Goal: Information Seeking & Learning: Find specific fact

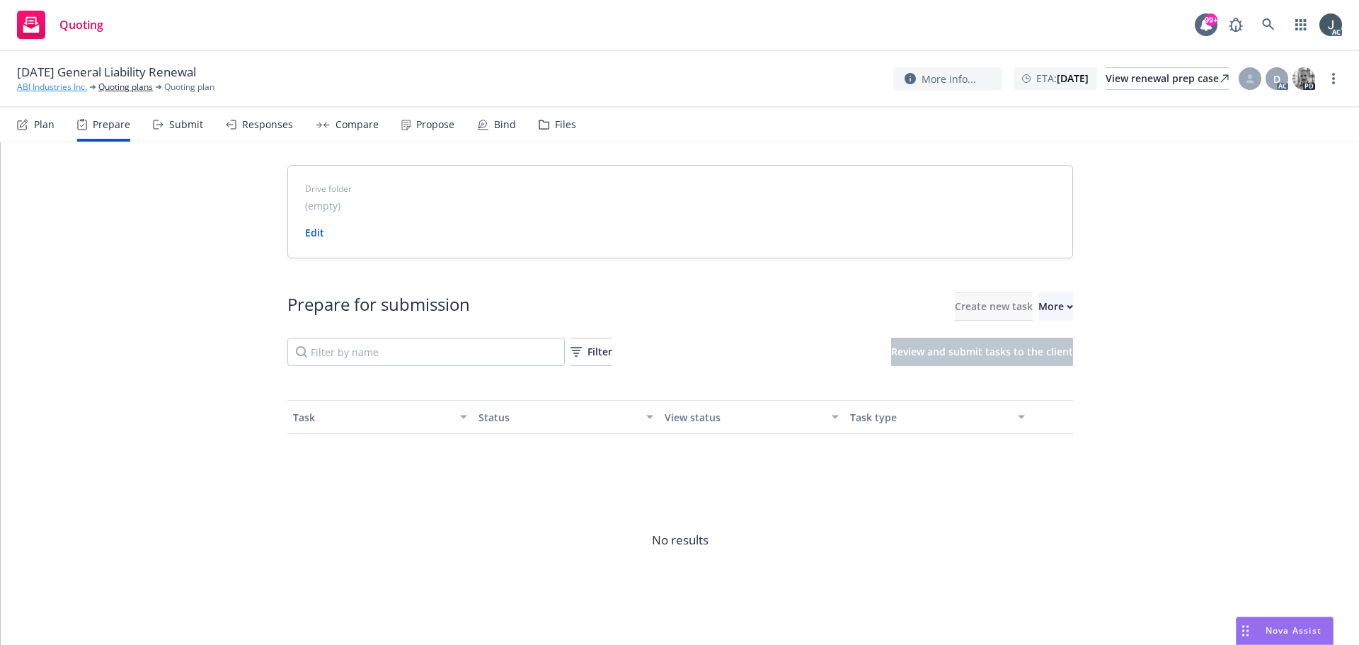
click at [69, 88] on link "ABI Industries Inc." at bounding box center [52, 87] width 70 height 13
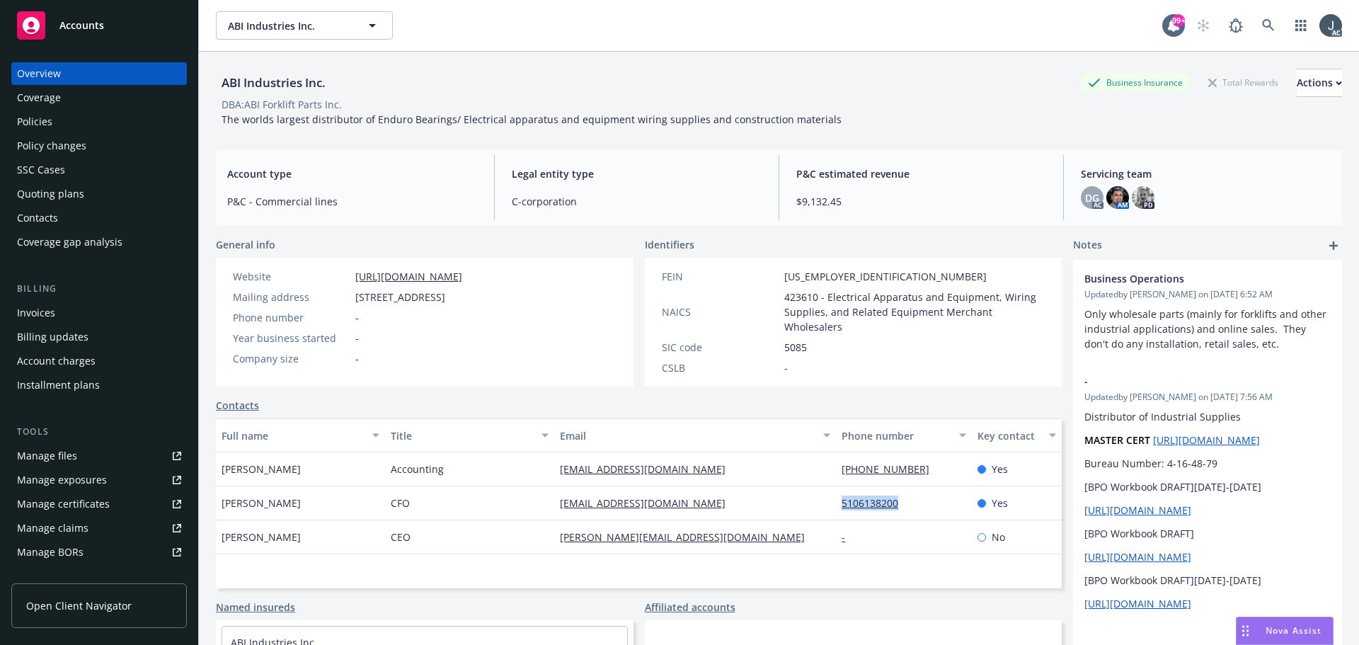
drag, startPoint x: 900, startPoint y: 509, endPoint x: 832, endPoint y: 508, distance: 68.7
click at [836, 508] on div "5106138200" at bounding box center [903, 503] width 135 height 34
copy link "5106138200"
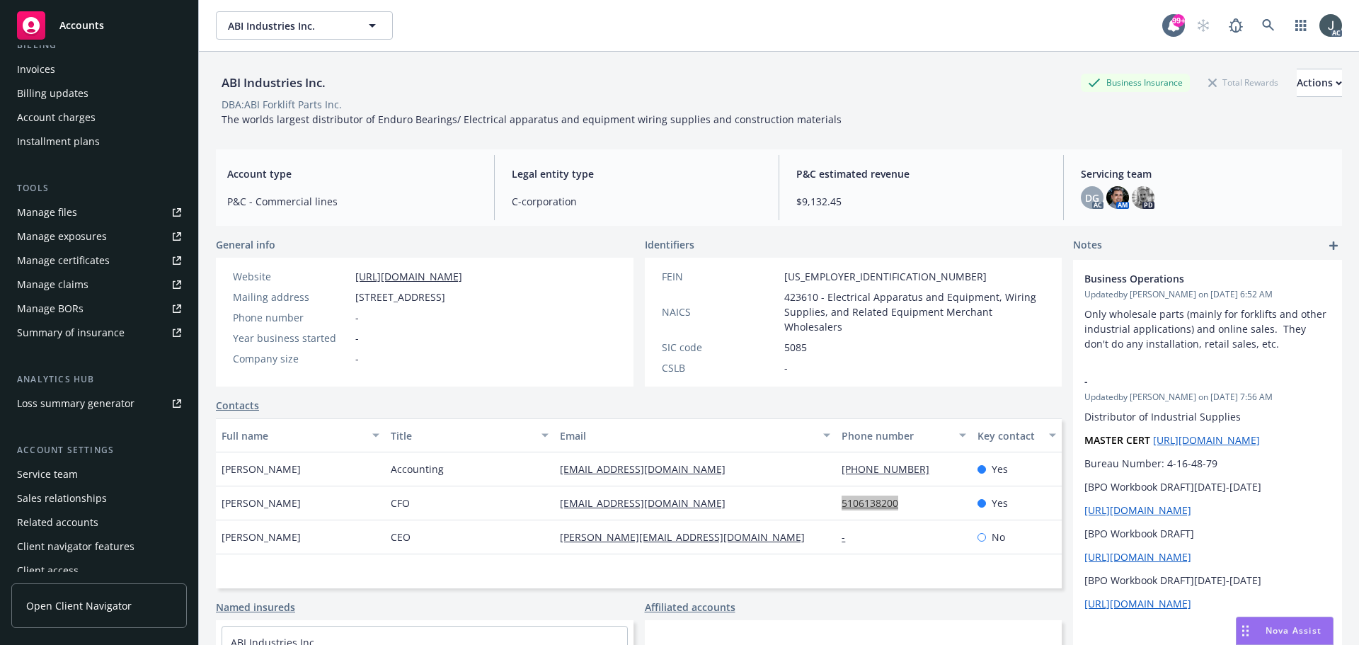
scroll to position [253, 0]
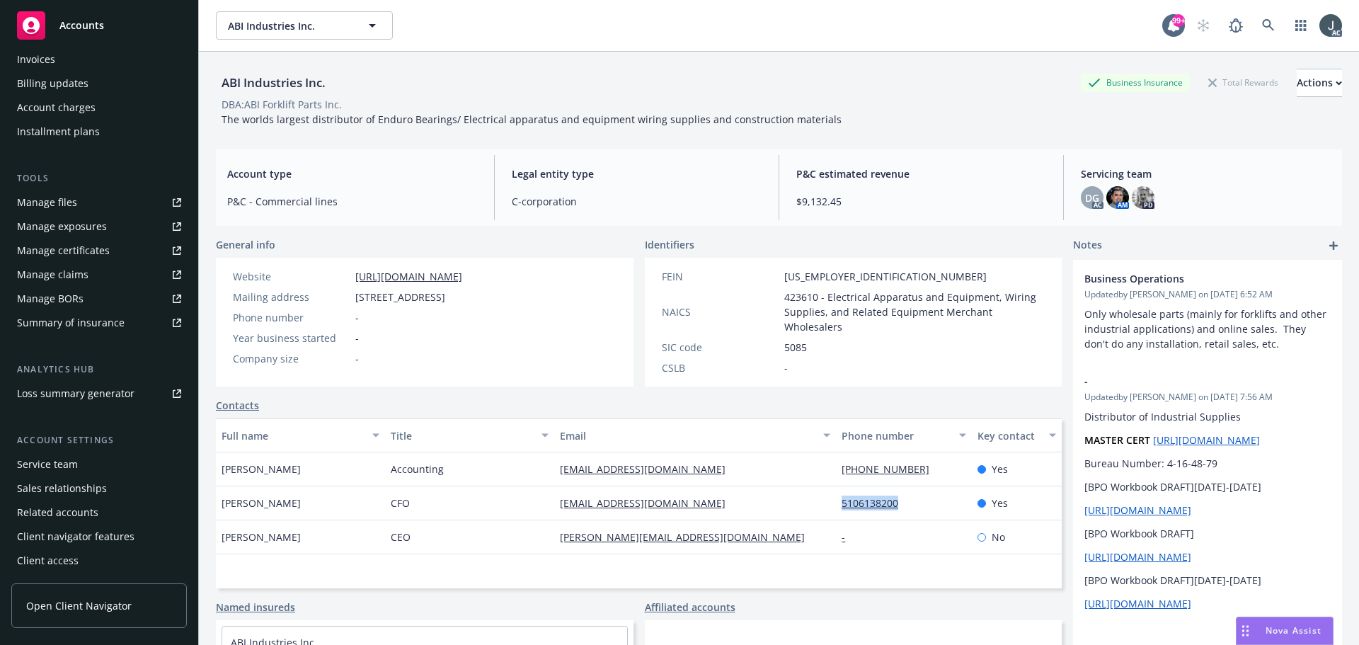
click at [56, 467] on div "Service team" at bounding box center [47, 464] width 61 height 23
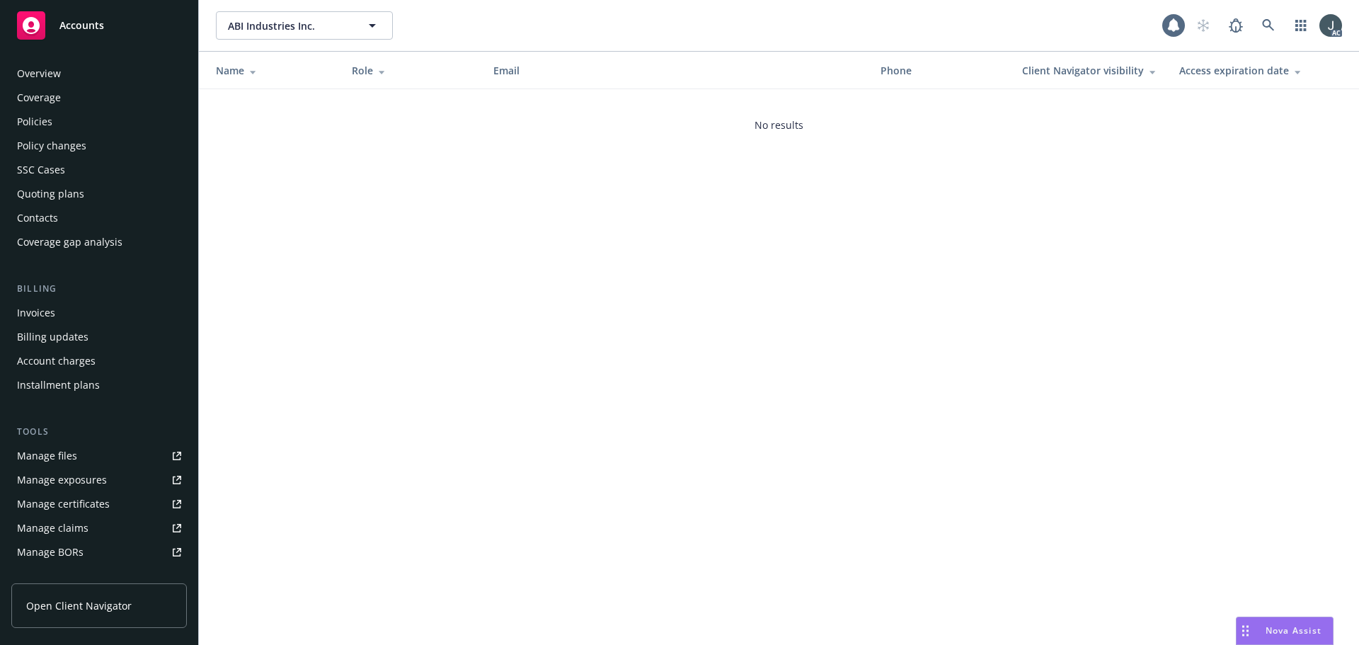
scroll to position [253, 0]
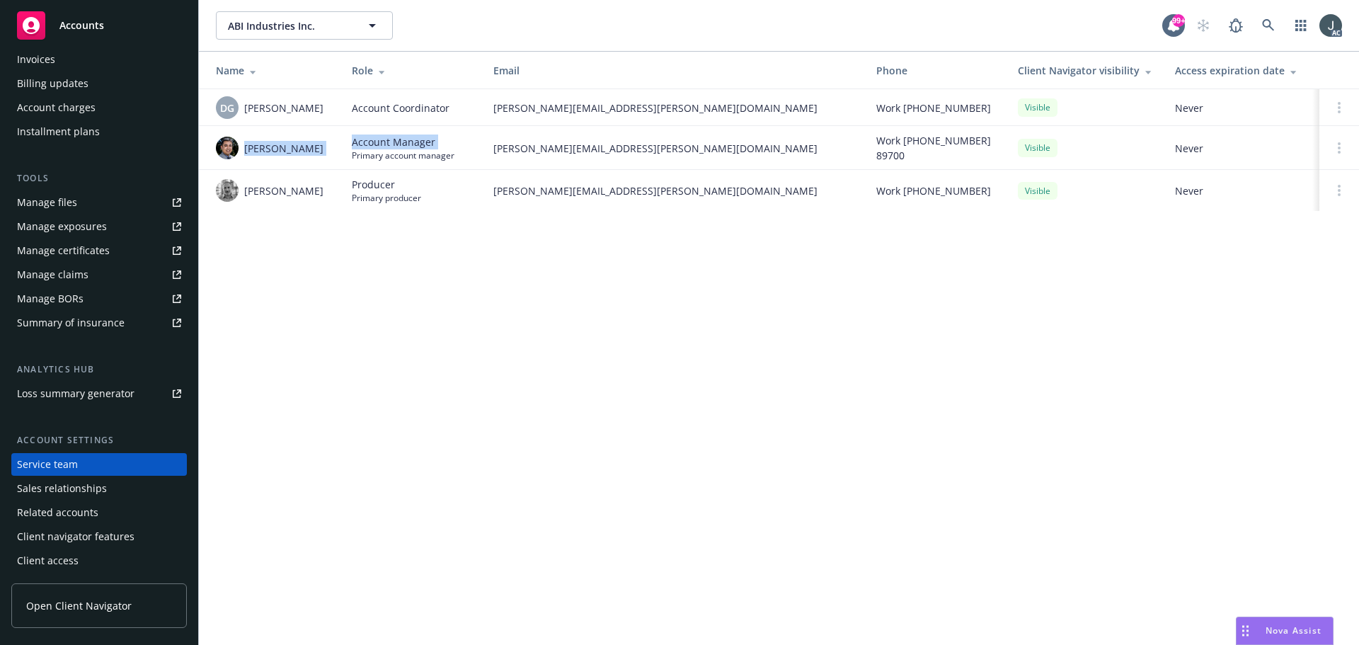
drag, startPoint x: 243, startPoint y: 148, endPoint x: 345, endPoint y: 154, distance: 102.1
click at [345, 154] on tr "Marlowe Milo Account Manager Primary account manager marlowe.milo@newfront.com …" at bounding box center [779, 148] width 1160 height 44
copy tr "Marlowe Milo Account Manager"
click at [329, 173] on td "[PERSON_NAME]" at bounding box center [270, 190] width 142 height 41
drag, startPoint x: 313, startPoint y: 155, endPoint x: 243, endPoint y: 149, distance: 70.3
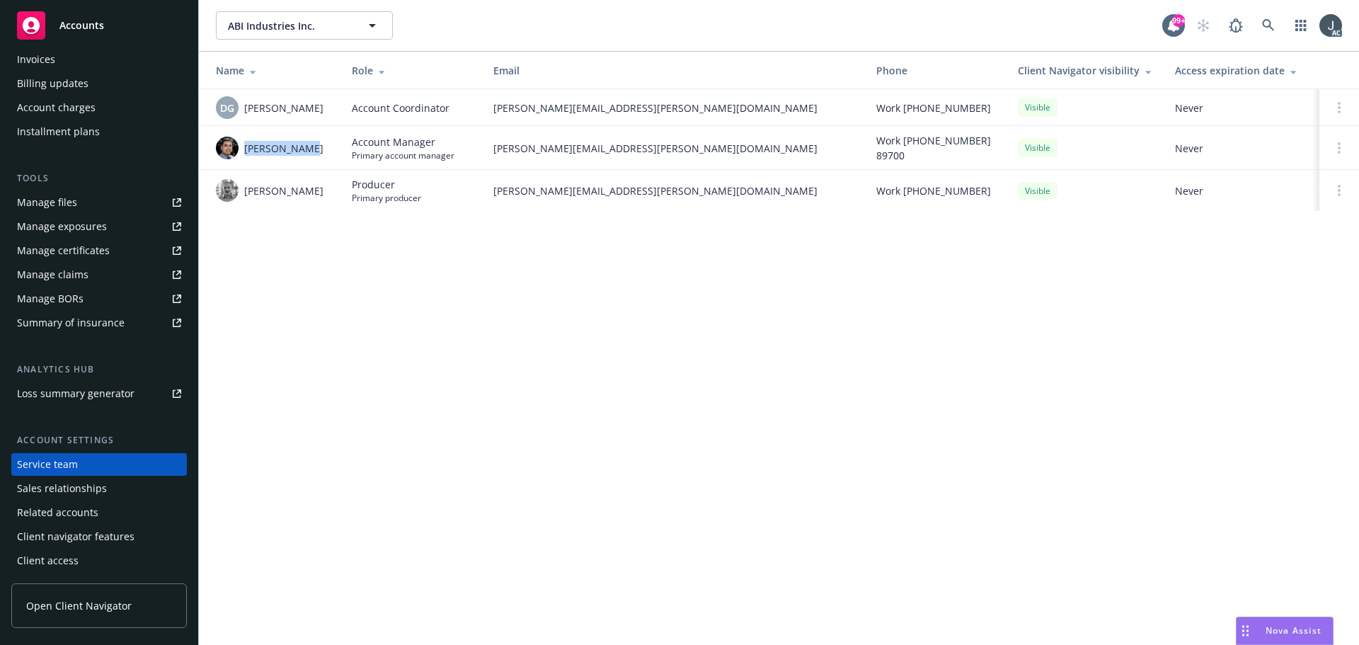
click at [243, 149] on div "Marlowe Milo" at bounding box center [272, 148] width 113 height 23
copy span "Marlowe Milo"
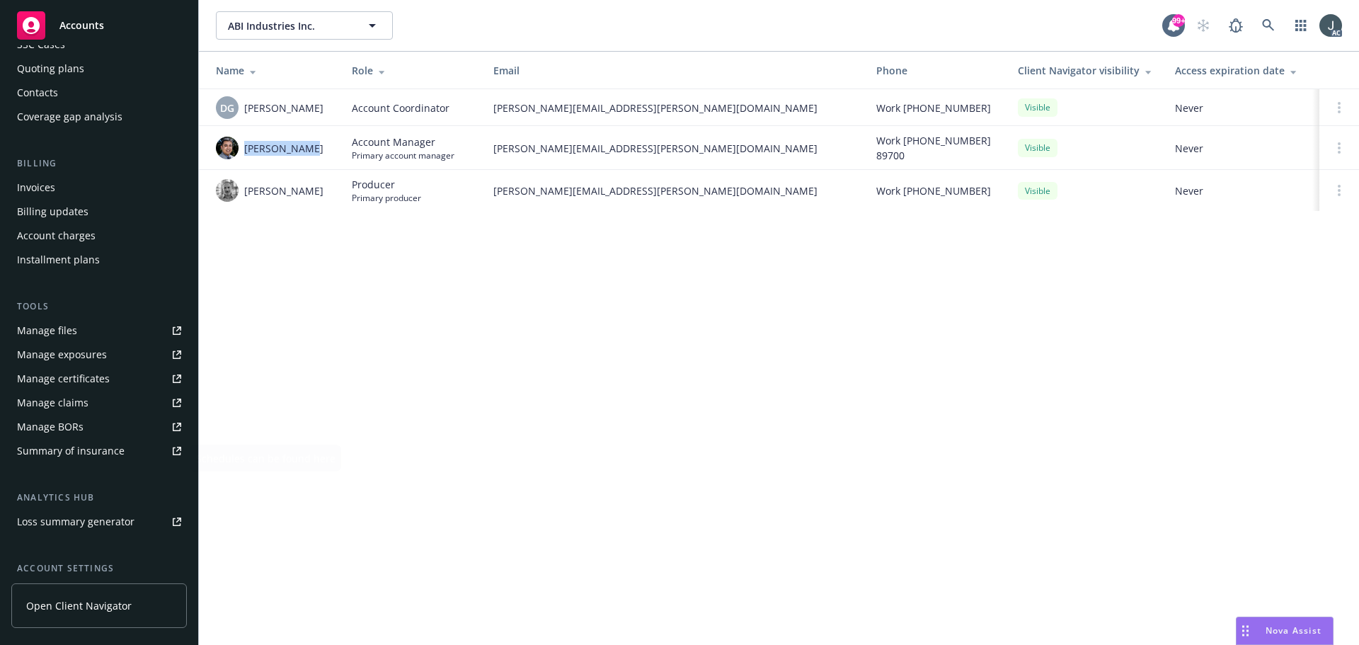
scroll to position [0, 0]
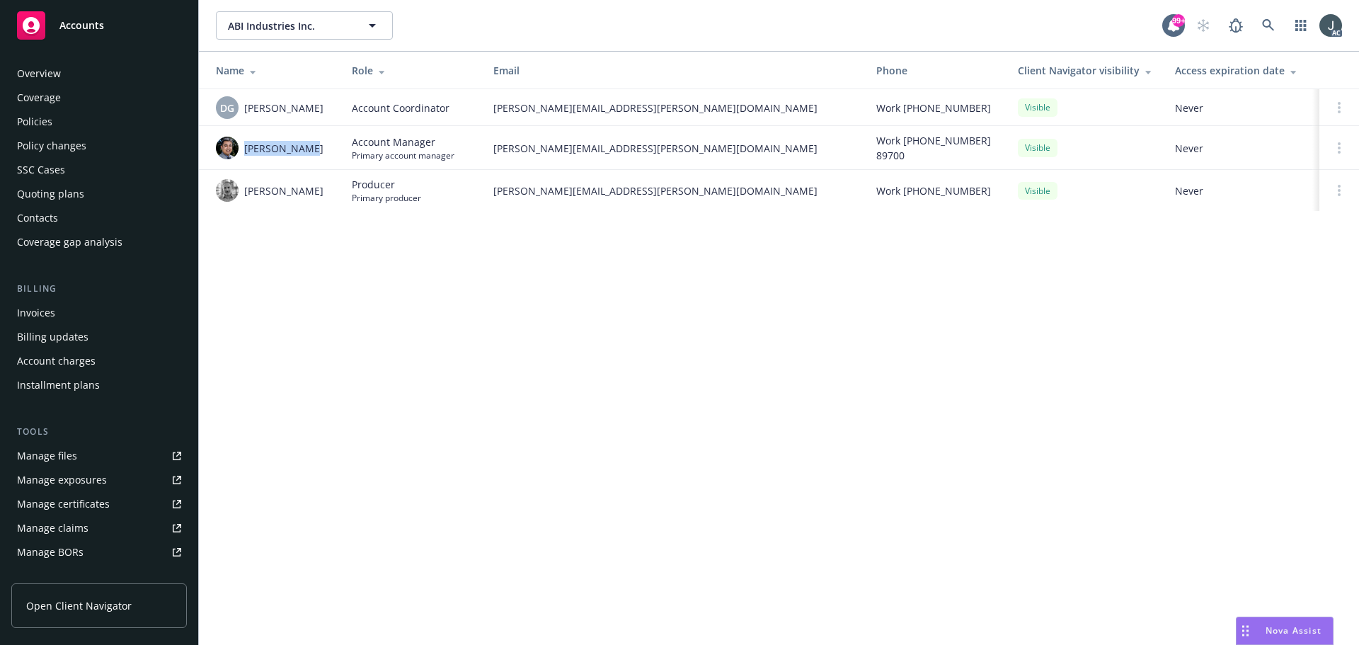
click at [54, 120] on div "Policies" at bounding box center [99, 121] width 164 height 23
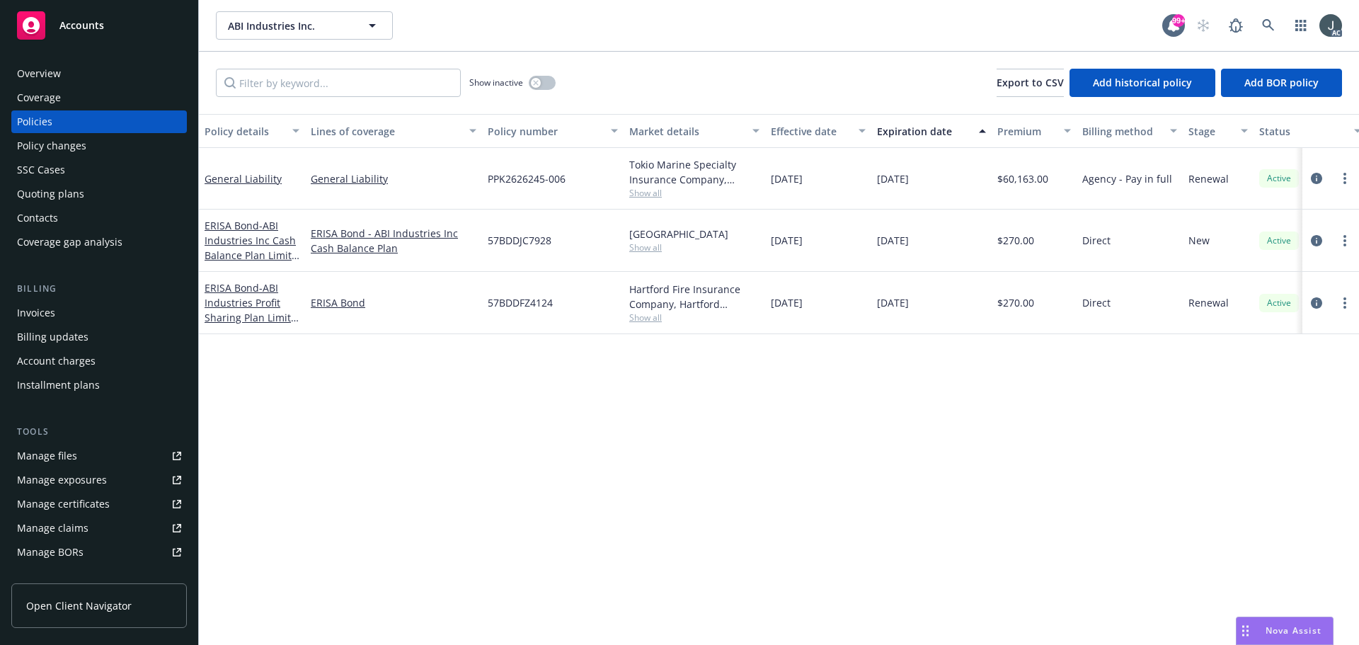
drag, startPoint x: 934, startPoint y: 180, endPoint x: 873, endPoint y: 181, distance: 60.9
click at [873, 181] on div "11/22/2025" at bounding box center [931, 179] width 120 height 62
copy span "11/22/2025"
drag, startPoint x: 286, startPoint y: 193, endPoint x: 204, endPoint y: 189, distance: 82.2
click at [204, 189] on div "General Liability" at bounding box center [252, 179] width 106 height 62
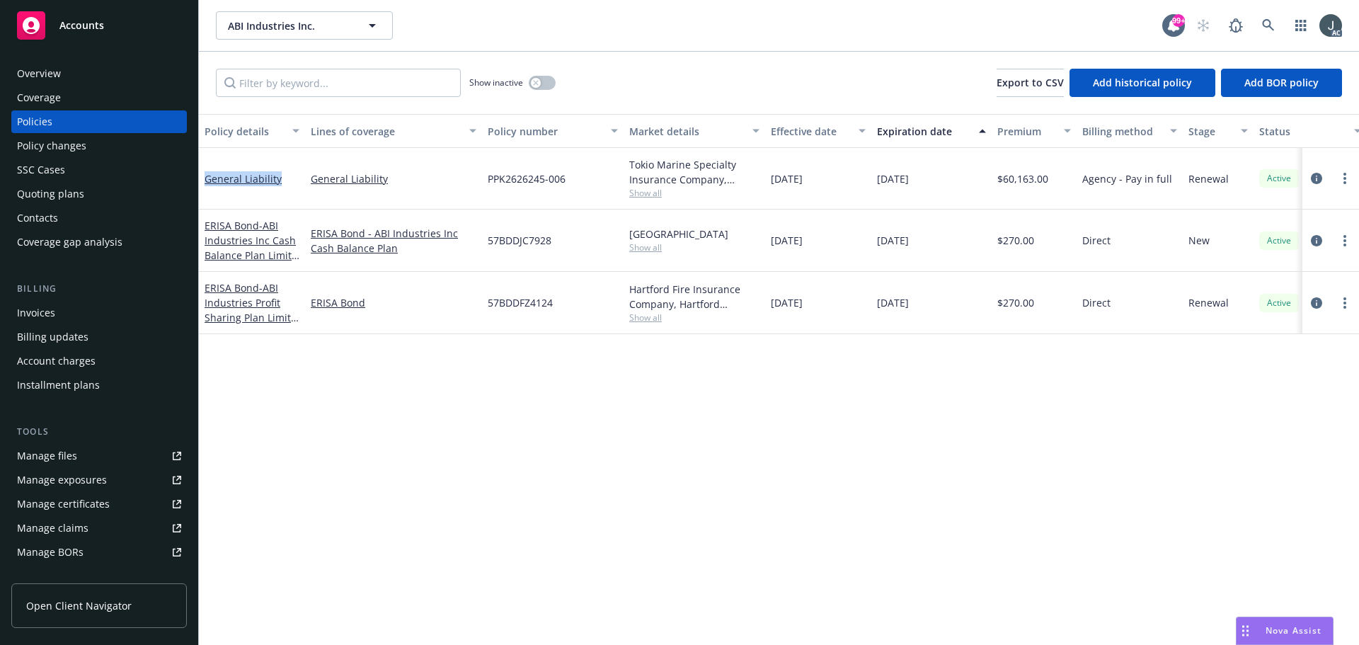
copy link "General Liability"
click at [1317, 176] on icon "circleInformation" at bounding box center [1316, 178] width 11 height 11
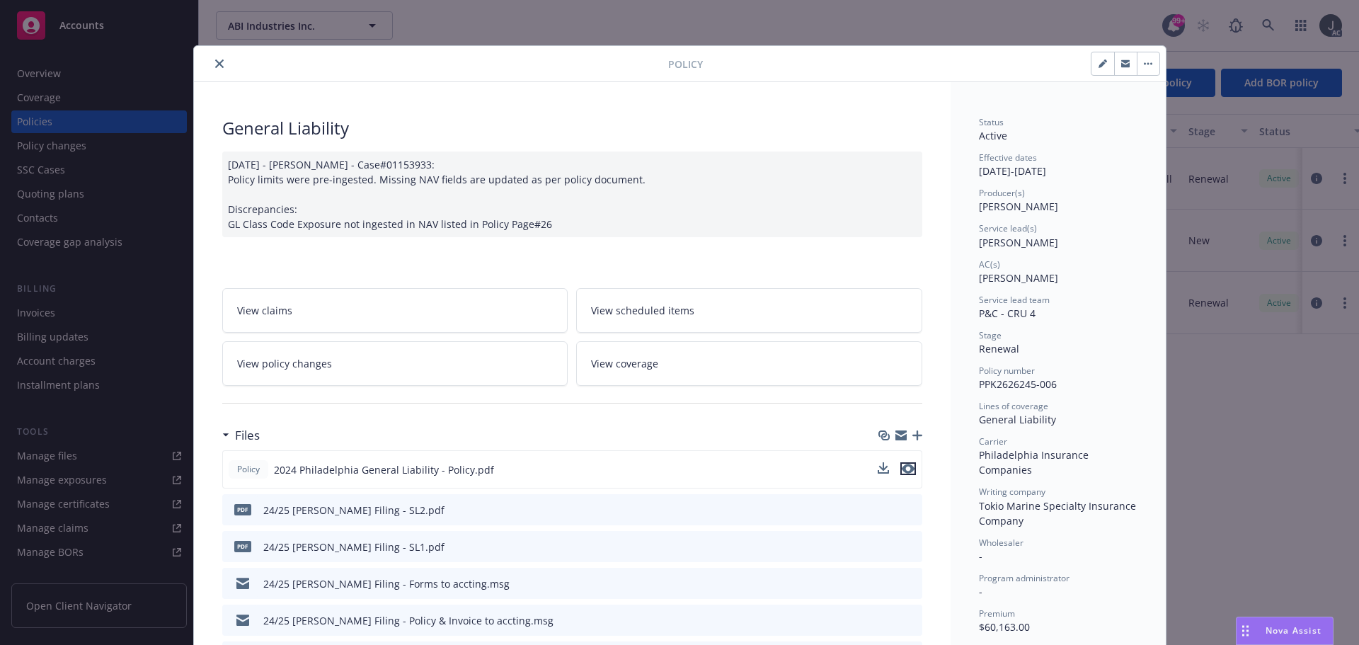
click at [905, 469] on icon "preview file" at bounding box center [908, 469] width 13 height 10
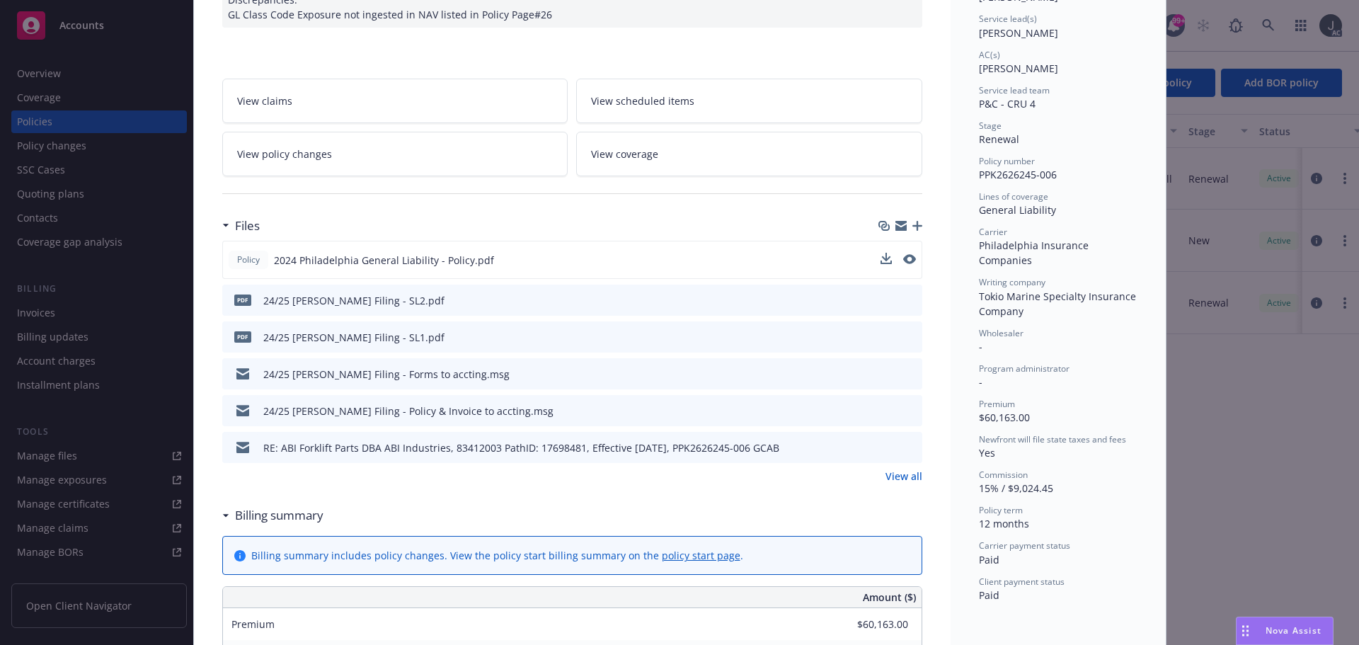
scroll to position [212, 0]
click at [903, 475] on link "View all" at bounding box center [903, 473] width 37 height 15
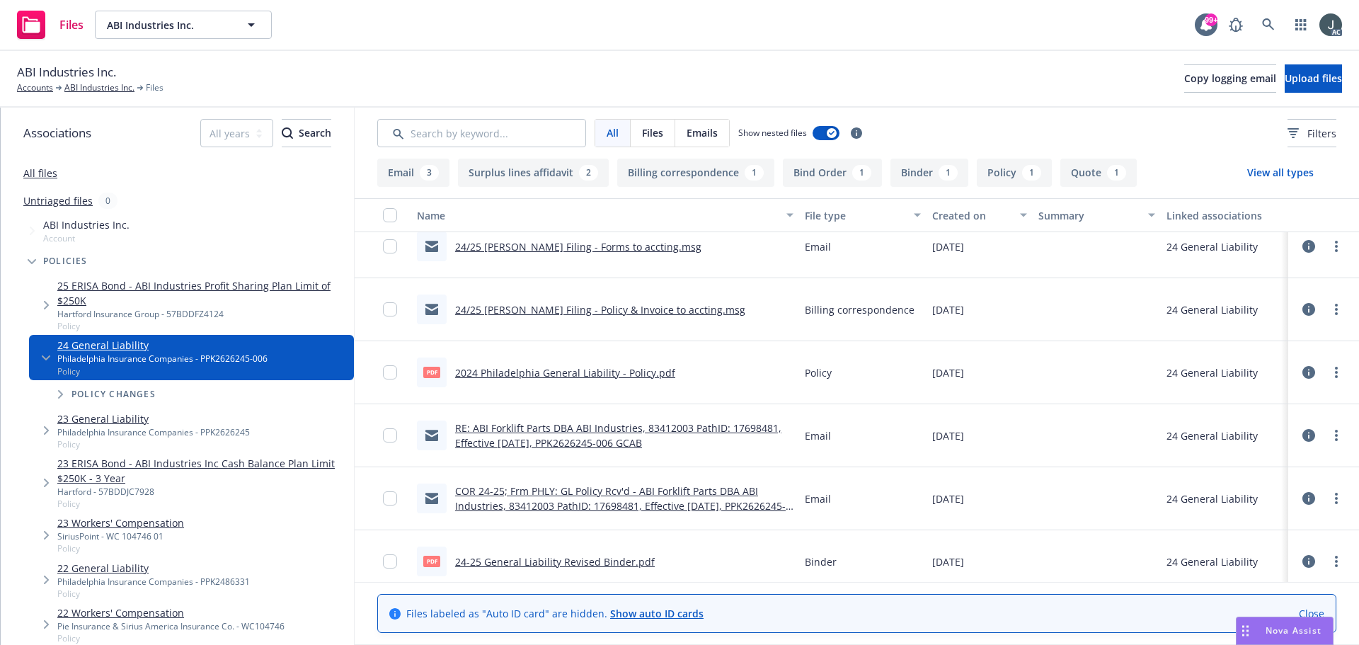
scroll to position [278, 0]
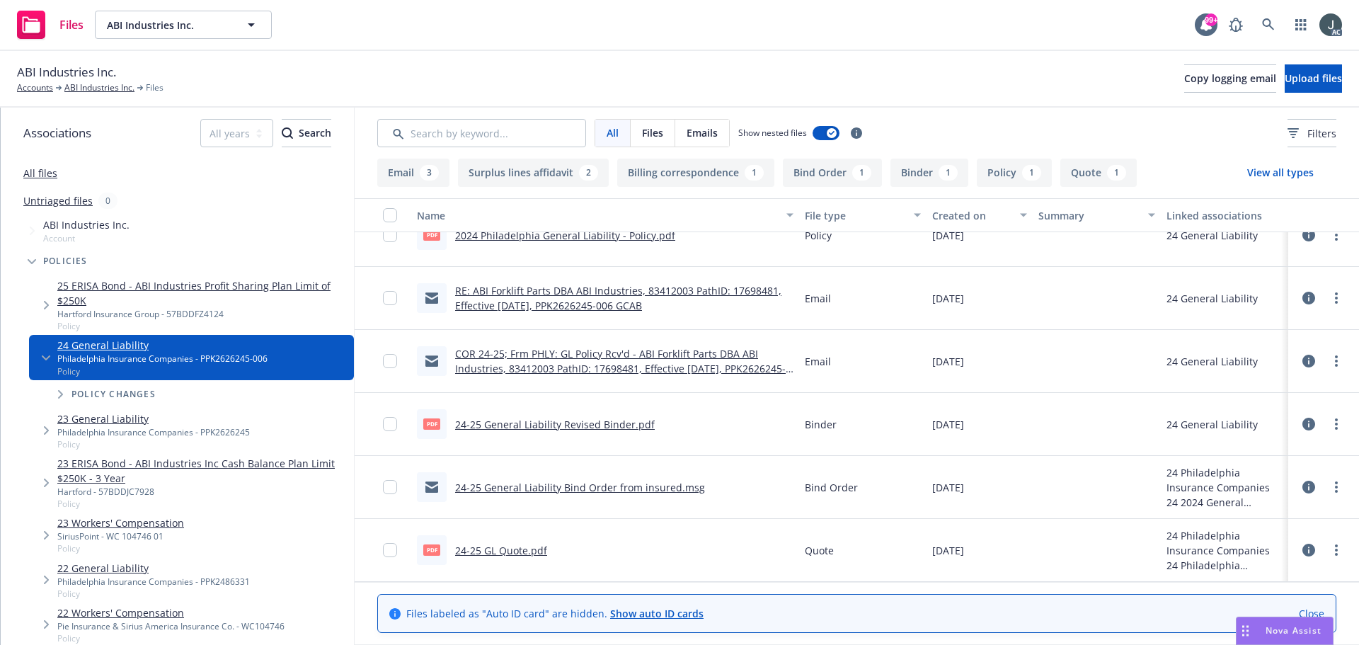
click at [120, 84] on link "ABI Industries Inc." at bounding box center [99, 87] width 70 height 13
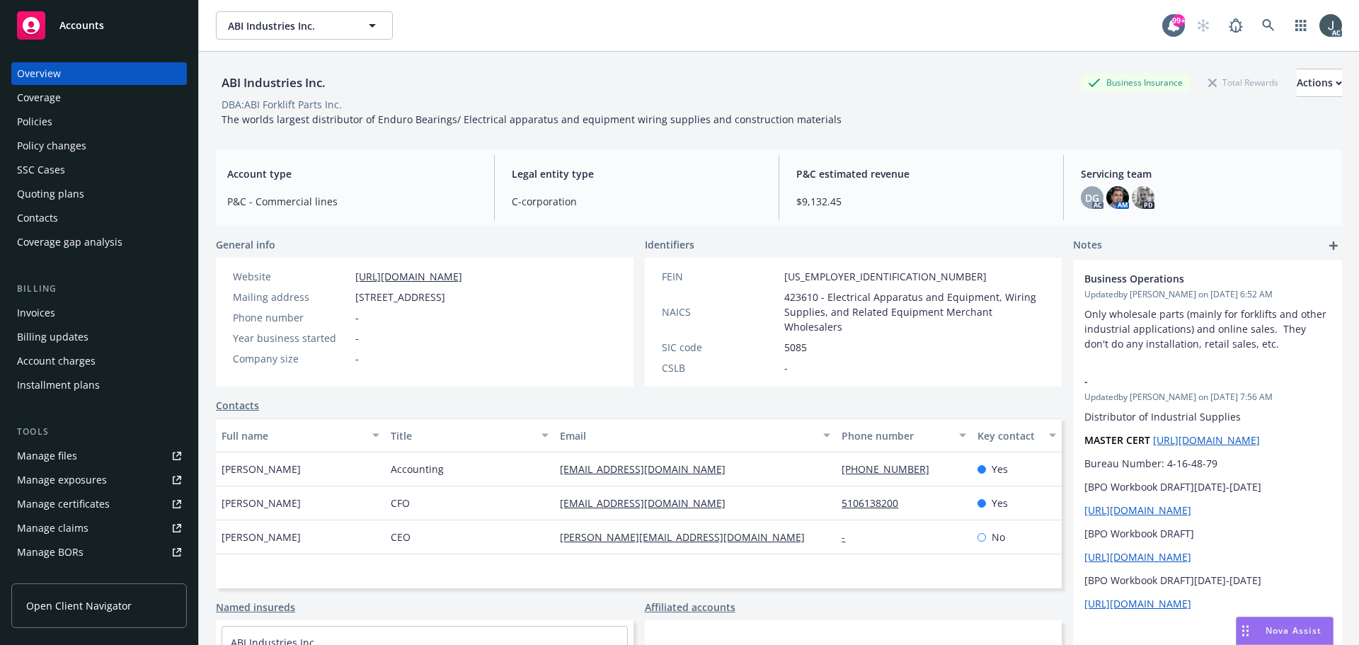
drag, startPoint x: 525, startPoint y: 273, endPoint x: 341, endPoint y: 271, distance: 184.0
click at [341, 271] on div "Website http://www.abiindustries.com/" at bounding box center [347, 276] width 241 height 15
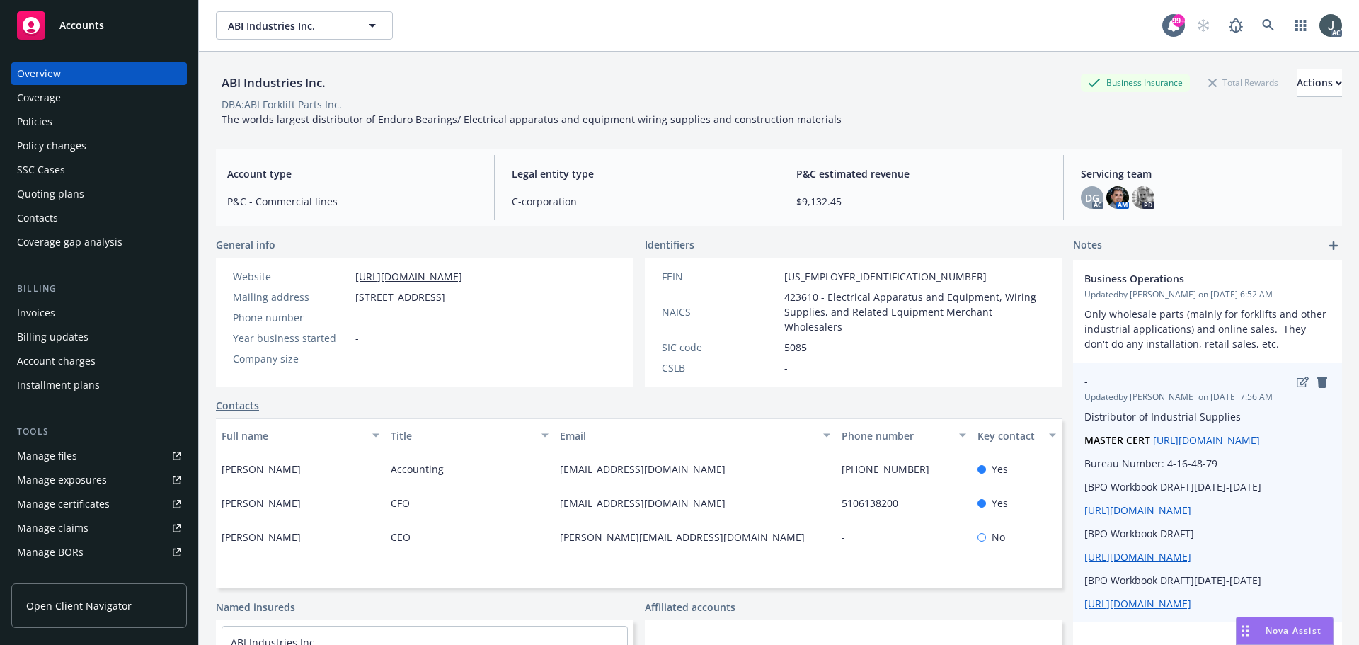
copy div "http://www.abiindustries.com/"
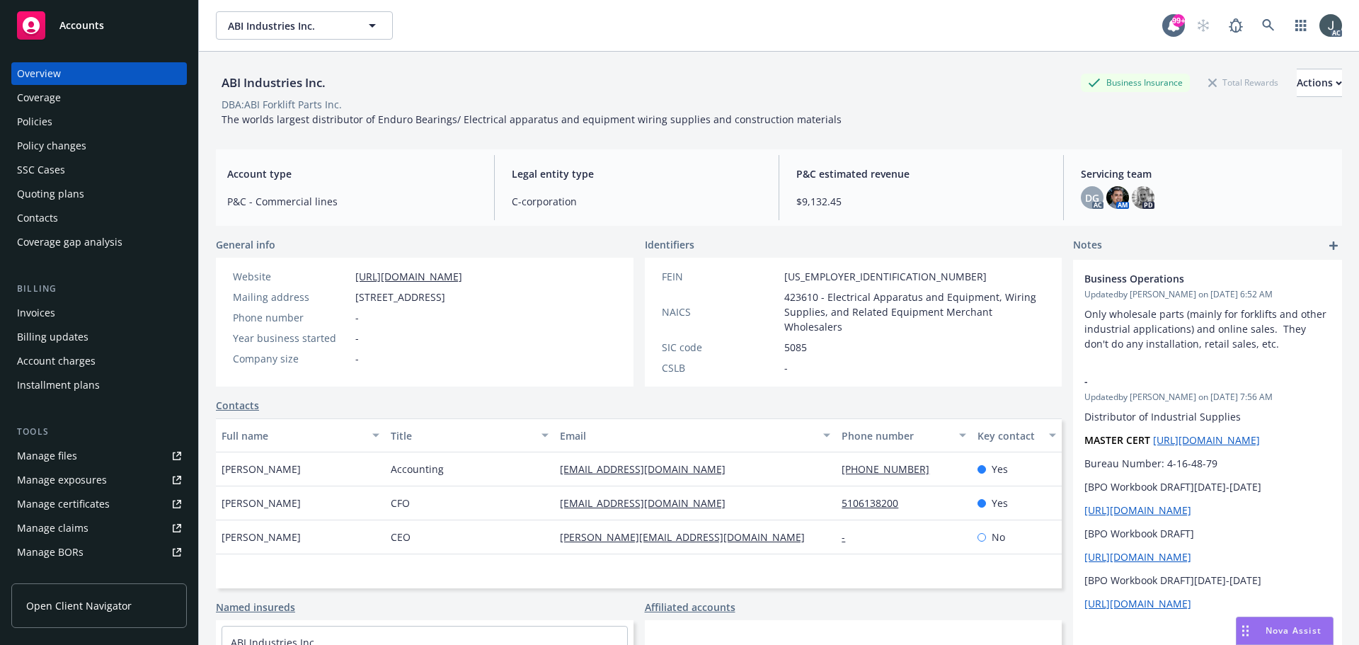
click at [796, 299] on span "423610 - Electrical Apparatus and Equipment, Wiring Supplies, and Related Equip…" at bounding box center [914, 311] width 261 height 45
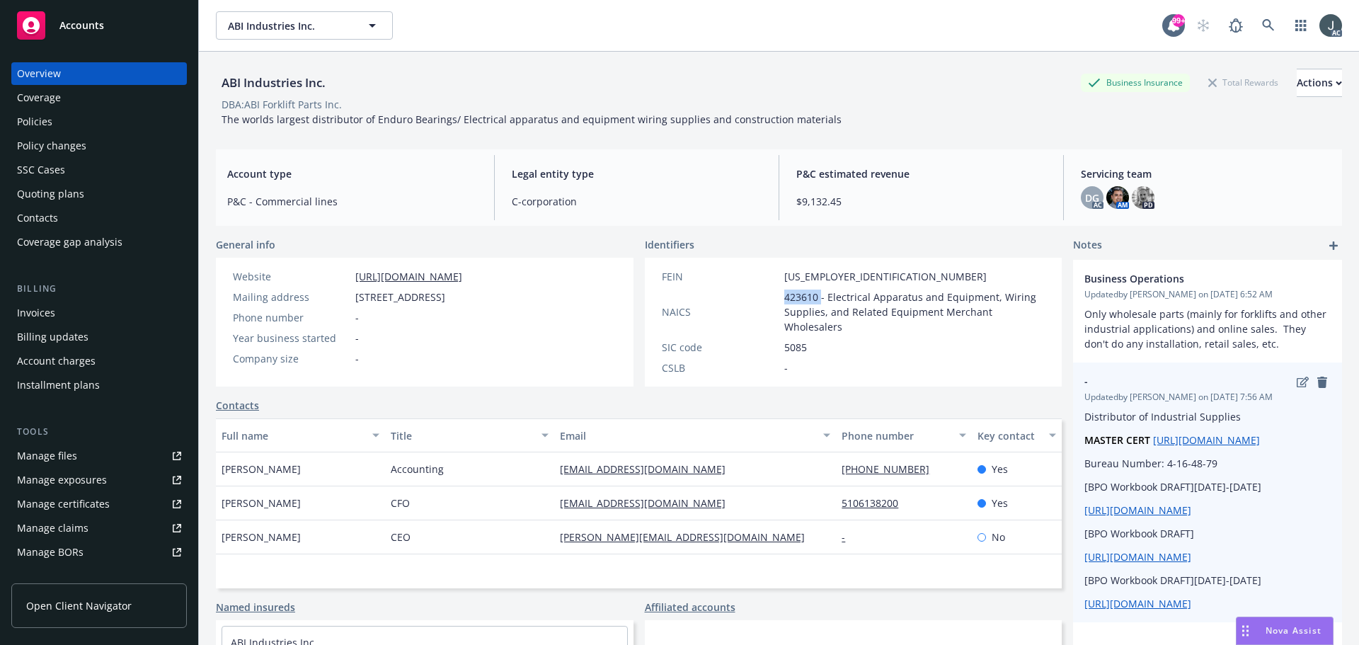
copy span "423610"
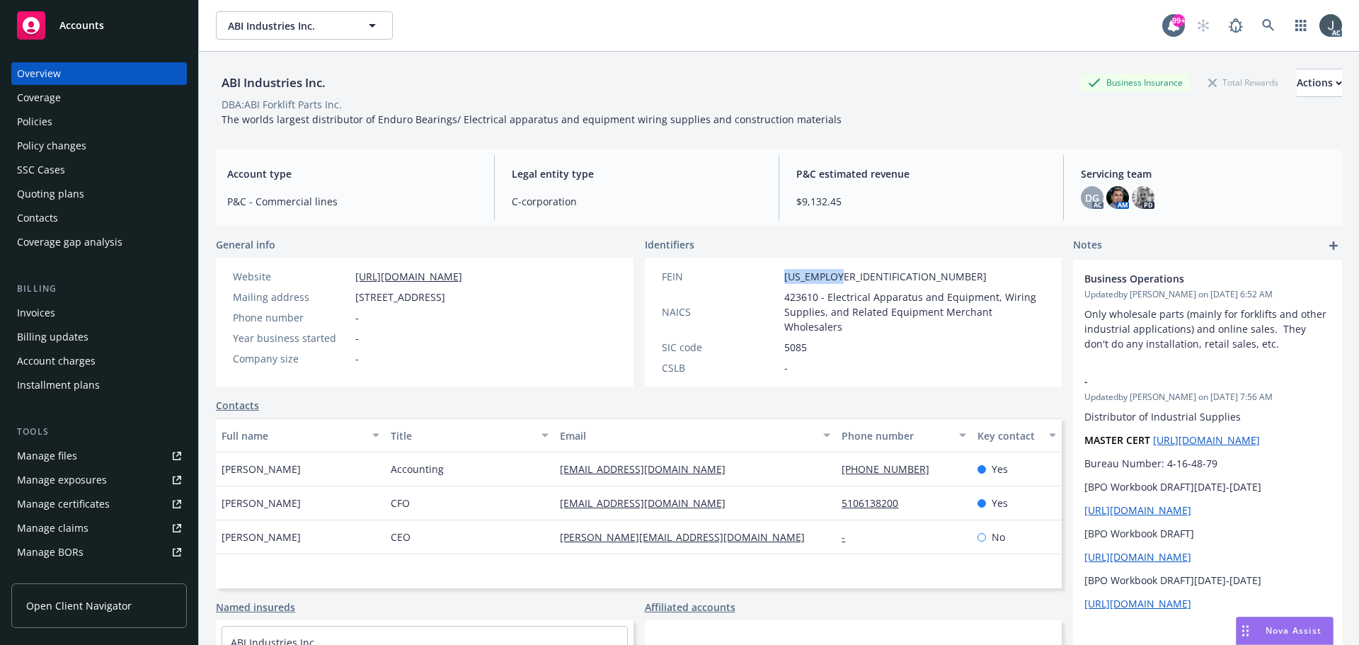
drag, startPoint x: 849, startPoint y: 280, endPoint x: 779, endPoint y: 278, distance: 69.4
click at [779, 278] on div "FEIN 94-3273729" at bounding box center [853, 276] width 395 height 15
copy span "94-3273729"
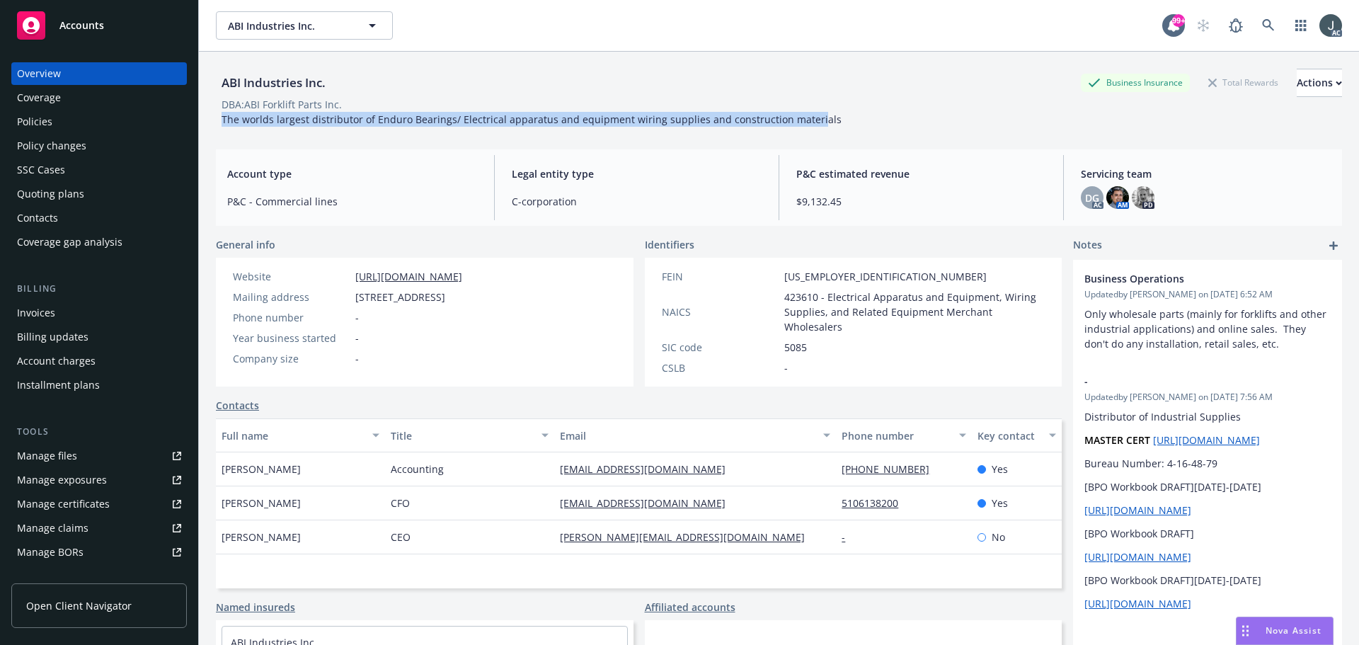
drag, startPoint x: 223, startPoint y: 120, endPoint x: 803, endPoint y: 125, distance: 580.4
click at [803, 125] on span "The worlds largest distributor of Enduro Bearings/ Electrical apparatus and equ…" at bounding box center [532, 119] width 620 height 13
click at [819, 127] on div "ABI Industries Inc. Business Insurance Total Rewards Actions DBA: ABI Forklift …" at bounding box center [779, 95] width 1126 height 86
drag, startPoint x: 852, startPoint y: 120, endPoint x: 222, endPoint y: 124, distance: 630.7
click at [222, 124] on div "ABI Industries Inc. Business Insurance Total Rewards Actions DBA: ABI Forklift …" at bounding box center [779, 98] width 1126 height 58
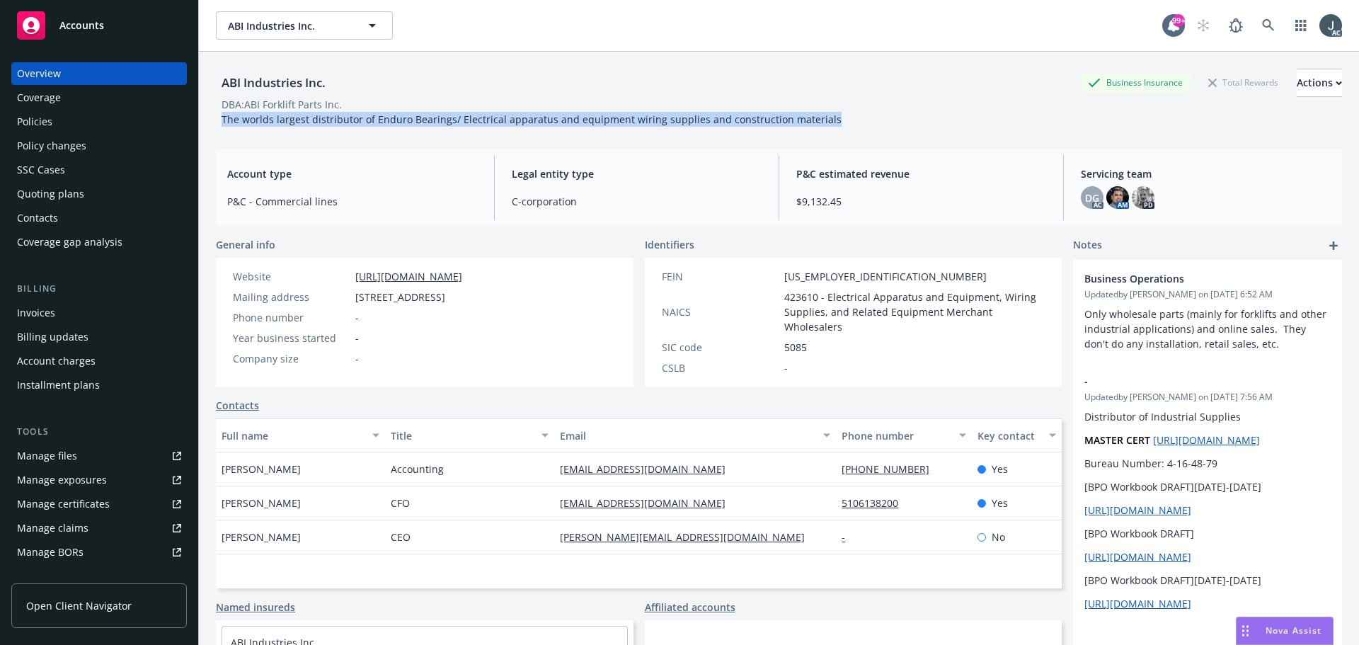
copy span "The worlds largest distributor of Enduro Bearings/ Electrical apparatus and equ…"
click at [55, 122] on div "Policies" at bounding box center [99, 121] width 164 height 23
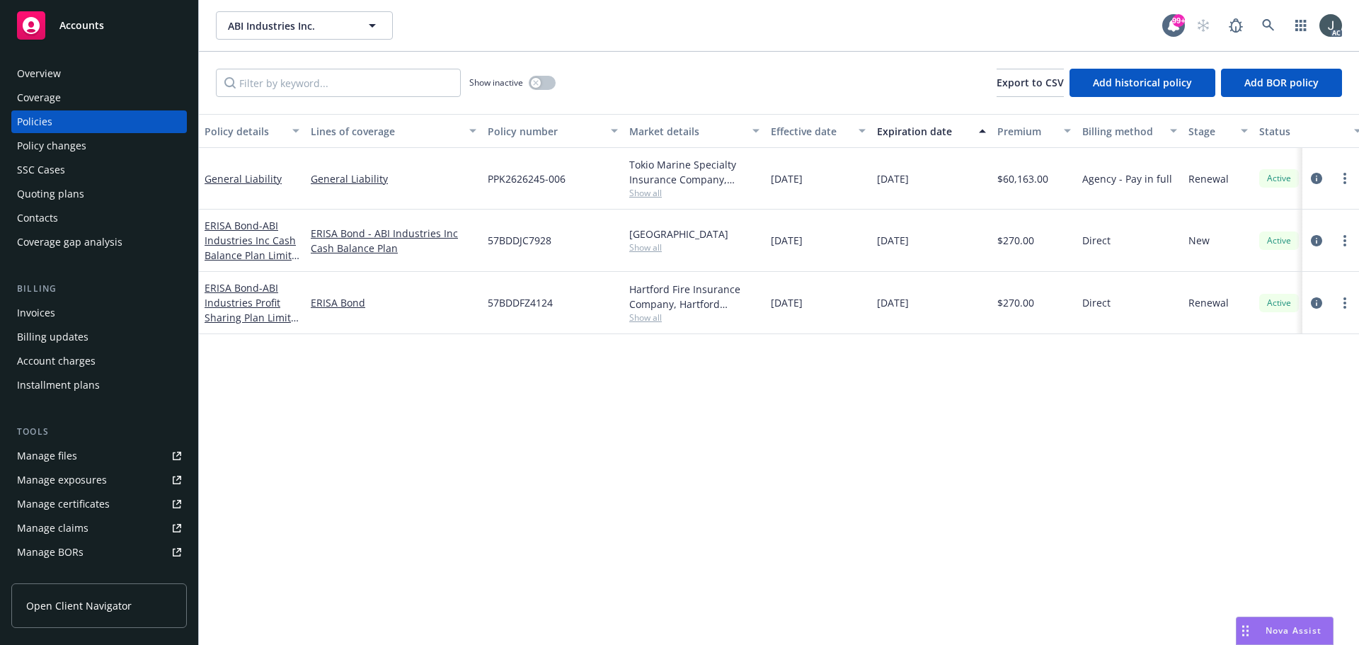
click at [522, 181] on span "PPK2626245-006" at bounding box center [527, 178] width 78 height 15
click at [512, 191] on div "PPK2626245-006" at bounding box center [553, 179] width 142 height 62
click at [488, 178] on span "PPK2626245-006" at bounding box center [527, 178] width 78 height 15
drag, startPoint x: 487, startPoint y: 180, endPoint x: 587, endPoint y: 188, distance: 100.8
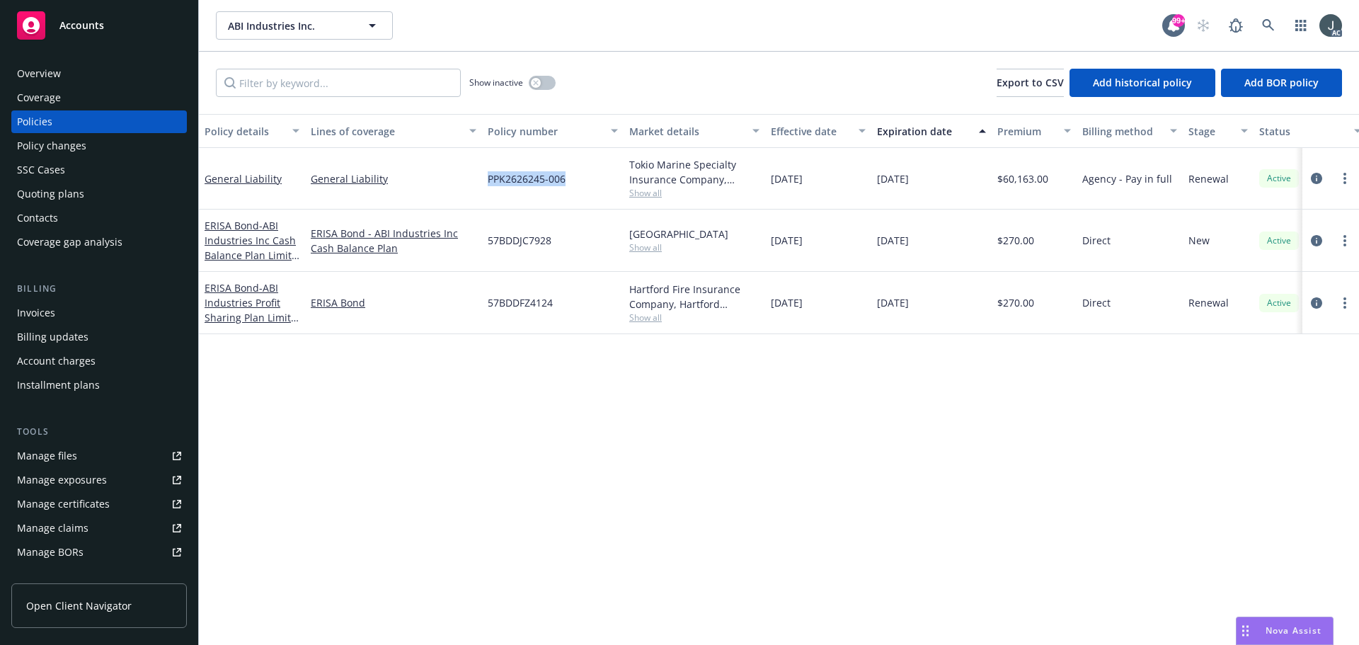
click at [572, 180] on div "PPK2626245-006" at bounding box center [553, 179] width 142 height 62
copy span "PPK2626245-006"
click at [647, 195] on span "Show all" at bounding box center [694, 193] width 130 height 12
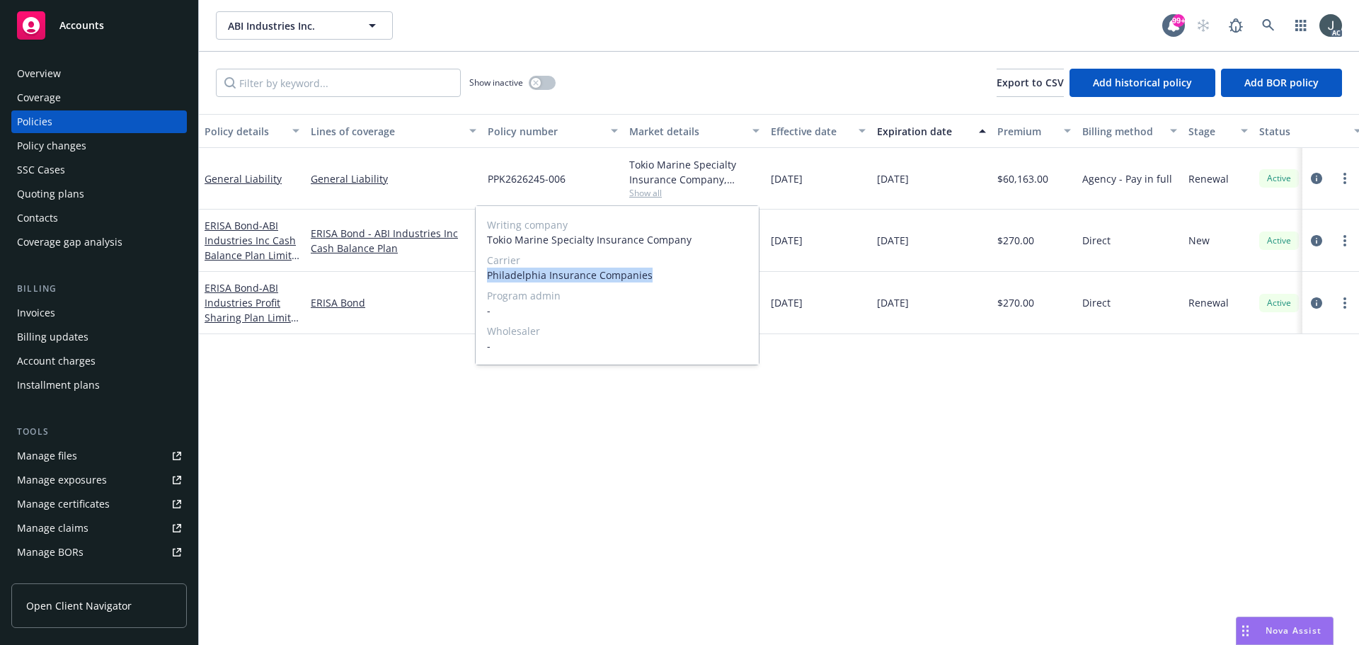
drag, startPoint x: 483, startPoint y: 274, endPoint x: 669, endPoint y: 275, distance: 185.4
click at [669, 275] on div "Writing company Tokio Marine Specialty Insurance Company Carrier Philadelphia I…" at bounding box center [617, 285] width 283 height 159
copy span "Philadelphia Insurance Companies"
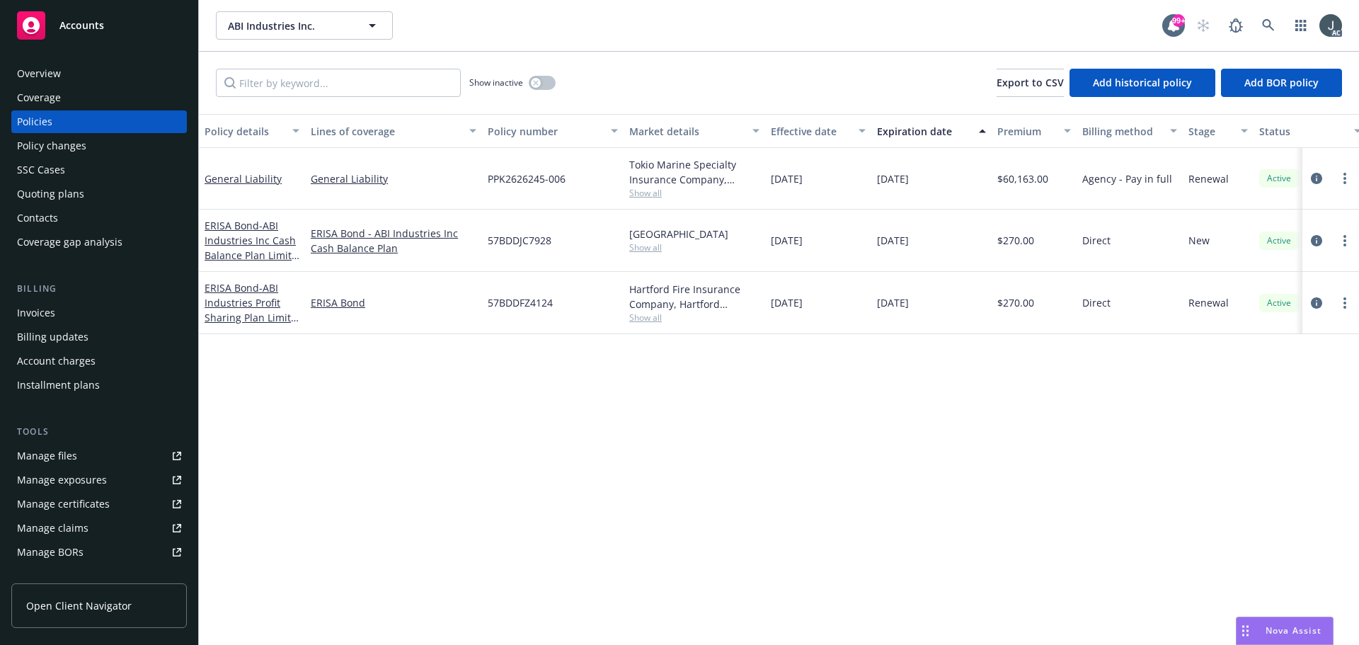
click at [834, 194] on div "11/22/2024" at bounding box center [818, 179] width 106 height 62
drag, startPoint x: 769, startPoint y: 184, endPoint x: 829, endPoint y: 185, distance: 59.5
click at [829, 185] on div "11/22/2024" at bounding box center [818, 179] width 106 height 62
copy span "11/22/2024"
click at [1033, 180] on span "$60,163.00" at bounding box center [1022, 178] width 51 height 15
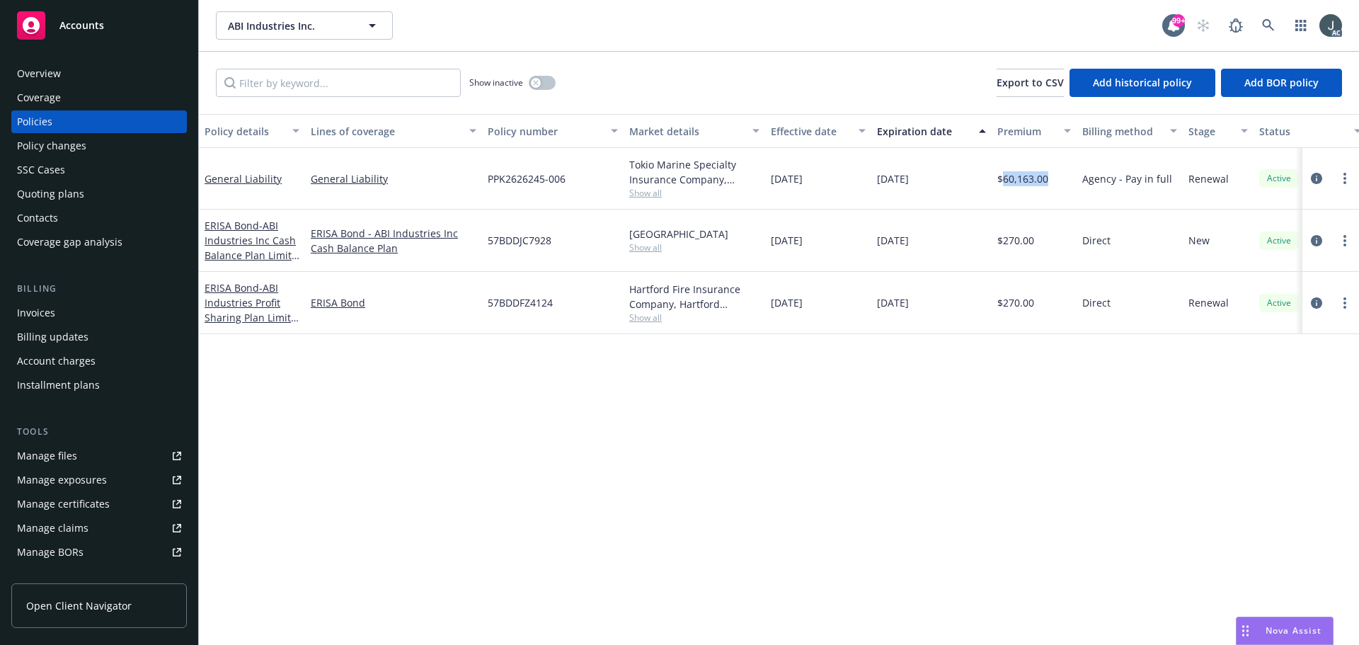
click at [1033, 180] on span "$60,163.00" at bounding box center [1022, 178] width 51 height 15
copy span "60,163.00"
click at [537, 74] on div "Show inactive" at bounding box center [512, 83] width 86 height 28
click at [542, 78] on button "button" at bounding box center [542, 83] width 27 height 14
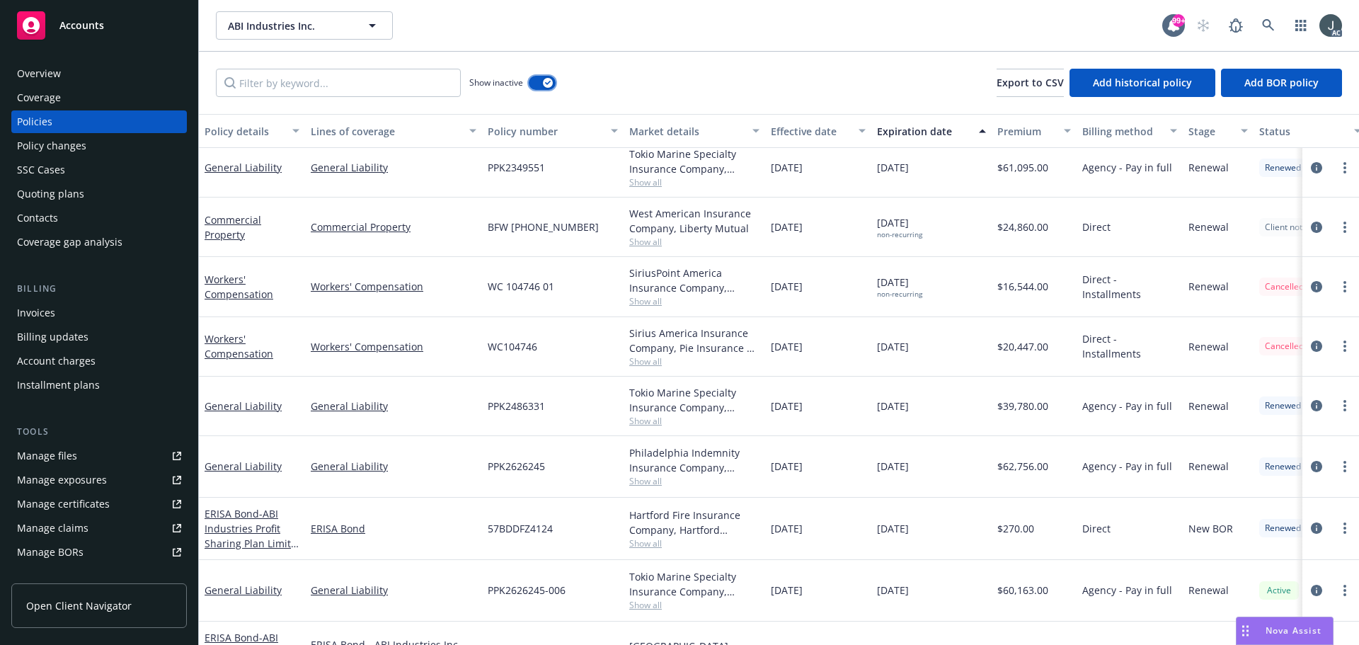
scroll to position [873, 0]
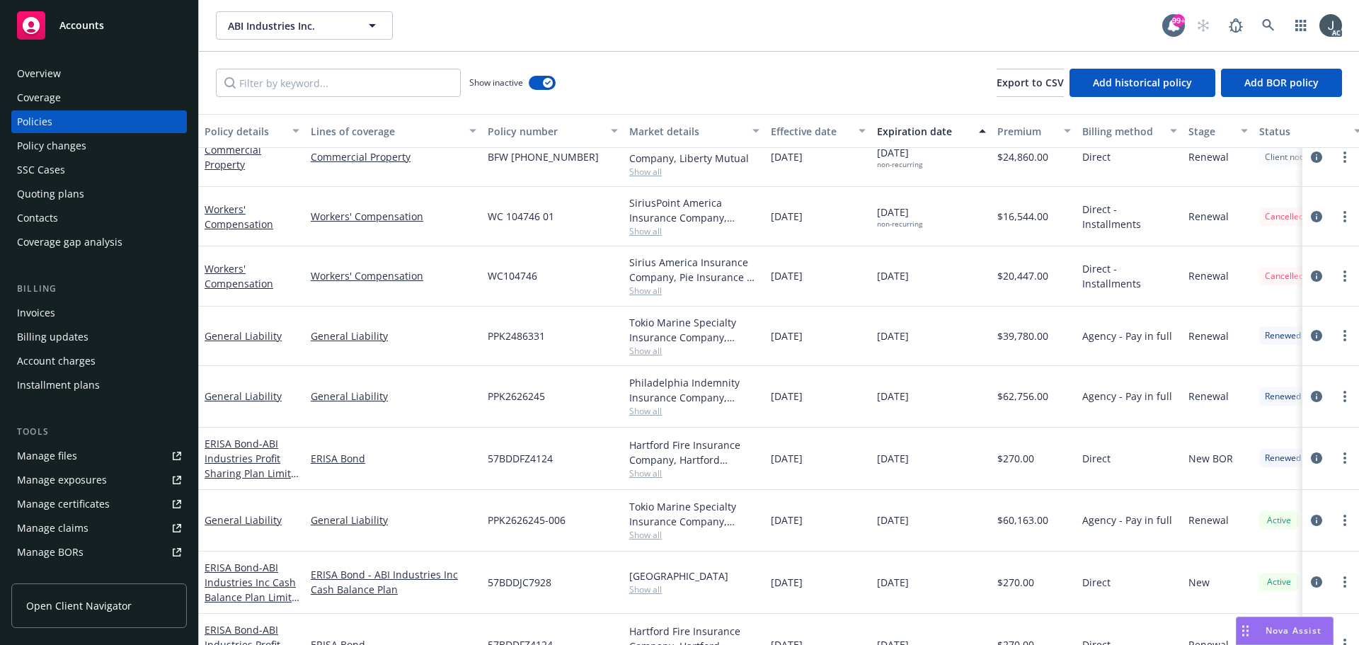
click at [497, 395] on span "PPK2626245" at bounding box center [516, 396] width 57 height 15
copy span "PPK2626245"
click at [657, 418] on div "Philadelphia Indemnity Insurance Company, Philadelphia Insurance Companies Show…" at bounding box center [695, 397] width 142 height 62
click at [656, 411] on span "Show all" at bounding box center [694, 411] width 130 height 12
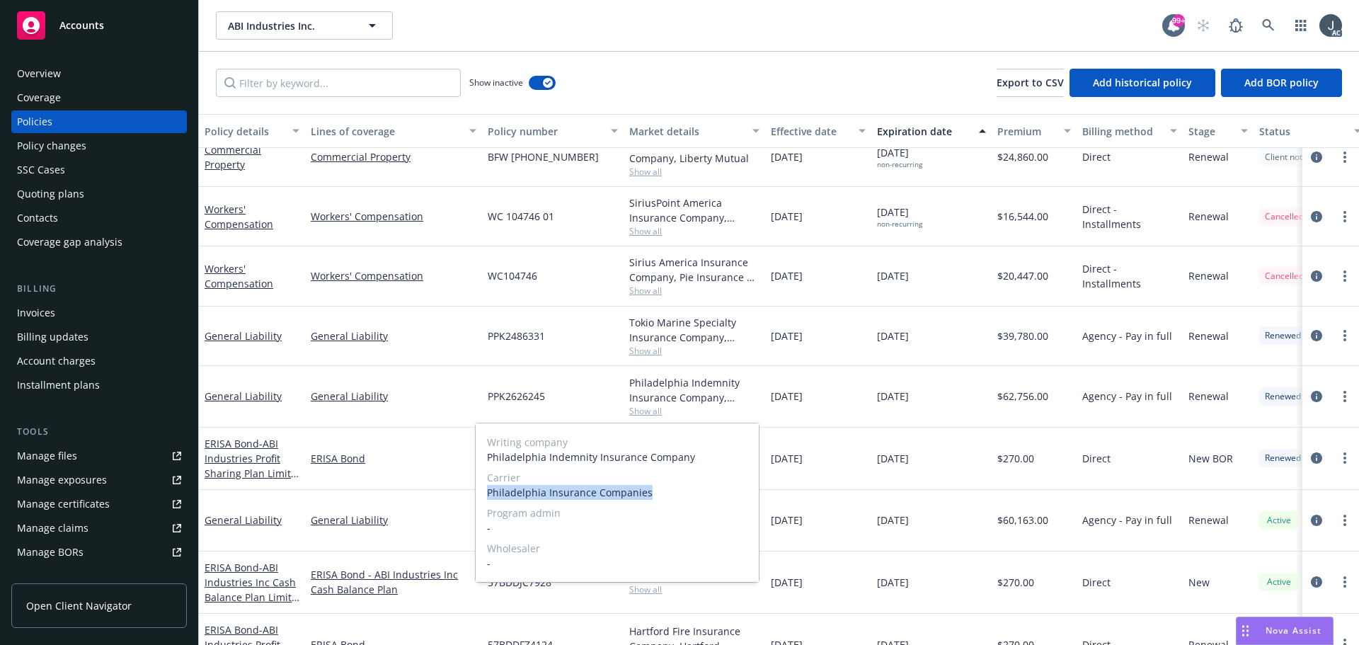
drag, startPoint x: 489, startPoint y: 491, endPoint x: 649, endPoint y: 492, distance: 160.0
click at [649, 492] on span "Philadelphia Insurance Companies" at bounding box center [617, 492] width 260 height 15
copy span "Philadelphia Insurance Companies"
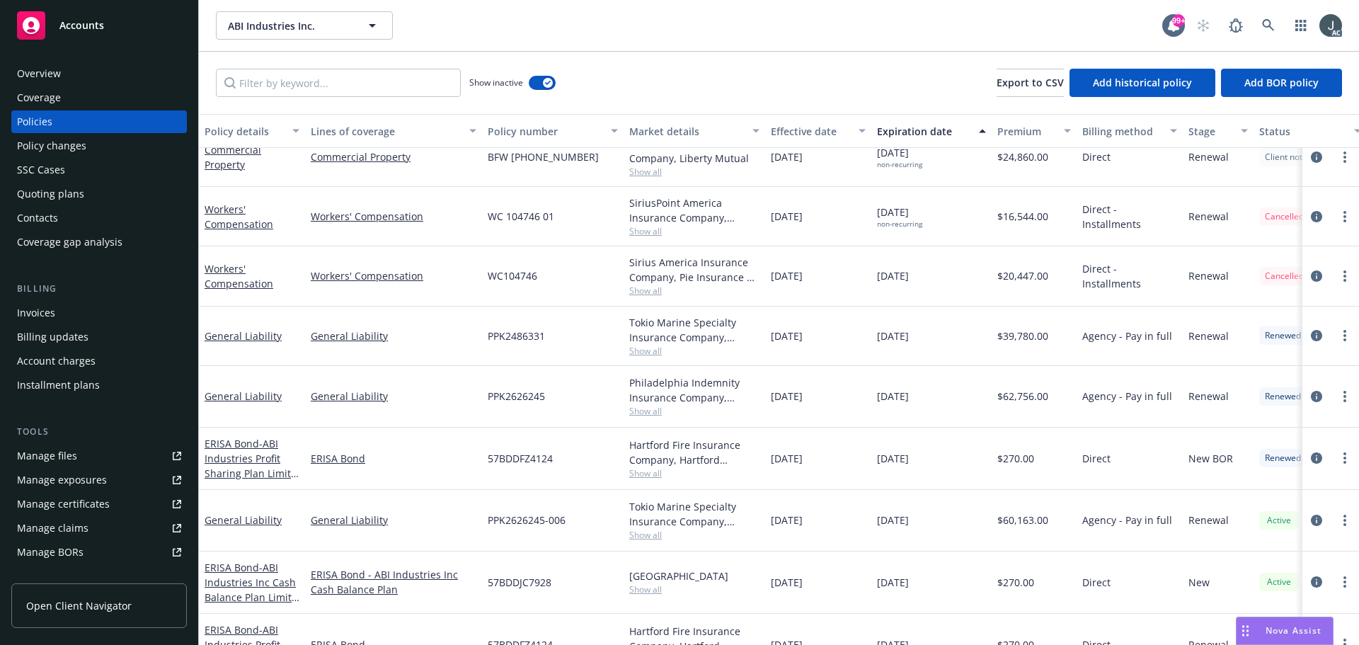
click at [876, 512] on div "11/22/2025" at bounding box center [931, 521] width 120 height 62
drag, startPoint x: 771, startPoint y: 520, endPoint x: 827, endPoint y: 524, distance: 55.4
click at [827, 524] on div "11/22/2024" at bounding box center [818, 521] width 106 height 62
click at [533, 400] on span "PPK2626245" at bounding box center [516, 396] width 57 height 15
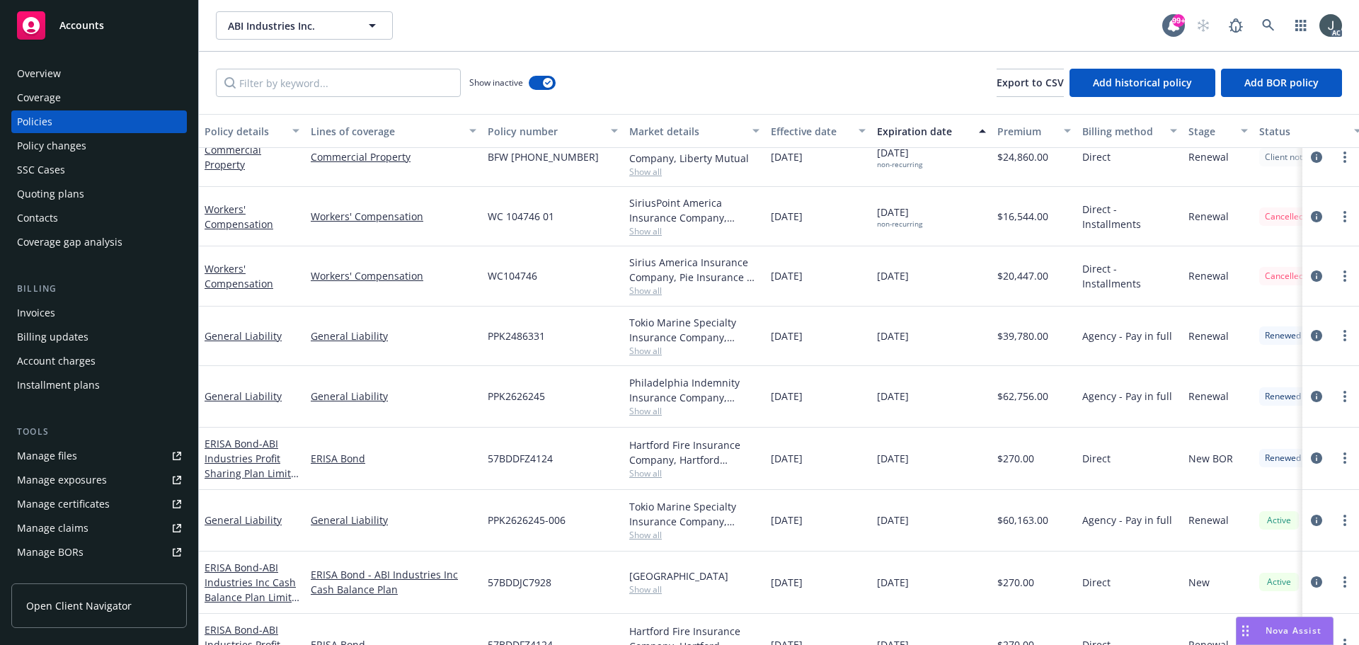
click at [655, 410] on span "Show all" at bounding box center [694, 411] width 130 height 12
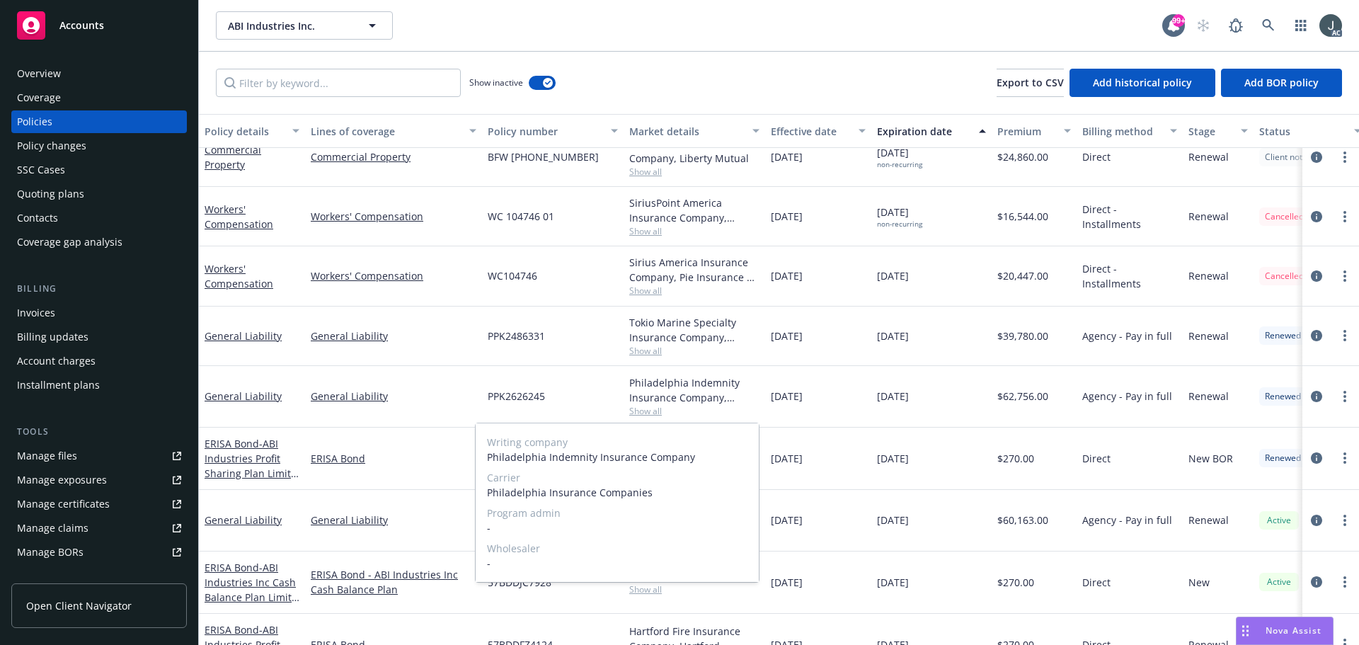
click at [655, 410] on span "Show all" at bounding box center [694, 411] width 130 height 12
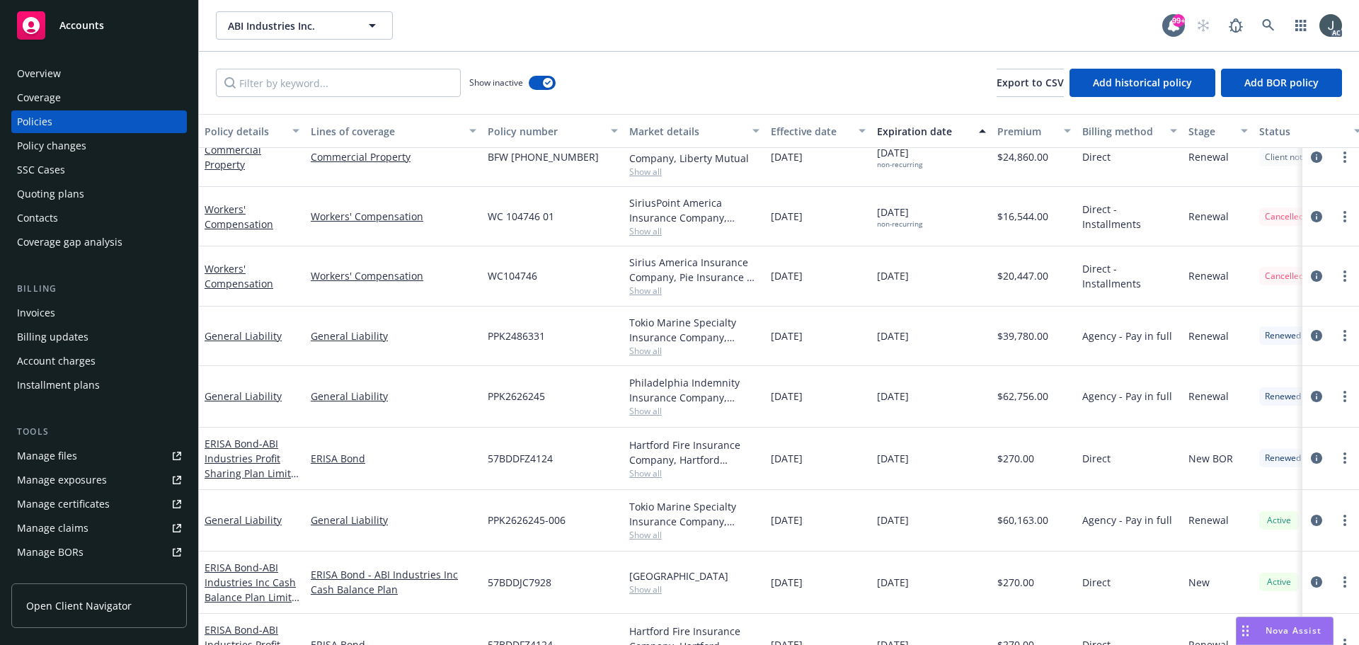
drag, startPoint x: 772, startPoint y: 396, endPoint x: 828, endPoint y: 399, distance: 56.0
click at [828, 399] on div "11/22/2023" at bounding box center [818, 397] width 106 height 62
click at [1029, 396] on span "$62,756.00" at bounding box center [1022, 396] width 51 height 15
click at [494, 335] on span "PPK2486331" at bounding box center [516, 335] width 57 height 15
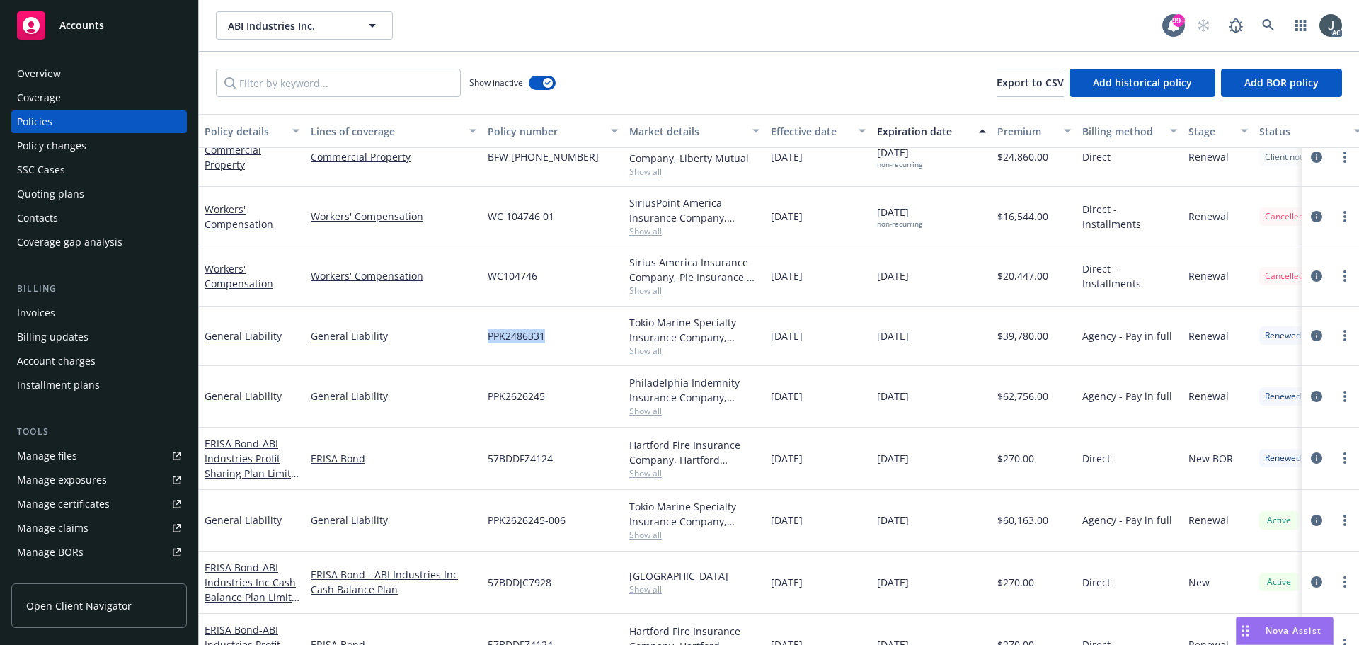
click at [494, 335] on span "PPK2486331" at bounding box center [516, 335] width 57 height 15
click at [650, 348] on span "Show all" at bounding box center [694, 351] width 130 height 12
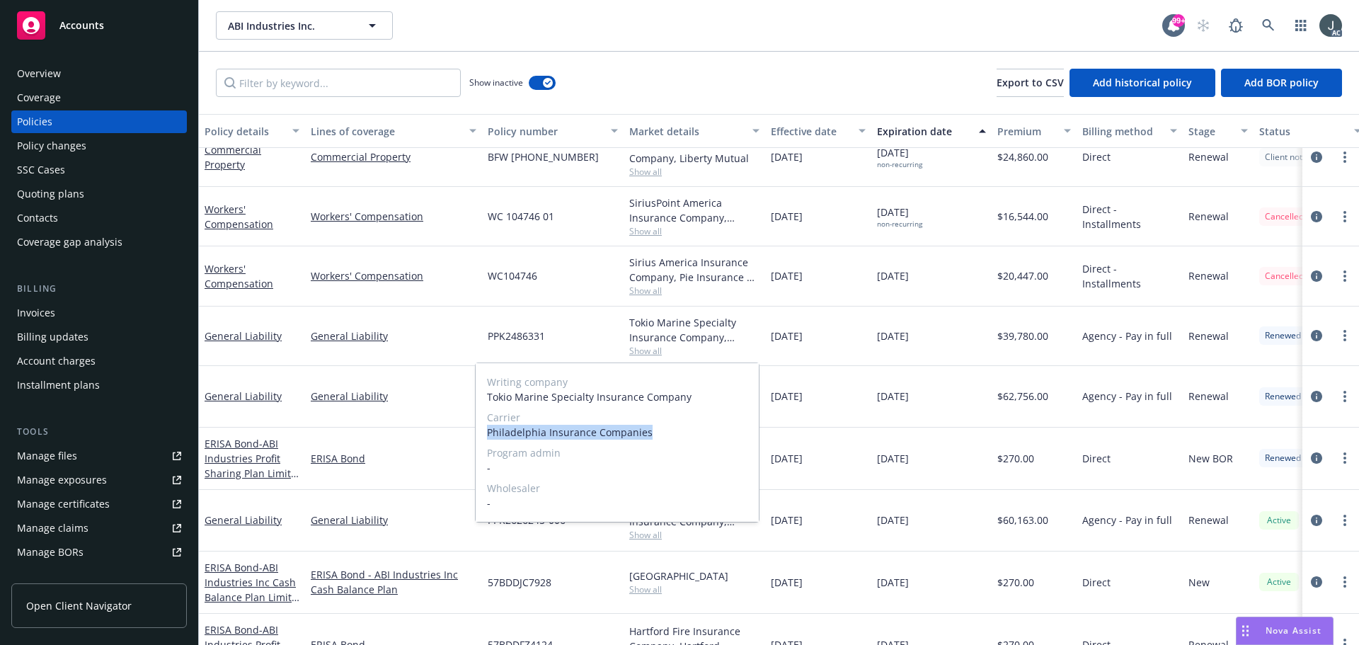
drag, startPoint x: 488, startPoint y: 433, endPoint x: 662, endPoint y: 432, distance: 174.1
click at [662, 432] on span "Philadelphia Insurance Companies" at bounding box center [617, 432] width 260 height 15
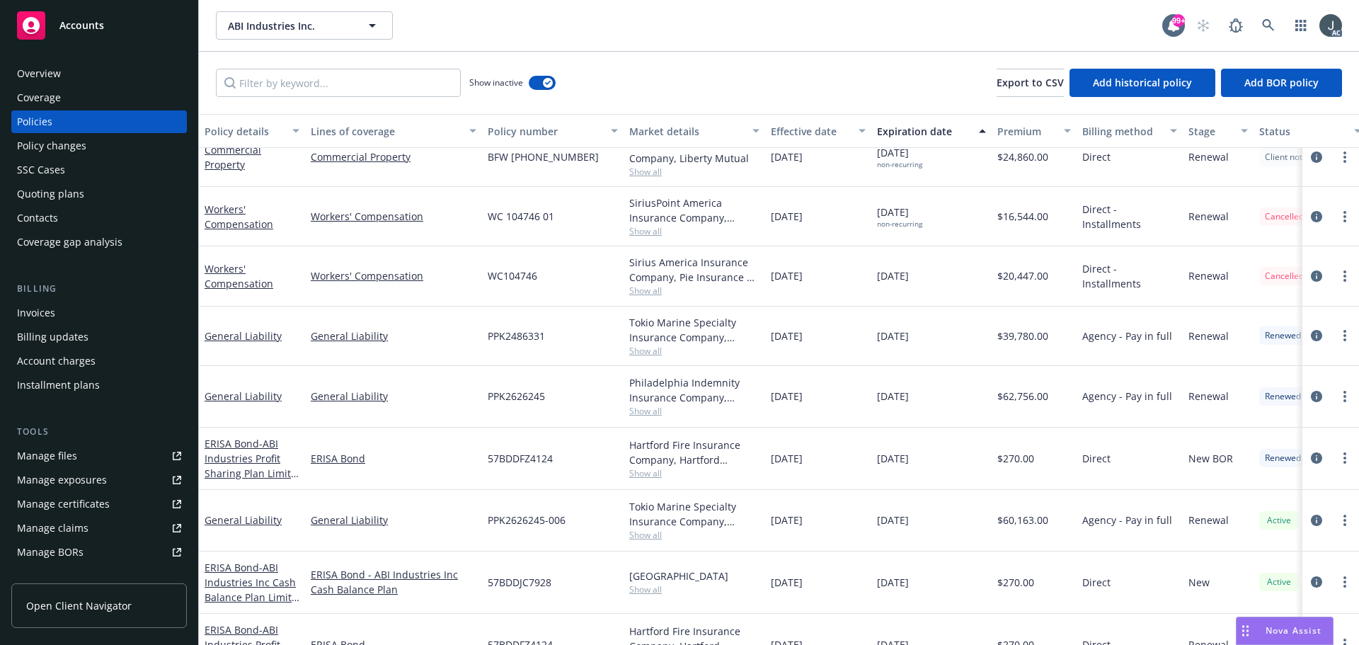
click at [872, 350] on div "11/22/2023" at bounding box center [931, 335] width 120 height 59
drag, startPoint x: 770, startPoint y: 335, endPoint x: 830, endPoint y: 340, distance: 60.3
click at [830, 340] on div "11/22/2022" at bounding box center [818, 335] width 106 height 59
click at [1021, 334] on span "$39,780.00" at bounding box center [1022, 335] width 51 height 15
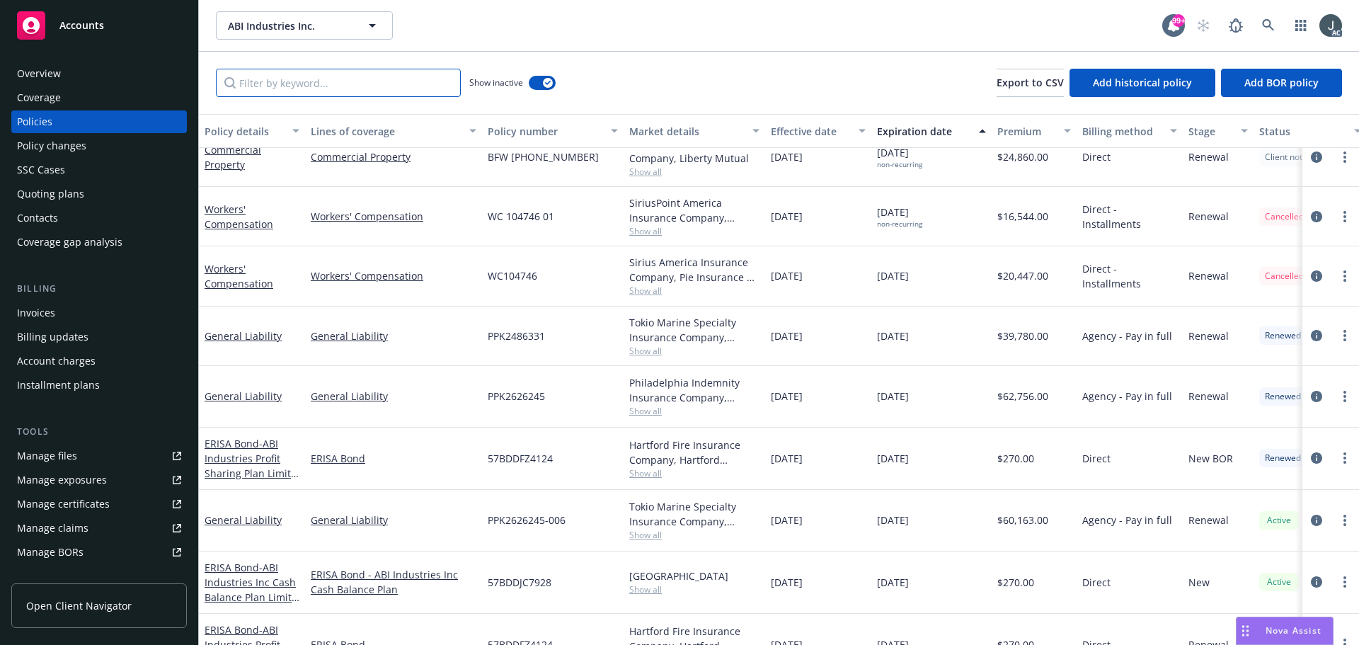
click at [326, 91] on input "Filter by keyword..." at bounding box center [338, 83] width 245 height 28
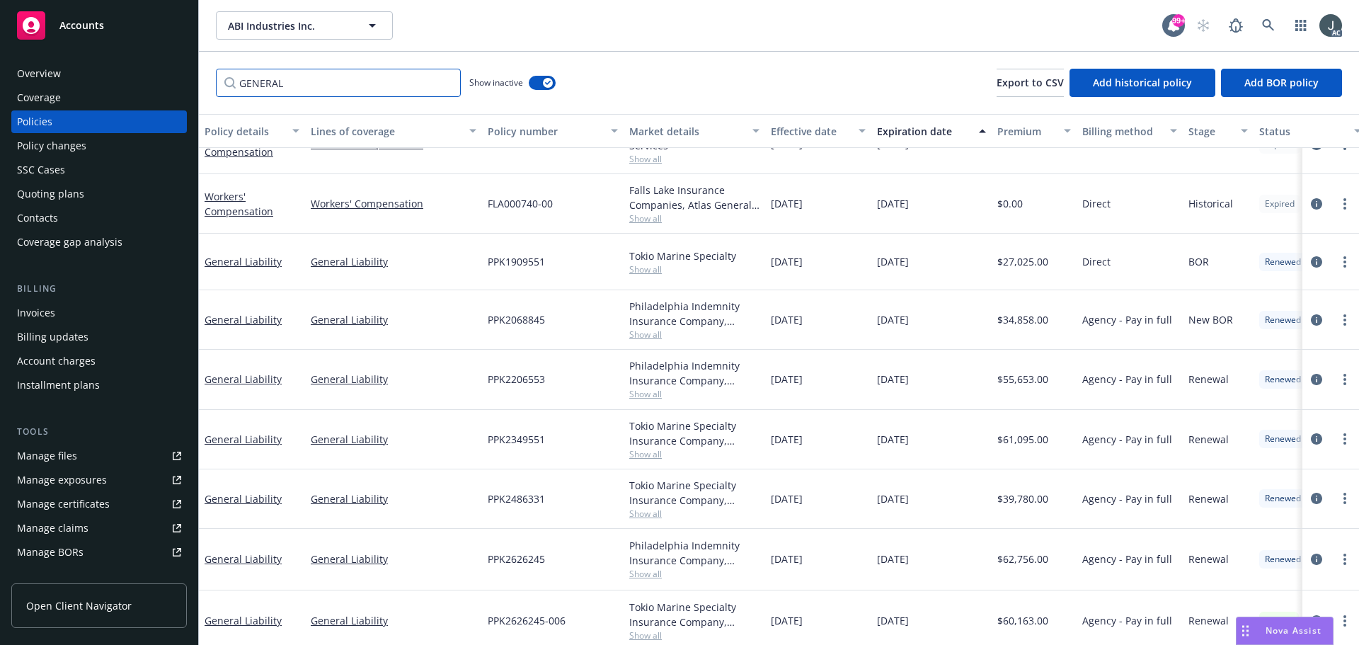
scroll to position [51, 0]
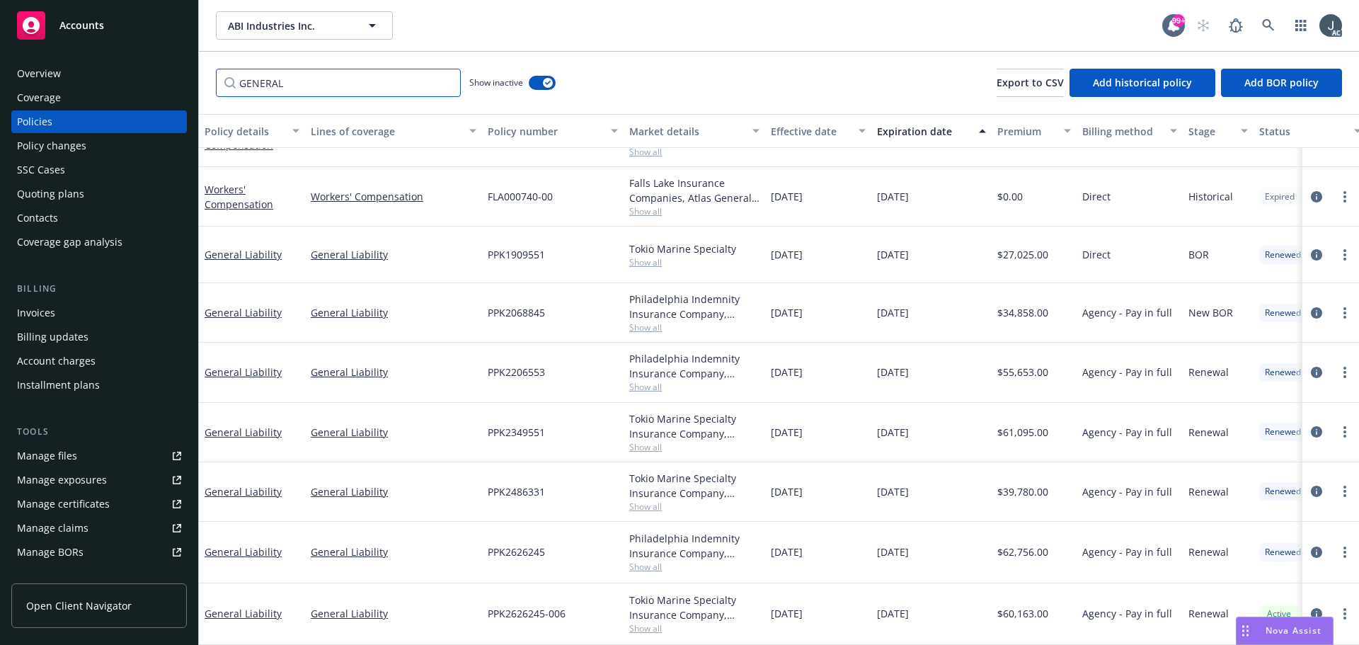
type input "GENERAL"
click at [544, 79] on div "button" at bounding box center [548, 83] width 10 height 10
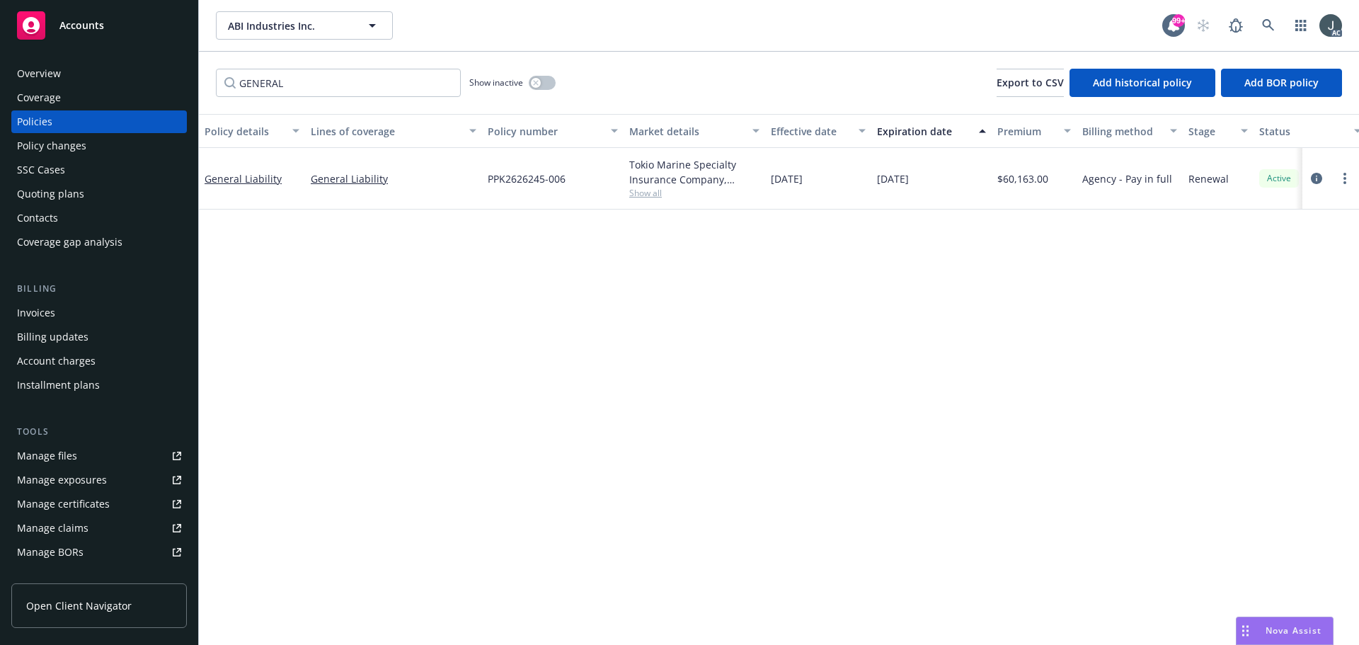
click at [72, 74] on div "Overview" at bounding box center [99, 73] width 164 height 23
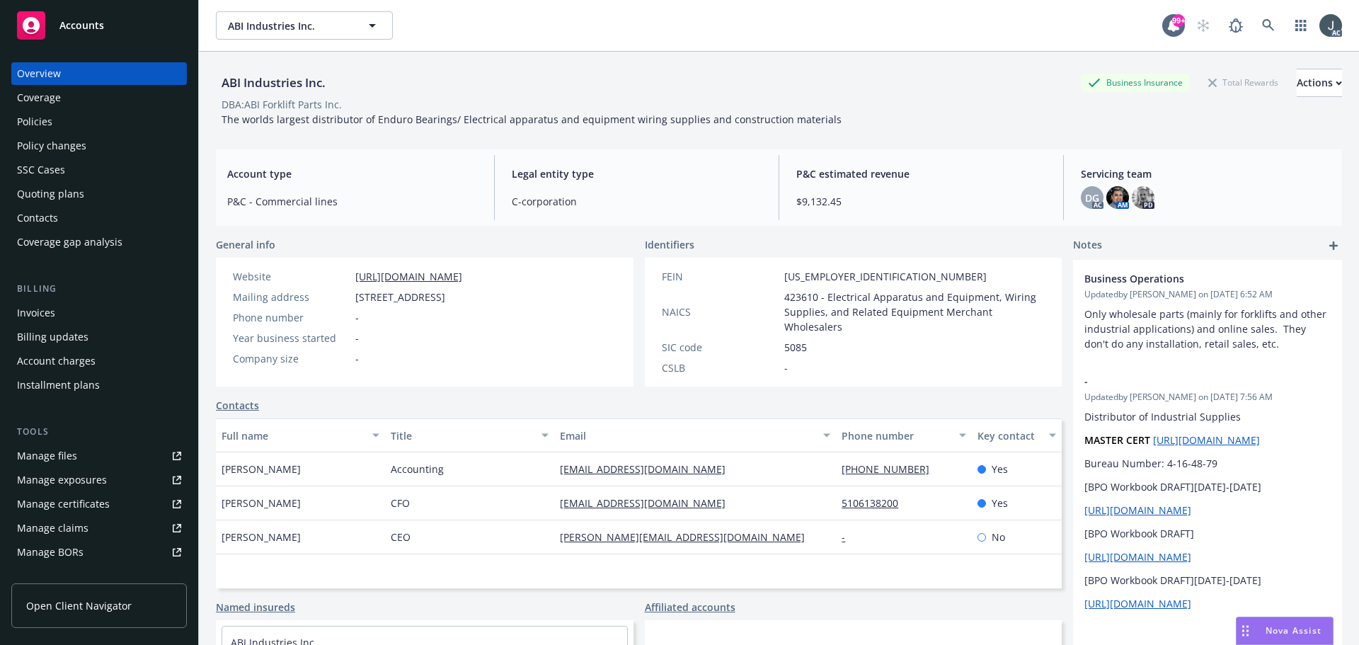
click at [398, 537] on span "CEO" at bounding box center [401, 536] width 20 height 15
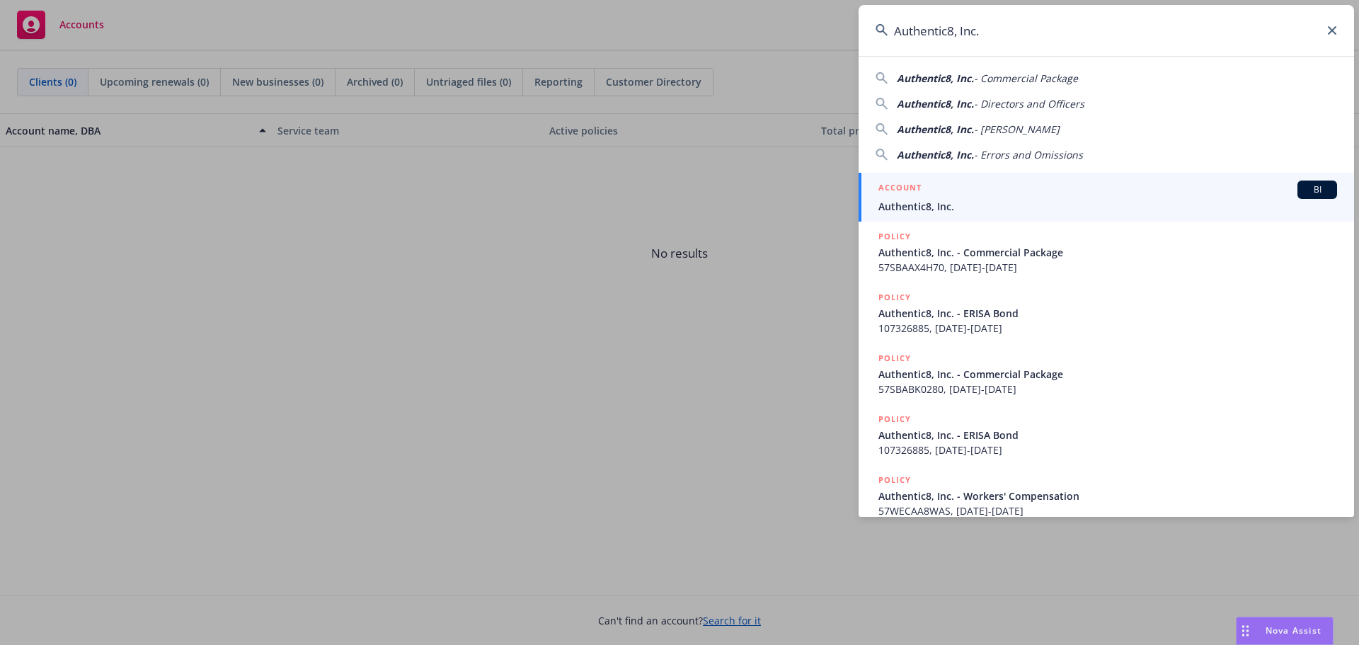
type input "Authentic8, Inc."
click at [948, 196] on div "ACCOUNT BI" at bounding box center [1107, 189] width 459 height 18
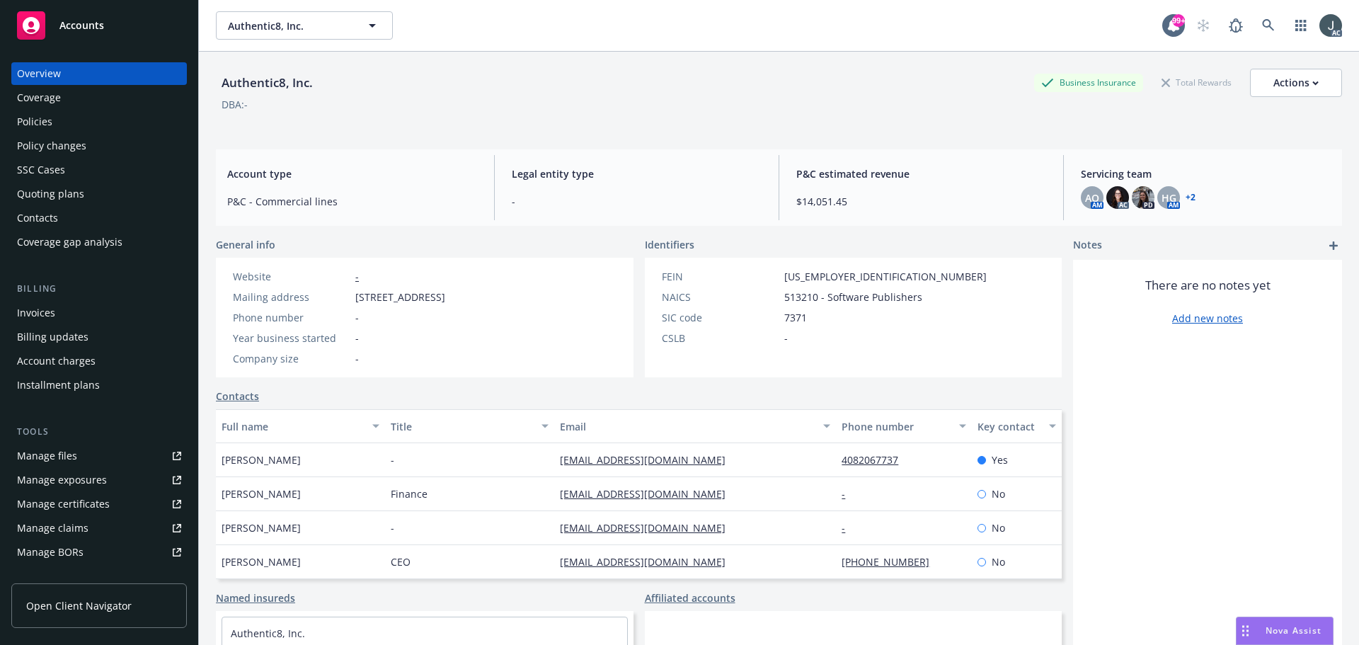
click at [53, 192] on div "Quoting plans" at bounding box center [50, 194] width 67 height 23
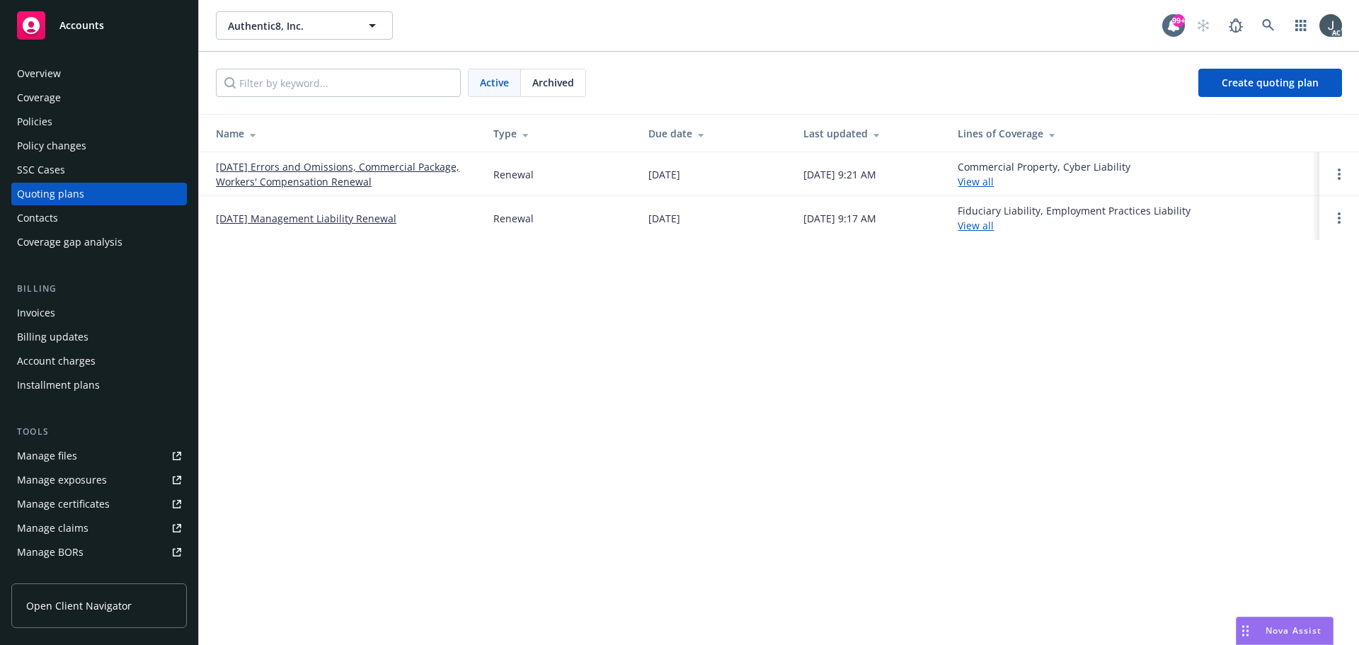
click at [338, 166] on link "[DATE] Errors and Omissions, Commercial Package, Workers' Compensation Renewal" at bounding box center [343, 174] width 255 height 30
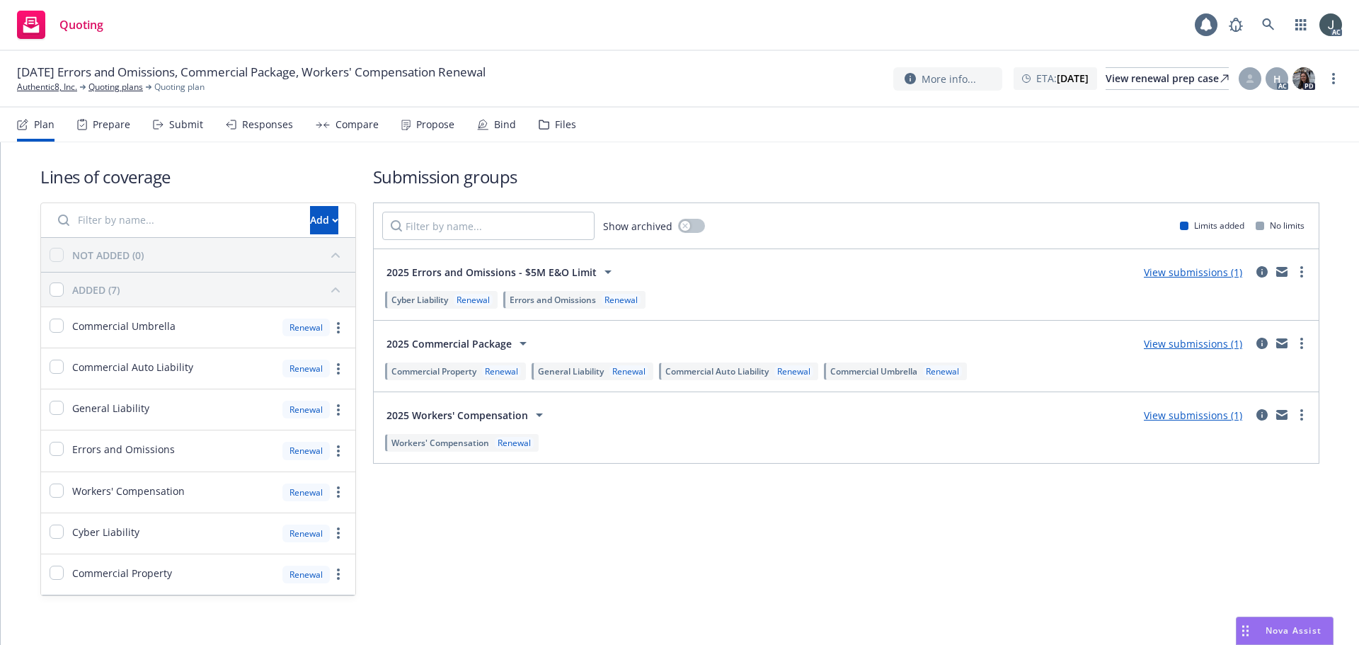
click at [103, 125] on div "Prepare" at bounding box center [112, 124] width 38 height 11
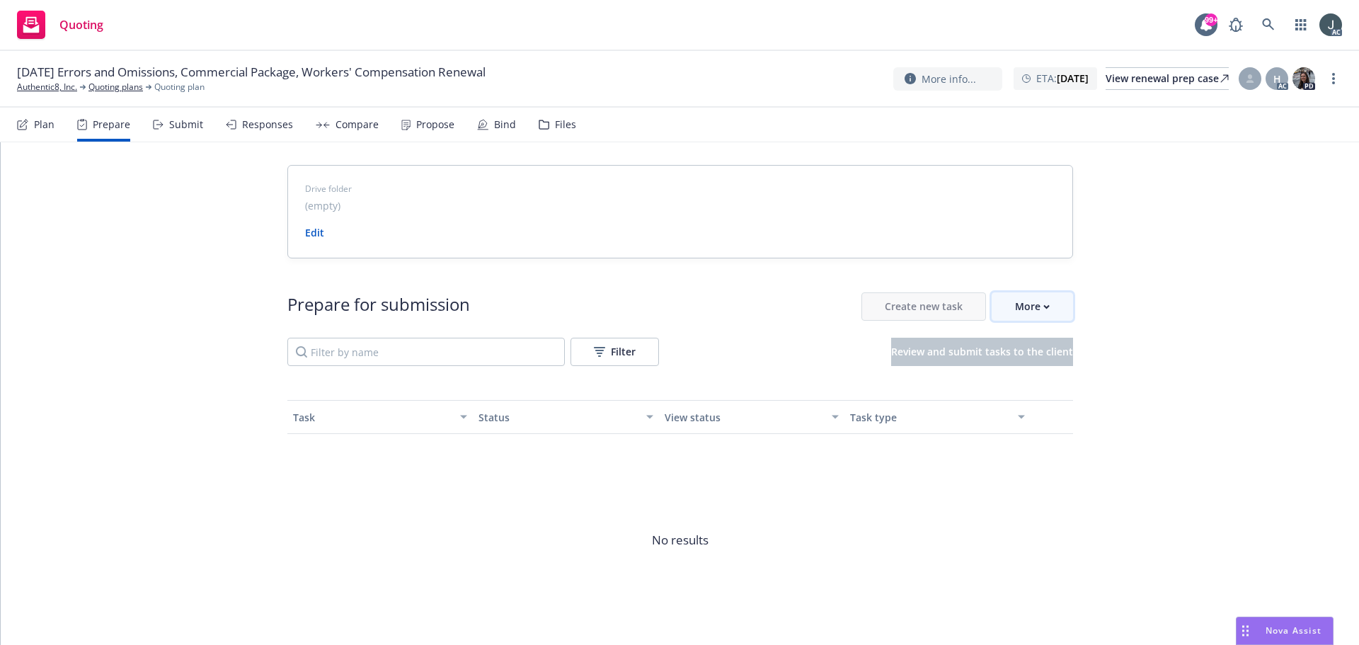
click at [1028, 300] on div "More" at bounding box center [1032, 306] width 35 height 27
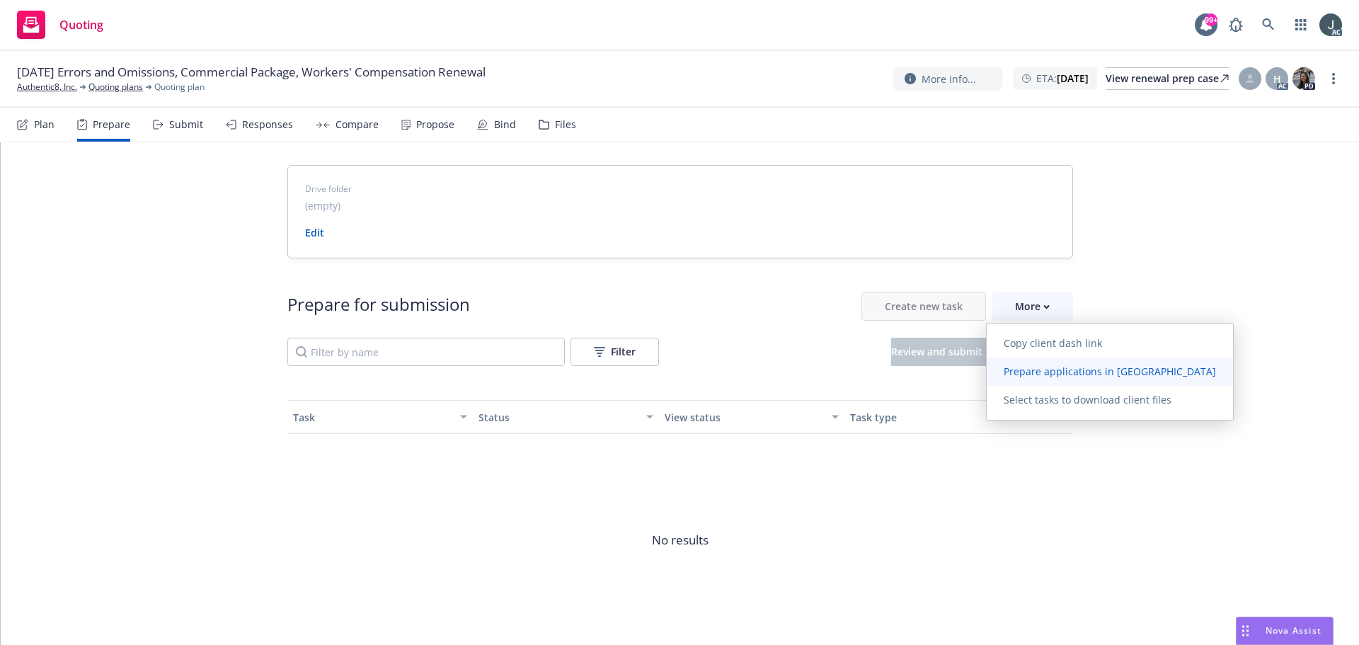
click at [1045, 365] on span "Prepare applications in [GEOGRAPHIC_DATA]" at bounding box center [1110, 371] width 246 height 13
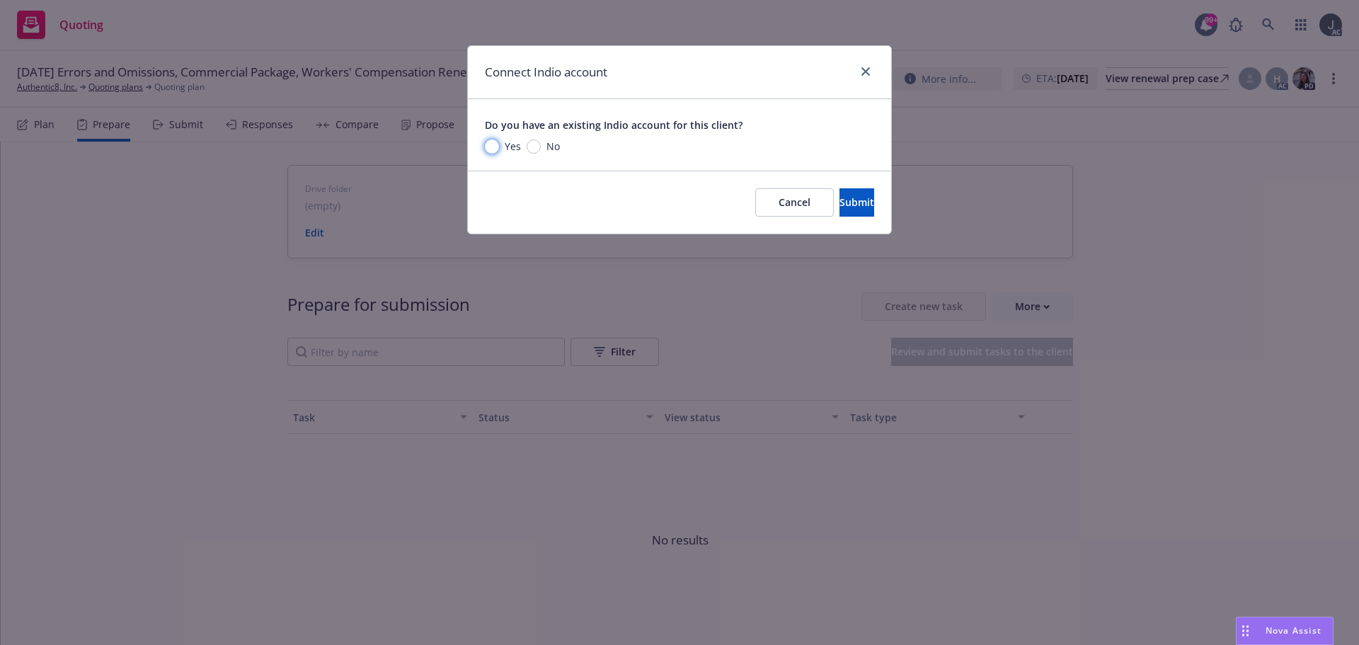
click at [493, 147] on input "Yes" at bounding box center [492, 146] width 14 height 14
radio input "true"
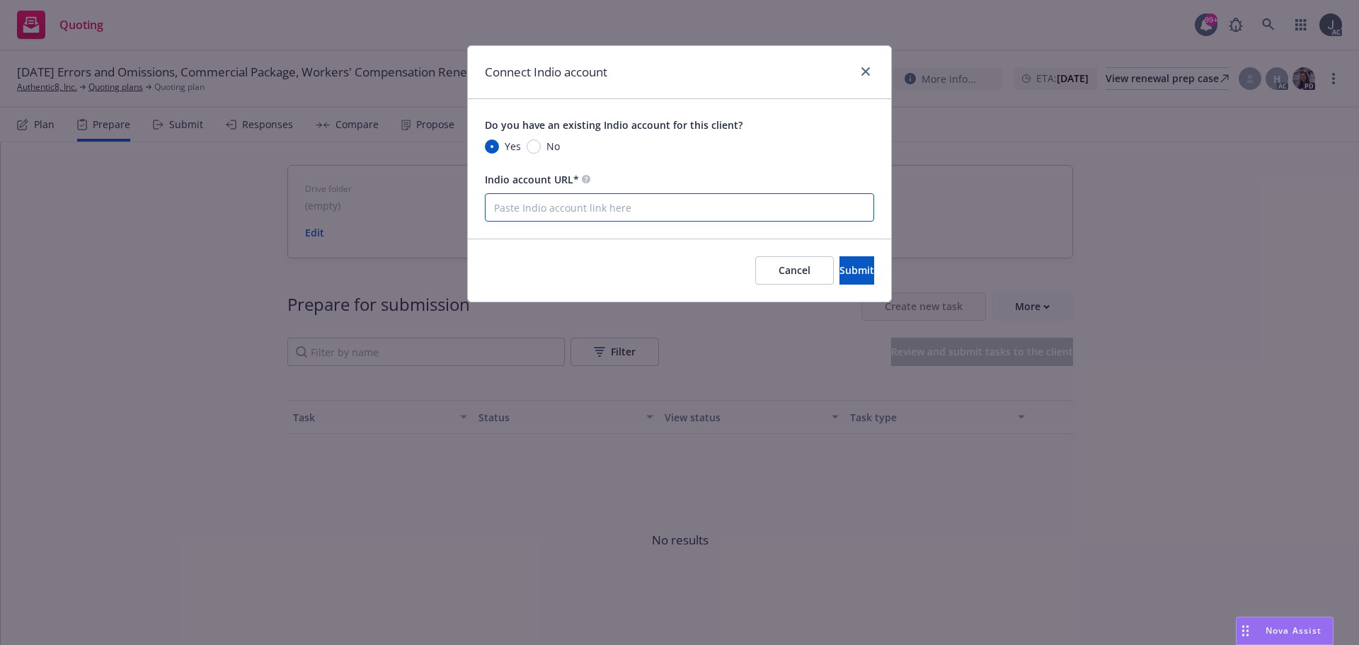
click at [550, 210] on input "Indio account URL*" at bounding box center [679, 207] width 389 height 28
paste input "[URL][DOMAIN_NAME]"
type input "[URL][DOMAIN_NAME]"
click at [862, 265] on button "Submit" at bounding box center [856, 270] width 35 height 28
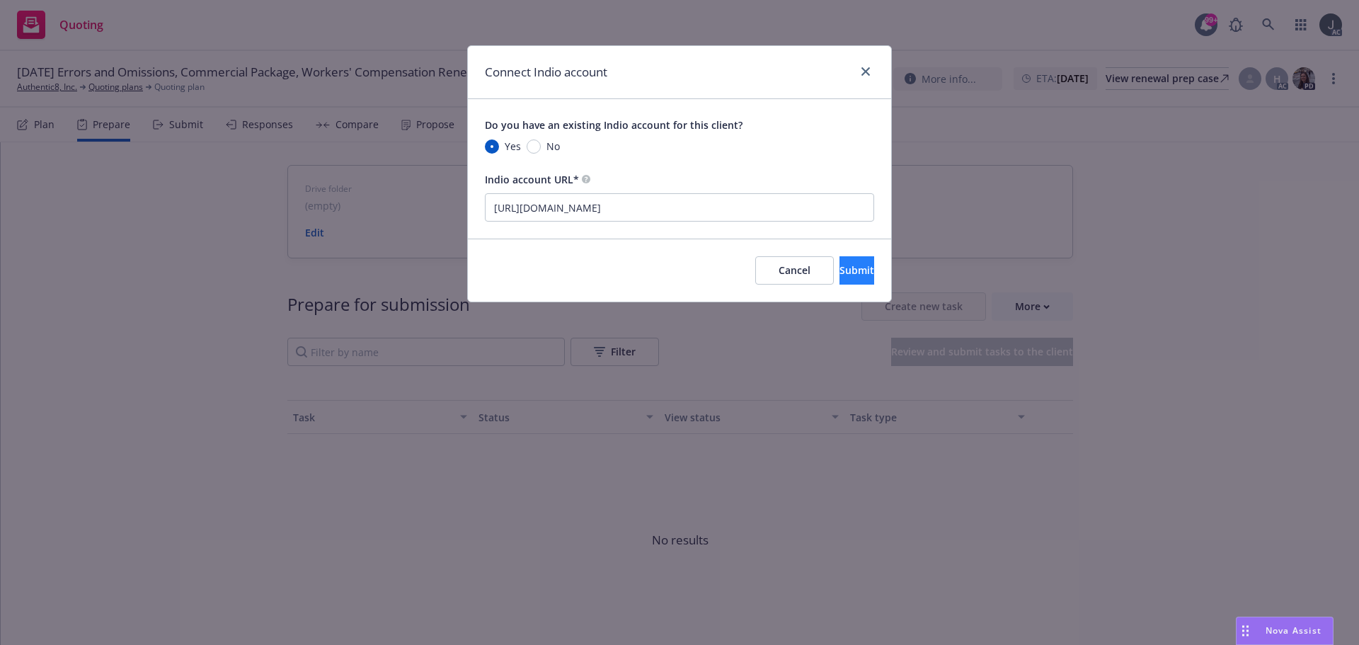
scroll to position [0, 0]
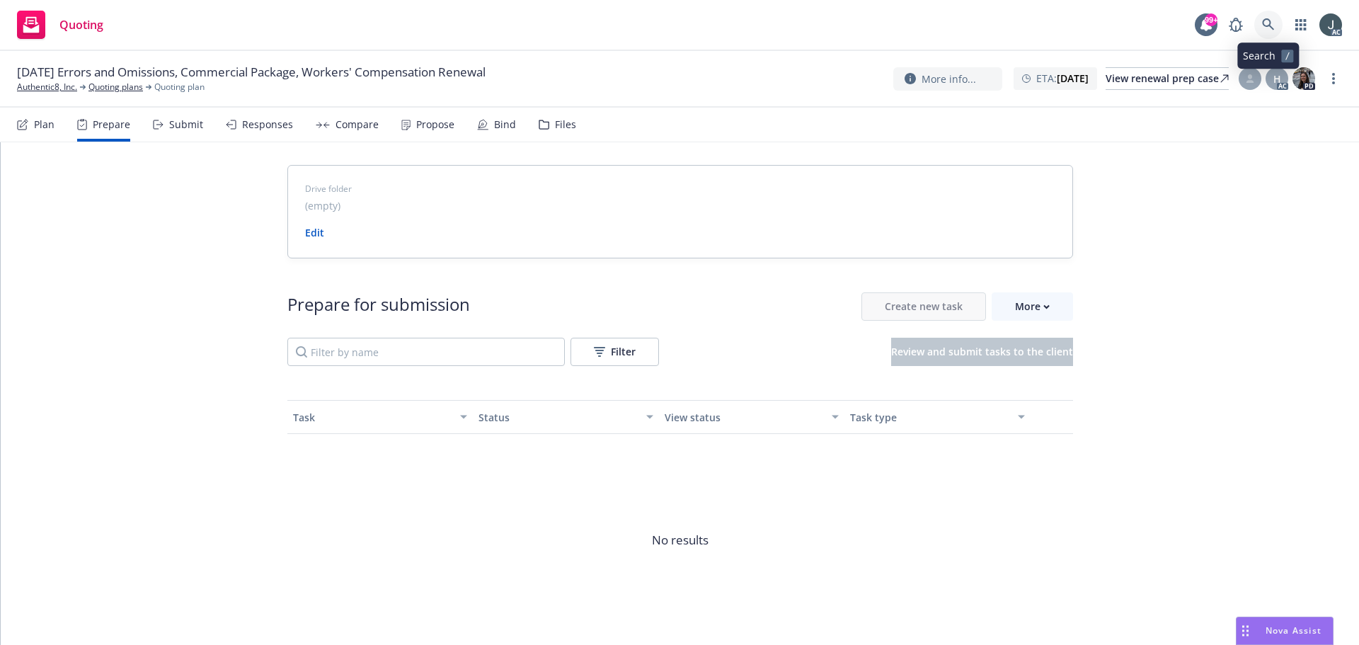
click at [1262, 21] on icon at bounding box center [1268, 24] width 13 height 13
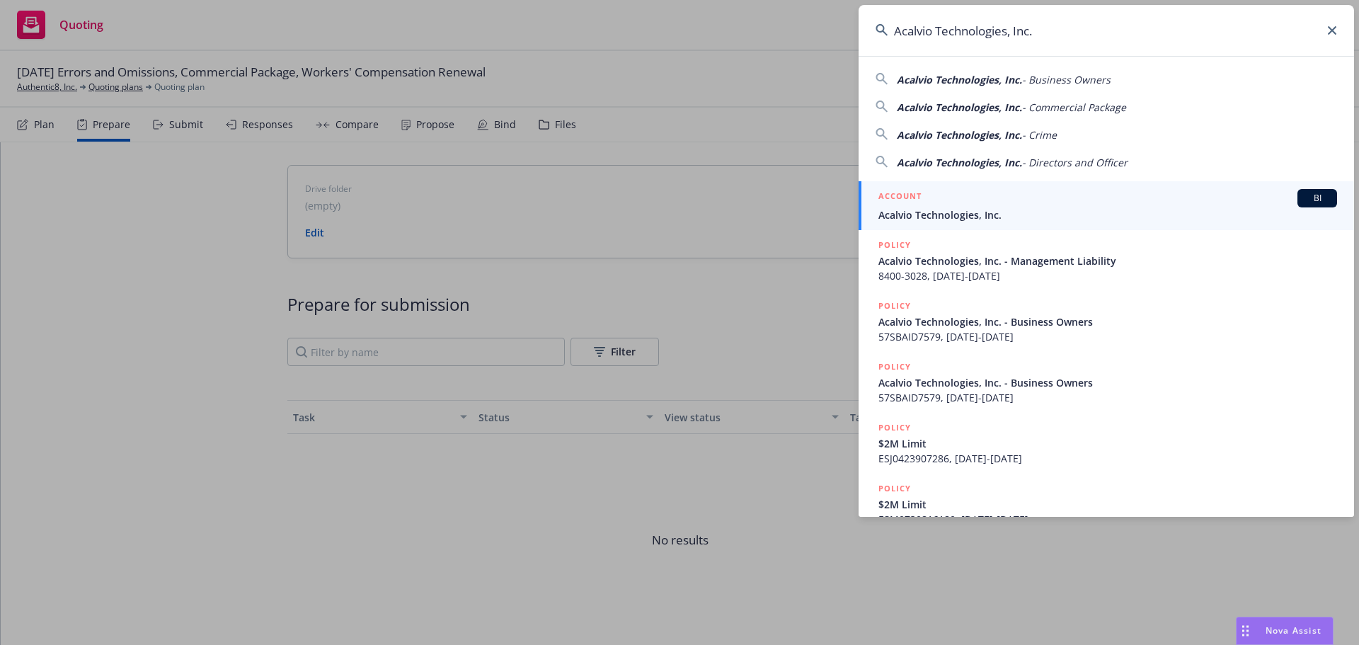
type input "Acalvio Technologies, Inc."
click at [995, 207] on span "Acalvio Technologies, Inc." at bounding box center [1107, 214] width 459 height 15
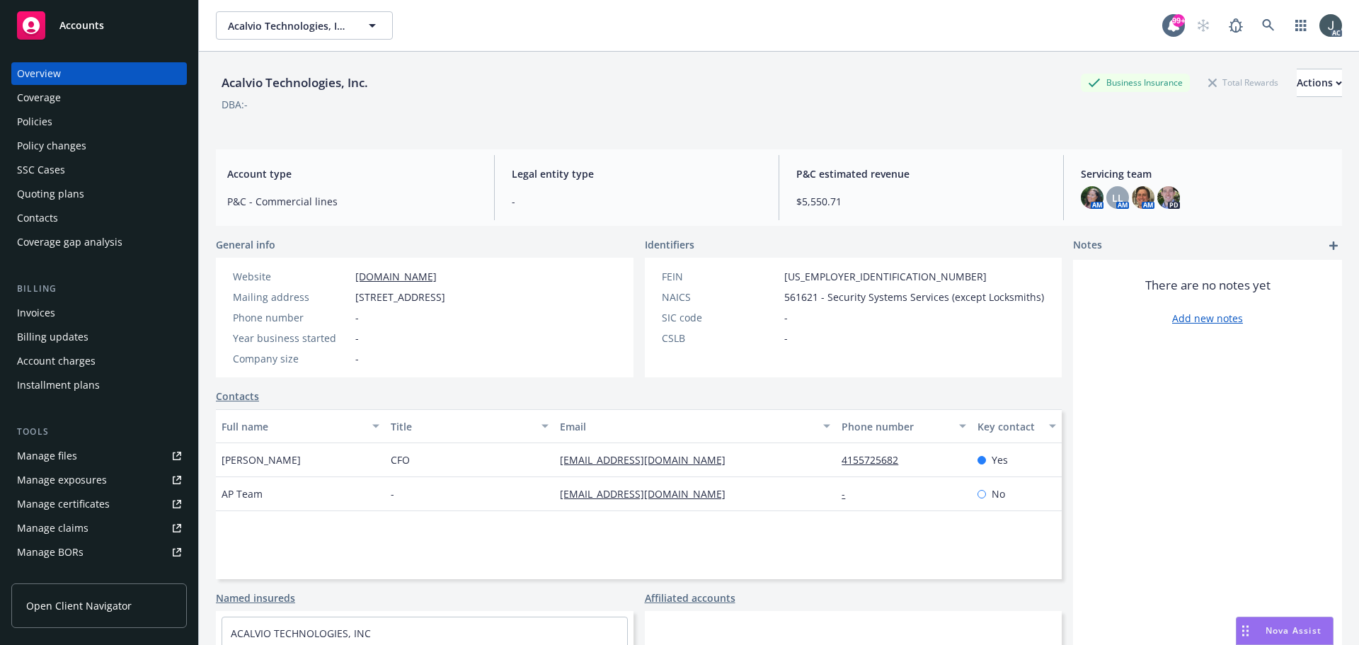
click at [36, 194] on div "Quoting plans" at bounding box center [50, 194] width 67 height 23
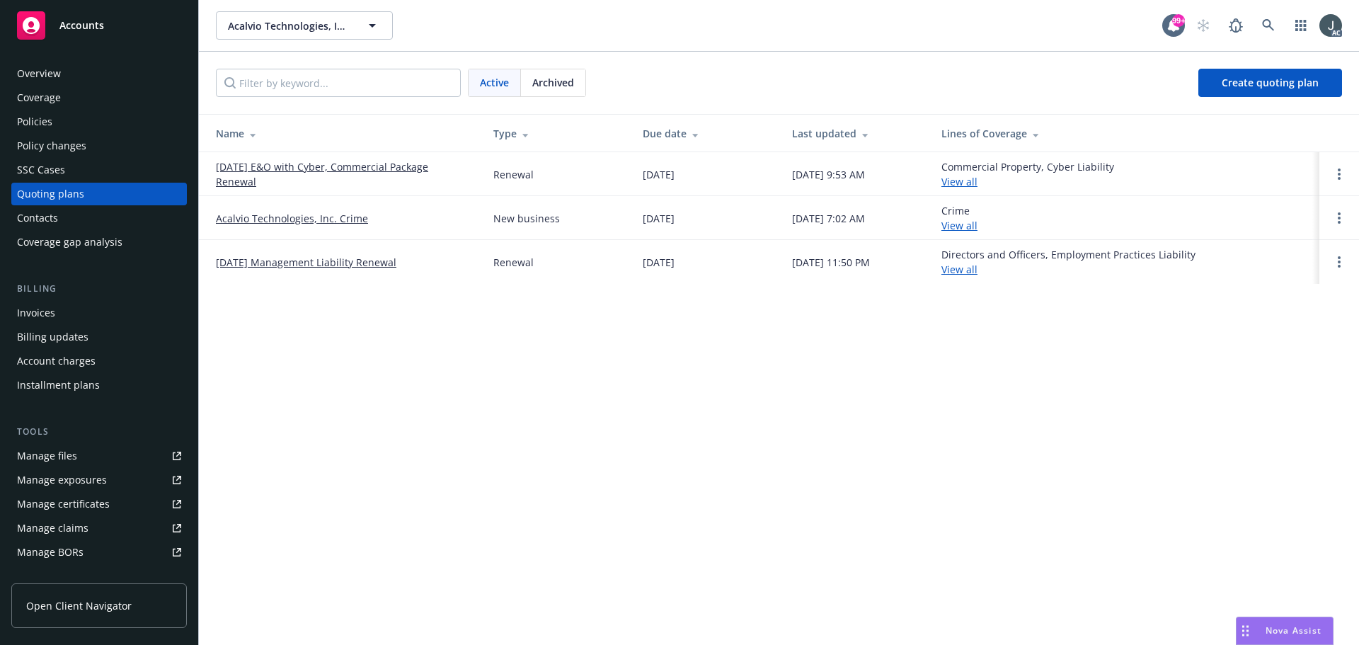
click at [279, 166] on link "[DATE] E&O with Cyber, Commercial Package Renewal" at bounding box center [343, 174] width 255 height 30
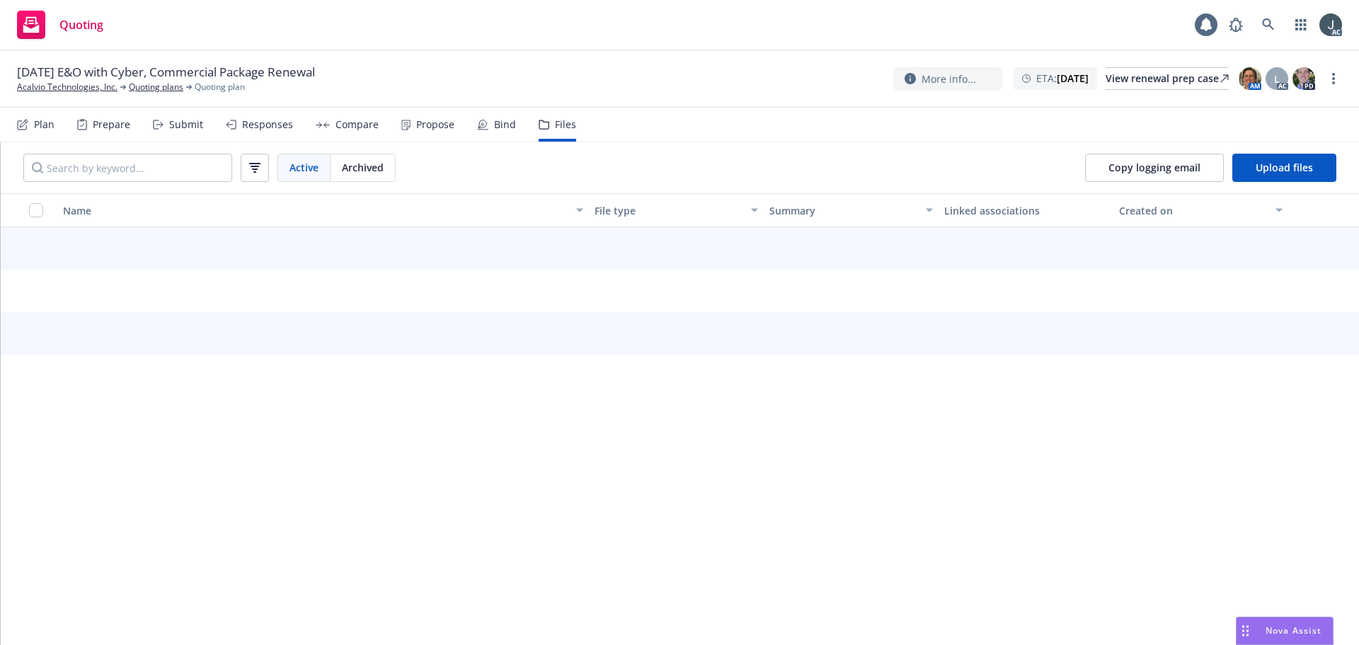
click at [109, 126] on div "Prepare" at bounding box center [112, 124] width 38 height 11
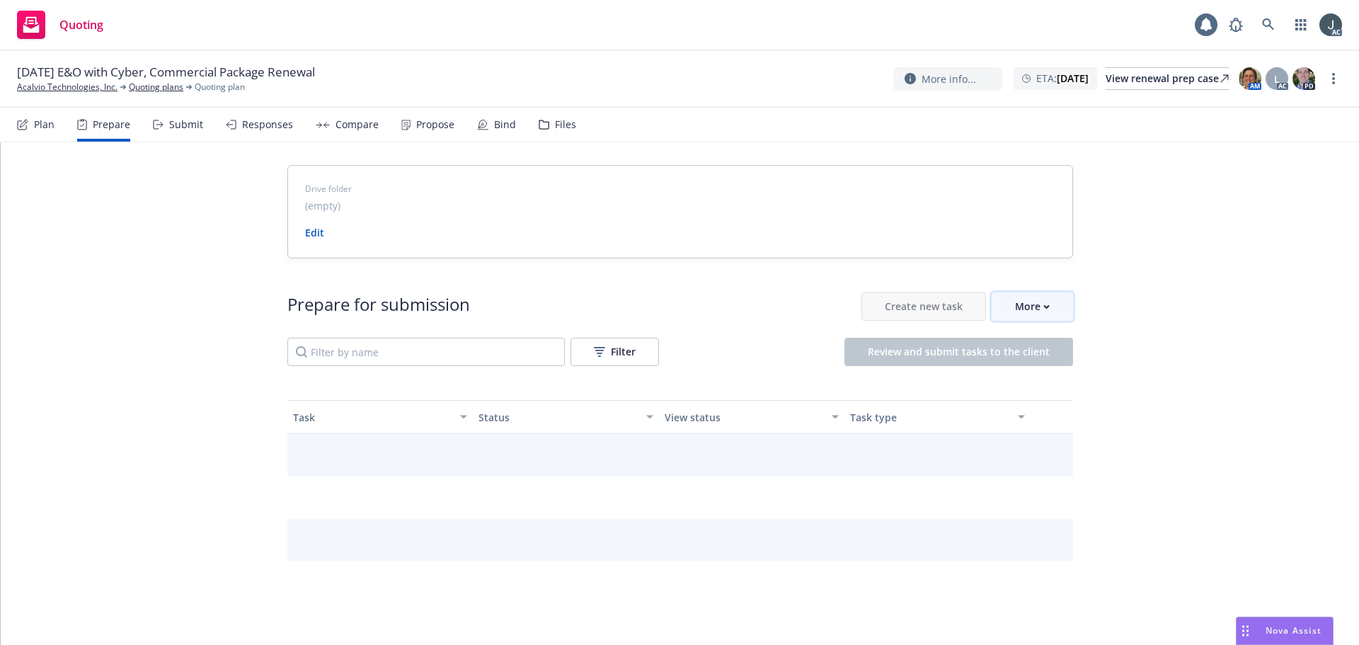
click at [1000, 314] on button "More" at bounding box center [1032, 306] width 81 height 28
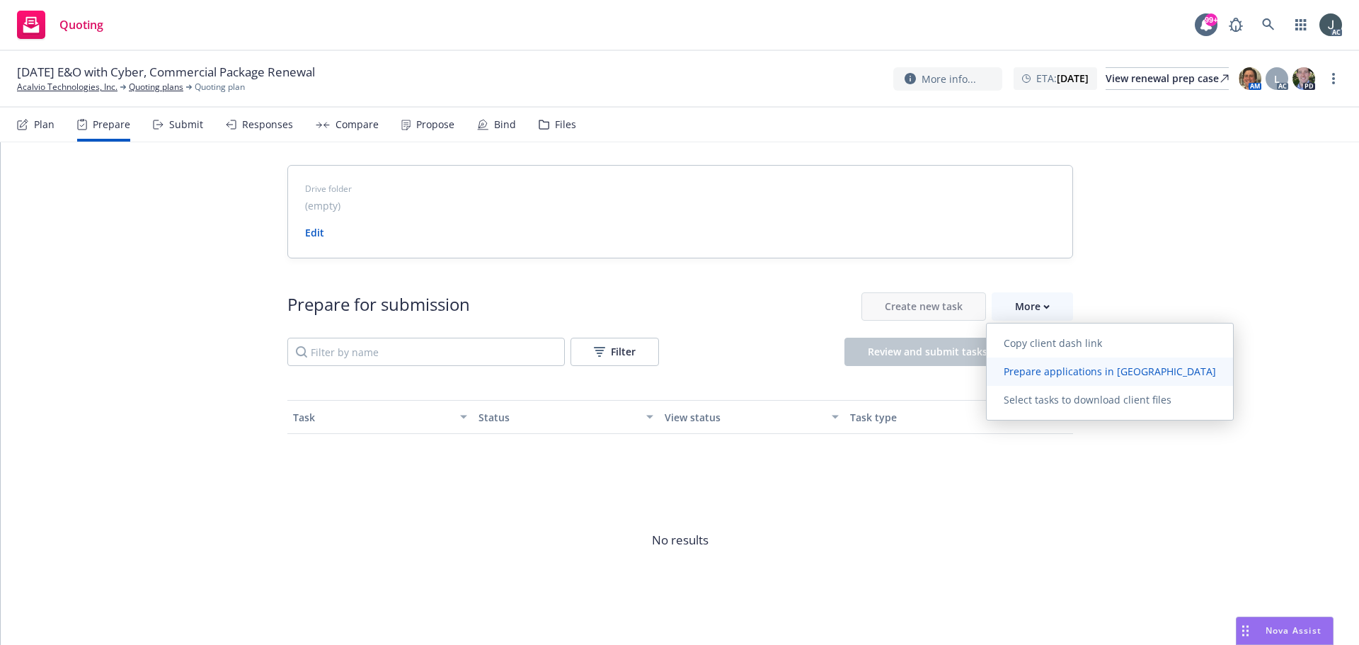
click at [1013, 379] on link "Prepare applications in Indio" at bounding box center [1110, 371] width 246 height 28
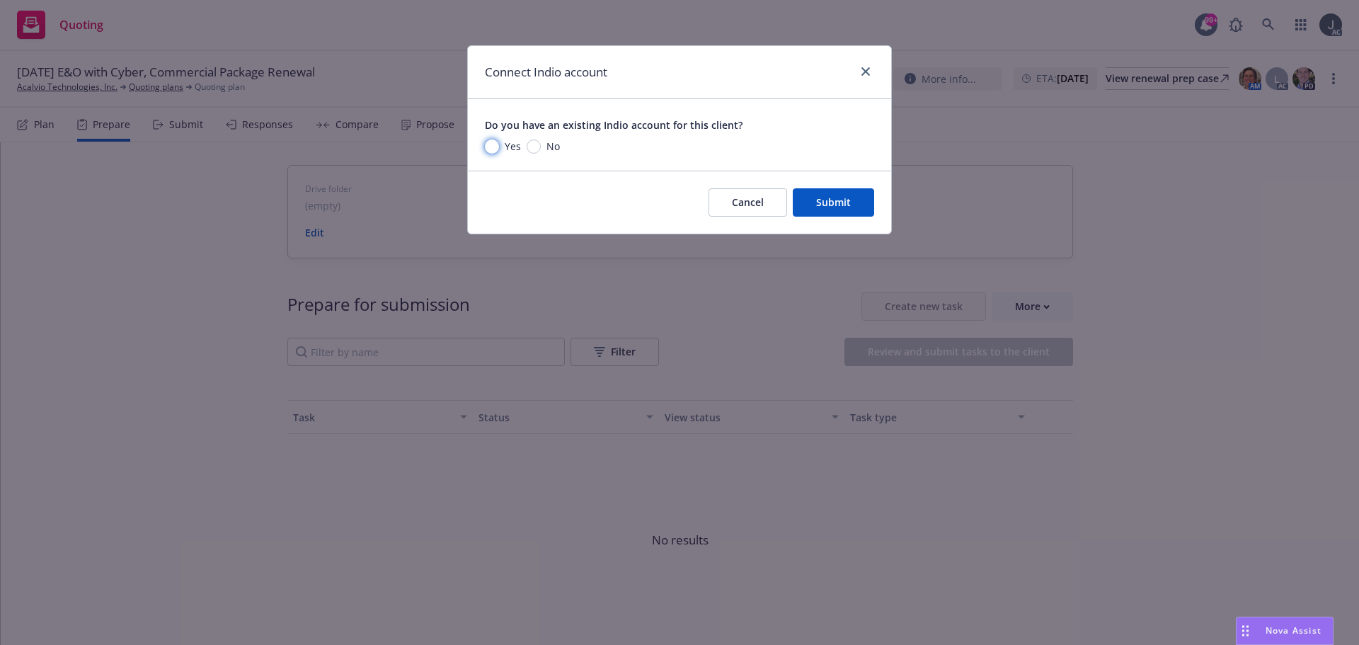
click at [491, 151] on input "Yes" at bounding box center [492, 146] width 14 height 14
radio input "true"
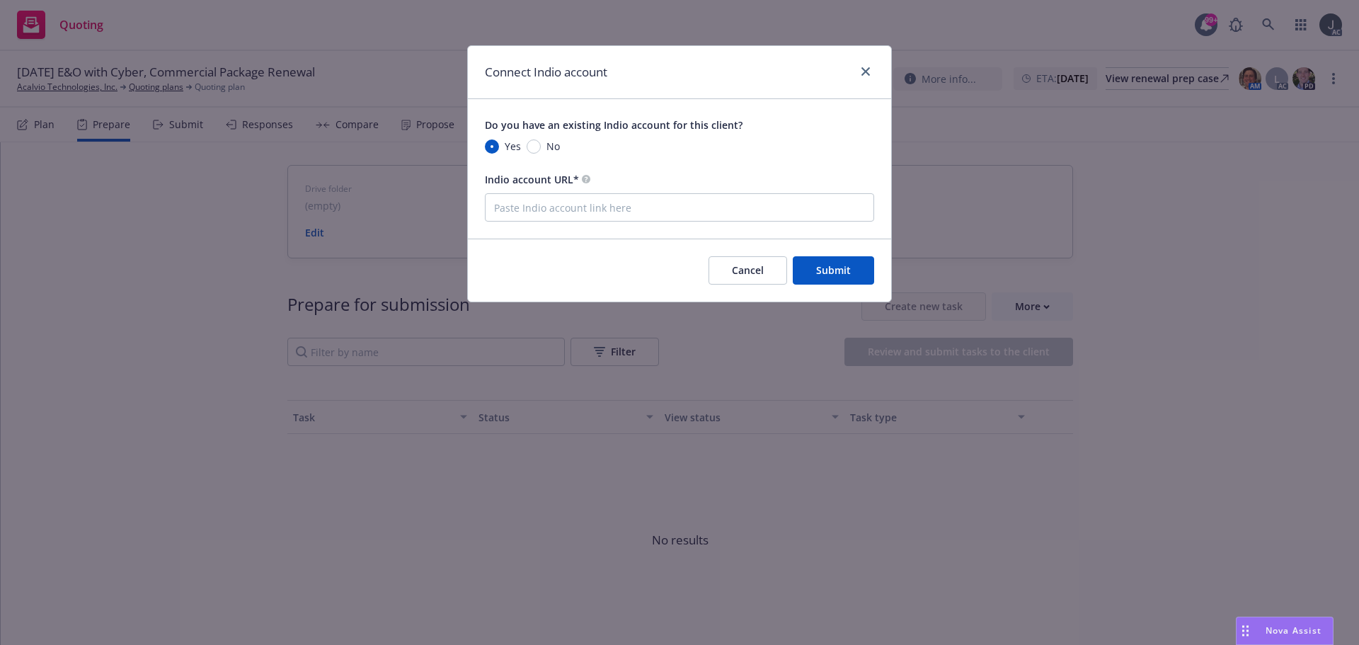
click at [524, 222] on div "Do you have an existing Indio account for this client? Yes No Indio account URL*" at bounding box center [679, 168] width 423 height 139
click at [523, 217] on input "Indio account URL*" at bounding box center [679, 207] width 389 height 28
paste input "https://newfront.useindio.com/accounts/153873/submissions/2138015/data-collecti…"
type input "https://newfront.useindio.com/accounts/153873/submissions/2138015/data-collecti…"
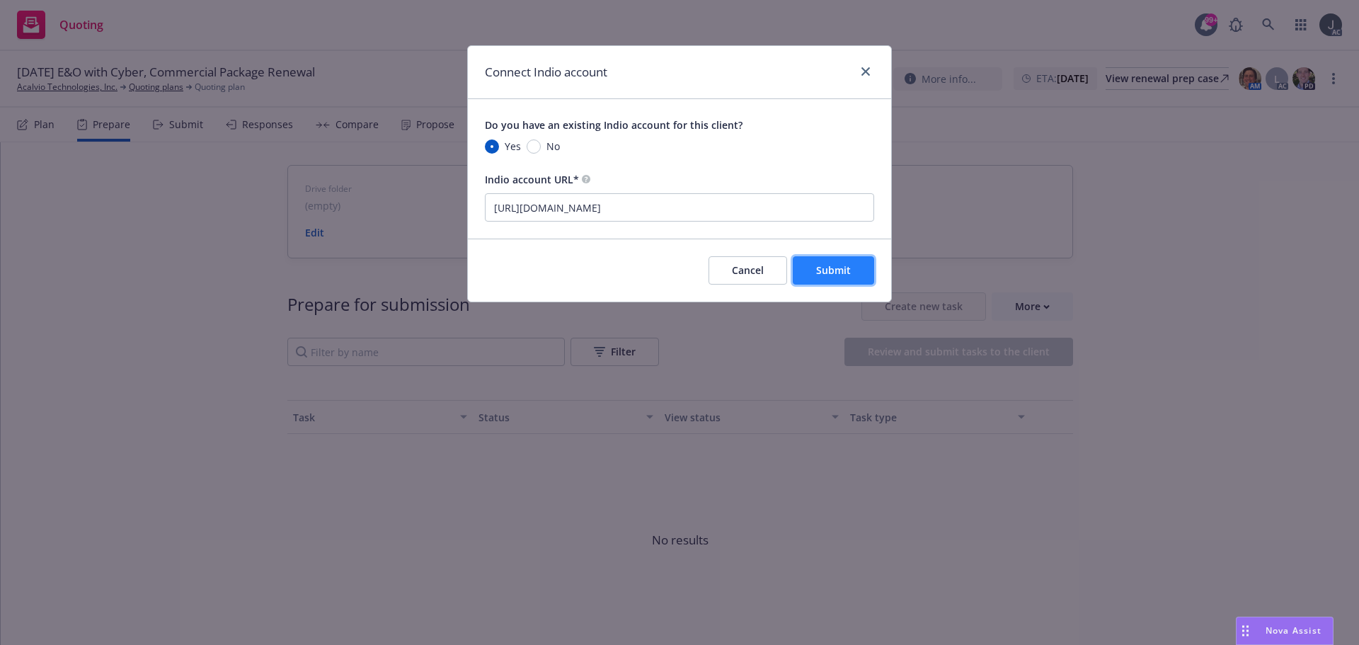
click at [819, 269] on span "Submit" at bounding box center [833, 269] width 35 height 13
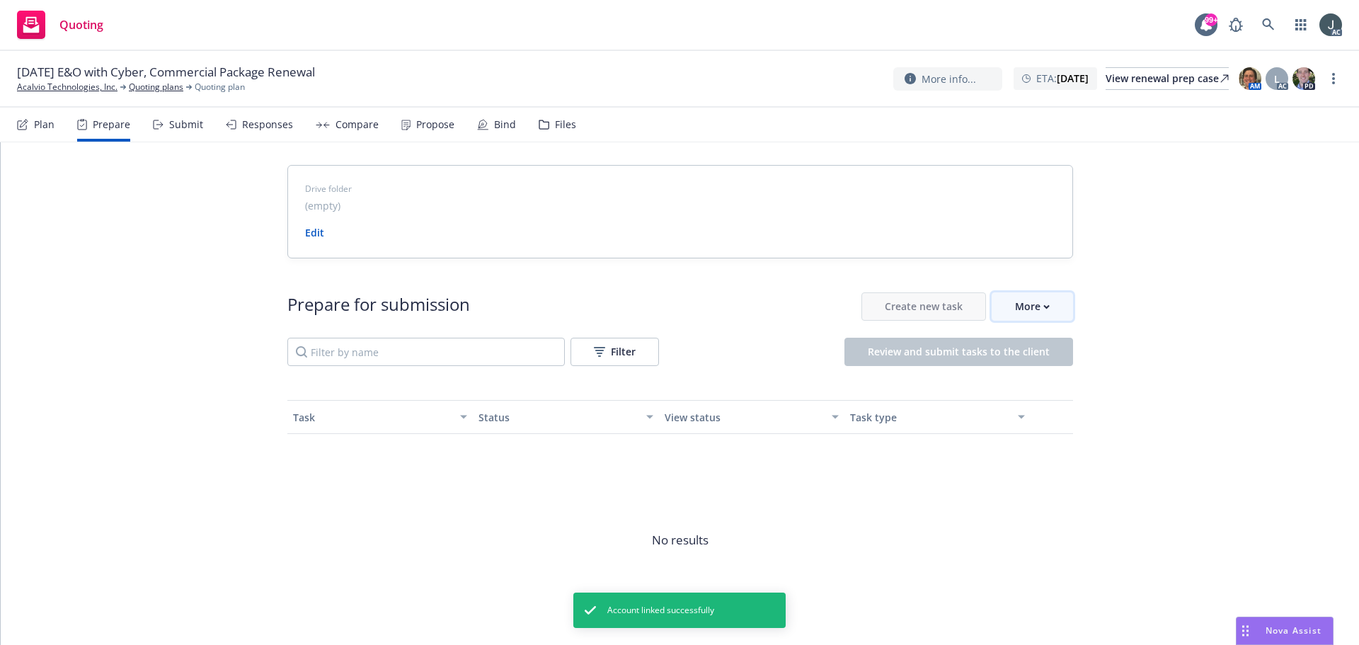
click at [1045, 304] on button "More" at bounding box center [1032, 306] width 81 height 28
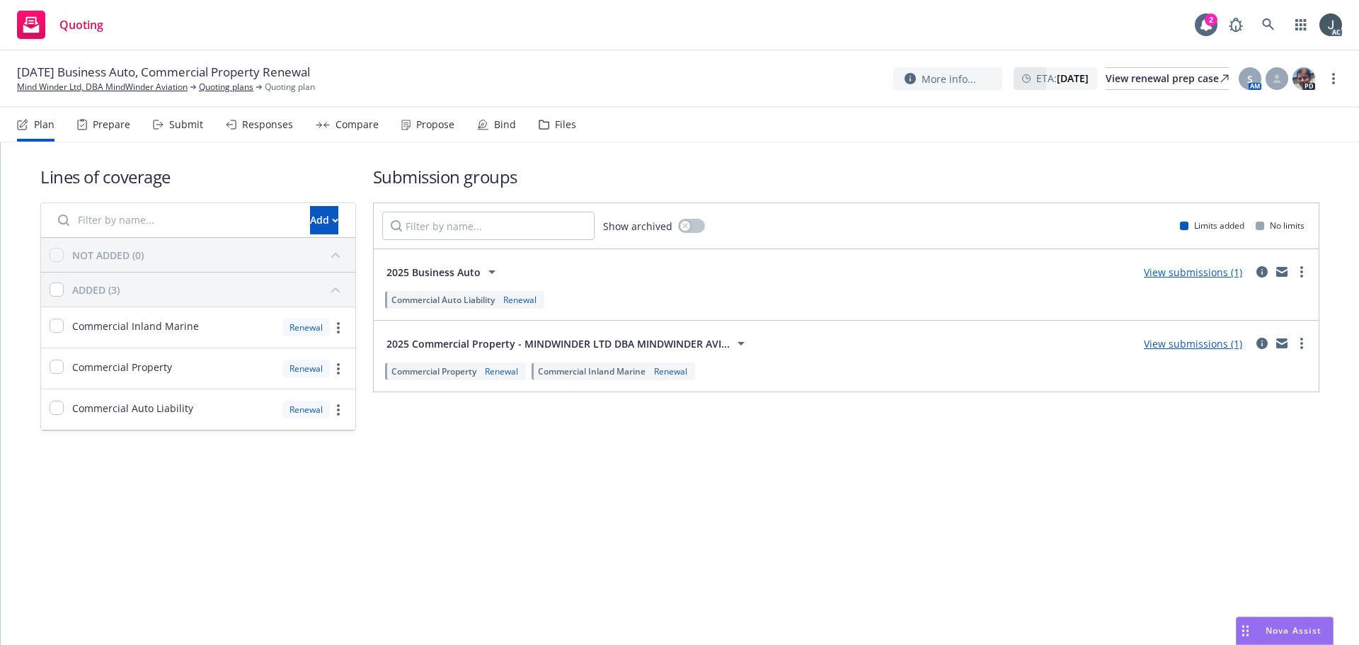
click at [347, 503] on div "Lines of coverage Add NOT ADDED (0) ADDED (3) Commercial Inland Marine Renewal …" at bounding box center [680, 393] width 1358 height 503
click at [115, 127] on div "Prepare" at bounding box center [112, 124] width 38 height 11
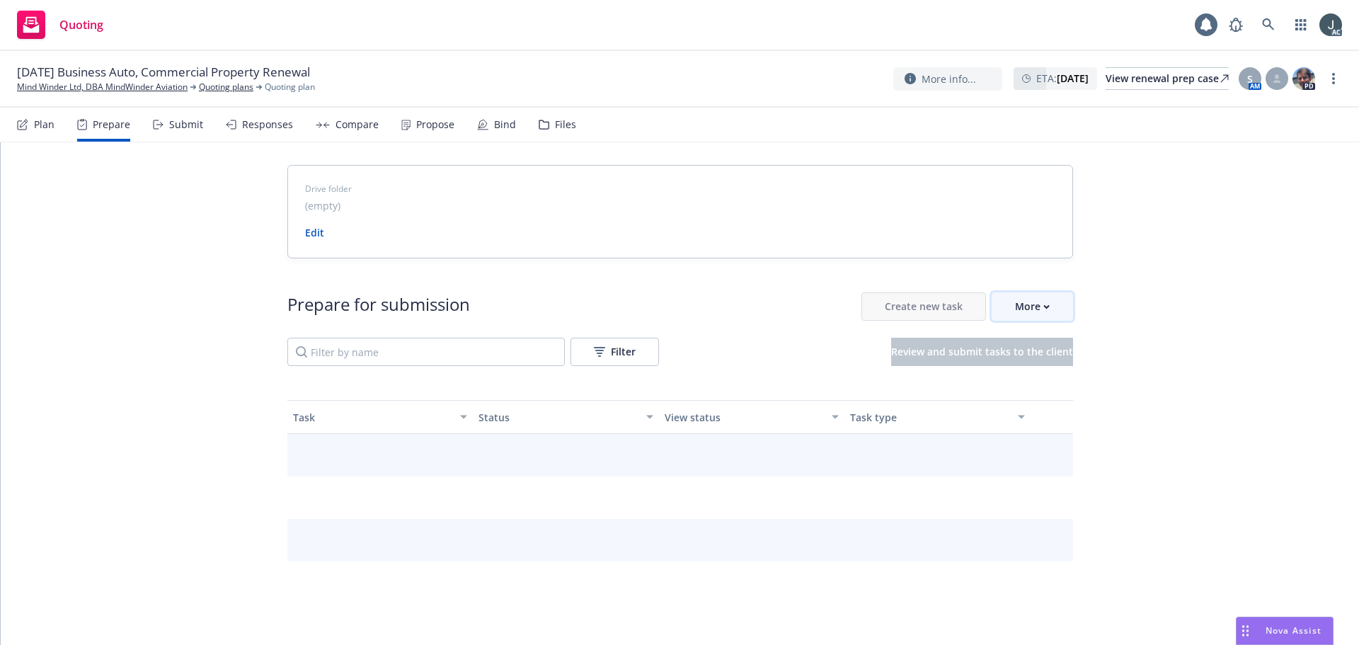
click at [1060, 302] on button "More" at bounding box center [1032, 306] width 81 height 28
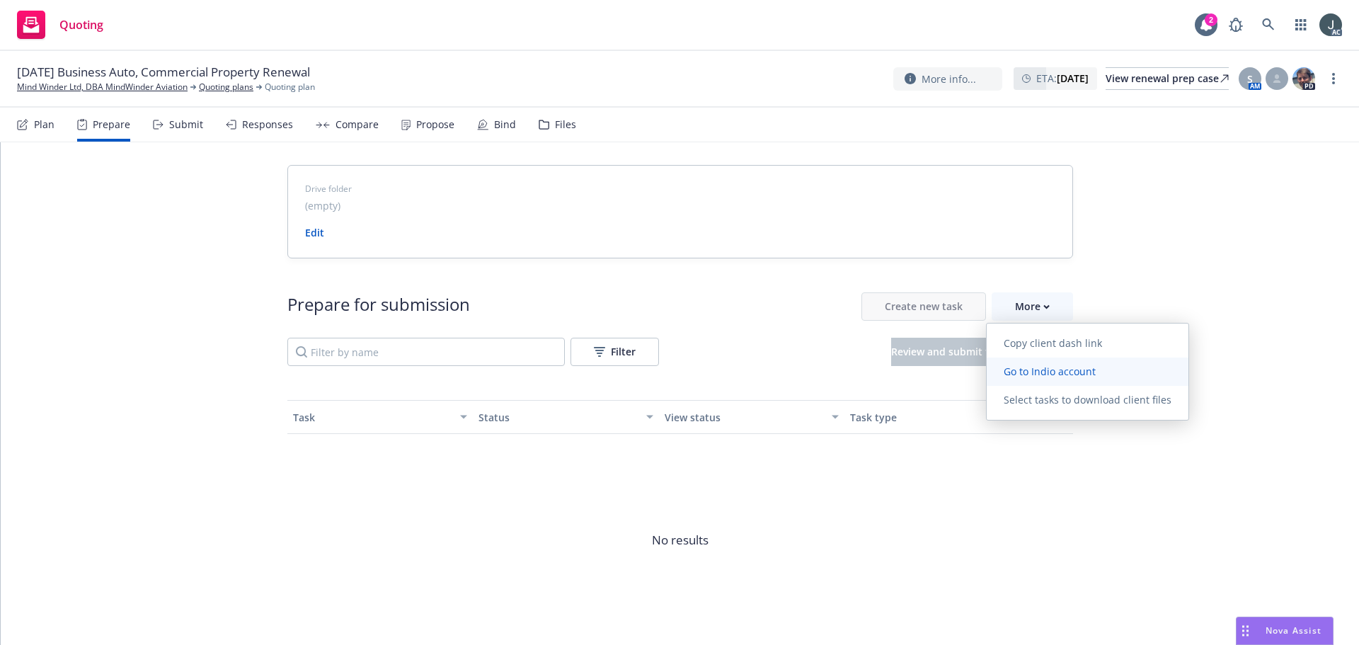
click at [1063, 368] on span "Go to Indio account" at bounding box center [1050, 371] width 126 height 13
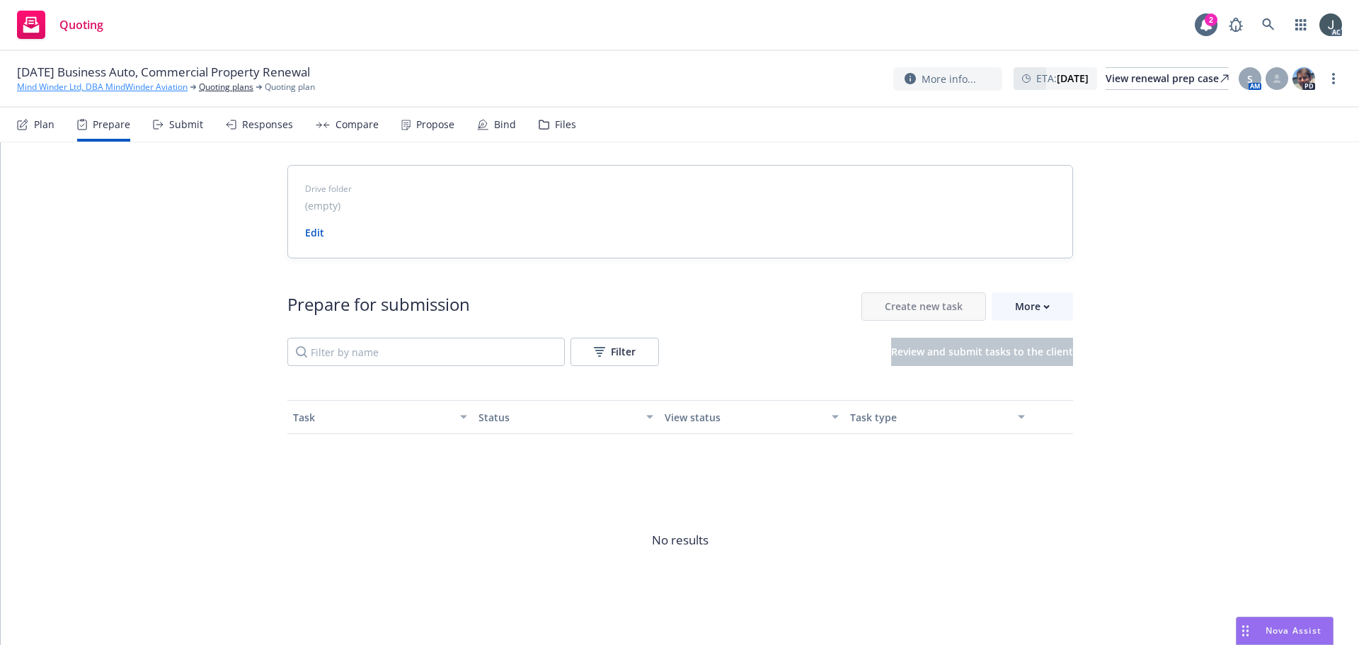
click at [57, 89] on link "Mind Winder Ltd, DBA MindWinder Aviation" at bounding box center [102, 87] width 171 height 13
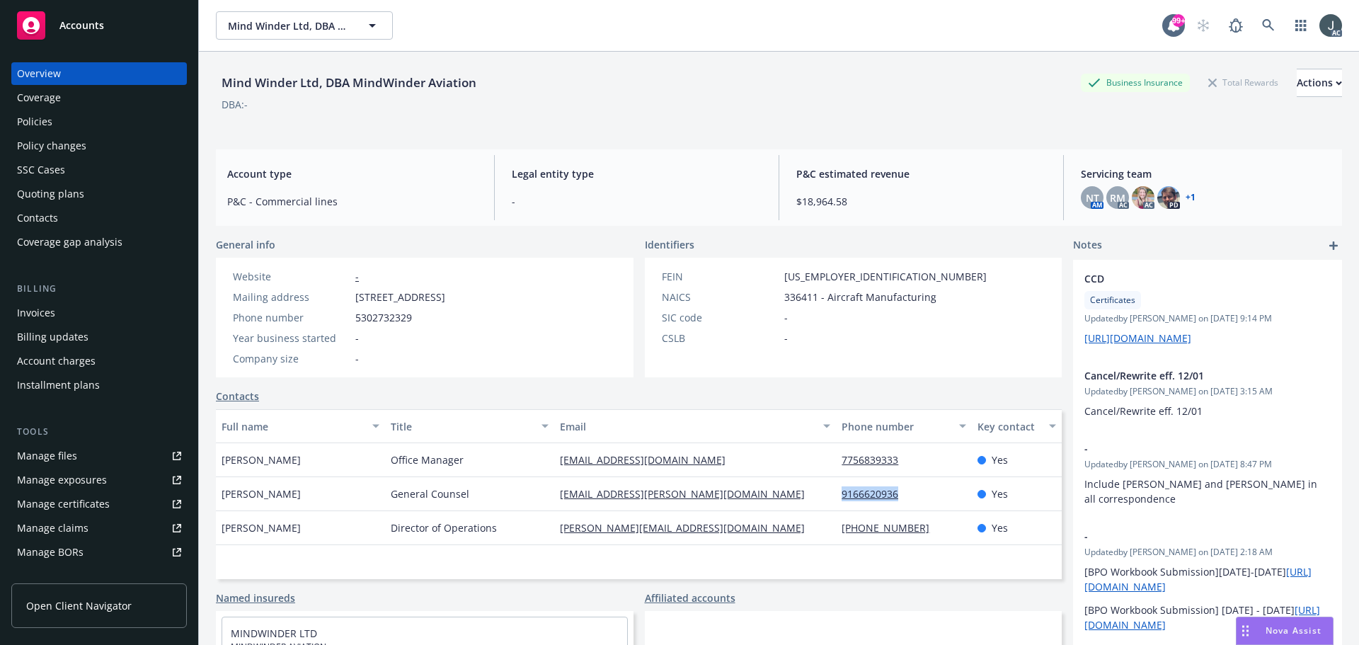
drag, startPoint x: 919, startPoint y: 496, endPoint x: 835, endPoint y: 495, distance: 83.5
click at [836, 495] on div "9166620936" at bounding box center [903, 494] width 135 height 34
copy link "9166620936"
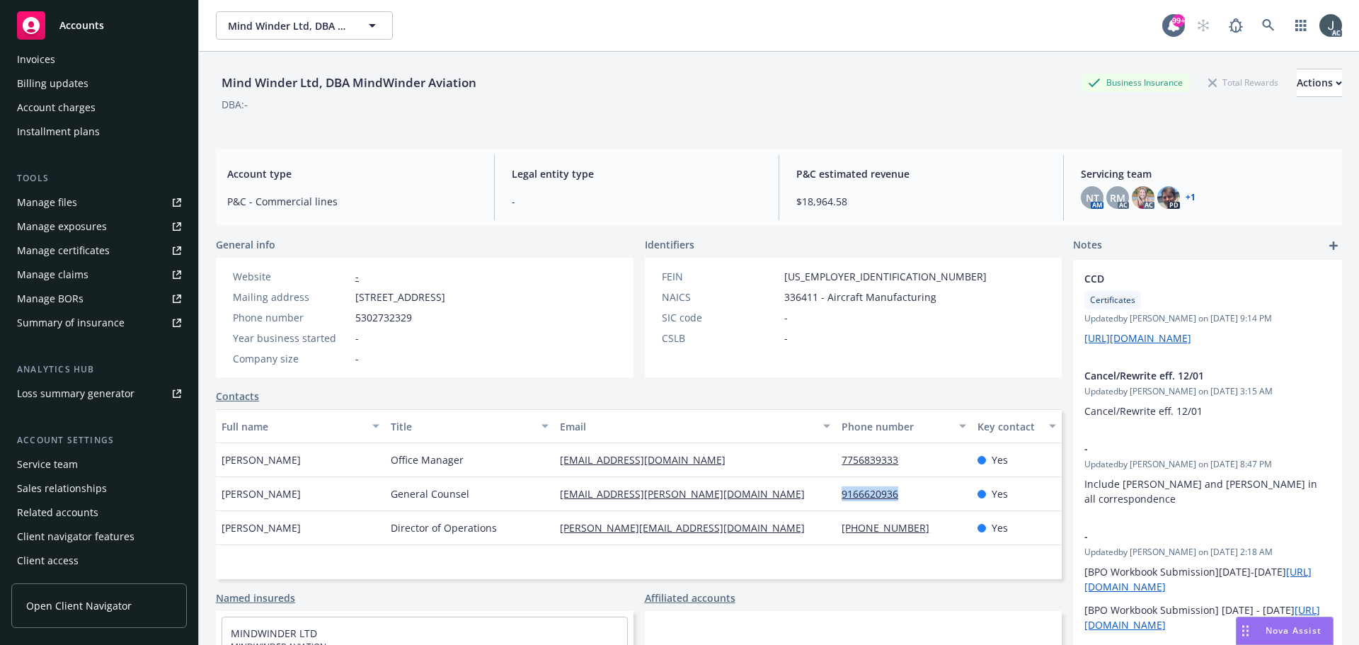
click at [45, 470] on div "Service team" at bounding box center [47, 464] width 61 height 23
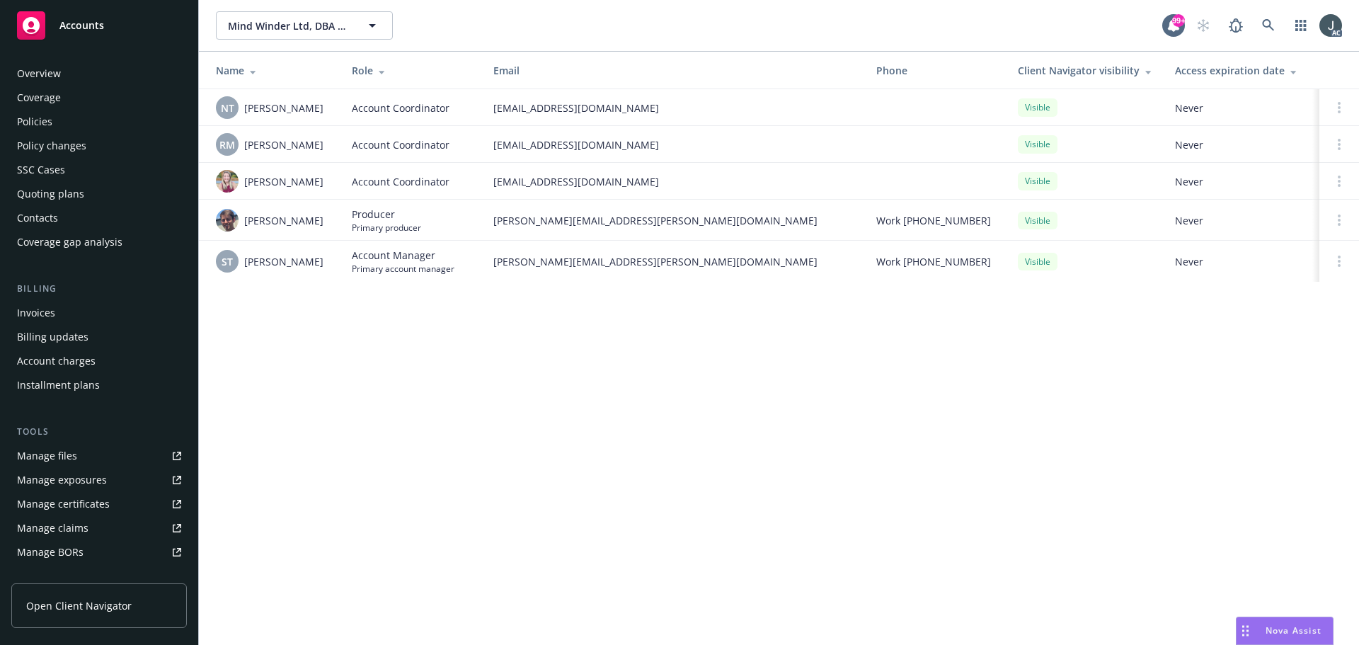
click at [43, 130] on div "Policies" at bounding box center [34, 121] width 35 height 23
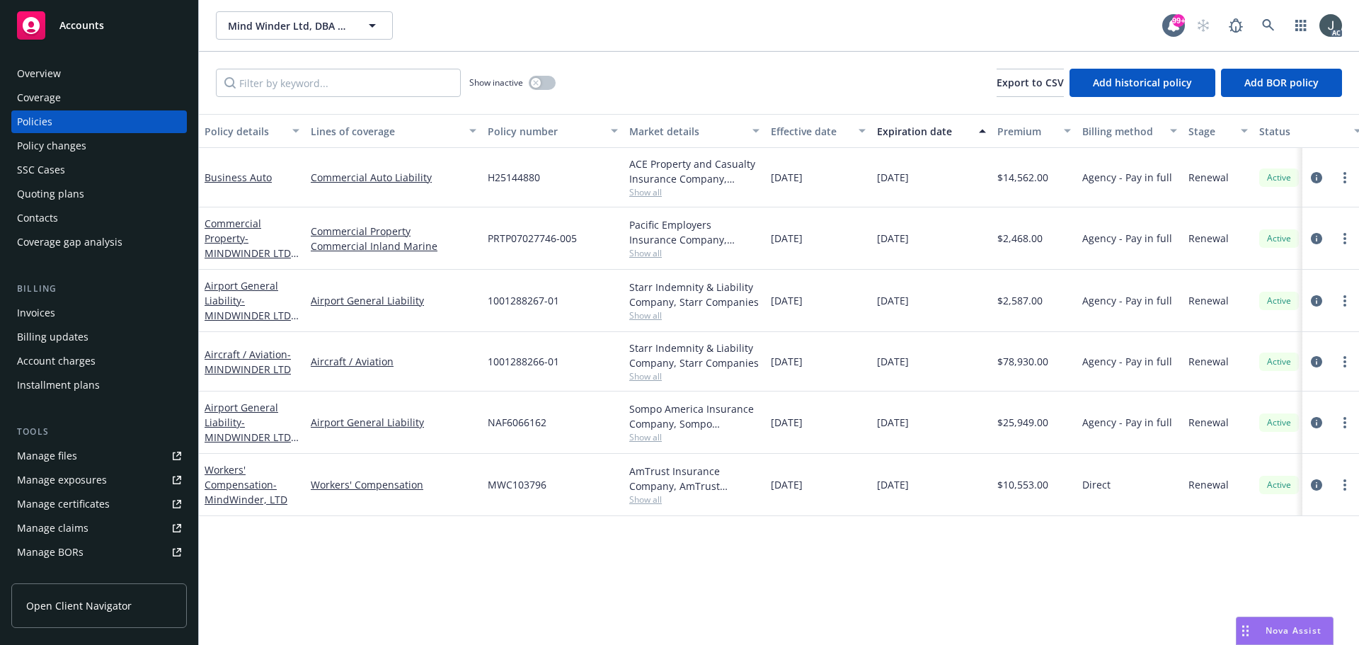
drag, startPoint x: 876, startPoint y: 176, endPoint x: 940, endPoint y: 178, distance: 63.7
click at [940, 178] on div "[DATE]" at bounding box center [931, 177] width 120 height 59
copy span "[DATE]"
drag, startPoint x: 274, startPoint y: 196, endPoint x: 201, endPoint y: 192, distance: 73.0
click at [201, 192] on div "Business Auto" at bounding box center [252, 177] width 106 height 59
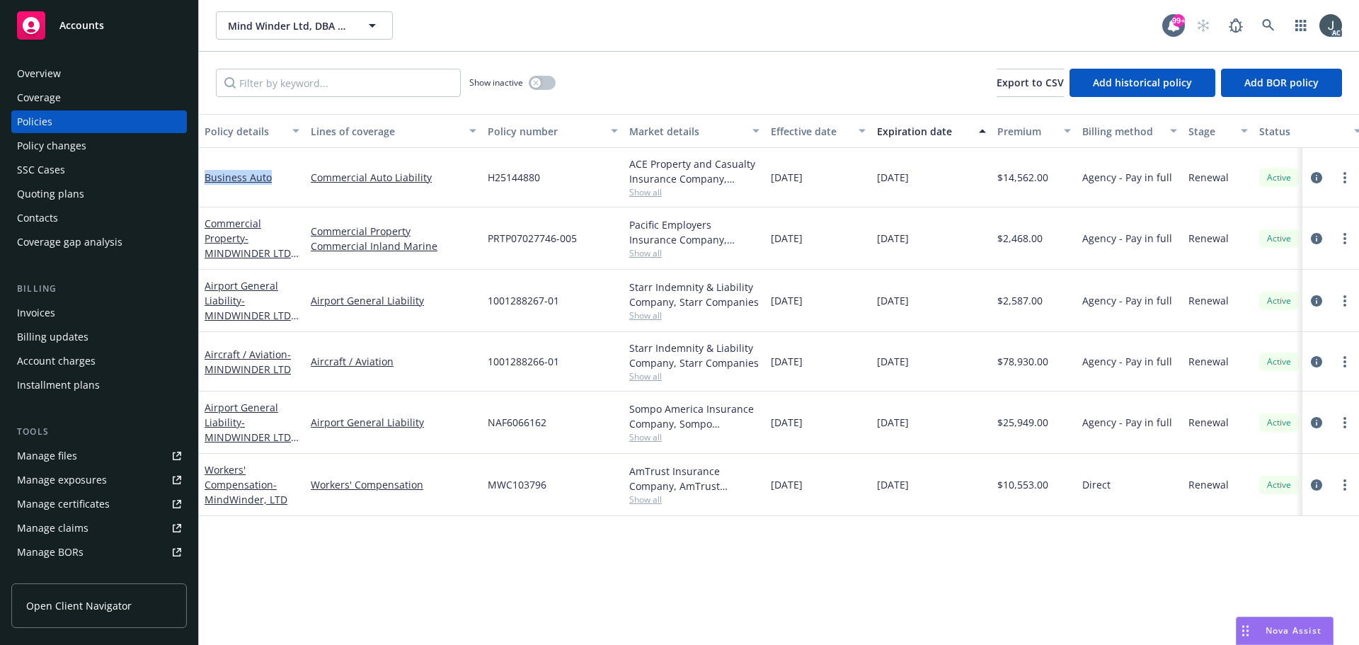
copy link "Business Auto"
click at [1313, 178] on icon "circleInformation" at bounding box center [1316, 177] width 11 height 11
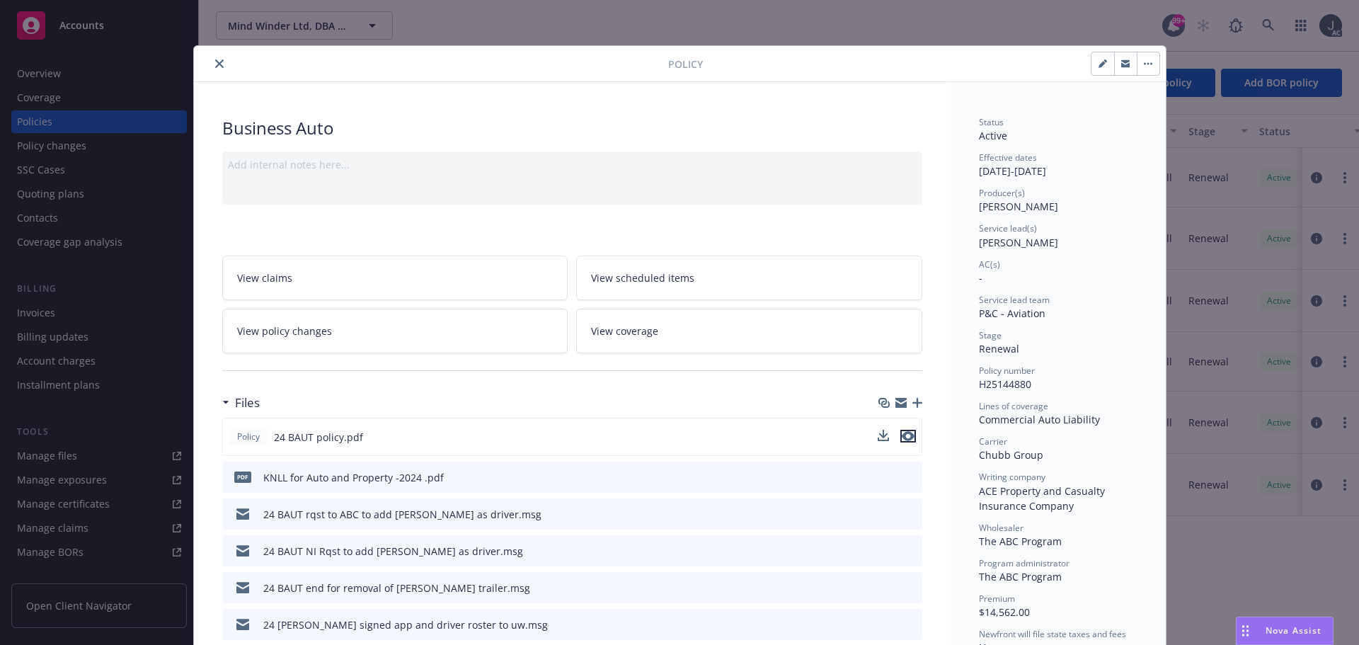
click at [910, 435] on button "preview file" at bounding box center [908, 436] width 16 height 13
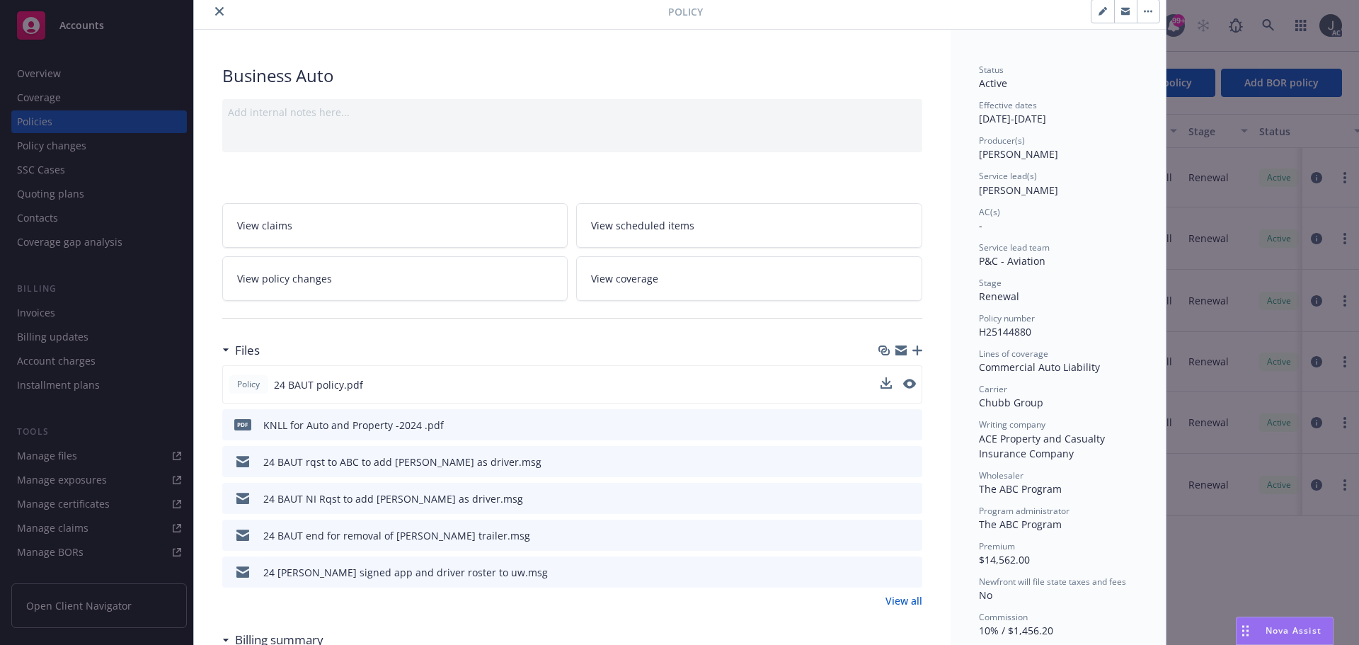
scroll to position [212, 0]
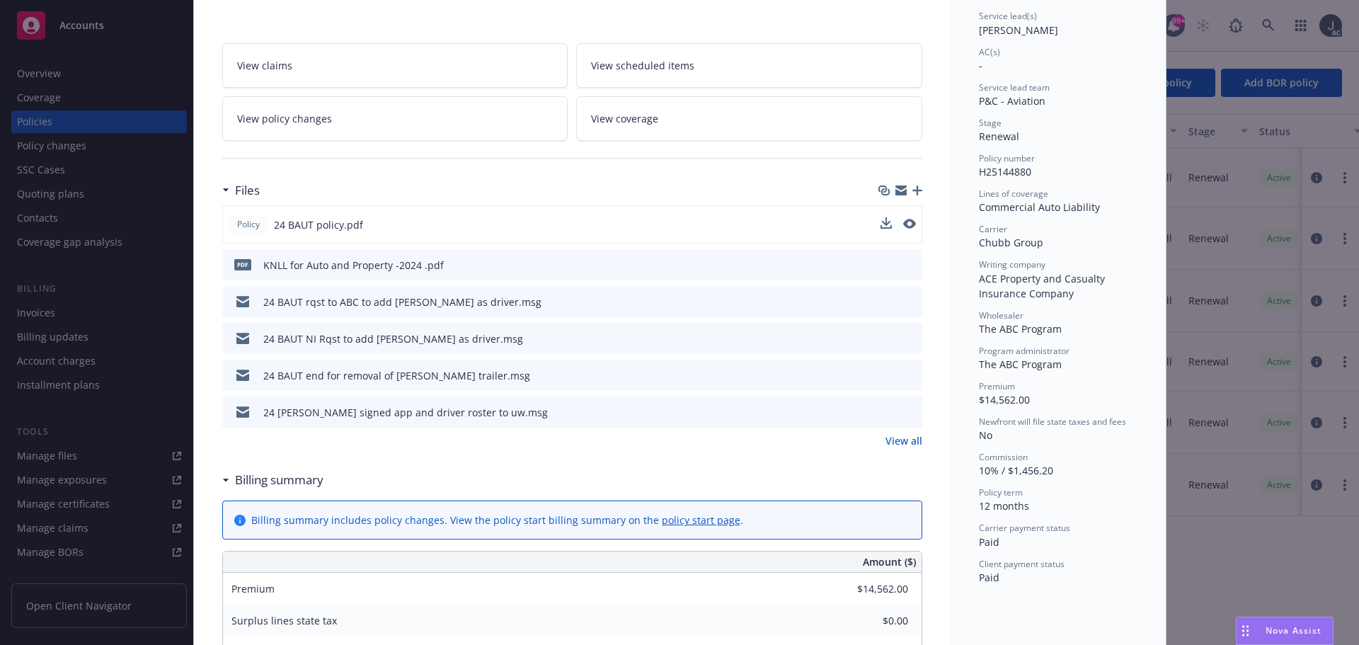
click at [897, 439] on link "View all" at bounding box center [903, 440] width 37 height 15
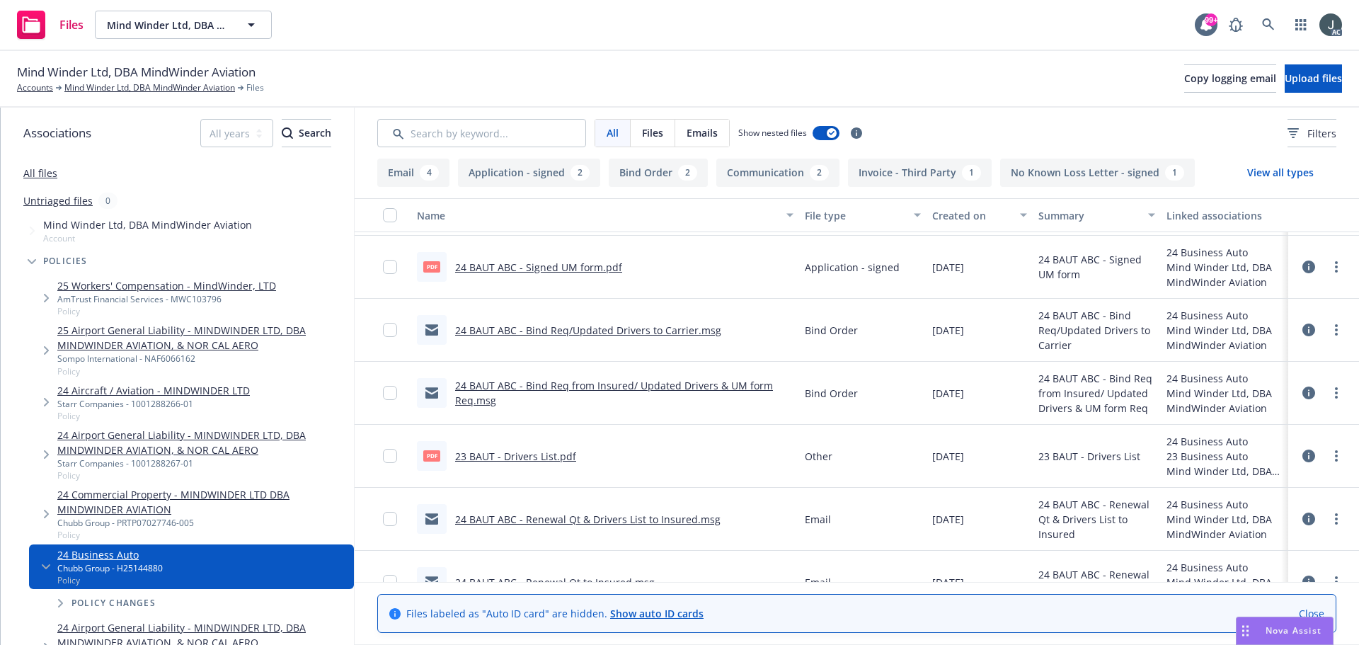
scroll to position [590, 0]
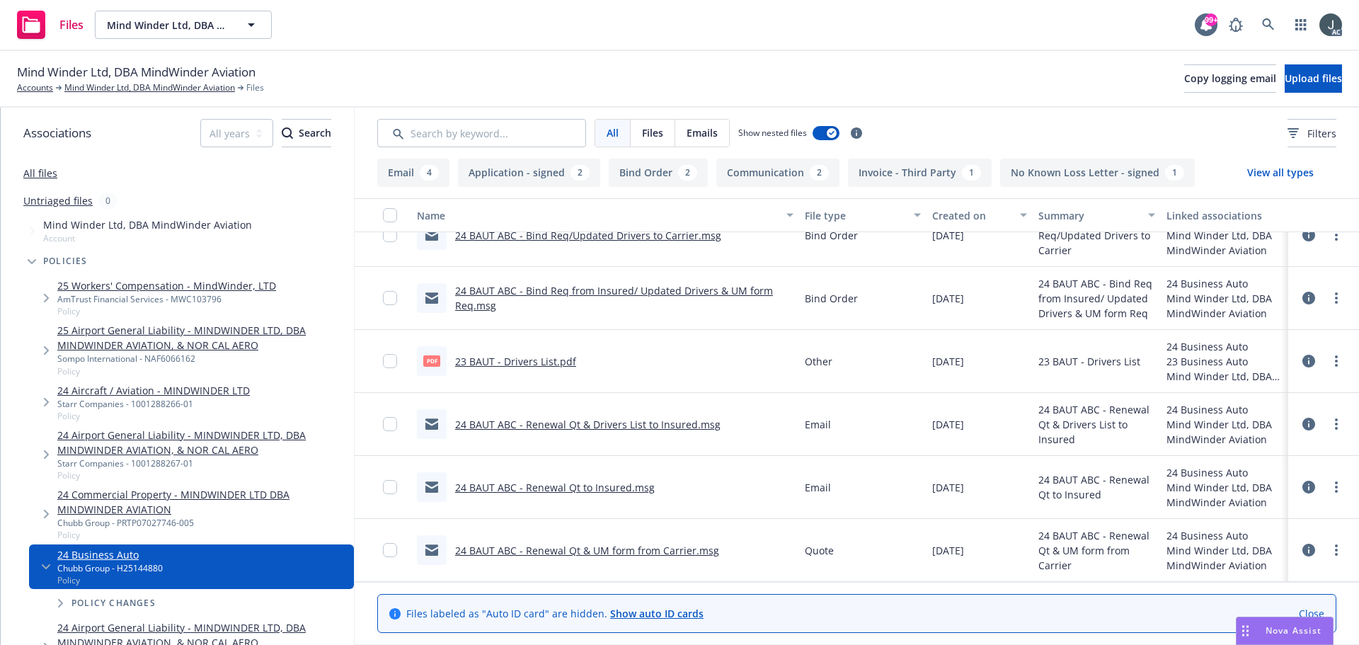
click at [636, 47] on div "Files Mind Winder Ltd, DBA MindWinder Aviation Mind Winder Ltd, DBA MindWinder …" at bounding box center [679, 25] width 1359 height 51
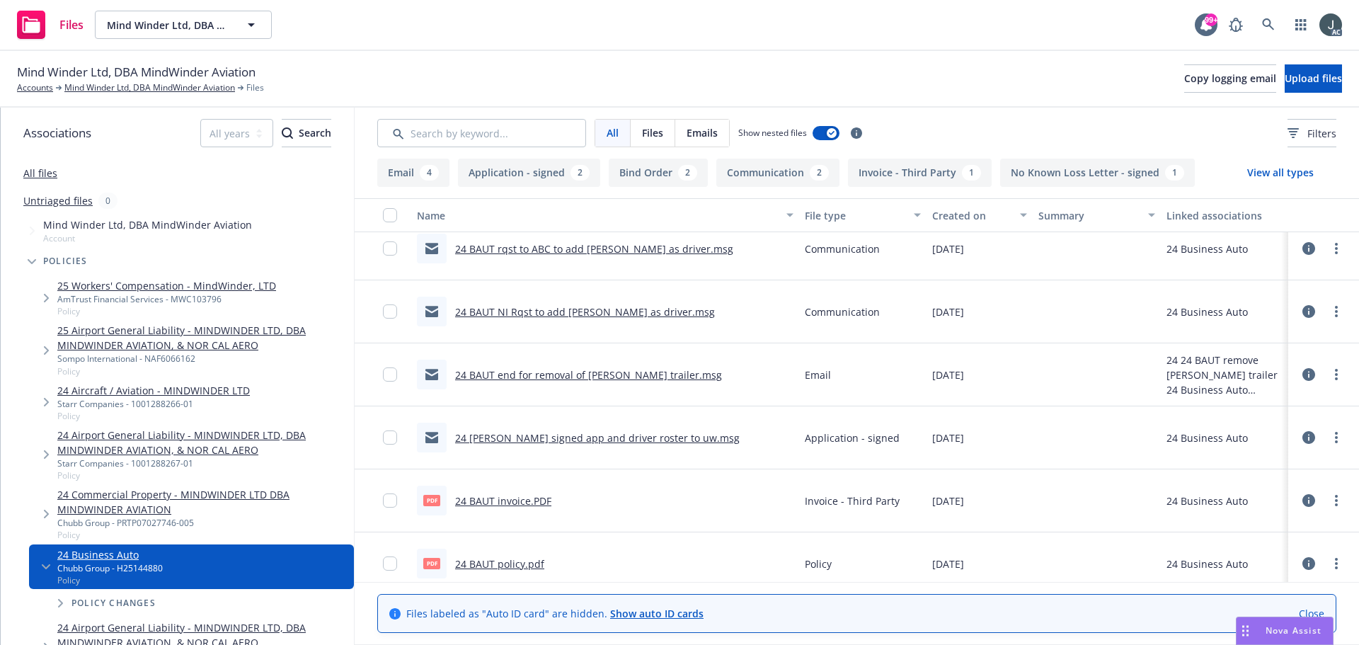
scroll to position [0, 0]
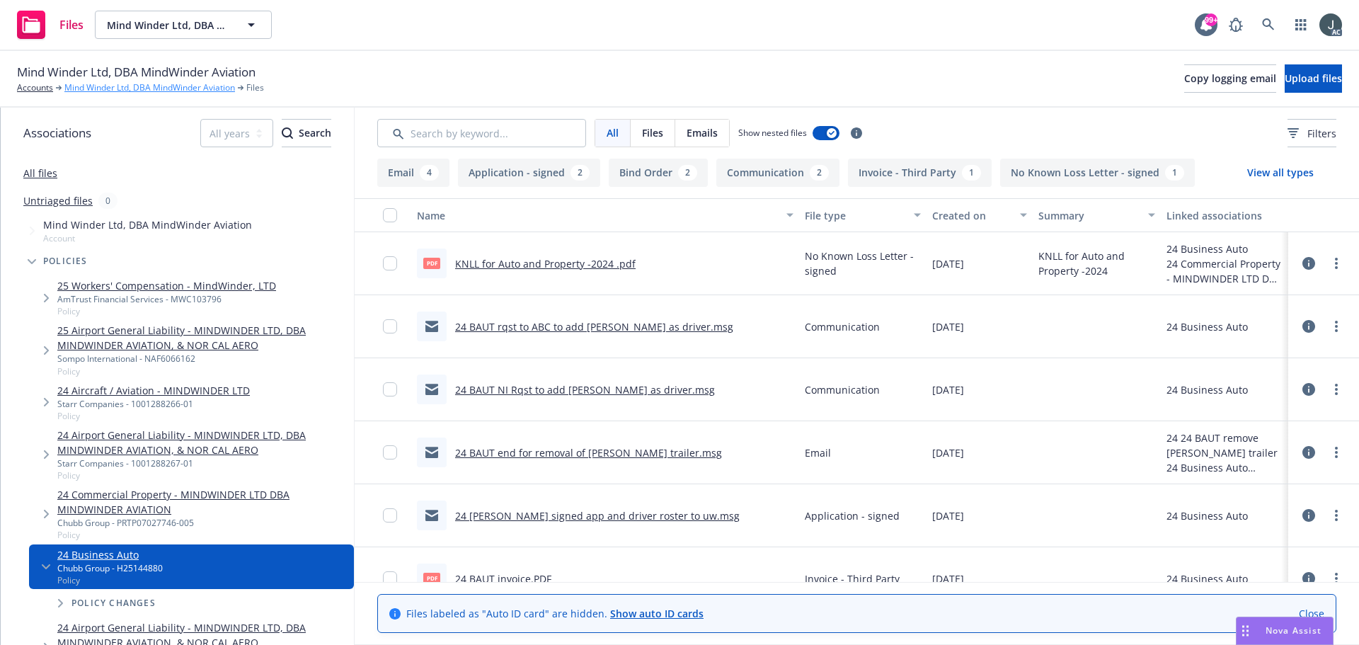
click at [84, 90] on link "Mind Winder Ltd, DBA MindWinder Aviation" at bounding box center [149, 87] width 171 height 13
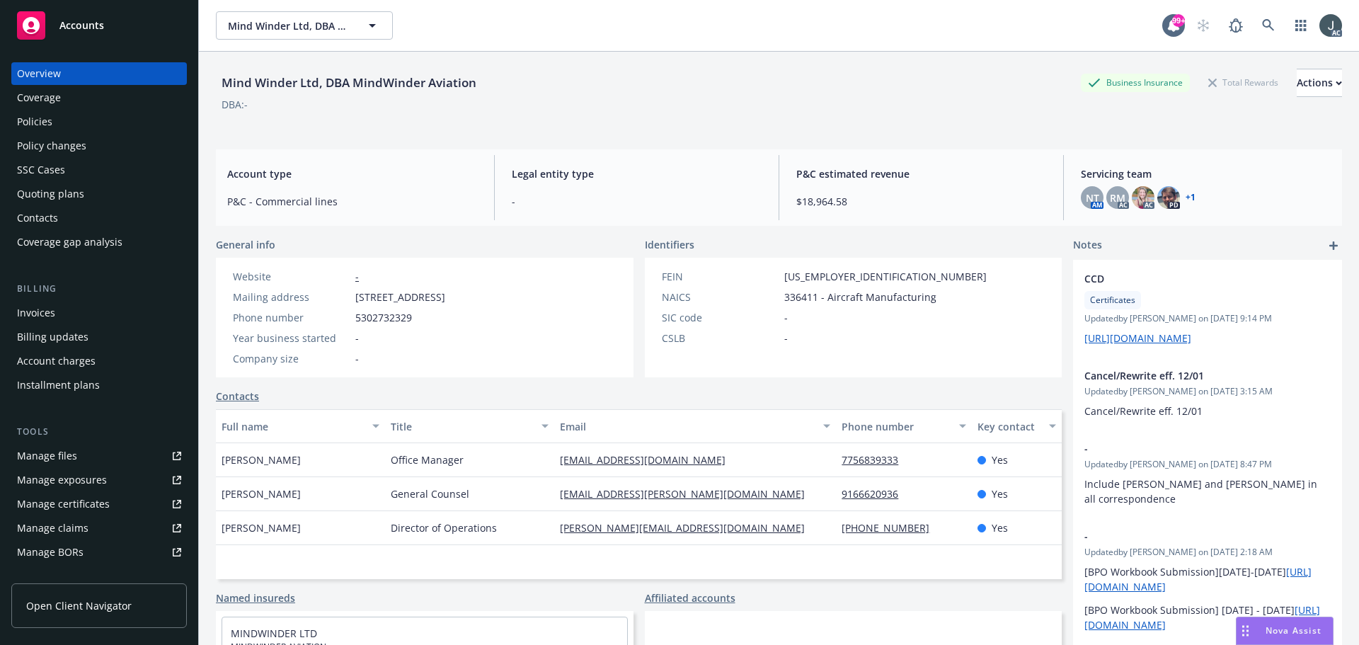
click at [89, 113] on div "Policies" at bounding box center [99, 121] width 164 height 23
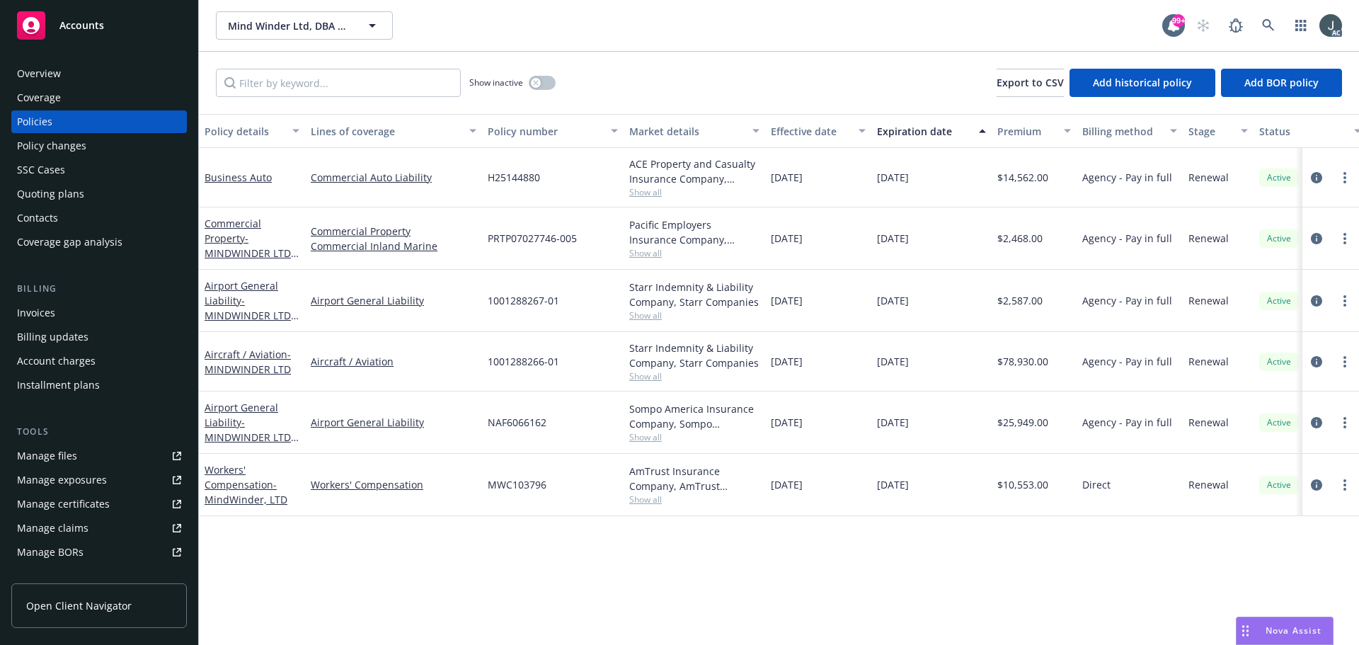
drag, startPoint x: 873, startPoint y: 178, endPoint x: 938, endPoint y: 179, distance: 65.1
click at [938, 179] on div "[DATE]" at bounding box center [931, 177] width 120 height 59
copy span "[DATE]"
click at [50, 75] on div "Overview" at bounding box center [39, 73] width 44 height 23
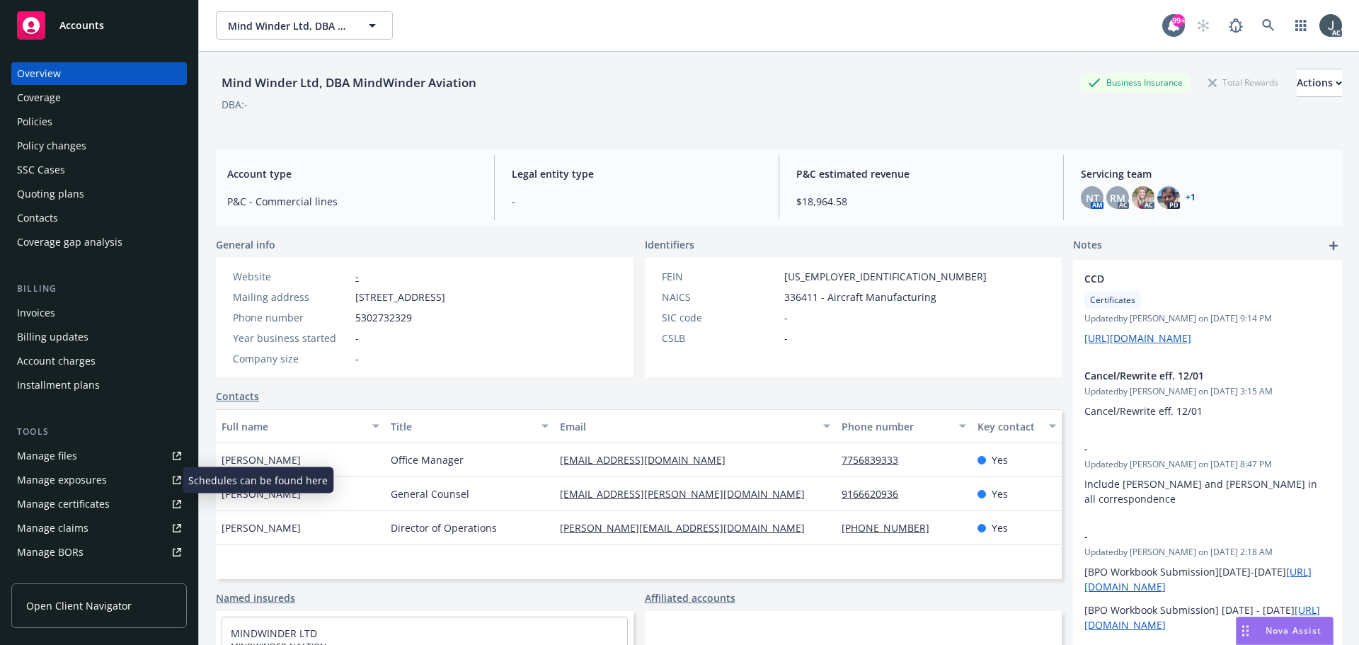
click at [99, 482] on div "Manage exposures" at bounding box center [62, 480] width 90 height 23
click at [41, 115] on div "Policies" at bounding box center [34, 121] width 35 height 23
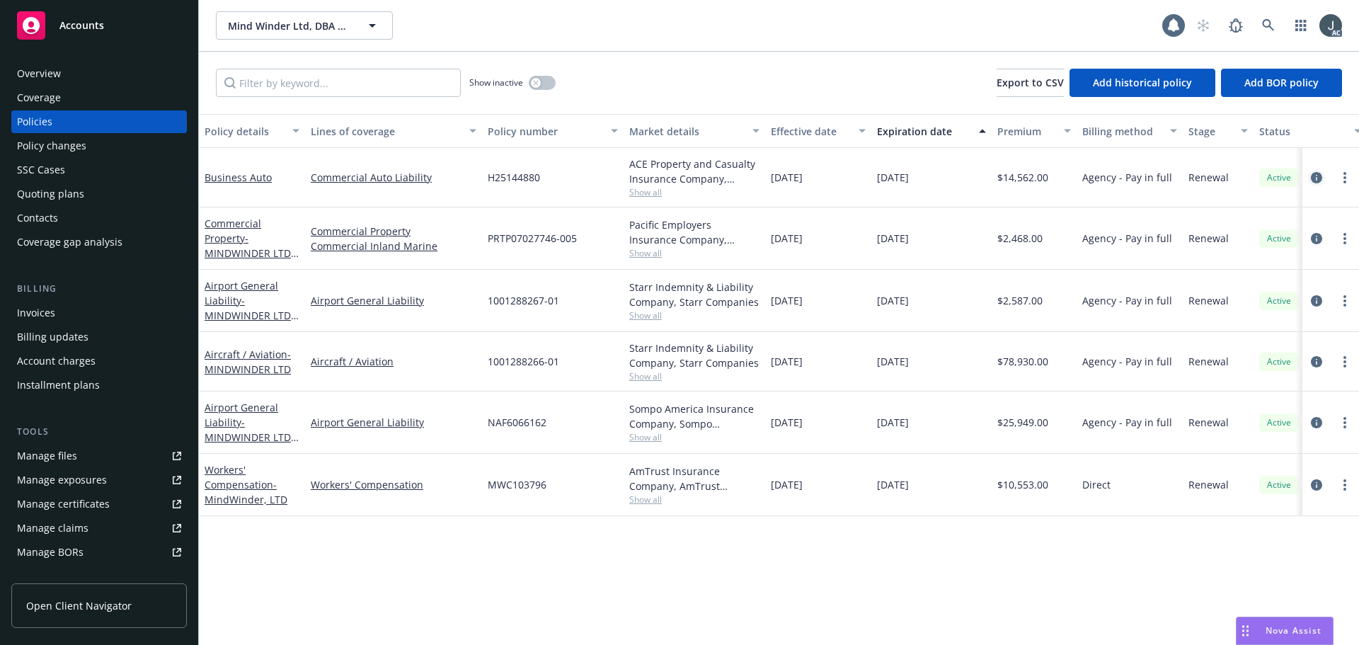
click at [1312, 178] on icon "circleInformation" at bounding box center [1316, 177] width 11 height 11
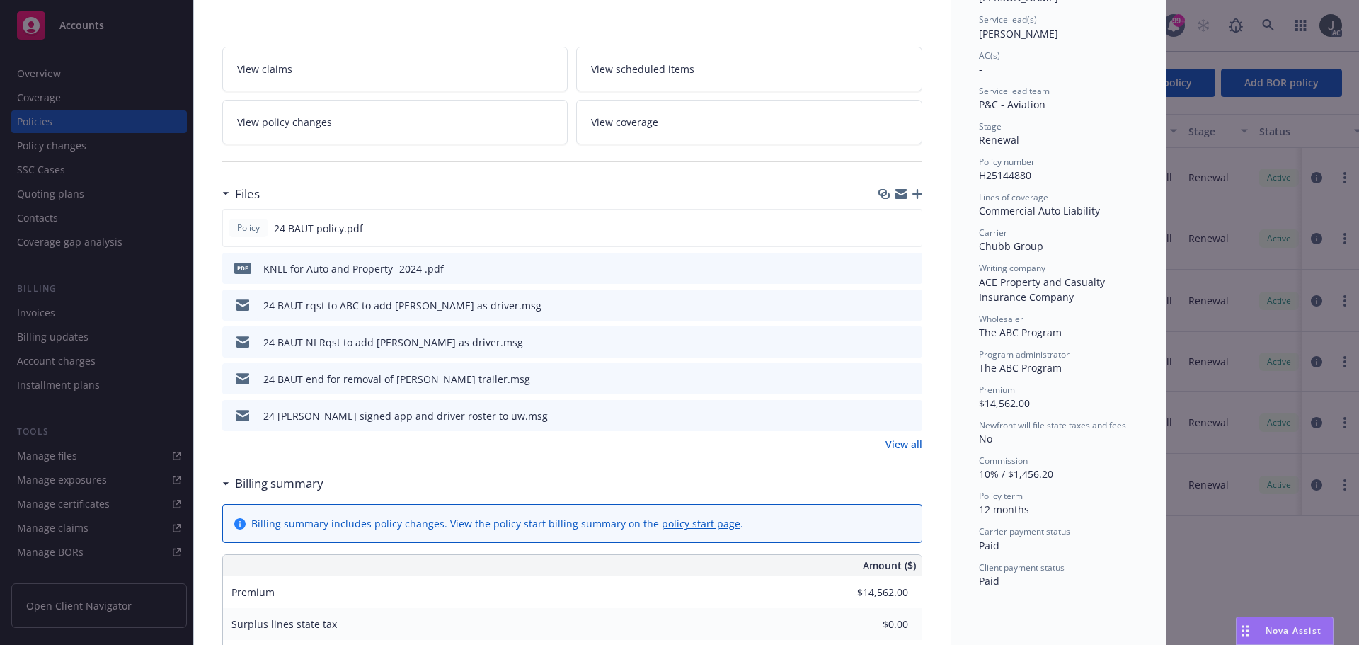
scroll to position [212, 0]
click at [885, 440] on link "View all" at bounding box center [903, 440] width 37 height 15
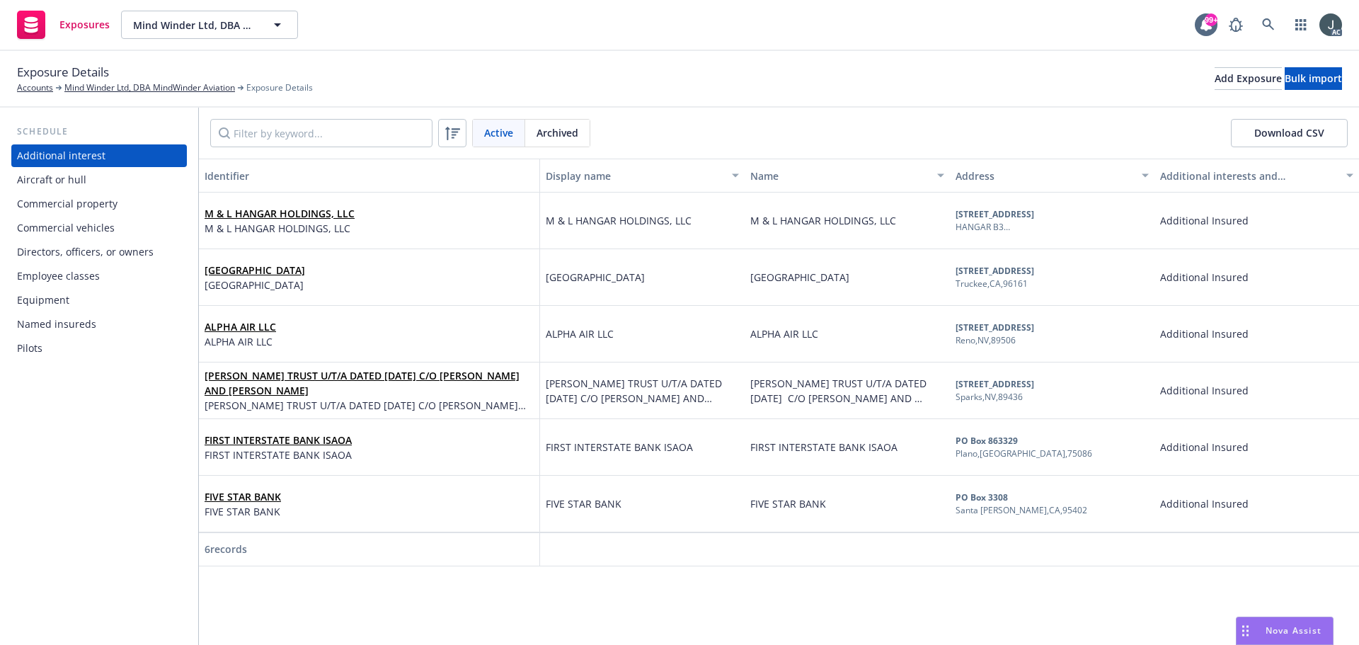
click at [60, 243] on div "Directors, officers, or owners" at bounding box center [85, 252] width 137 height 23
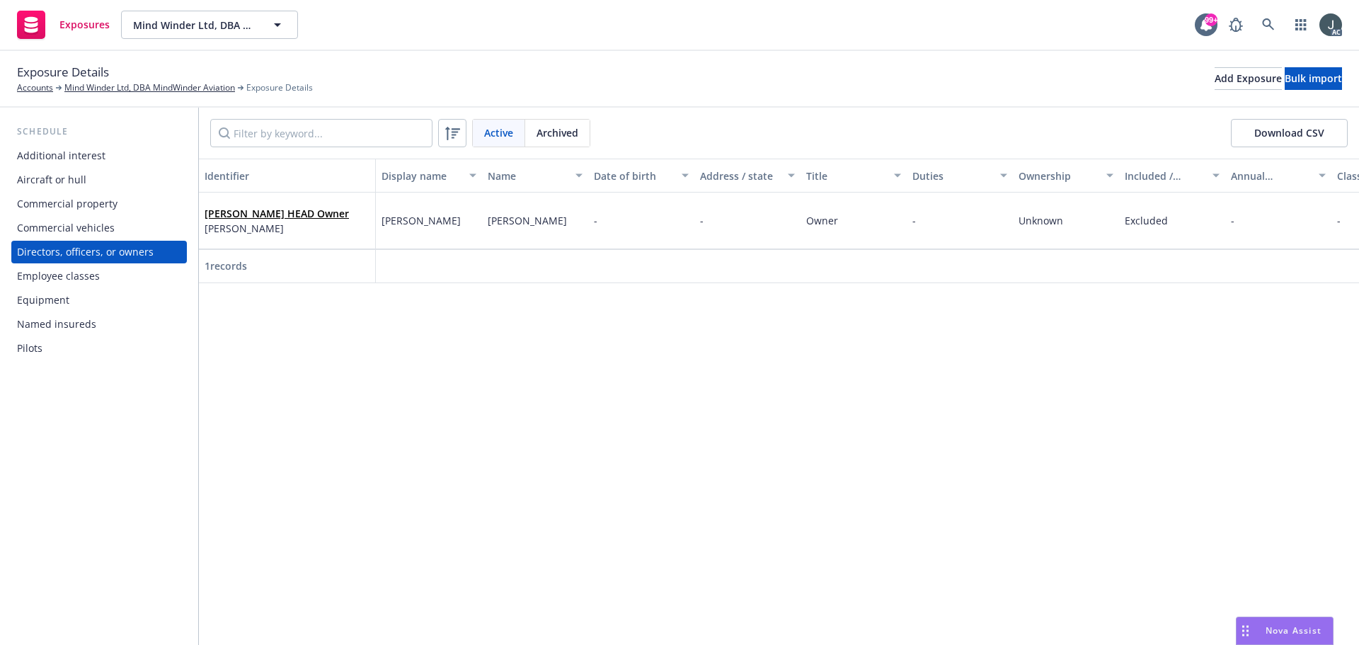
click at [104, 229] on div "Commercial vehicles" at bounding box center [66, 228] width 98 height 23
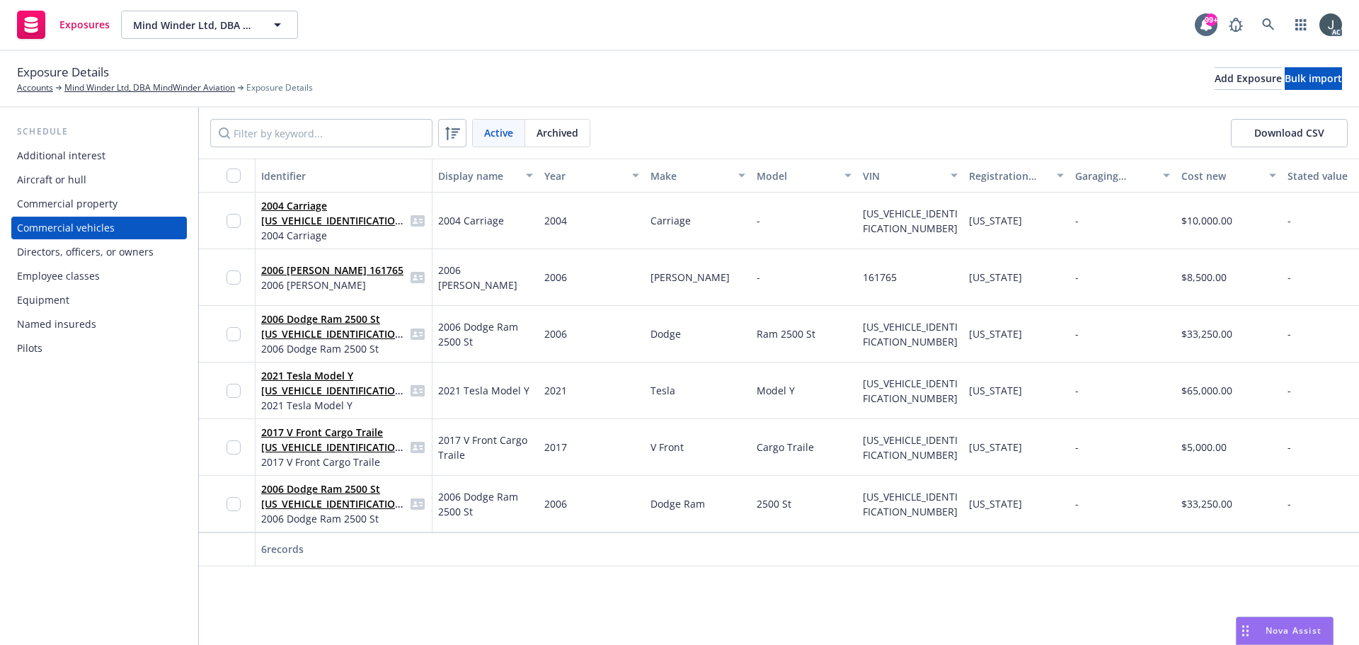
click at [1266, 131] on button "Download CSV" at bounding box center [1289, 133] width 117 height 28
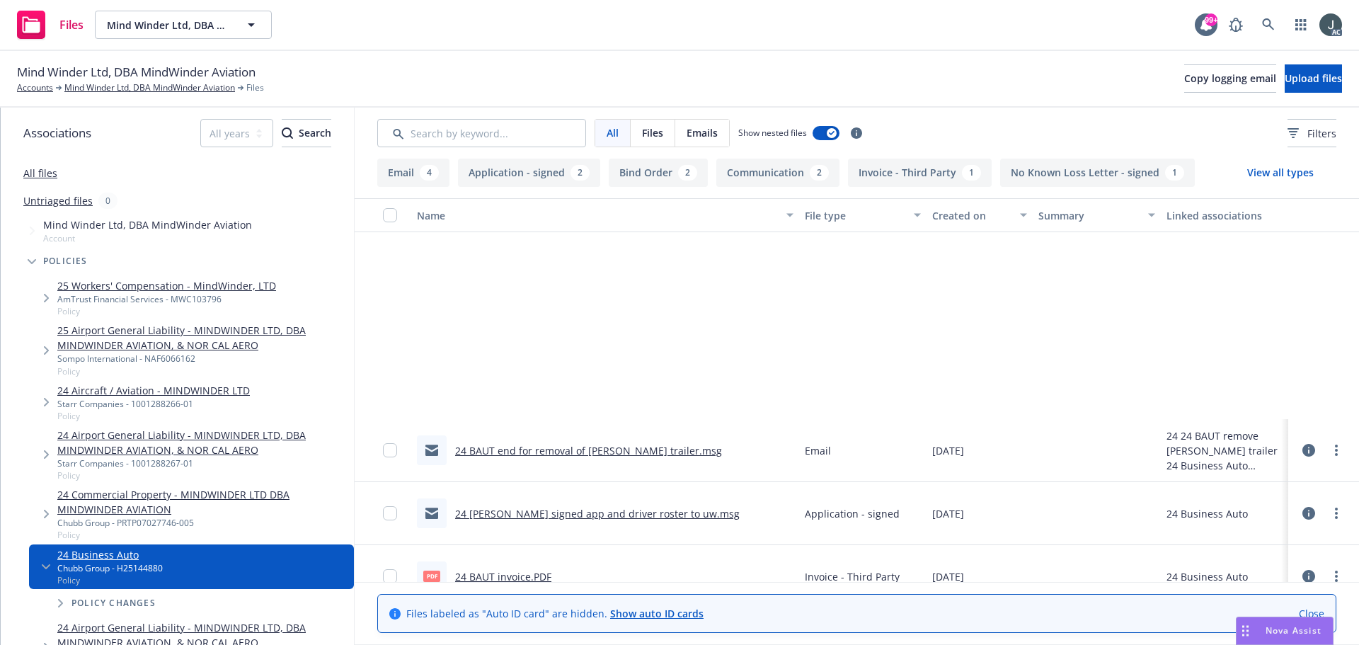
scroll to position [283, 0]
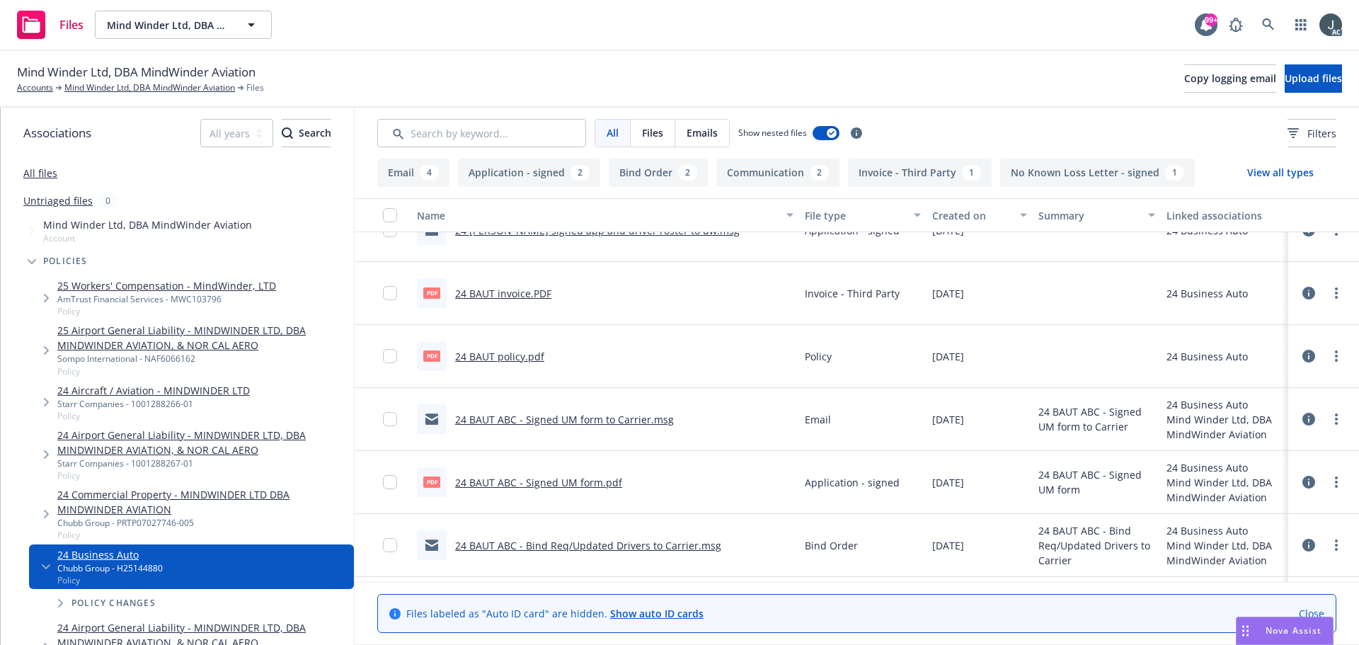
click at [558, 481] on link "24 BAUT ABC - Signed UM form.pdf" at bounding box center [538, 482] width 167 height 13
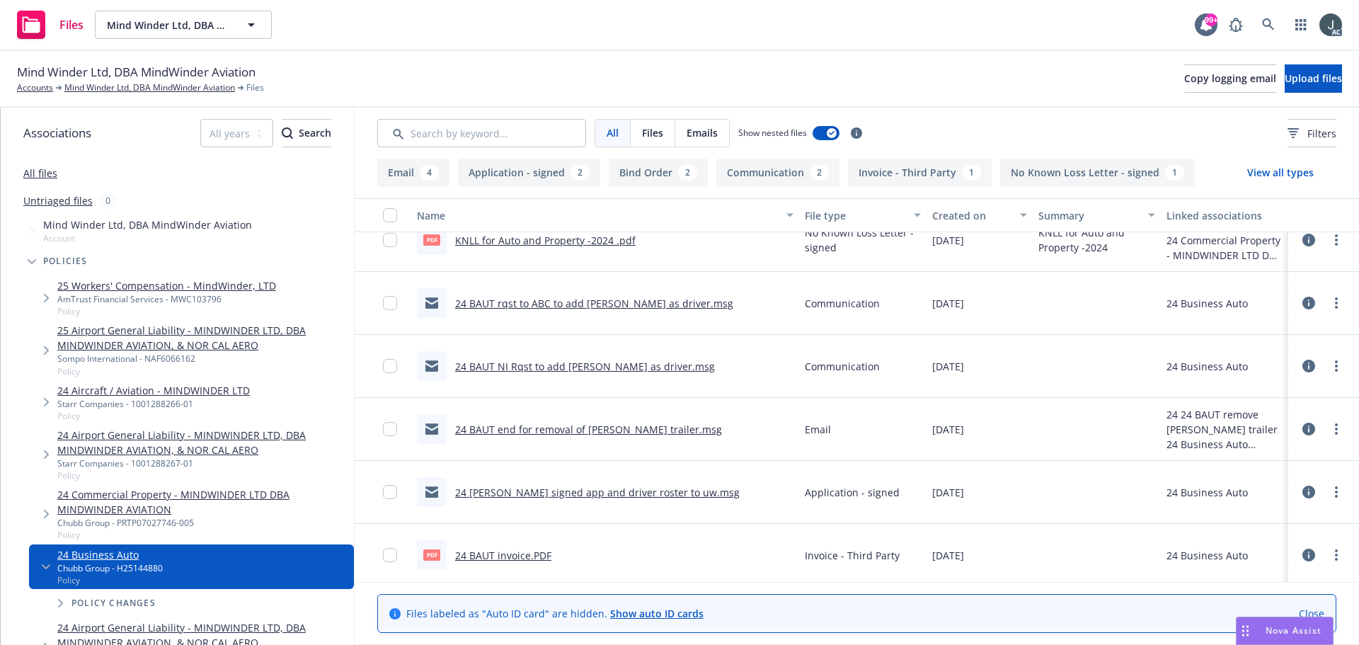
scroll to position [0, 0]
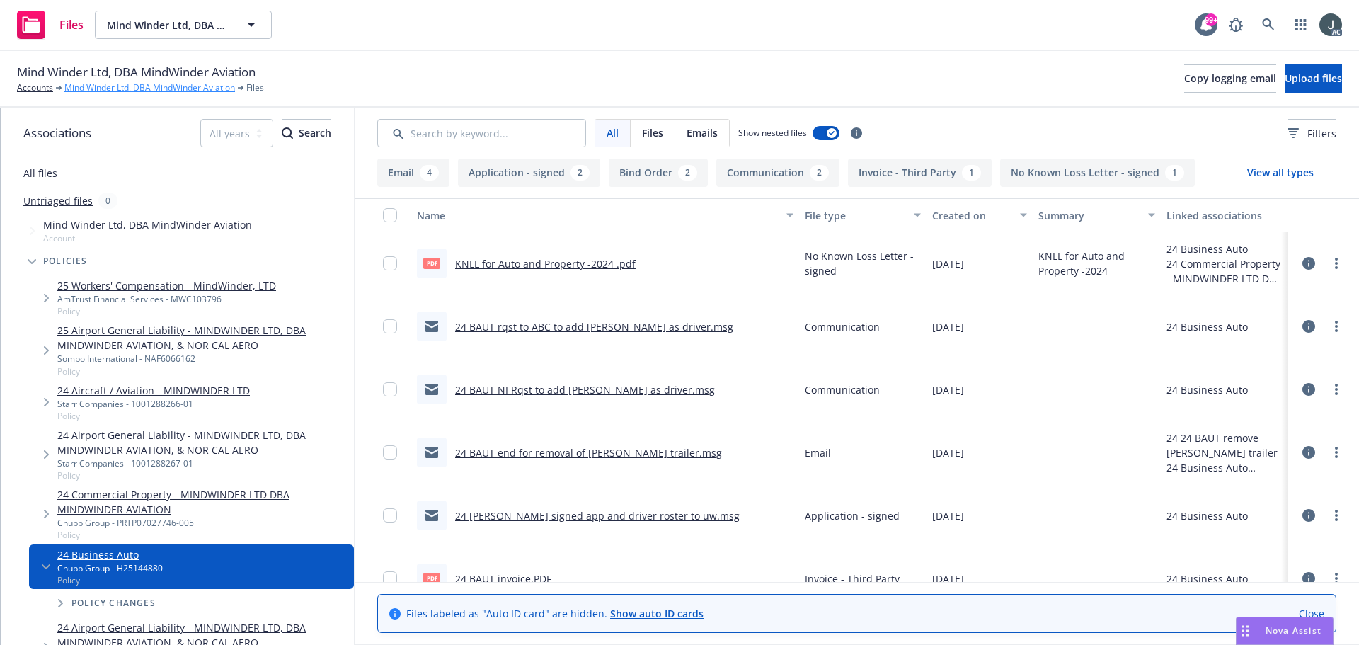
click at [179, 85] on link "Mind Winder Ltd, DBA MindWinder Aviation" at bounding box center [149, 87] width 171 height 13
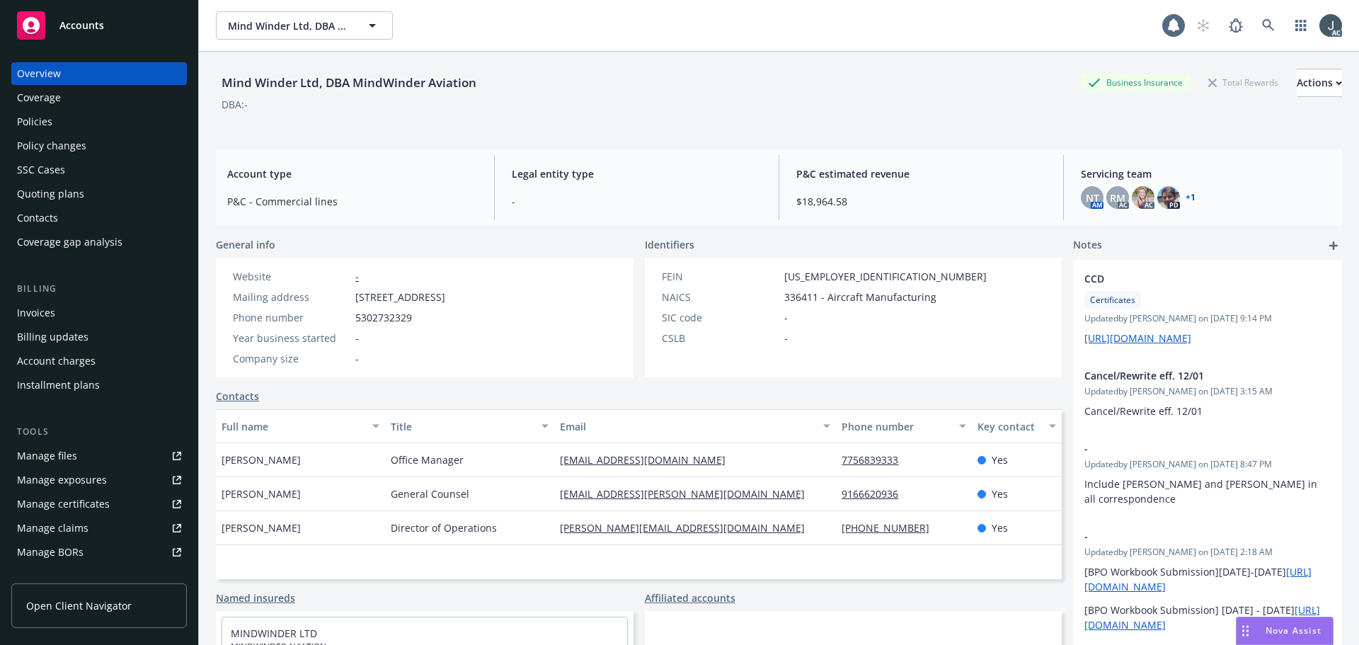
click at [445, 299] on span "5805 Alpha Avenue, Reno, NV, 89506" at bounding box center [400, 296] width 90 height 15
click at [445, 296] on span "5805 Alpha Avenue, Reno, NV, 89506" at bounding box center [400, 296] width 90 height 15
copy span "89506"
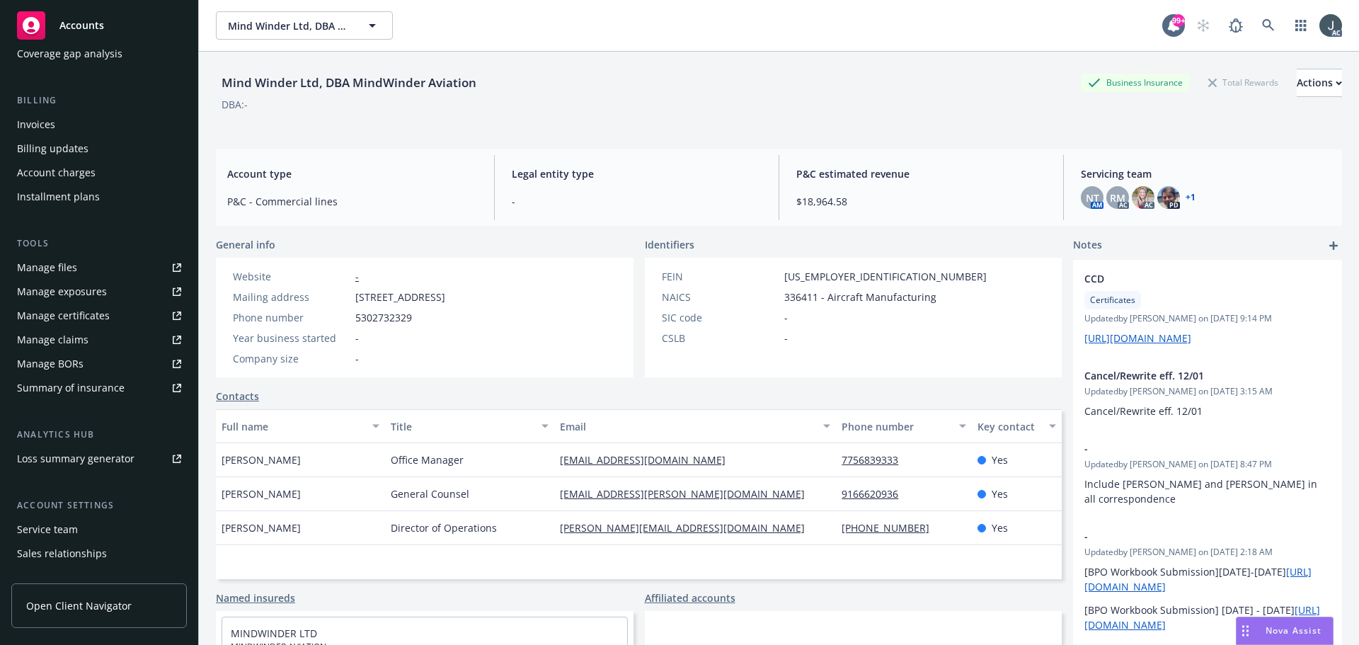
scroll to position [253, 0]
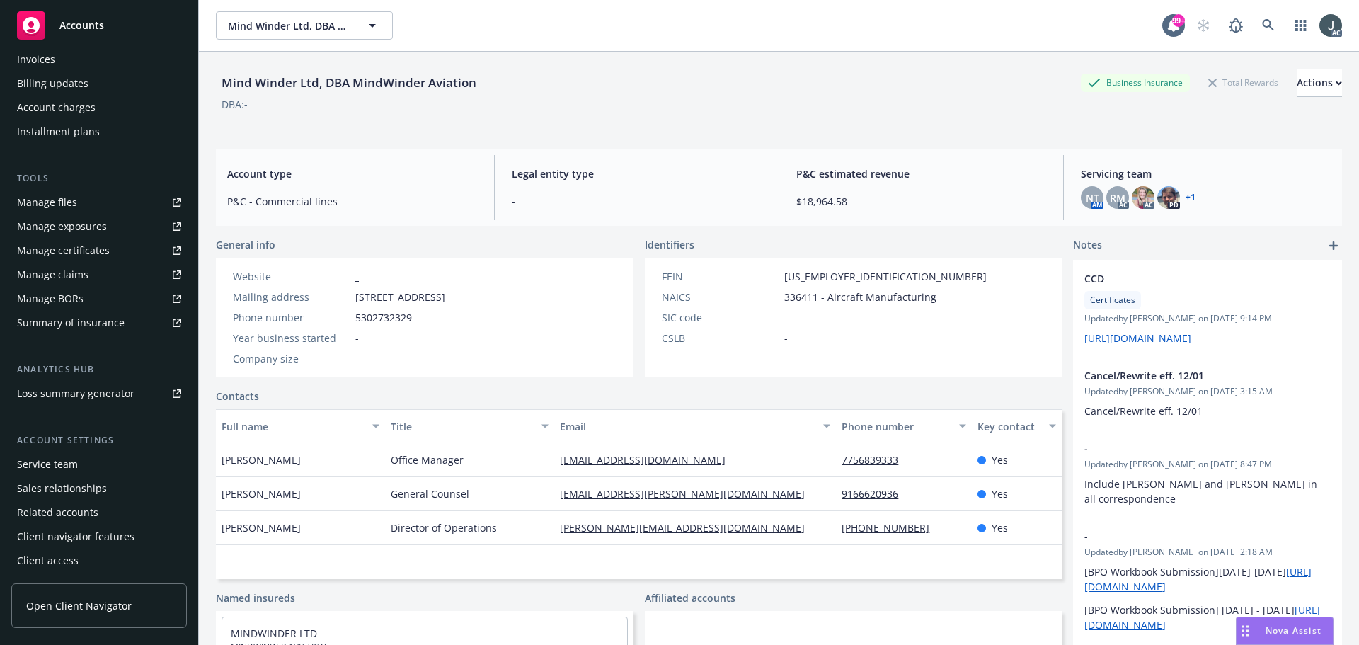
click at [62, 458] on div "Service team" at bounding box center [47, 464] width 61 height 23
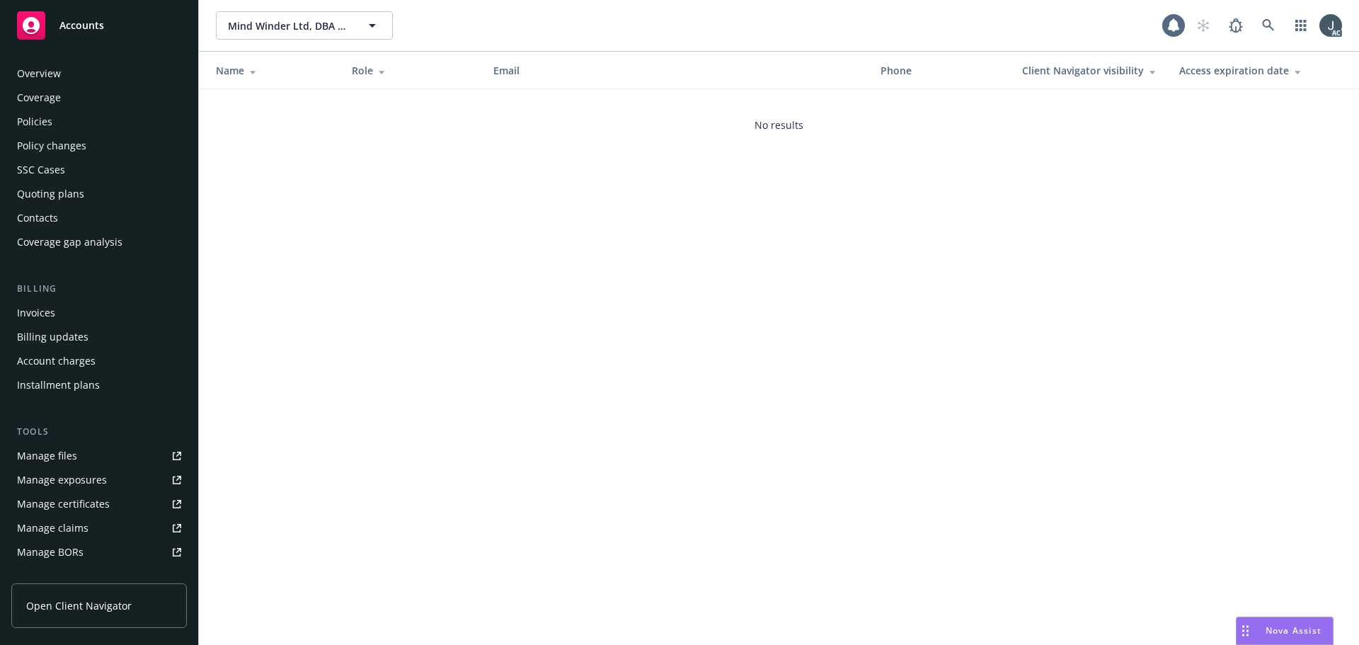
scroll to position [253, 0]
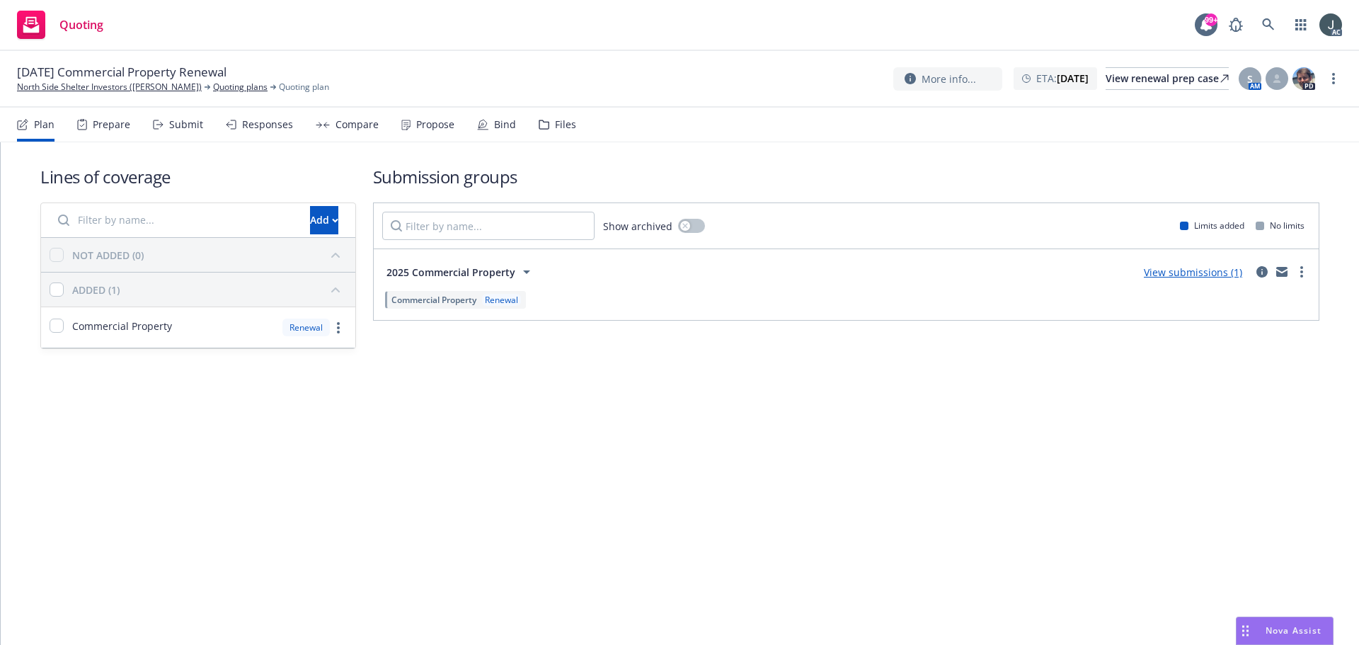
click at [101, 120] on div "Prepare" at bounding box center [112, 124] width 38 height 11
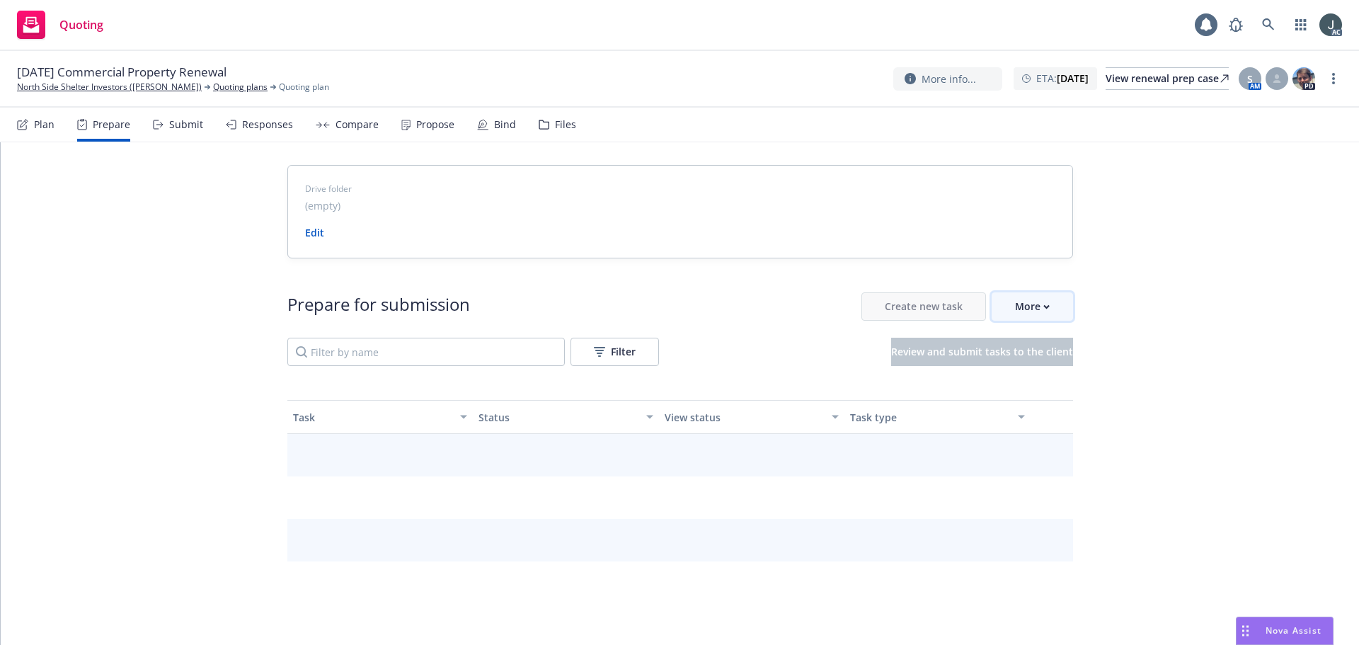
click at [1015, 297] on div "More" at bounding box center [1032, 306] width 35 height 27
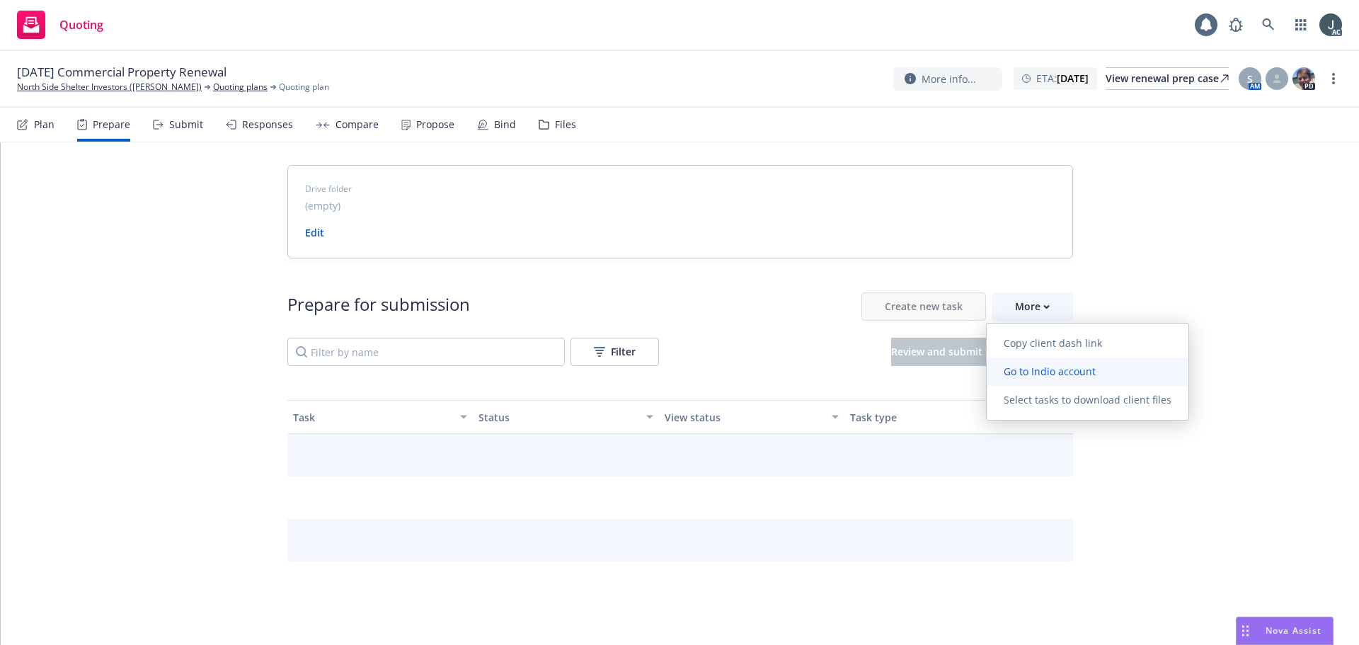
click at [1040, 373] on span "Go to Indio account" at bounding box center [1050, 371] width 126 height 13
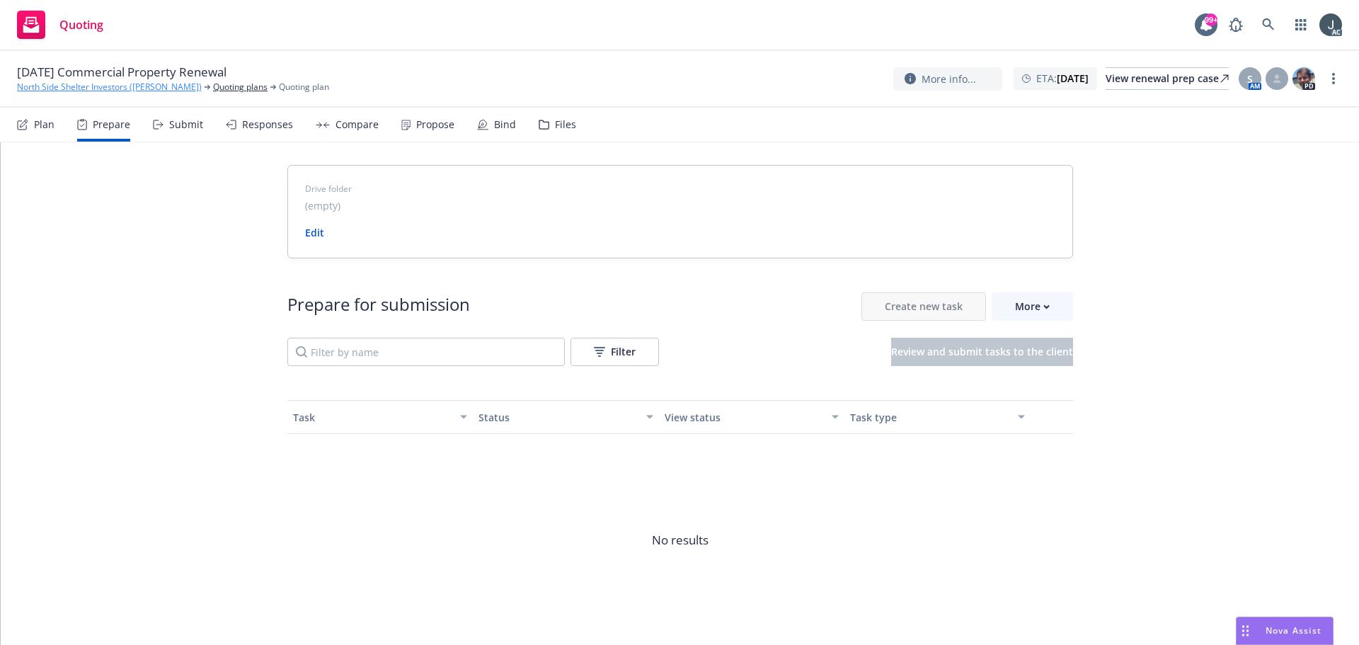
click at [35, 89] on link "North Side Shelter Investors ([PERSON_NAME])" at bounding box center [109, 87] width 185 height 13
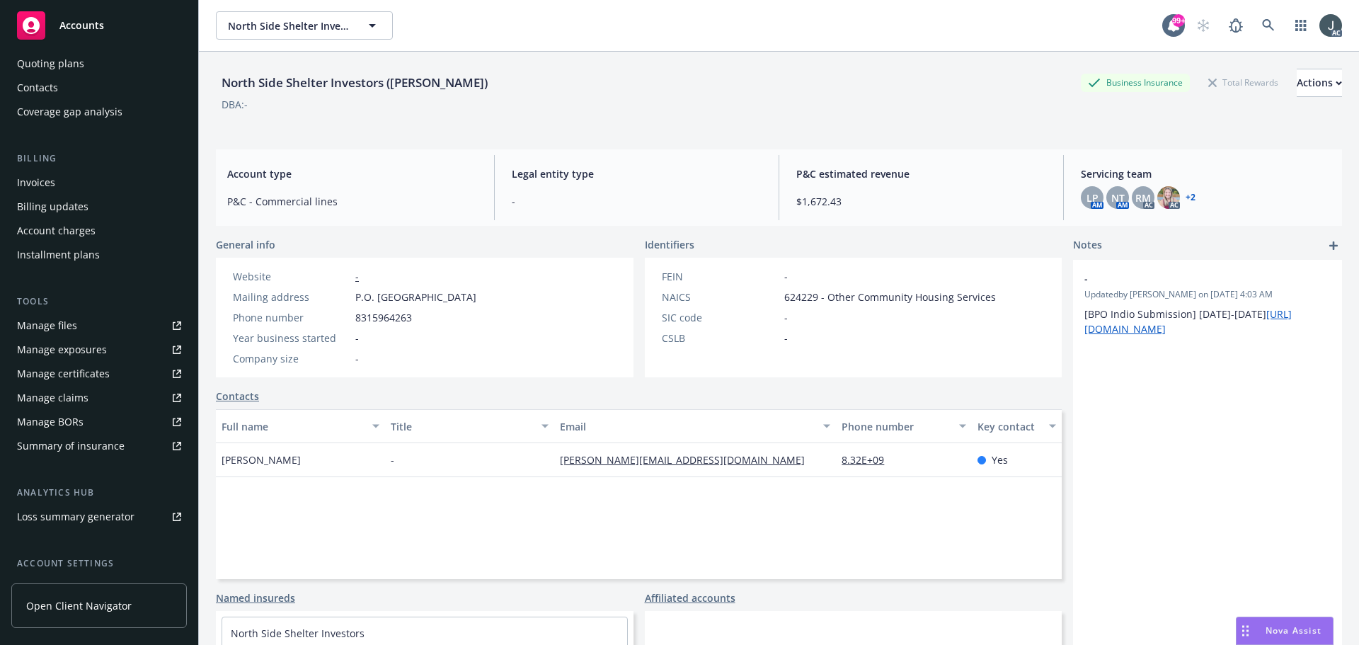
scroll to position [253, 0]
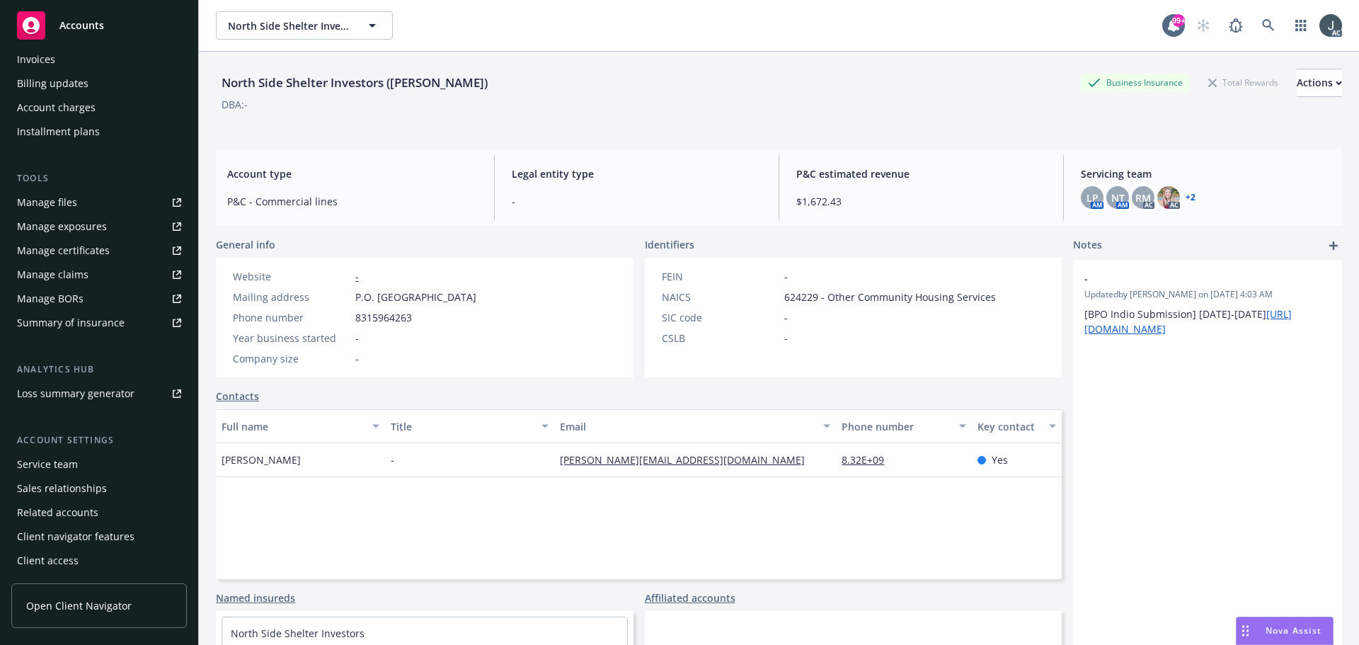
click at [28, 464] on div "Service team" at bounding box center [47, 464] width 61 height 23
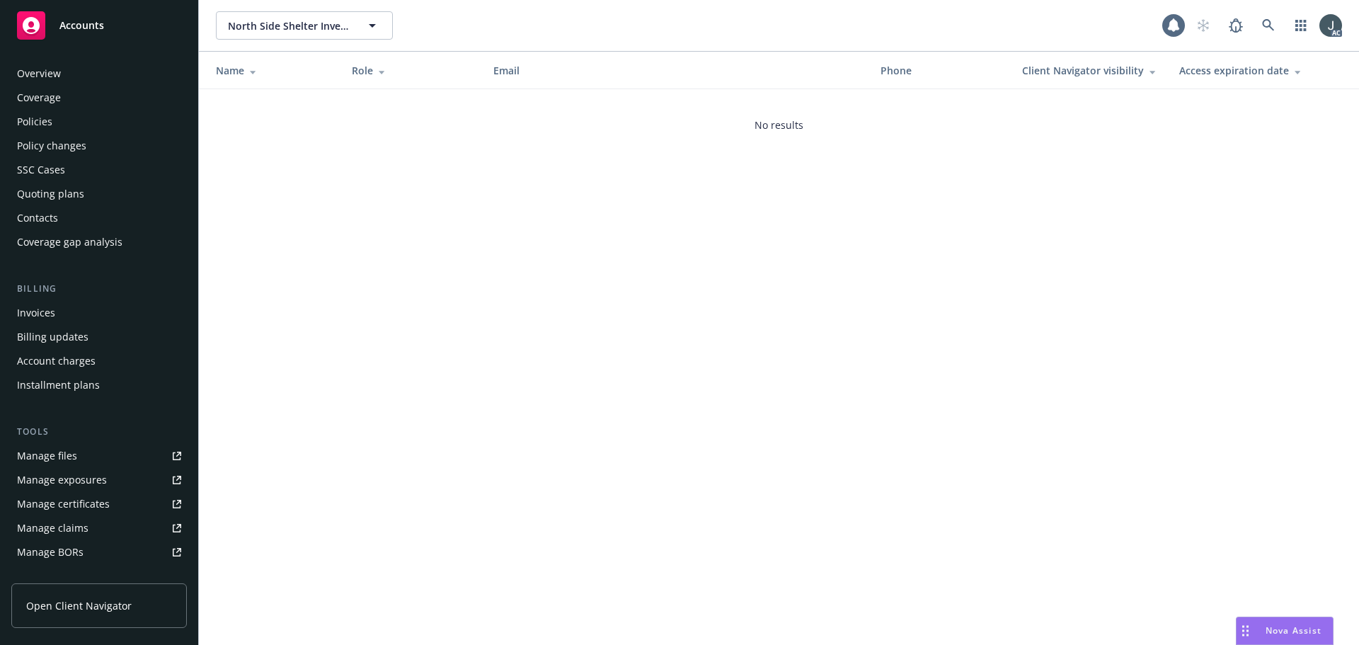
scroll to position [253, 0]
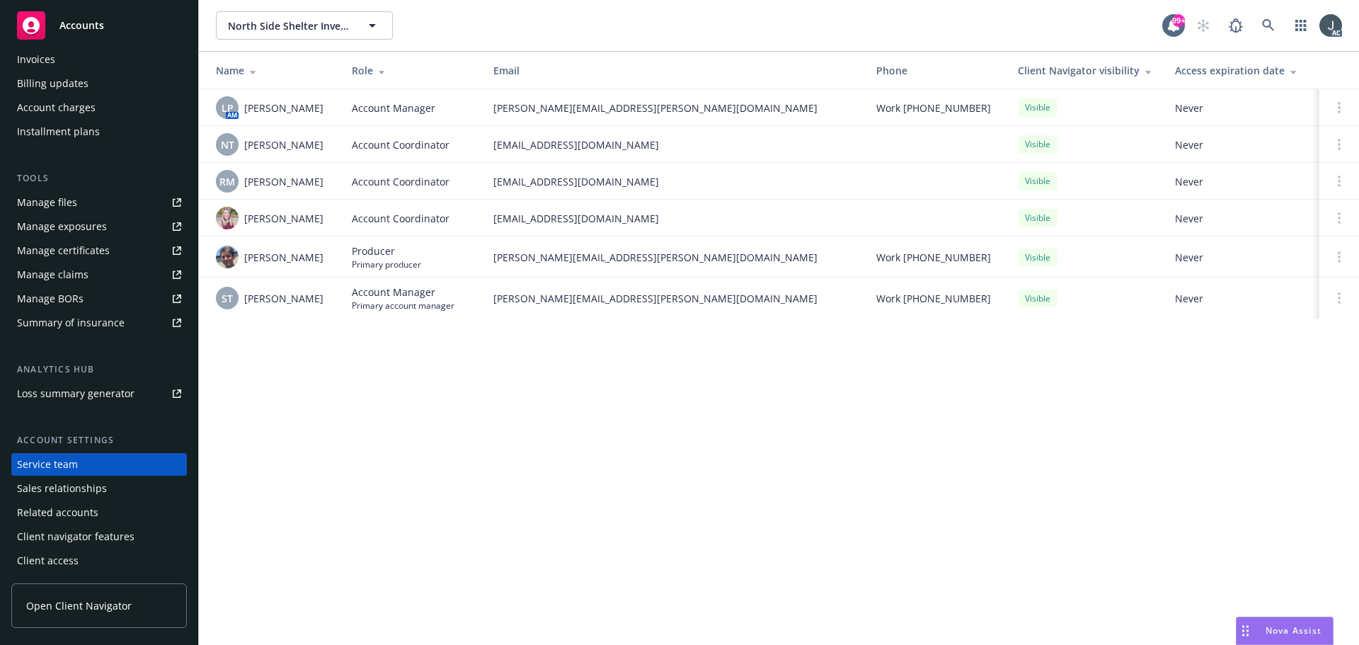
drag, startPoint x: 331, startPoint y: 110, endPoint x: 243, endPoint y: 110, distance: 87.8
click at [243, 110] on td "LP AM Linsey Piotrowski" at bounding box center [270, 107] width 142 height 37
copy span "Linsey Piotrowski"
drag, startPoint x: 334, startPoint y: 180, endPoint x: 246, endPoint y: 183, distance: 88.5
click at [246, 183] on td "RM Rati Mukhuradze" at bounding box center [270, 181] width 142 height 37
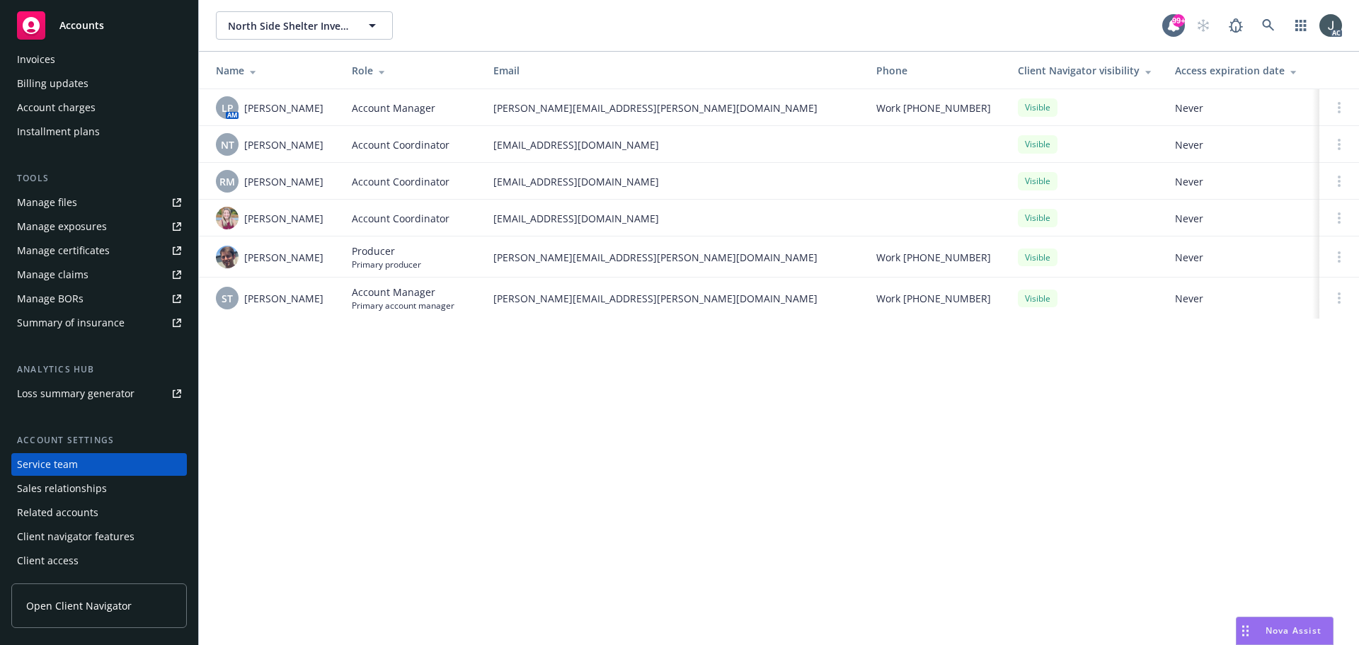
copy span "Rati Mukhuradze"
drag, startPoint x: 321, startPoint y: 297, endPoint x: 243, endPoint y: 299, distance: 77.9
click at [243, 299] on div "ST Stephanie Todd" at bounding box center [272, 298] width 113 height 23
copy span "Stephanie Todd"
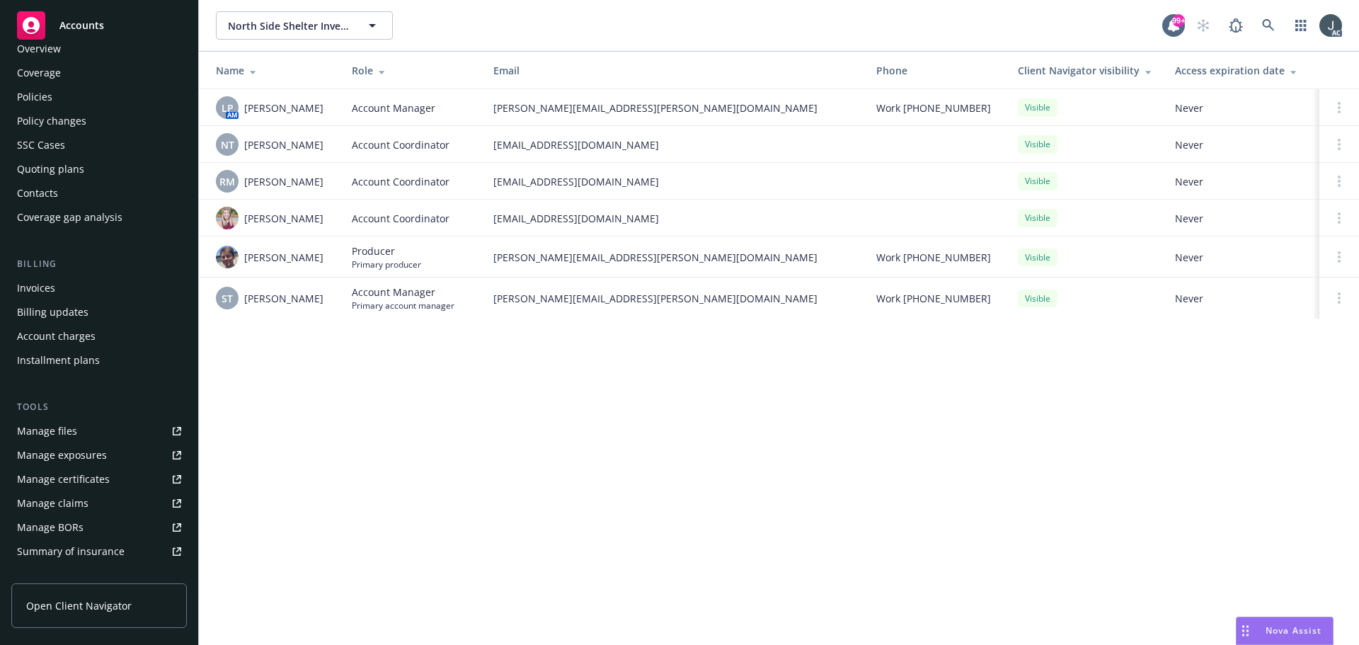
scroll to position [0, 0]
click at [75, 119] on div "Policies" at bounding box center [99, 121] width 164 height 23
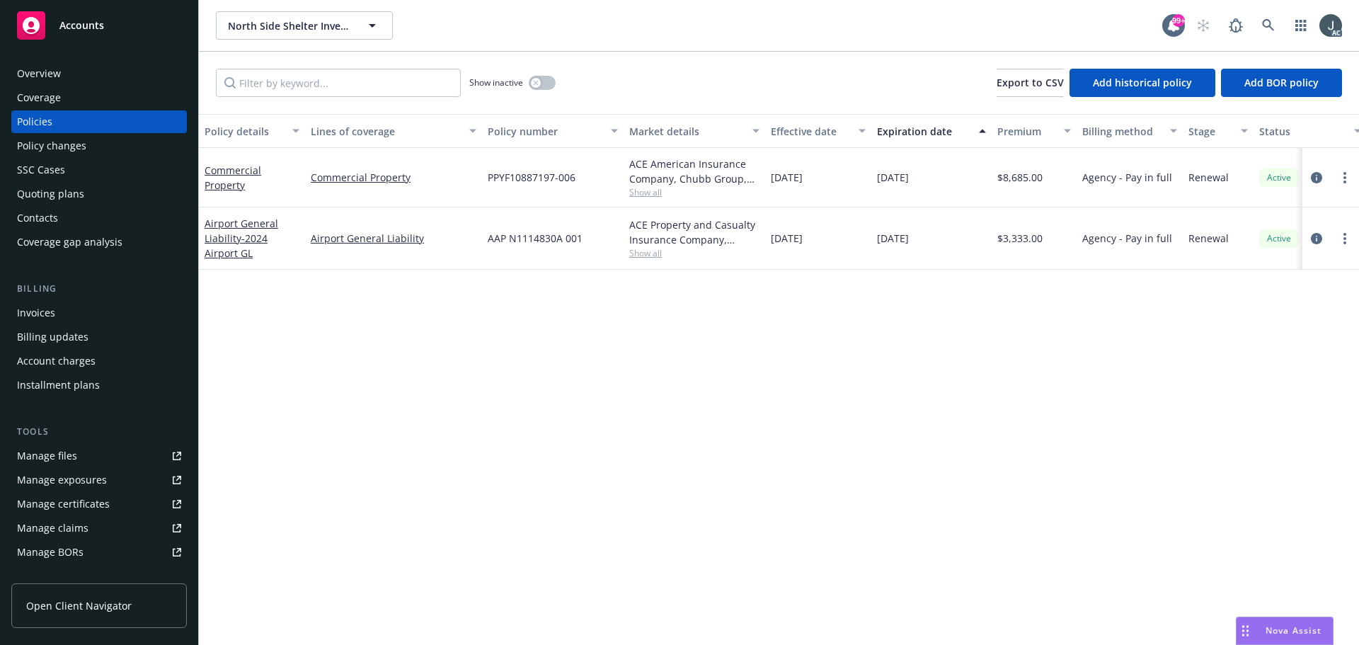
drag, startPoint x: 883, startPoint y: 178, endPoint x: 944, endPoint y: 178, distance: 60.9
click at [944, 178] on div "[DATE]" at bounding box center [931, 177] width 120 height 59
copy span "[DATE]"
drag, startPoint x: 432, startPoint y: 190, endPoint x: 309, endPoint y: 190, distance: 123.2
click at [309, 190] on div "Commercial Property" at bounding box center [393, 177] width 177 height 59
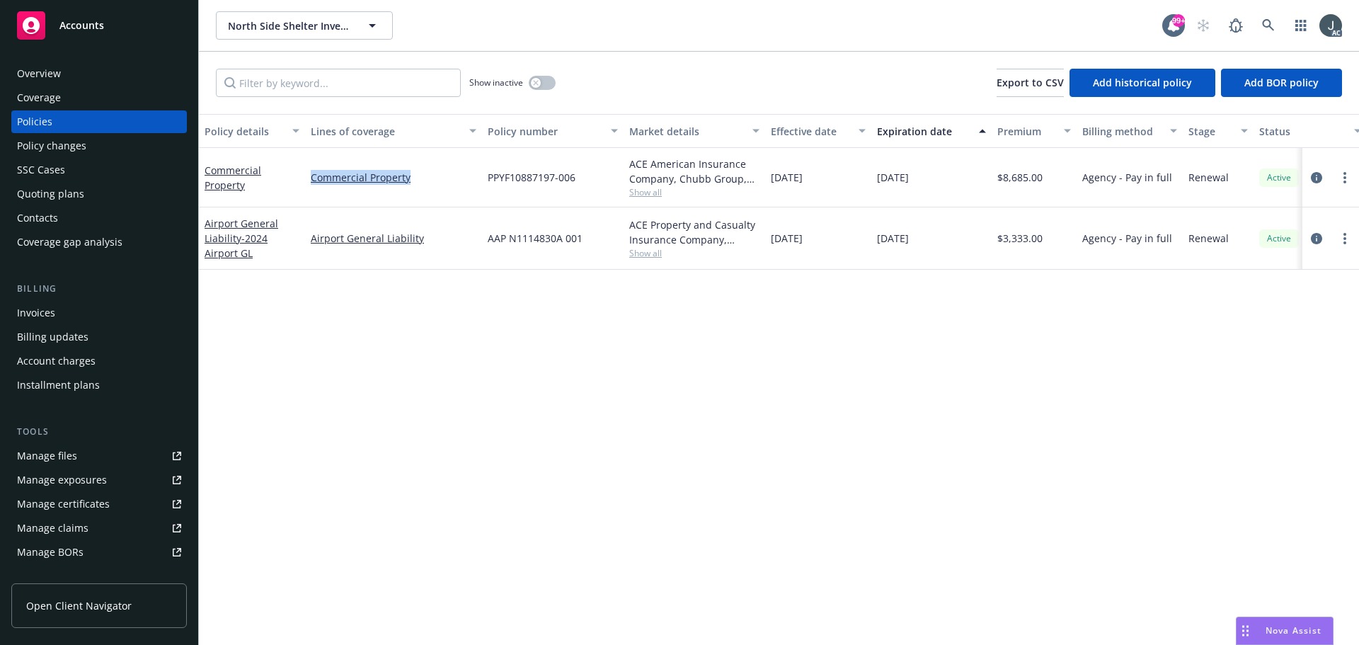
copy link "Commercial Property"
click at [1315, 178] on icon "circleInformation" at bounding box center [1316, 177] width 11 height 11
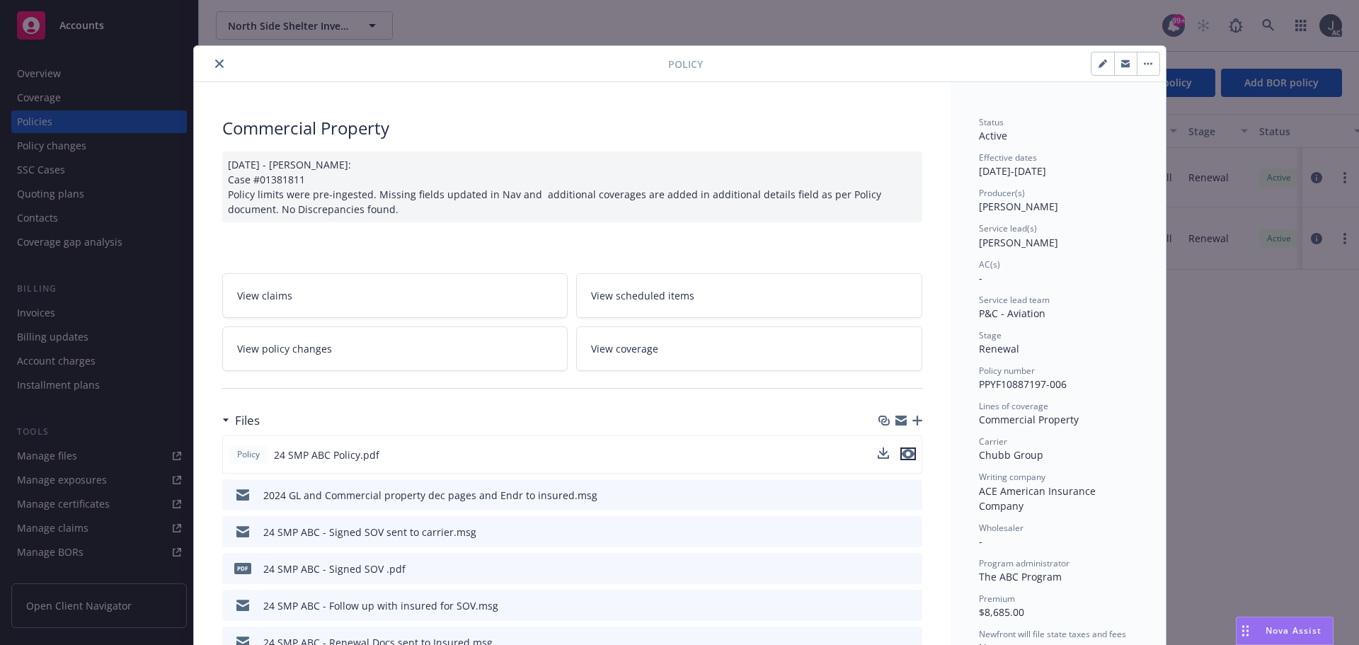
click at [905, 455] on icon "preview file" at bounding box center [908, 454] width 13 height 10
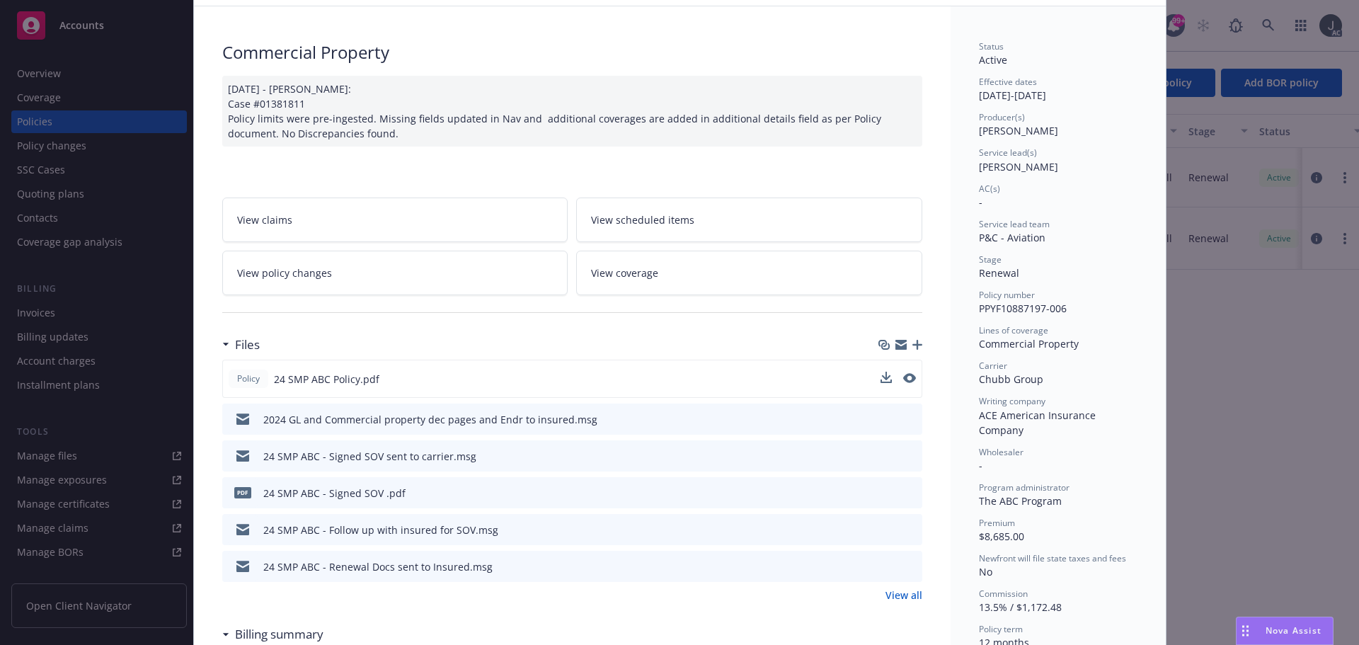
scroll to position [142, 0]
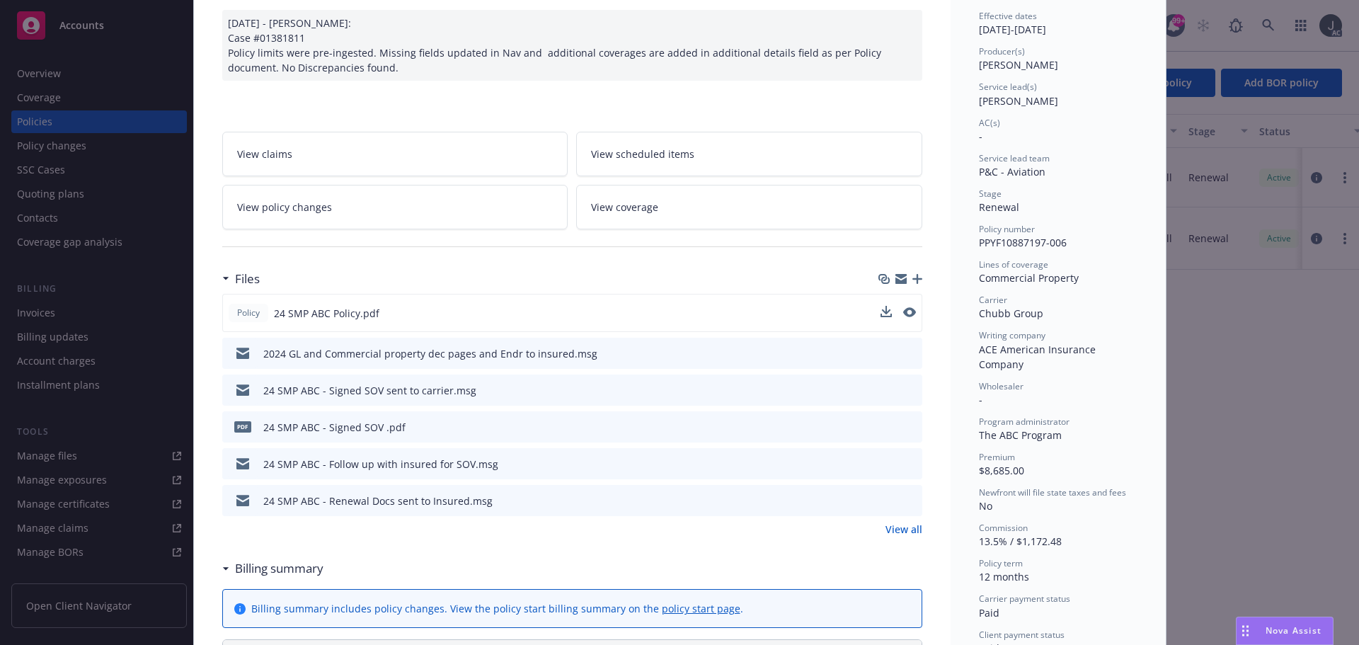
click at [887, 528] on link "View all" at bounding box center [903, 529] width 37 height 15
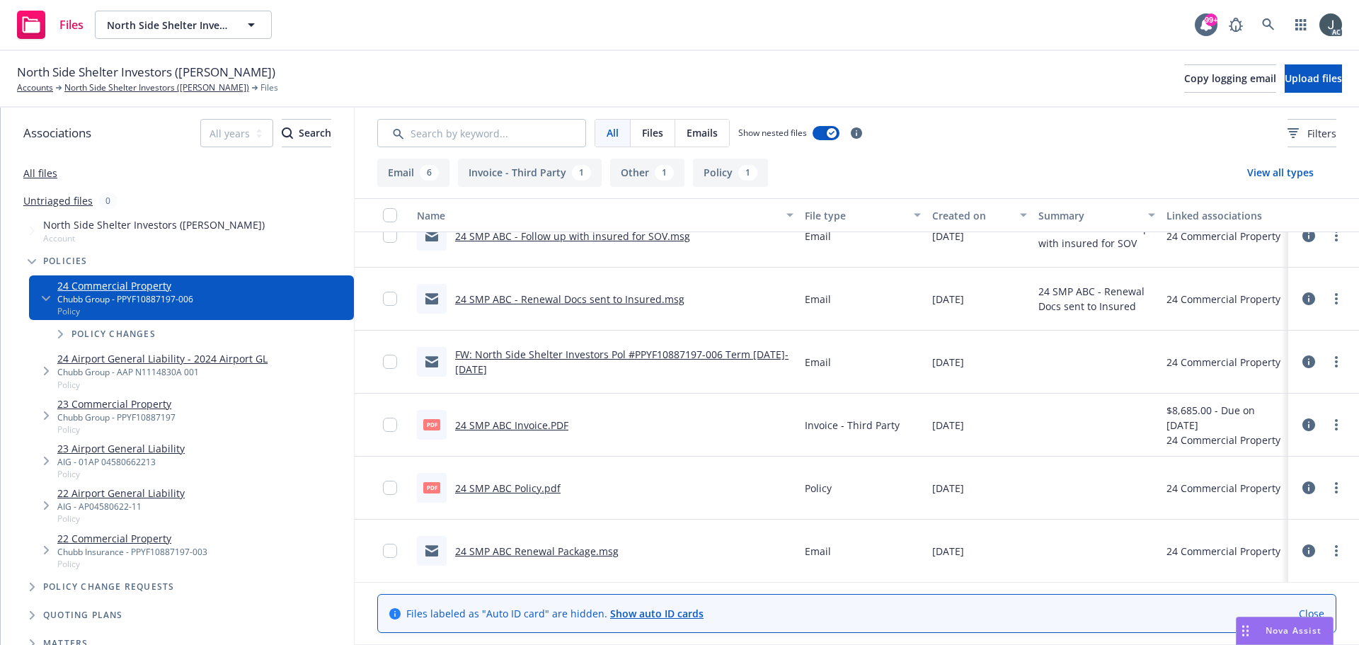
scroll to position [216, 0]
click at [154, 90] on link "North Side Shelter Investors ([PERSON_NAME])" at bounding box center [156, 87] width 185 height 13
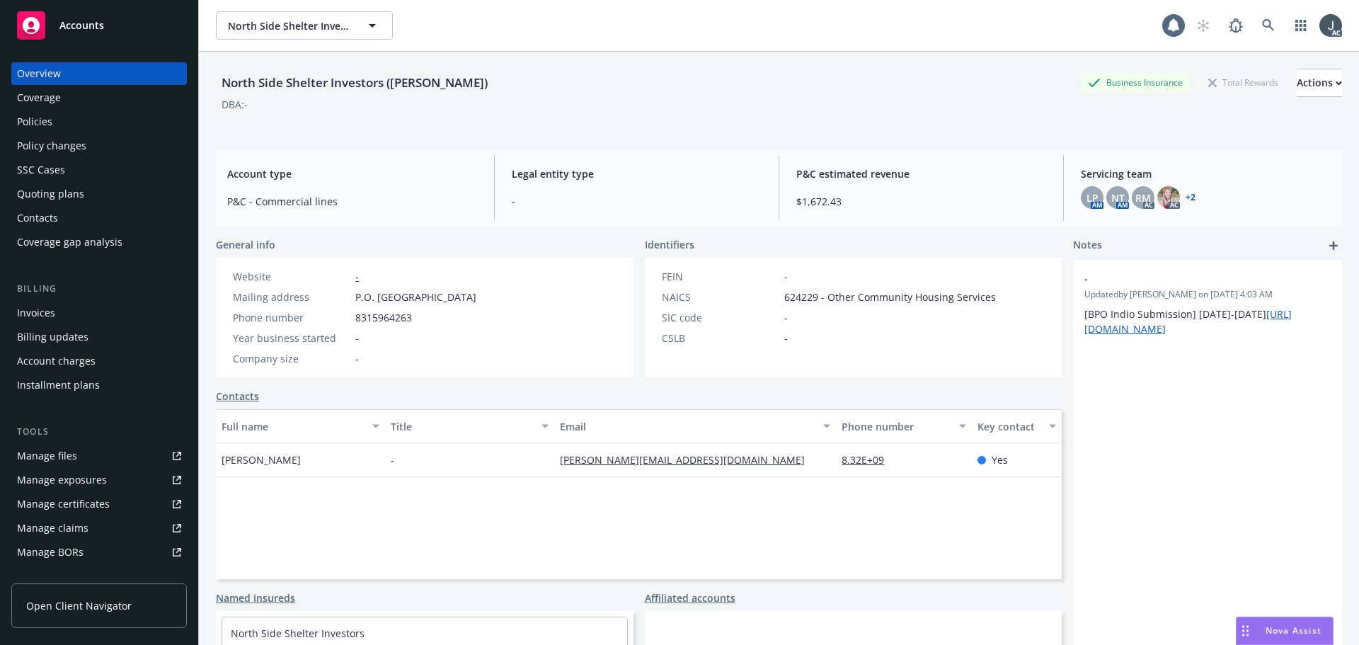
click at [41, 456] on div "Manage files" at bounding box center [47, 455] width 60 height 23
click at [50, 193] on div "Quoting plans" at bounding box center [50, 194] width 67 height 23
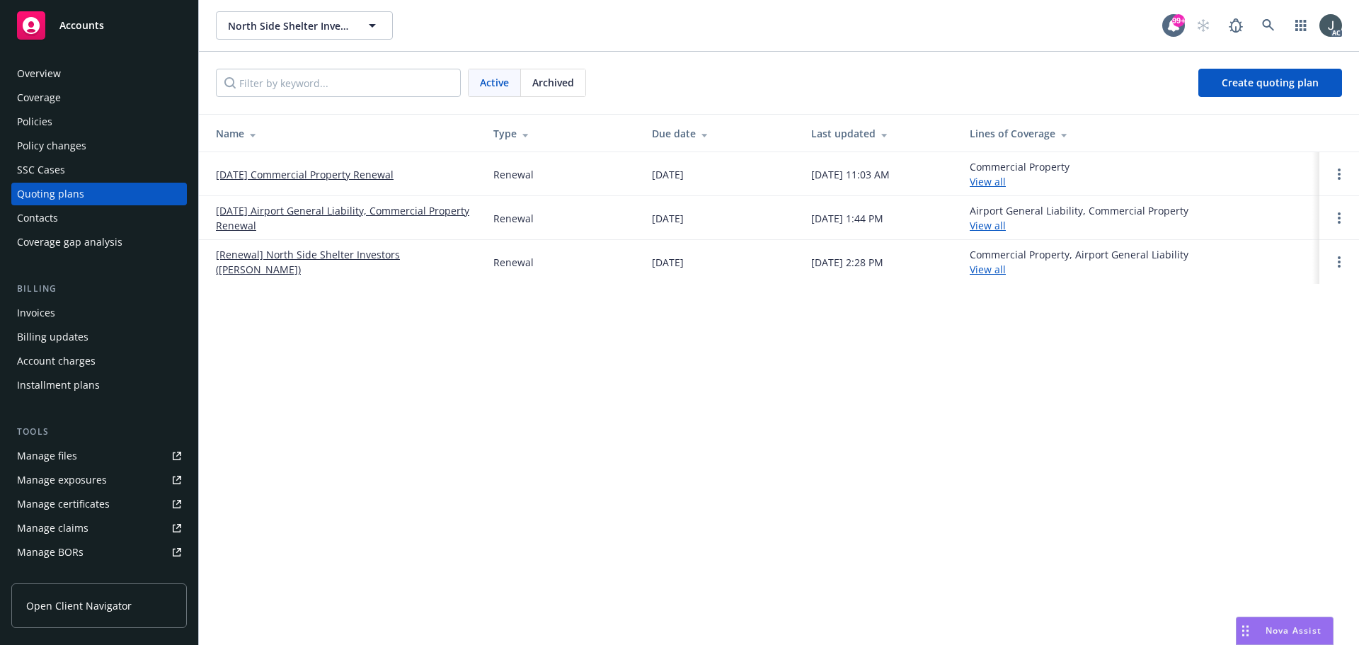
click at [545, 82] on span "Archived" at bounding box center [553, 82] width 42 height 15
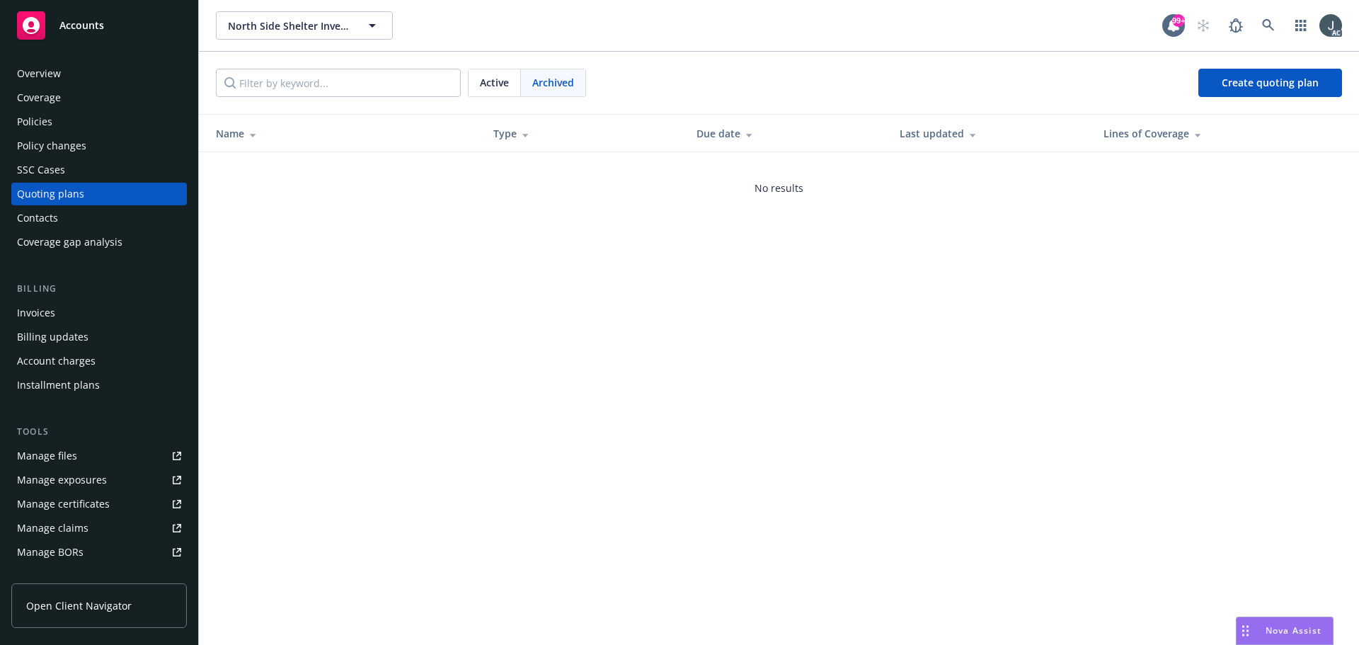
click at [489, 81] on span "Active" at bounding box center [494, 82] width 29 height 15
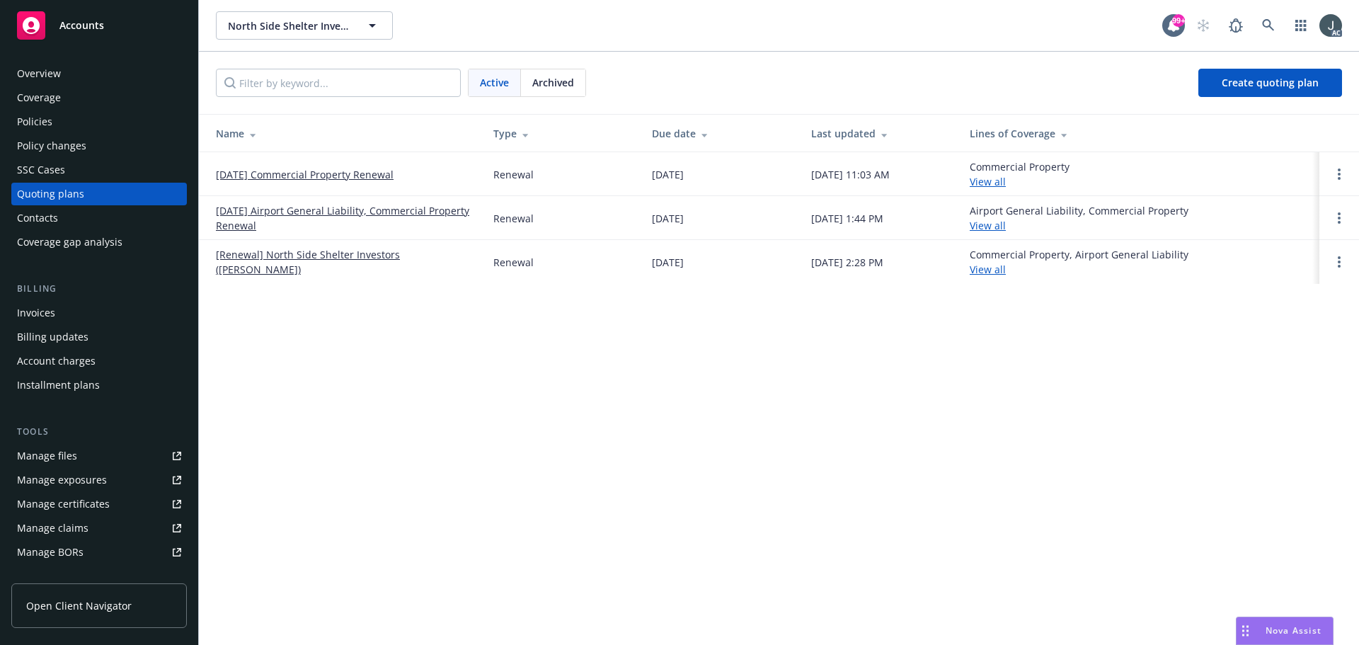
click at [355, 172] on link "[DATE] Commercial Property Renewal" at bounding box center [305, 174] width 178 height 15
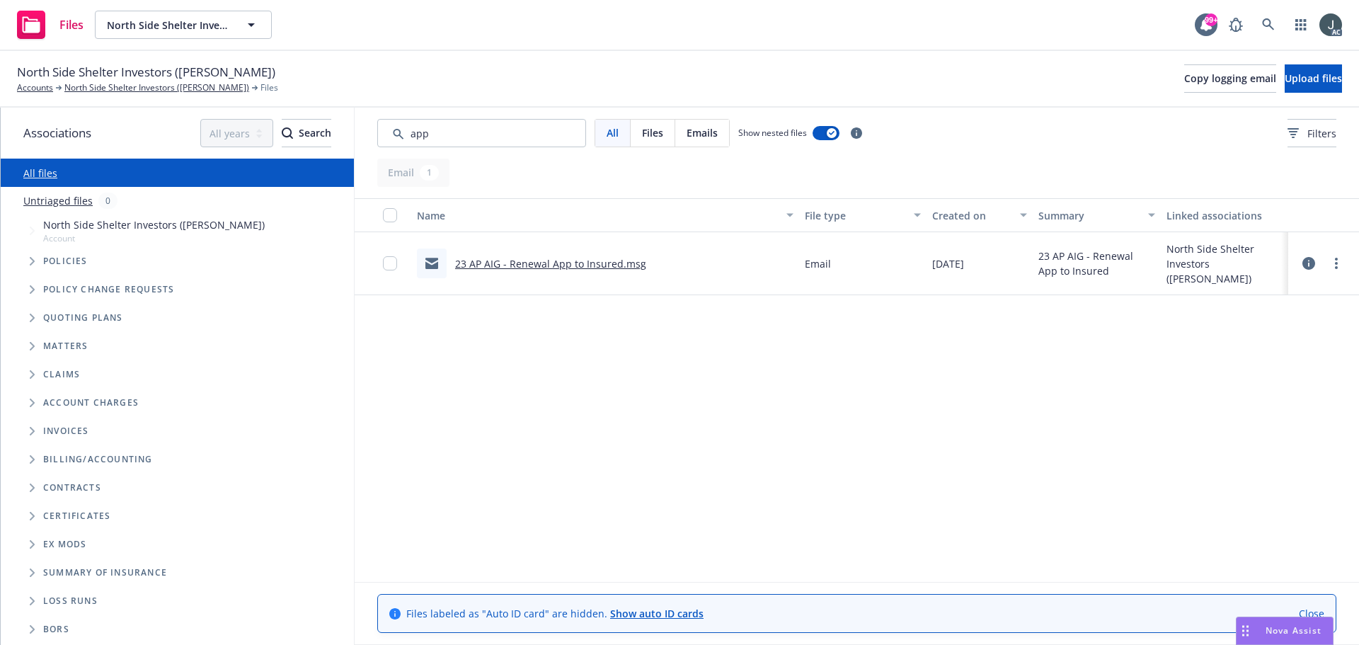
click at [440, 137] on input "Search by keyword..." at bounding box center [481, 133] width 209 height 28
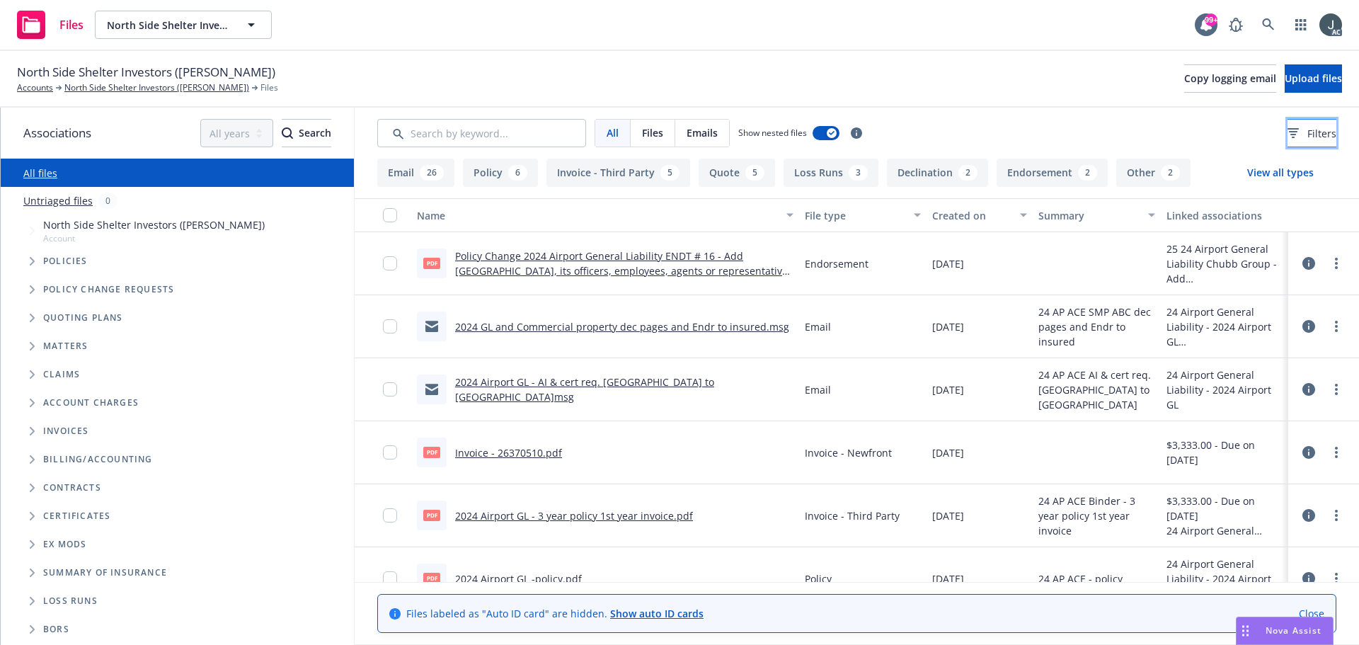
click at [1336, 137] on button "Filters" at bounding box center [1311, 133] width 49 height 28
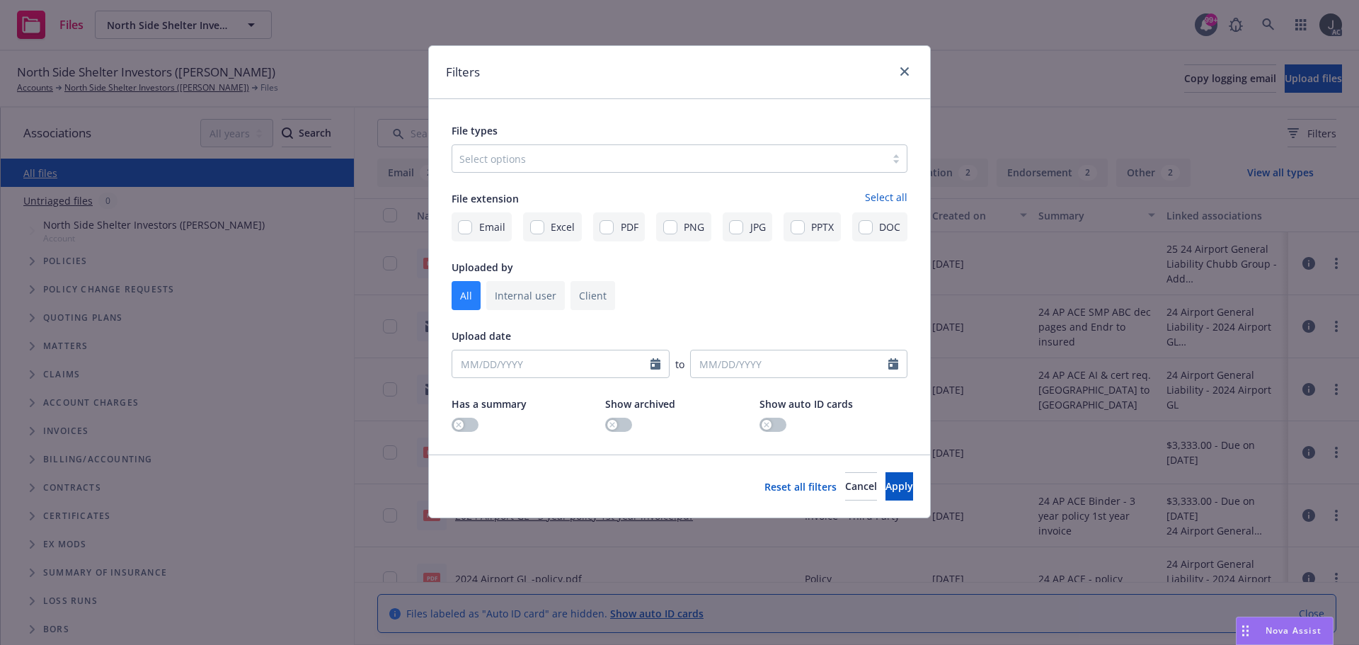
click at [560, 166] on div at bounding box center [668, 158] width 419 height 17
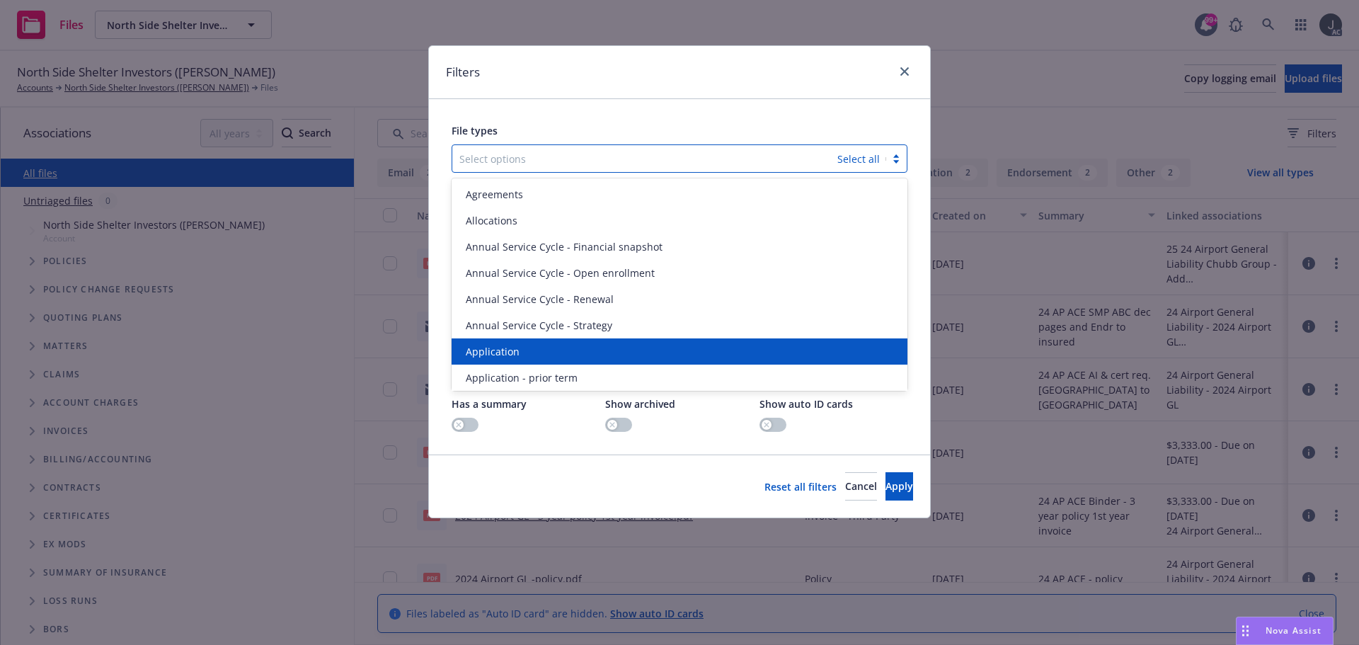
click at [543, 361] on div "Application" at bounding box center [680, 351] width 456 height 26
click at [541, 358] on span "Application - prior term" at bounding box center [522, 351] width 112 height 15
click at [541, 358] on span "Application - signed" at bounding box center [513, 351] width 95 height 15
click at [541, 353] on span "Application - unsigned" at bounding box center [520, 351] width 108 height 15
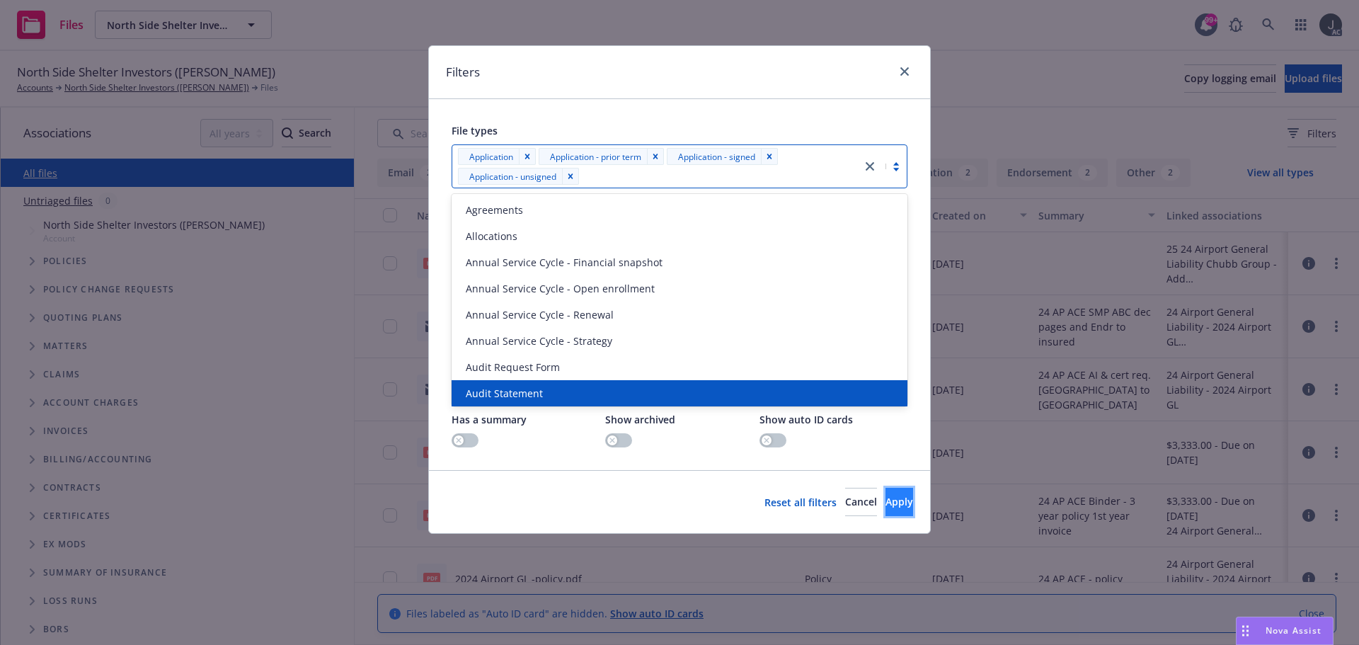
click at [885, 507] on span "Apply" at bounding box center [899, 501] width 28 height 13
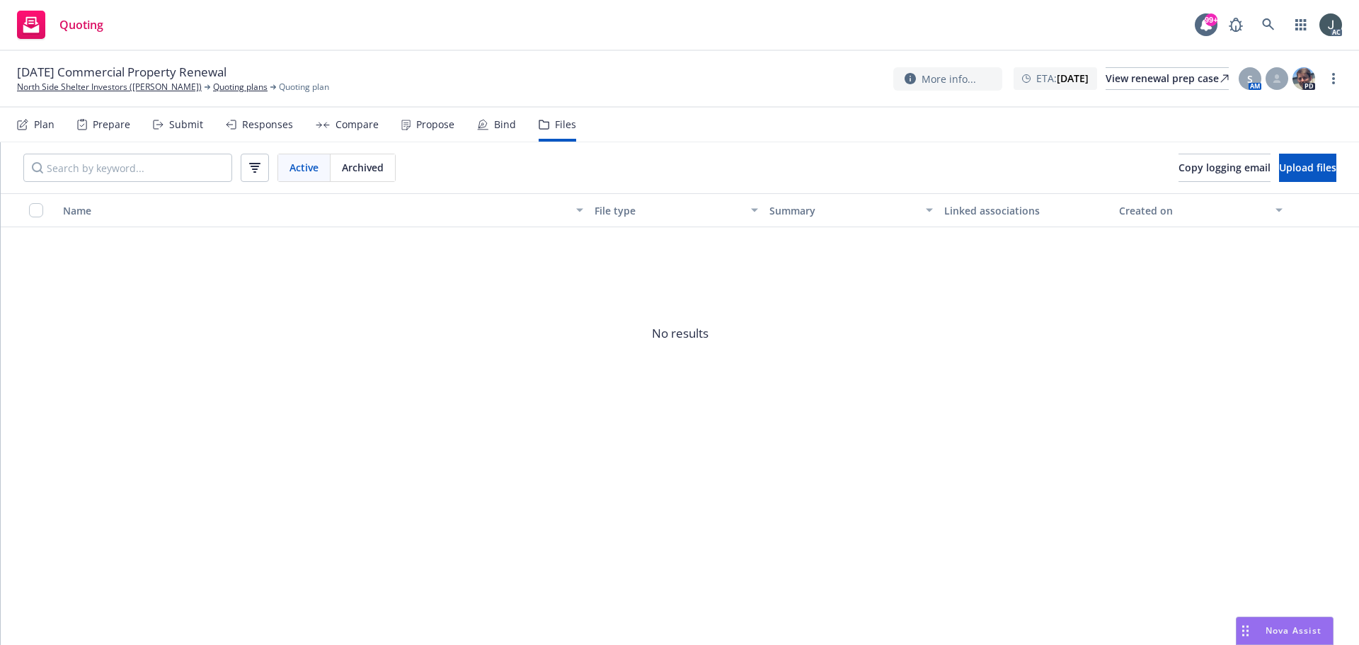
click at [357, 162] on span "Archived" at bounding box center [363, 167] width 42 height 15
click at [219, 91] on link "Quoting plans" at bounding box center [240, 87] width 55 height 13
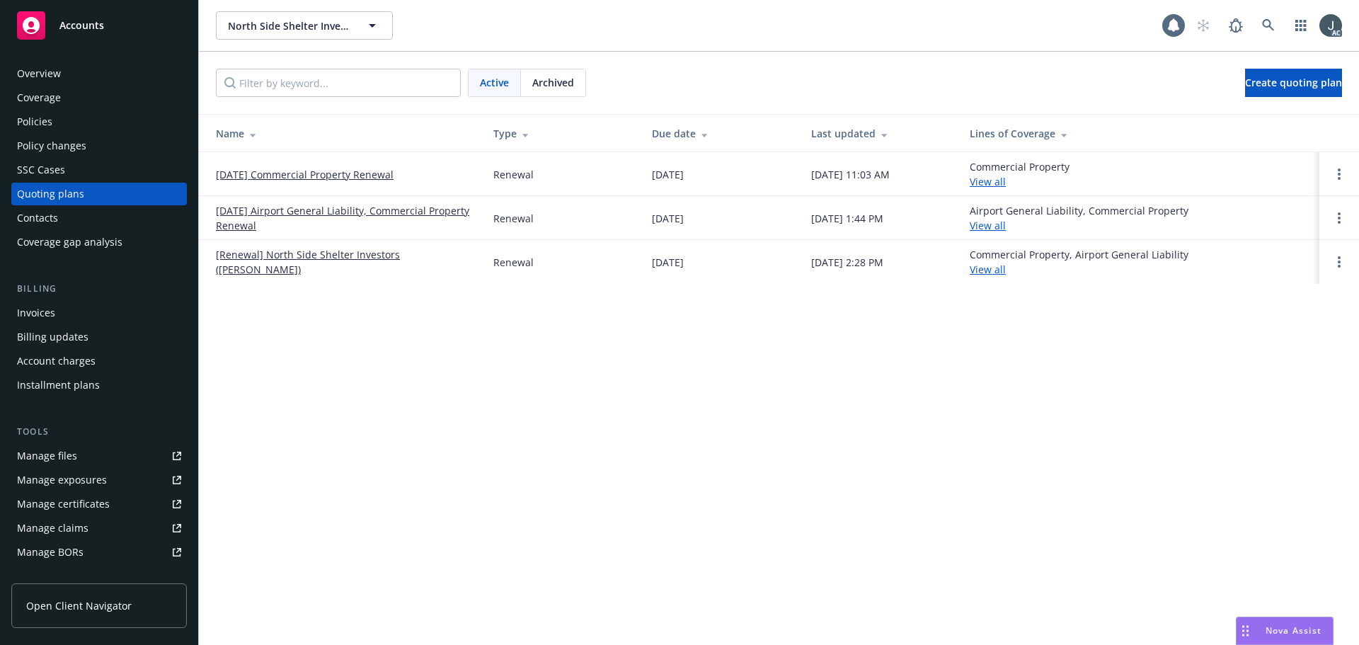
click at [300, 212] on link "12/06/24 Airport General Liability, Commercial Property Renewal" at bounding box center [343, 218] width 255 height 30
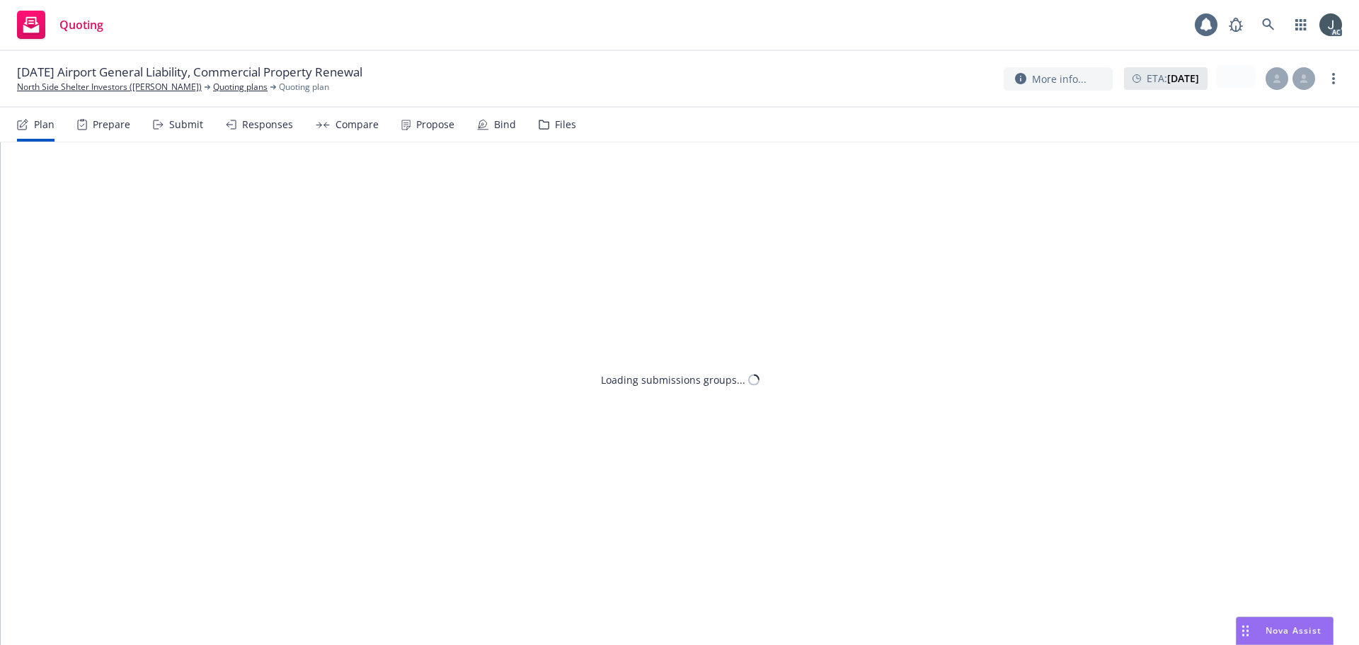
click at [568, 119] on div "Files" at bounding box center [565, 124] width 21 height 11
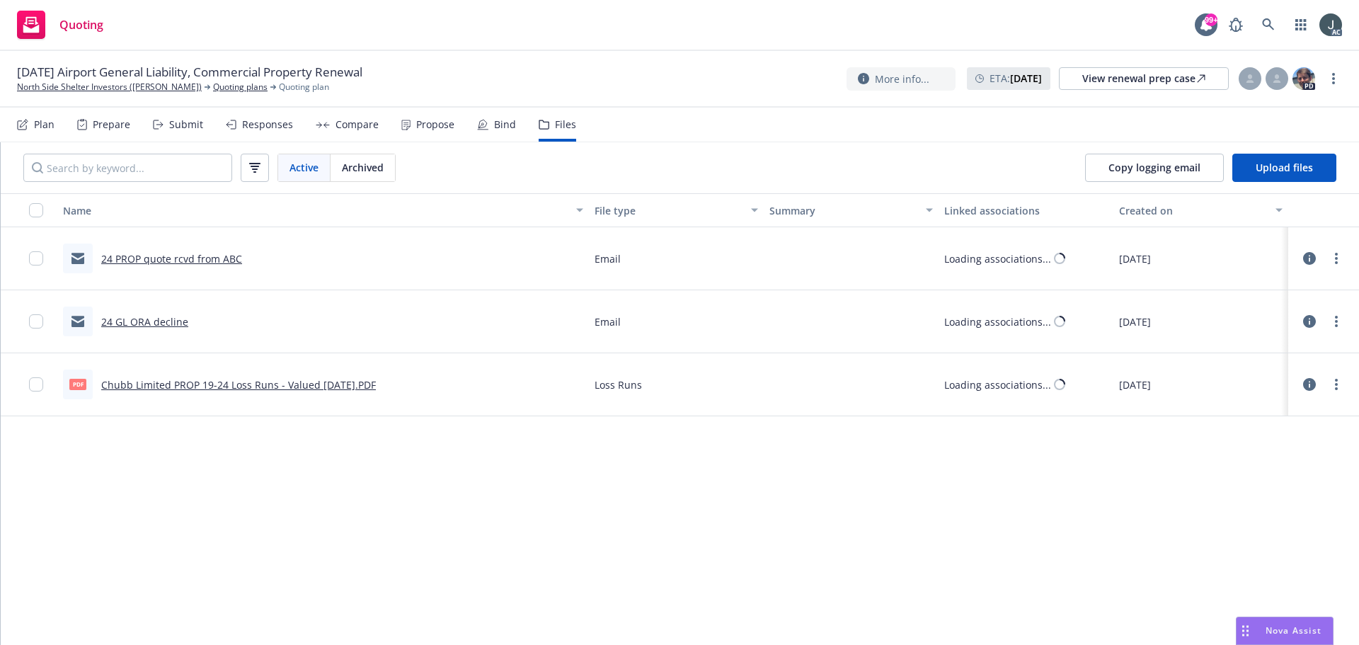
click at [375, 166] on span "Archived" at bounding box center [363, 167] width 42 height 15
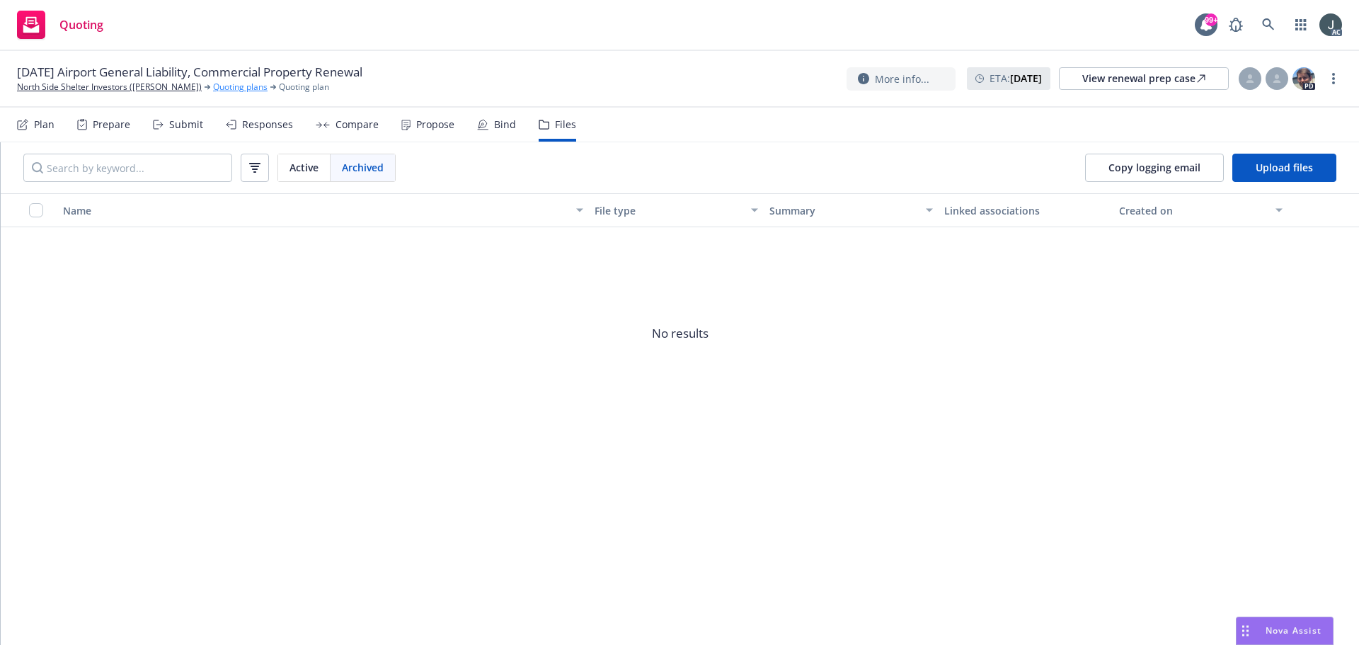
click at [229, 91] on link "Quoting plans" at bounding box center [240, 87] width 55 height 13
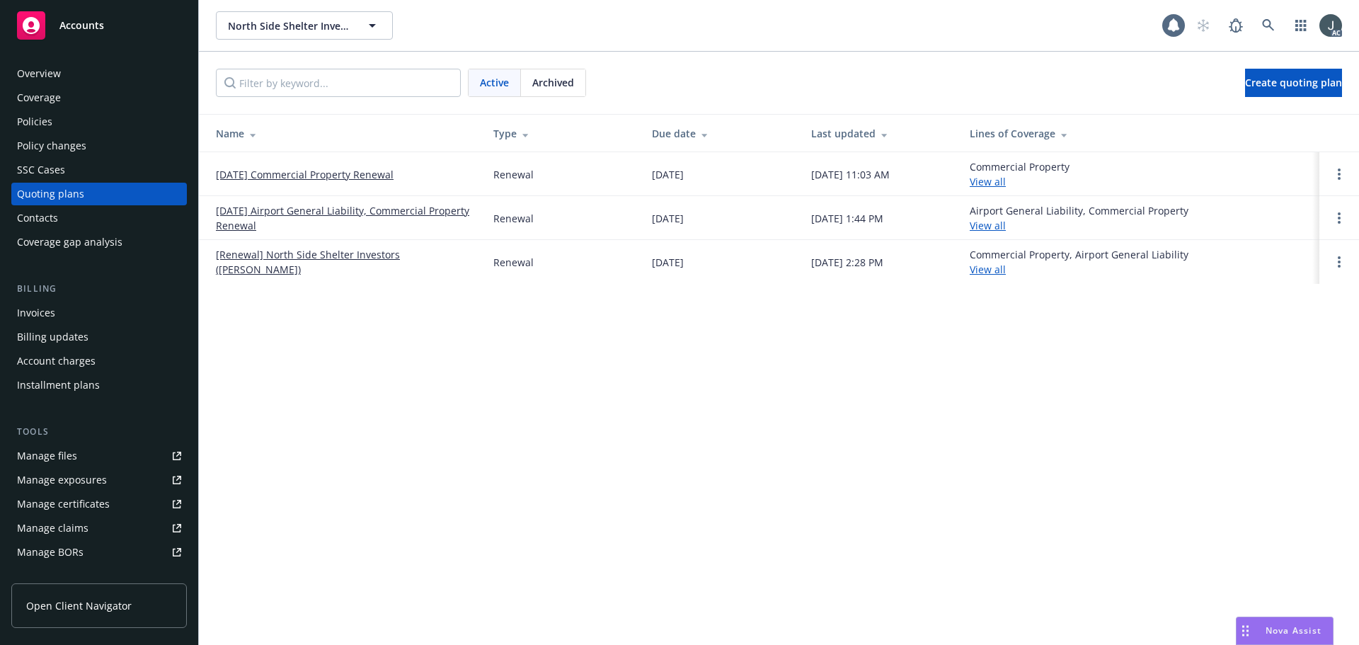
click at [306, 261] on link "[Renewal] North Side Shelter Investors (Karen Curtis)" at bounding box center [343, 262] width 255 height 30
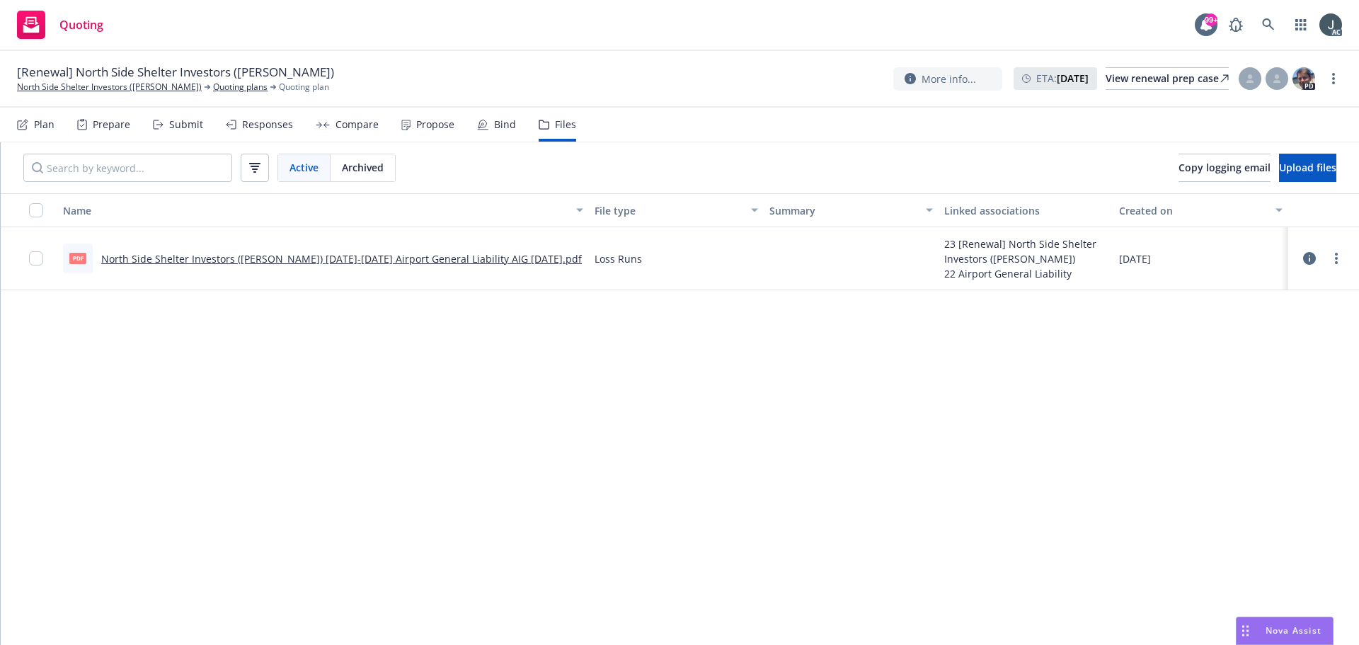
click at [382, 164] on span "Archived" at bounding box center [363, 167] width 42 height 15
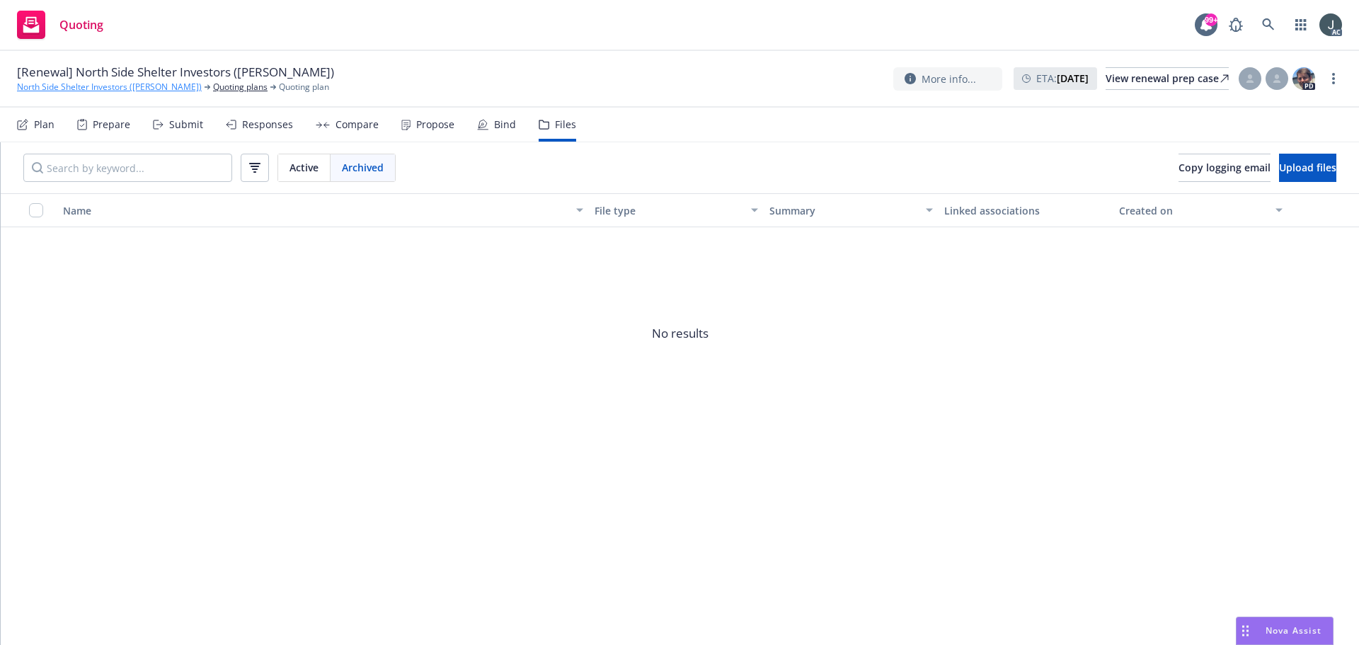
click at [98, 88] on link "North Side Shelter Investors ([PERSON_NAME])" at bounding box center [109, 87] width 185 height 13
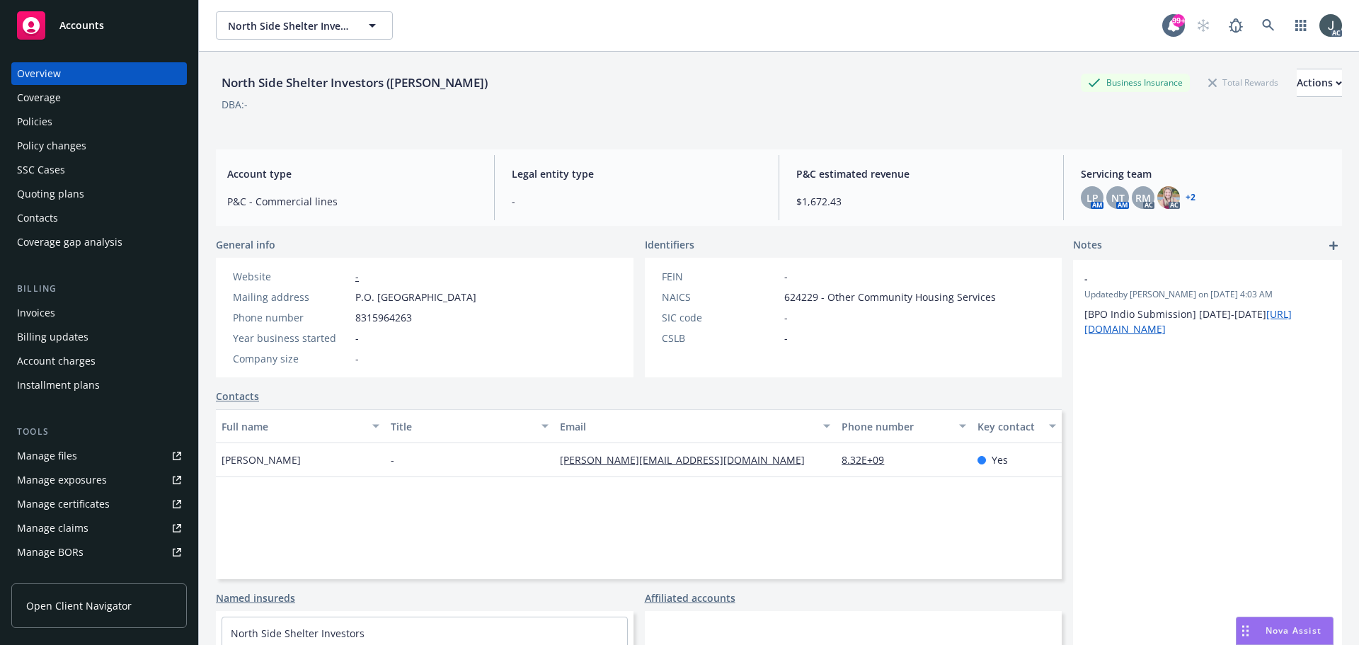
click at [66, 128] on div "Policies" at bounding box center [99, 121] width 164 height 23
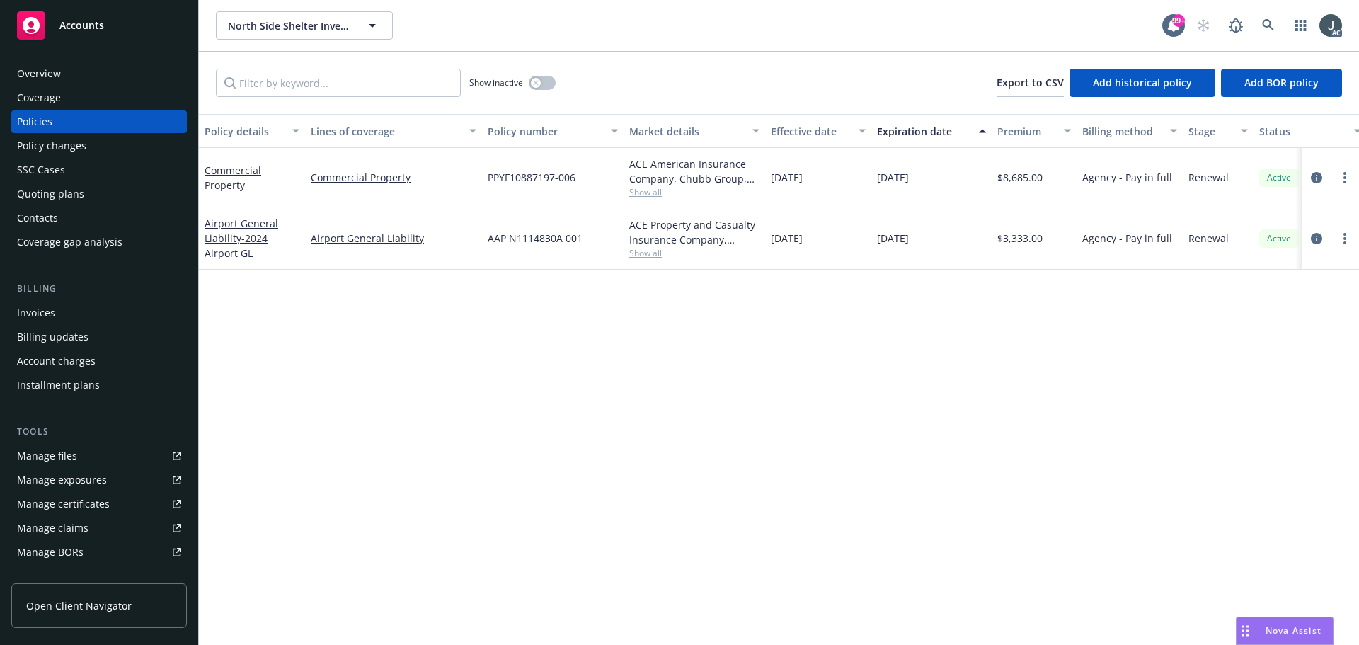
drag, startPoint x: 880, startPoint y: 176, endPoint x: 932, endPoint y: 180, distance: 51.8
click at [931, 180] on div "[DATE]" at bounding box center [931, 177] width 120 height 59
click at [954, 190] on div "[DATE]" at bounding box center [931, 177] width 120 height 59
drag, startPoint x: 877, startPoint y: 178, endPoint x: 943, endPoint y: 182, distance: 66.7
click at [943, 182] on div "[DATE]" at bounding box center [931, 177] width 120 height 59
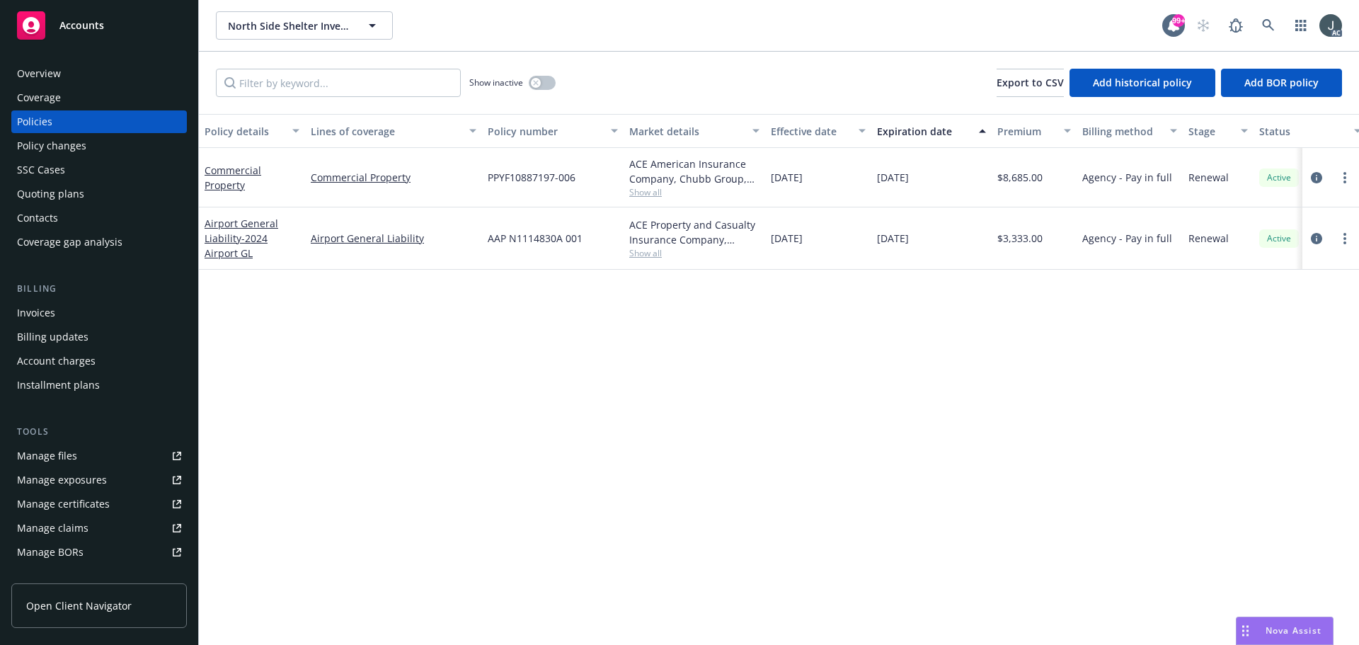
copy span "[DATE]"
click at [26, 68] on div "Overview" at bounding box center [39, 73] width 44 height 23
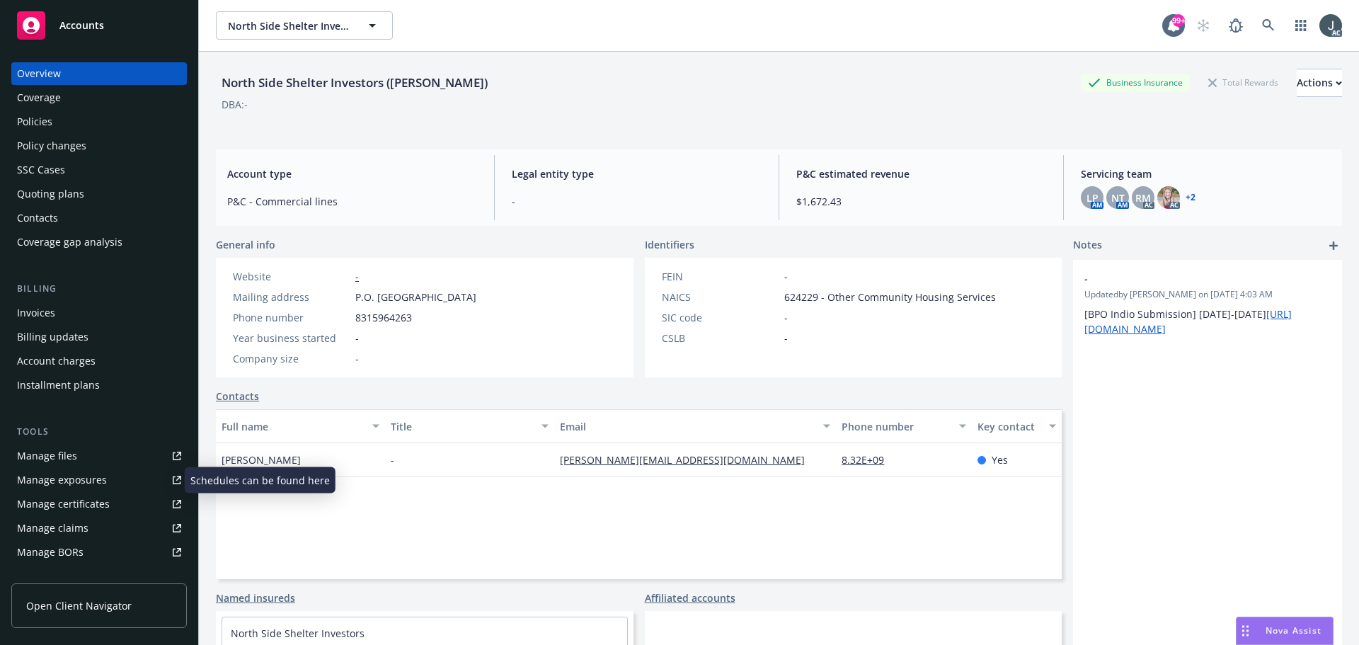
click at [63, 486] on div "Manage exposures" at bounding box center [62, 480] width 90 height 23
click at [76, 118] on div "Policies" at bounding box center [99, 121] width 164 height 23
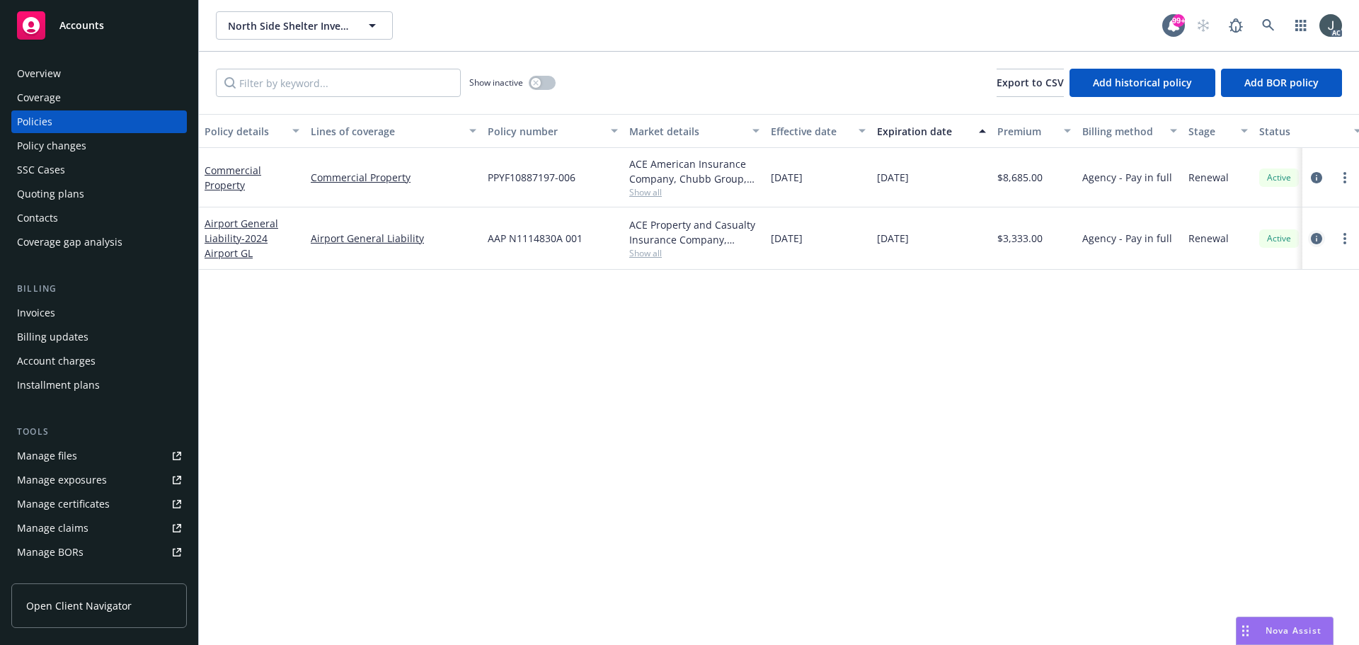
click at [1319, 236] on icon "circleInformation" at bounding box center [1316, 238] width 11 height 11
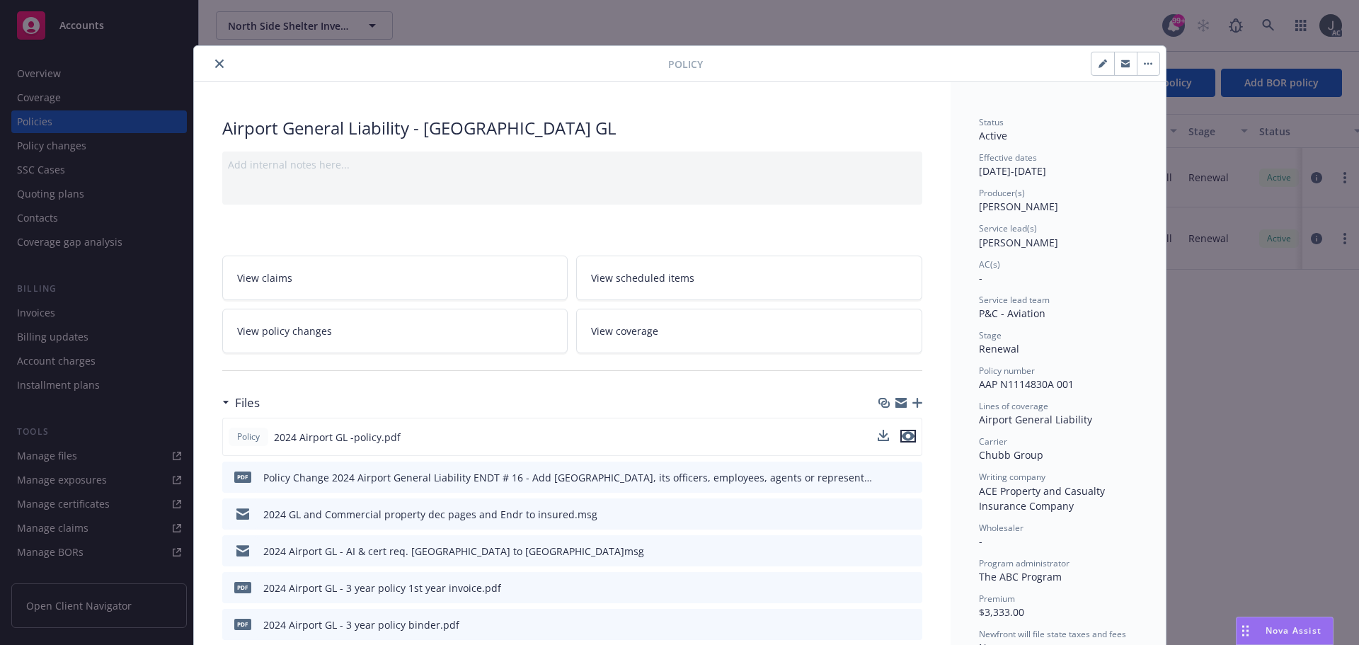
click at [902, 434] on icon "preview file" at bounding box center [908, 436] width 13 height 10
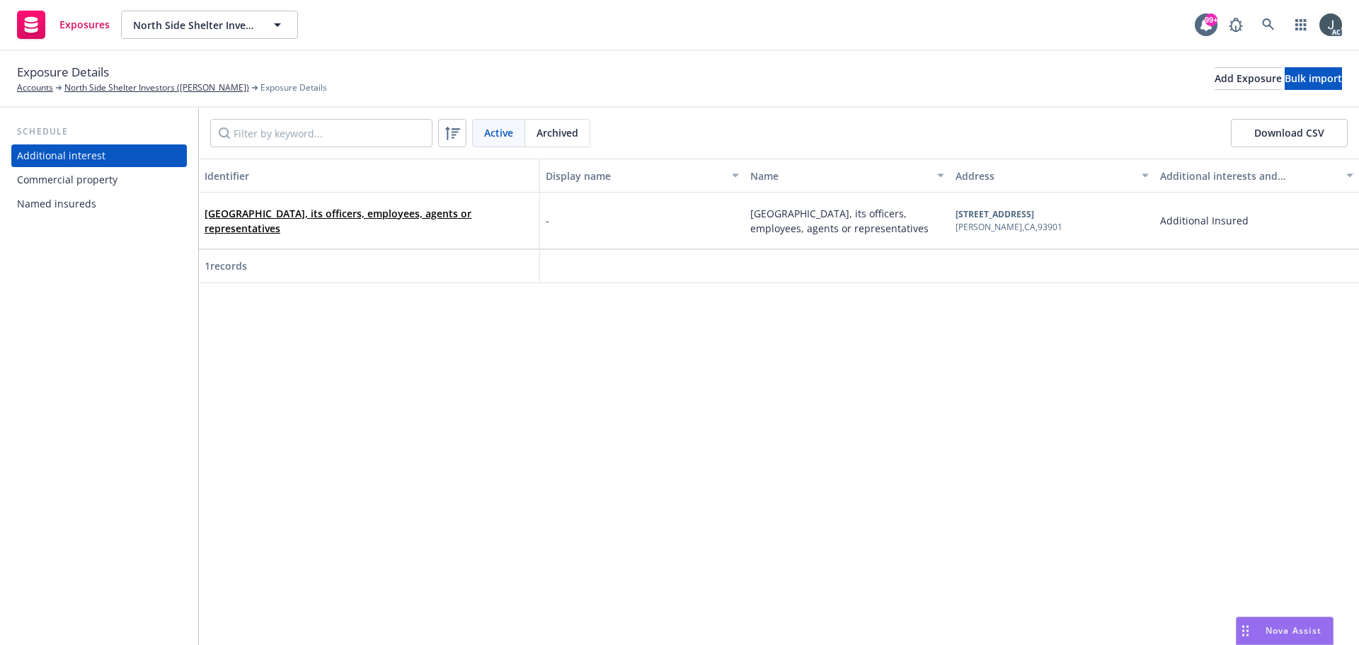
click at [49, 169] on div "Commercial property" at bounding box center [67, 179] width 101 height 23
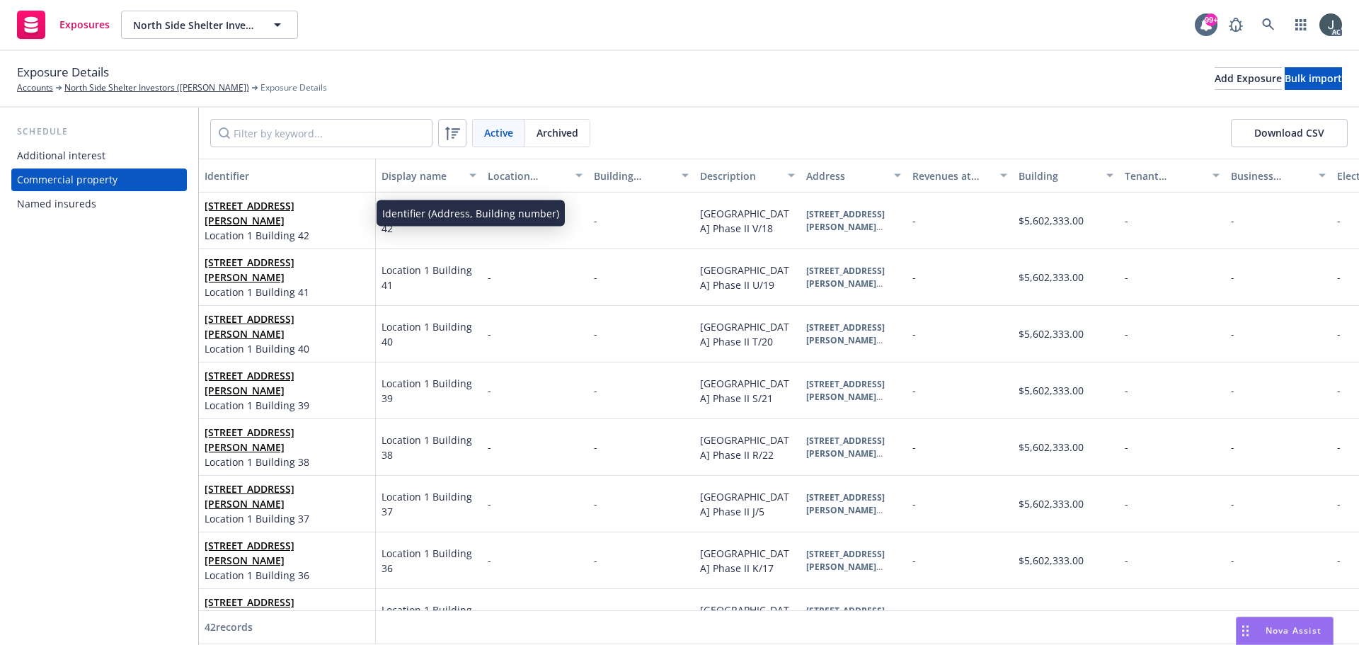
drag, startPoint x: 202, startPoint y: 200, endPoint x: 234, endPoint y: 222, distance: 38.7
click at [234, 222] on div "[STREET_ADDRESS][PERSON_NAME] Location [GEOGRAPHIC_DATA] 42" at bounding box center [287, 221] width 177 height 57
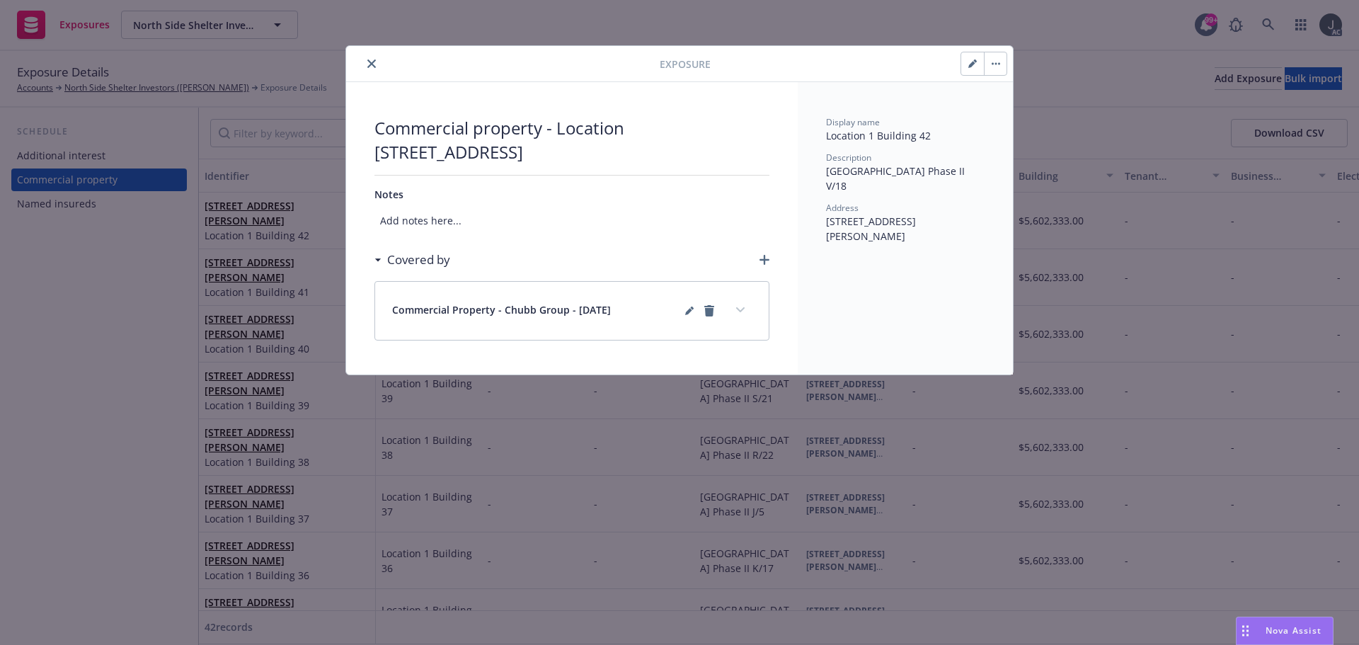
click at [373, 61] on icon "close" at bounding box center [371, 63] width 8 height 8
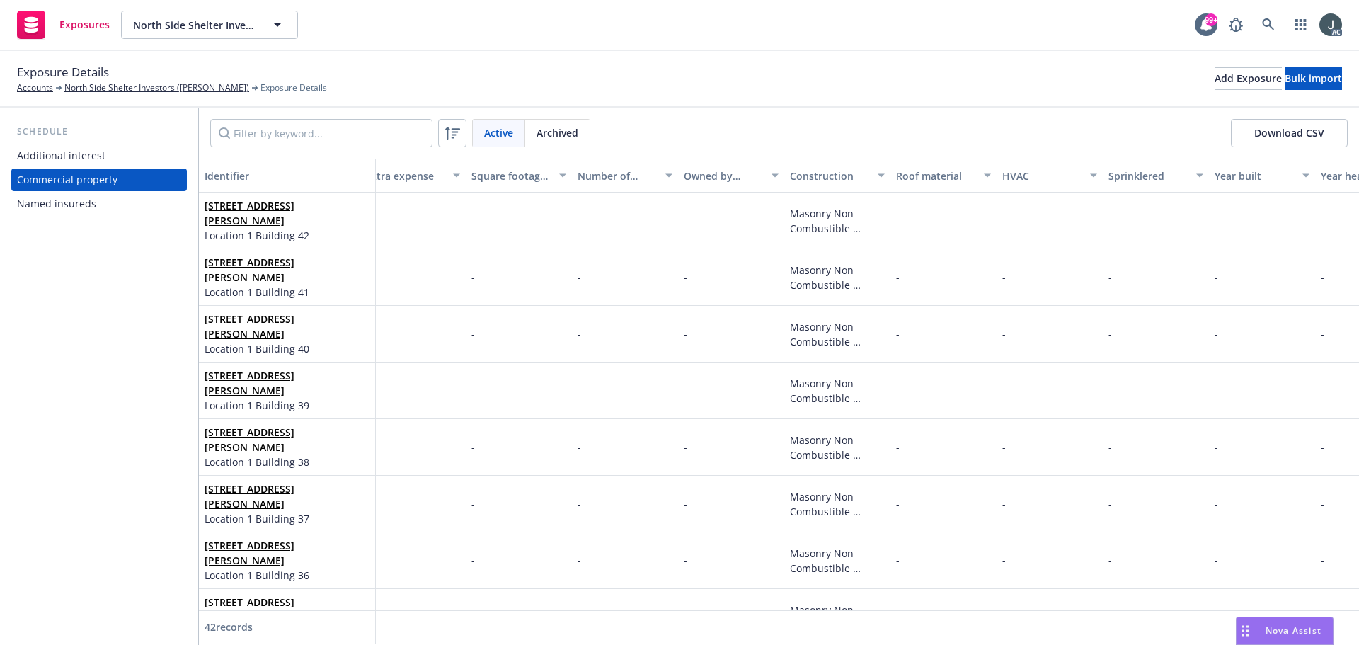
scroll to position [0, 2036]
click at [788, 219] on span "Masonry Non Combustible (masonry walls, metal/non-combustible floors/roof)" at bounding box center [825, 251] width 76 height 88
drag, startPoint x: 788, startPoint y: 212, endPoint x: 861, endPoint y: 239, distance: 77.7
click at [861, 239] on div "Masonry Non Combustible (masonry walls, metal/non-combustible floors/roof)" at bounding box center [834, 221] width 106 height 57
click at [241, 200] on link "[STREET_ADDRESS][PERSON_NAME]" at bounding box center [250, 213] width 90 height 28
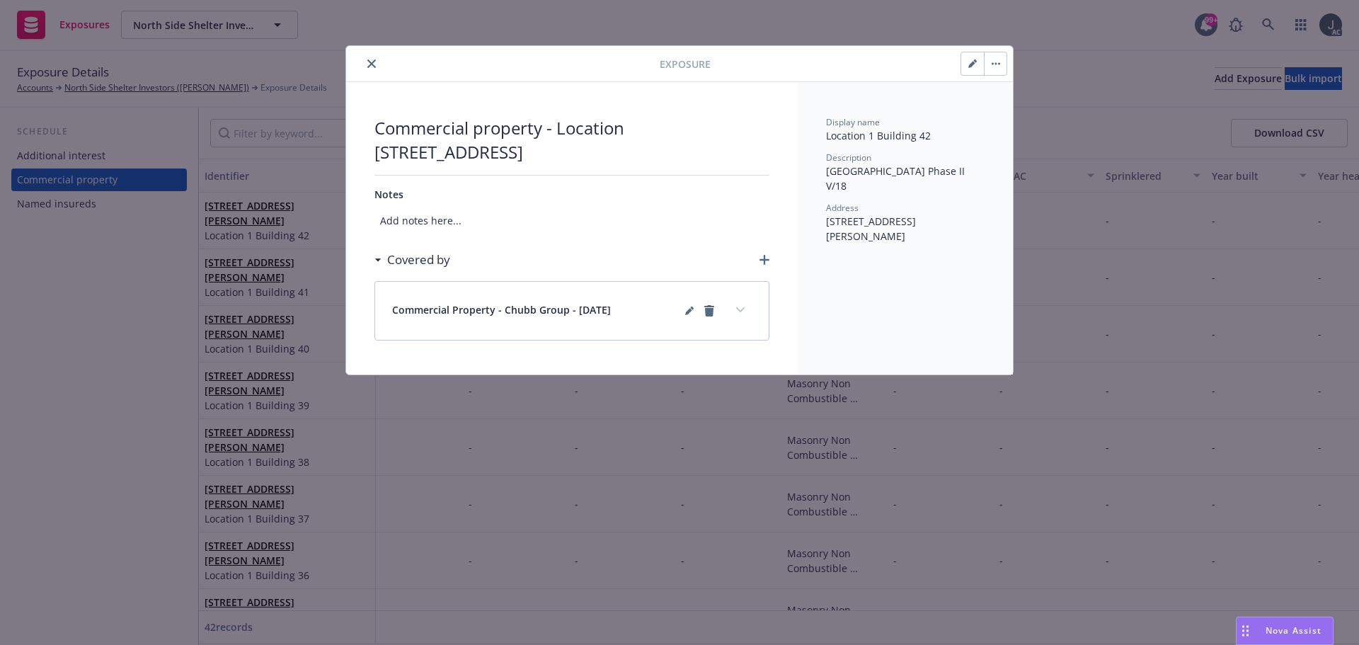
click at [968, 61] on button "button" at bounding box center [972, 63] width 23 height 23
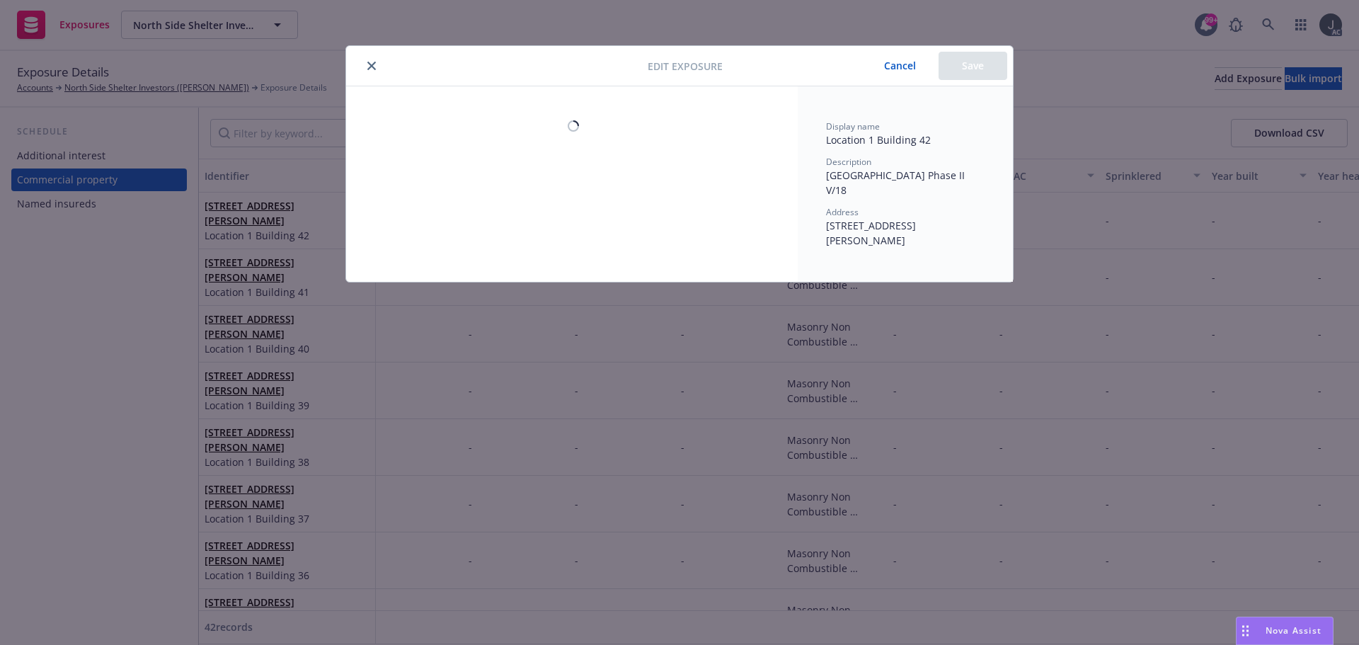
select select "MASONRY_NON_COMBUSTIBLE"
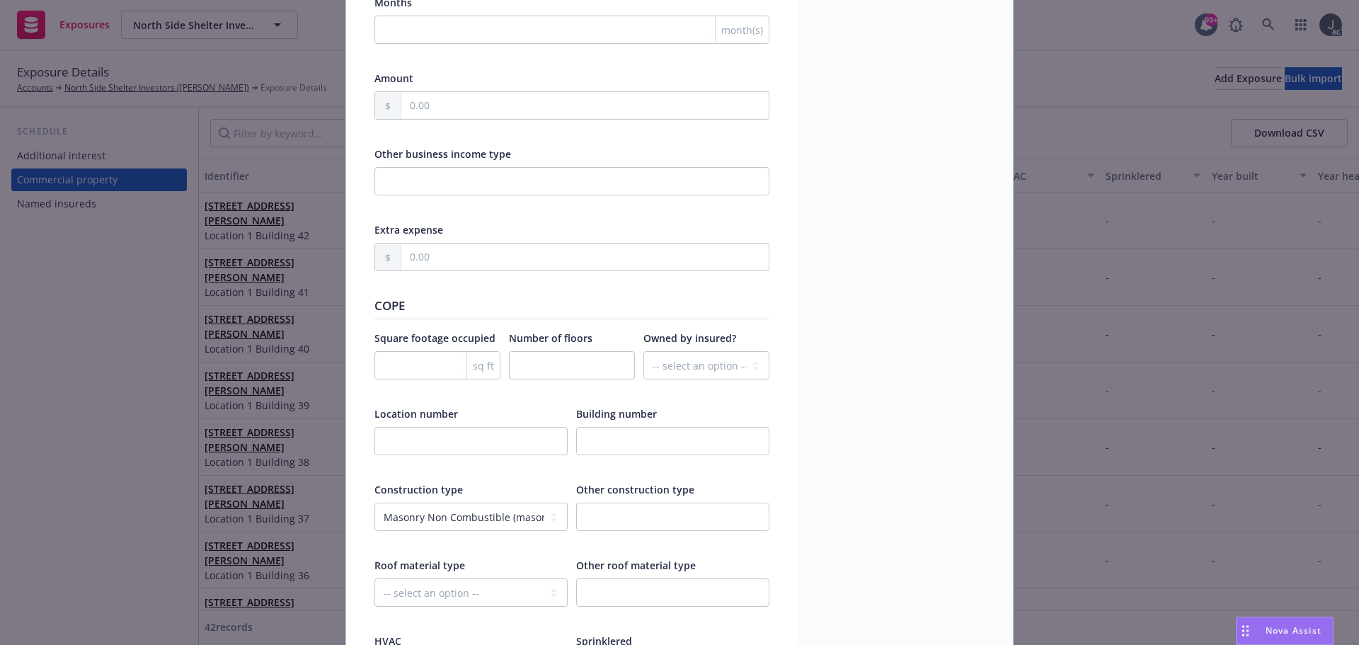
scroll to position [1557, 0]
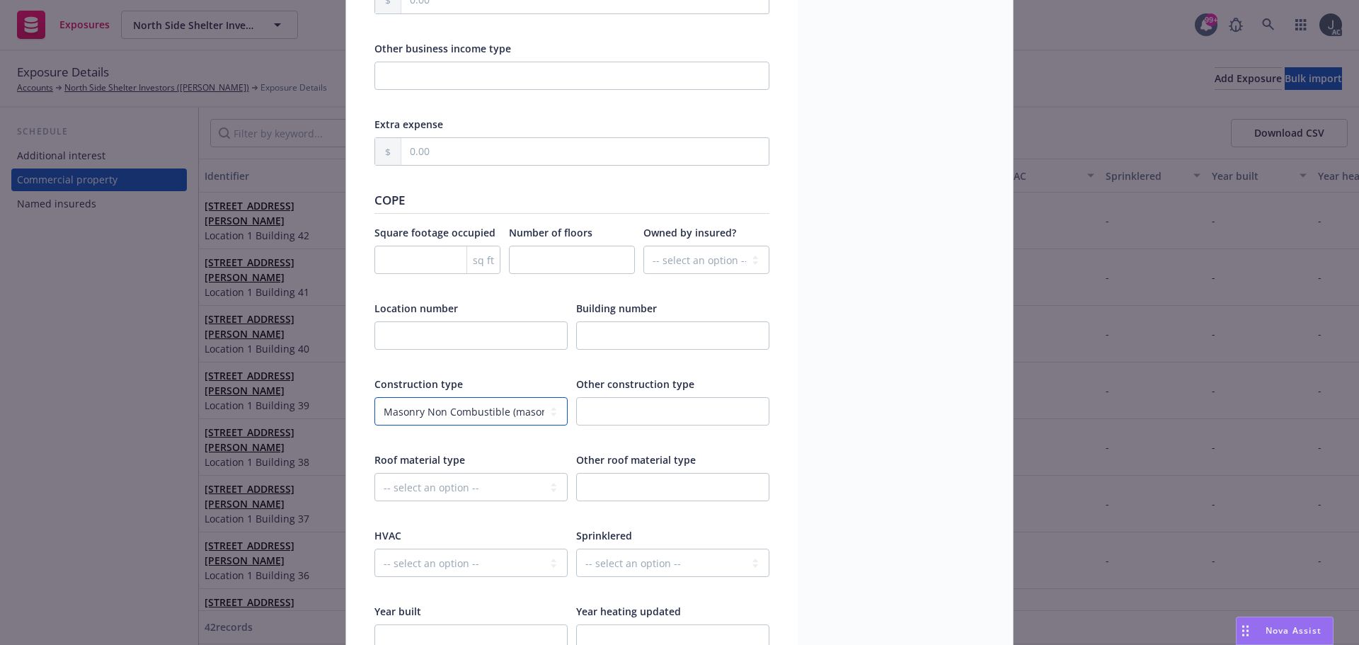
click at [458, 415] on select "-- select an option -- Fire Resistive (Masonry reinforced by structural Steel l…" at bounding box center [470, 411] width 193 height 28
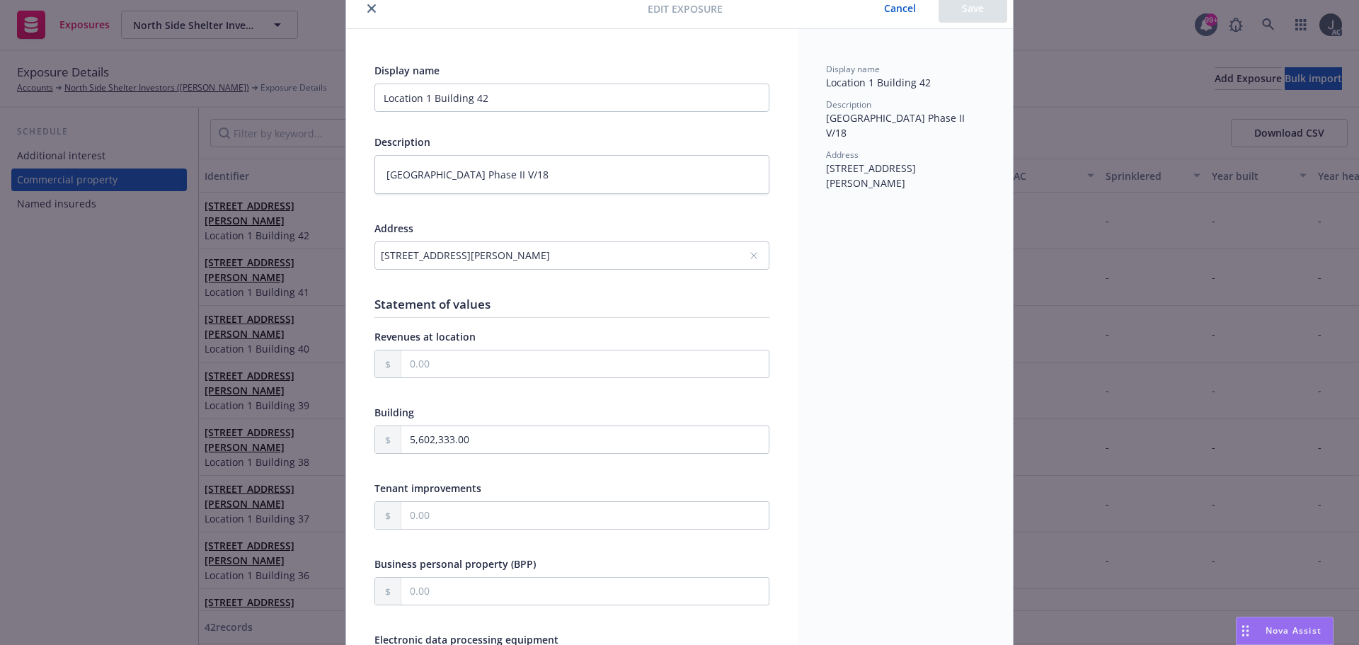
scroll to position [0, 0]
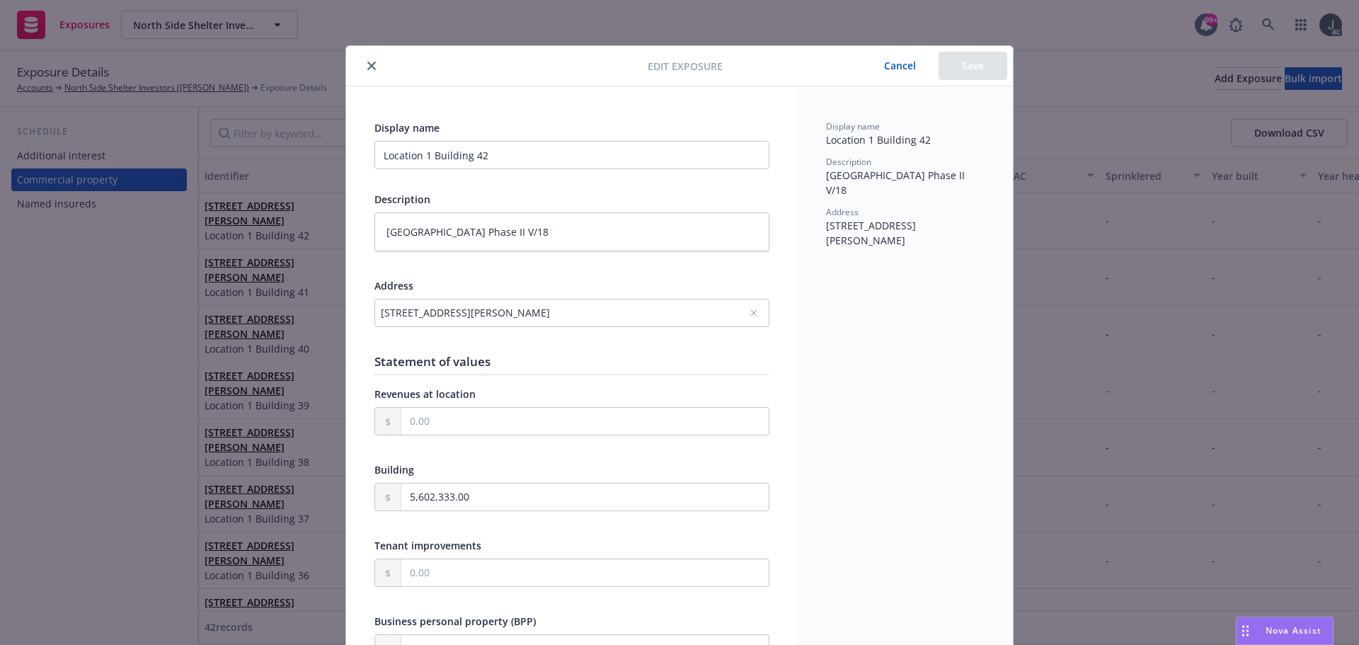
drag, startPoint x: 369, startPoint y: 66, endPoint x: 507, endPoint y: 270, distance: 246.8
click at [369, 66] on icon "close" at bounding box center [371, 66] width 8 height 8
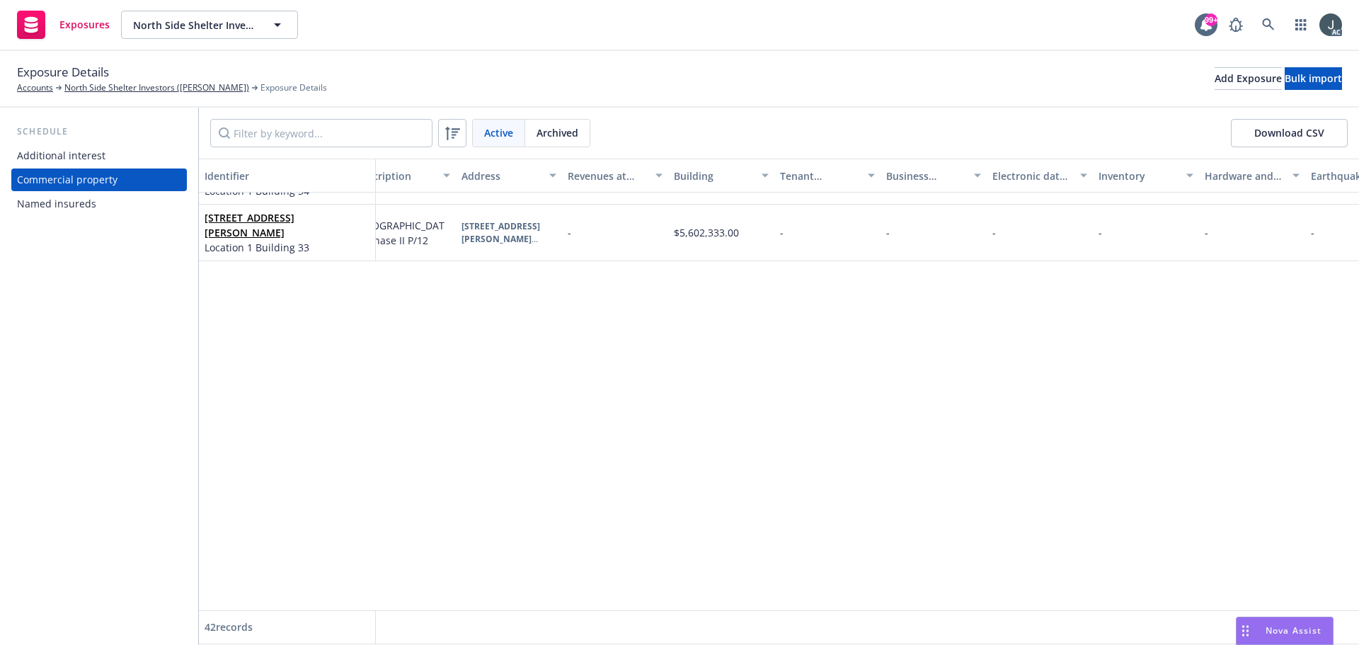
scroll to position [0, 345]
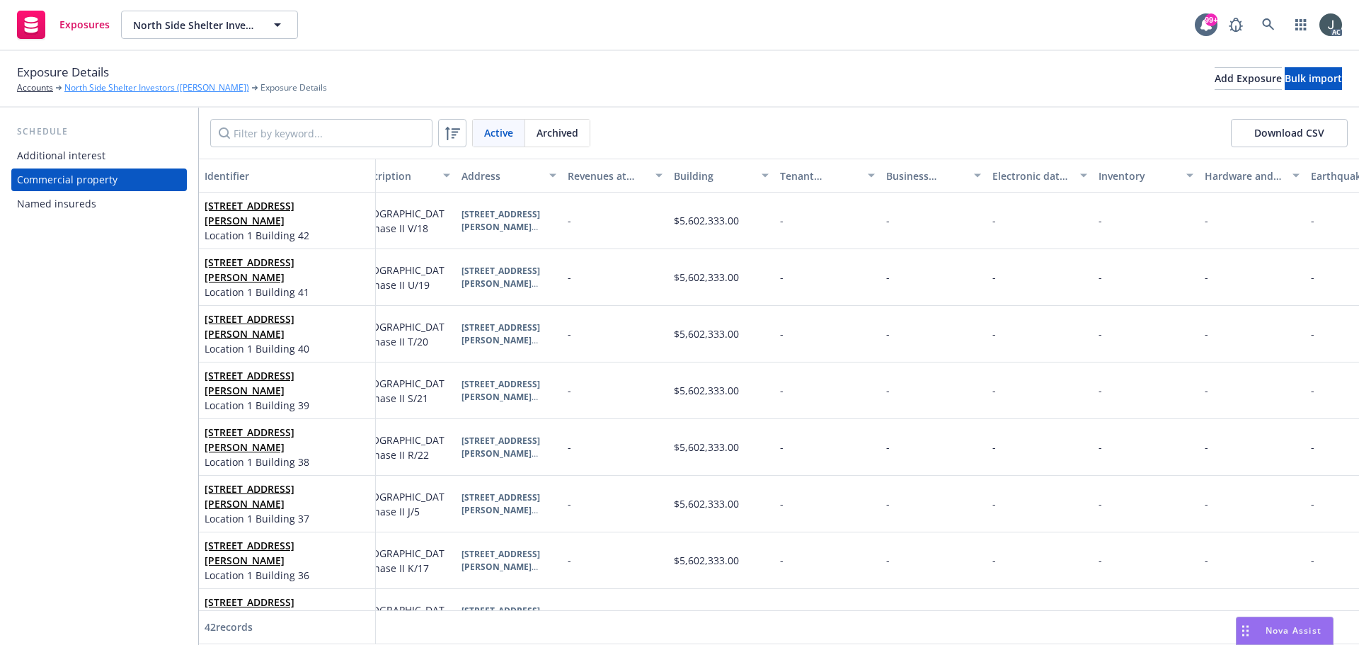
click at [100, 81] on link "North Side Shelter Investors ([PERSON_NAME])" at bounding box center [156, 87] width 185 height 13
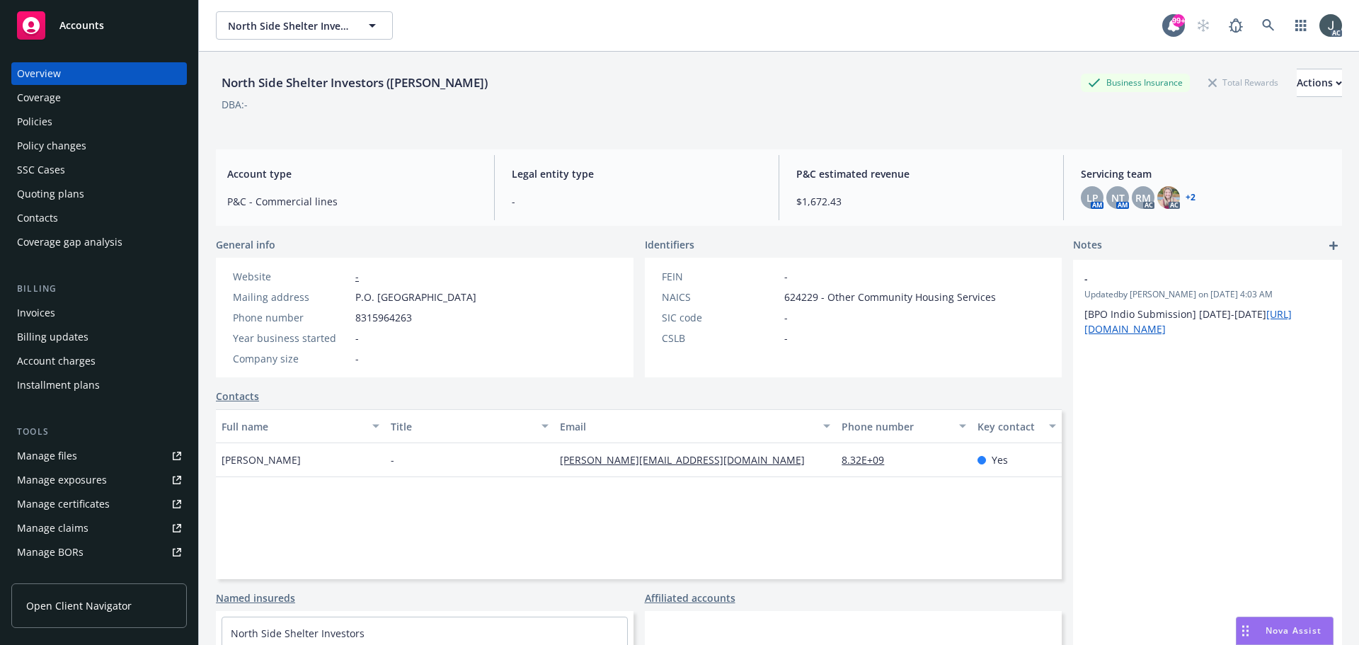
click at [55, 121] on div "Policies" at bounding box center [99, 121] width 164 height 23
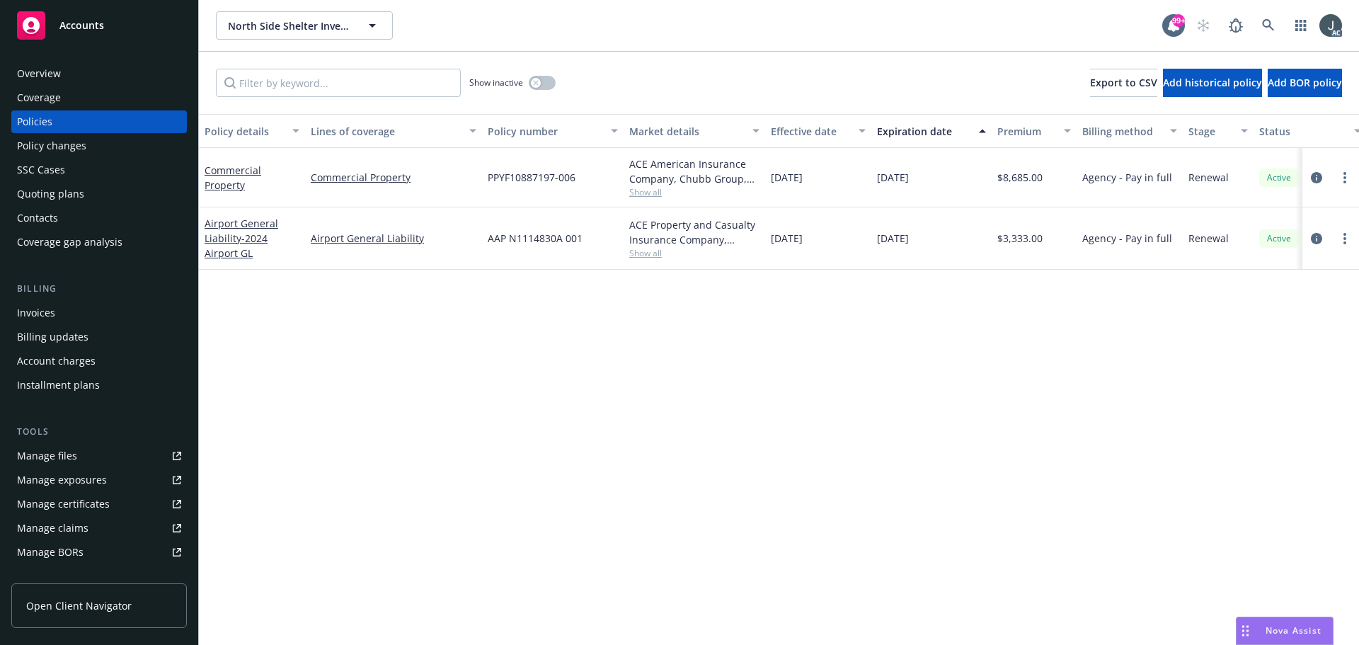
drag, startPoint x: 769, startPoint y: 175, endPoint x: 949, endPoint y: 177, distance: 180.5
click at [949, 177] on div "Commercial Property Commercial Property PPYF10887197-006 ACE American Insurance…" at bounding box center [882, 177] width 1366 height 59
copy div "[DATE] [DATE]"
click at [646, 196] on span "Show all" at bounding box center [694, 192] width 130 height 12
drag, startPoint x: 486, startPoint y: 271, endPoint x: 573, endPoint y: 273, distance: 86.4
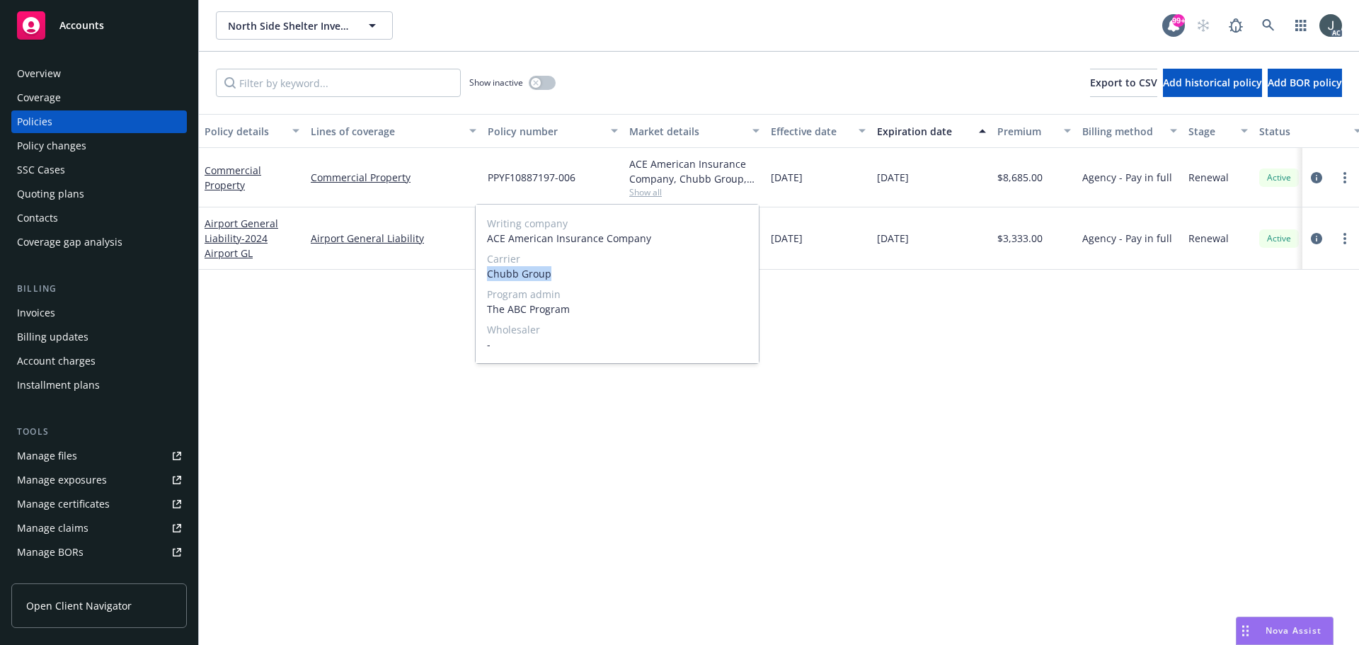
click at [573, 273] on div "Writing company ACE American Insurance Company Carrier Chubb Group Program admi…" at bounding box center [617, 284] width 283 height 159
copy span "Chubb Group"
click at [1020, 176] on span "$8,685.00" at bounding box center [1019, 177] width 45 height 15
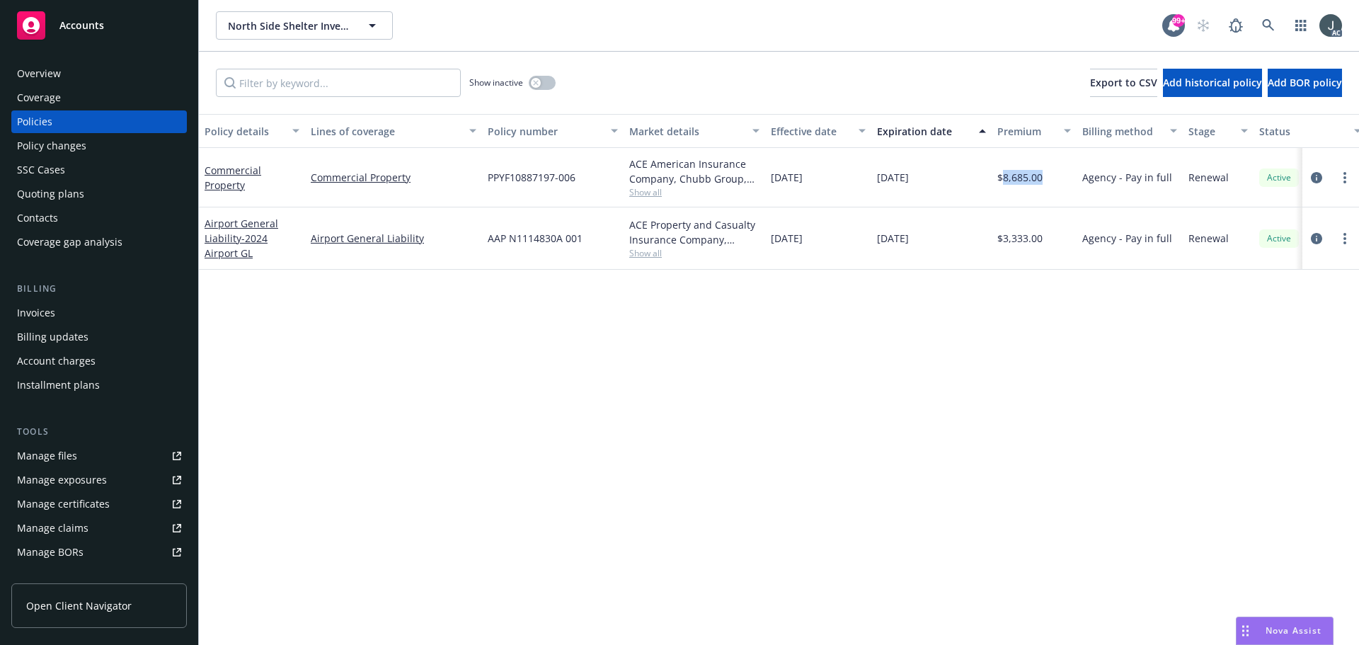
click at [1020, 176] on span "$8,685.00" at bounding box center [1019, 177] width 45 height 15
copy span "8,685.00"
click at [535, 84] on icon "button" at bounding box center [535, 82] width 5 height 5
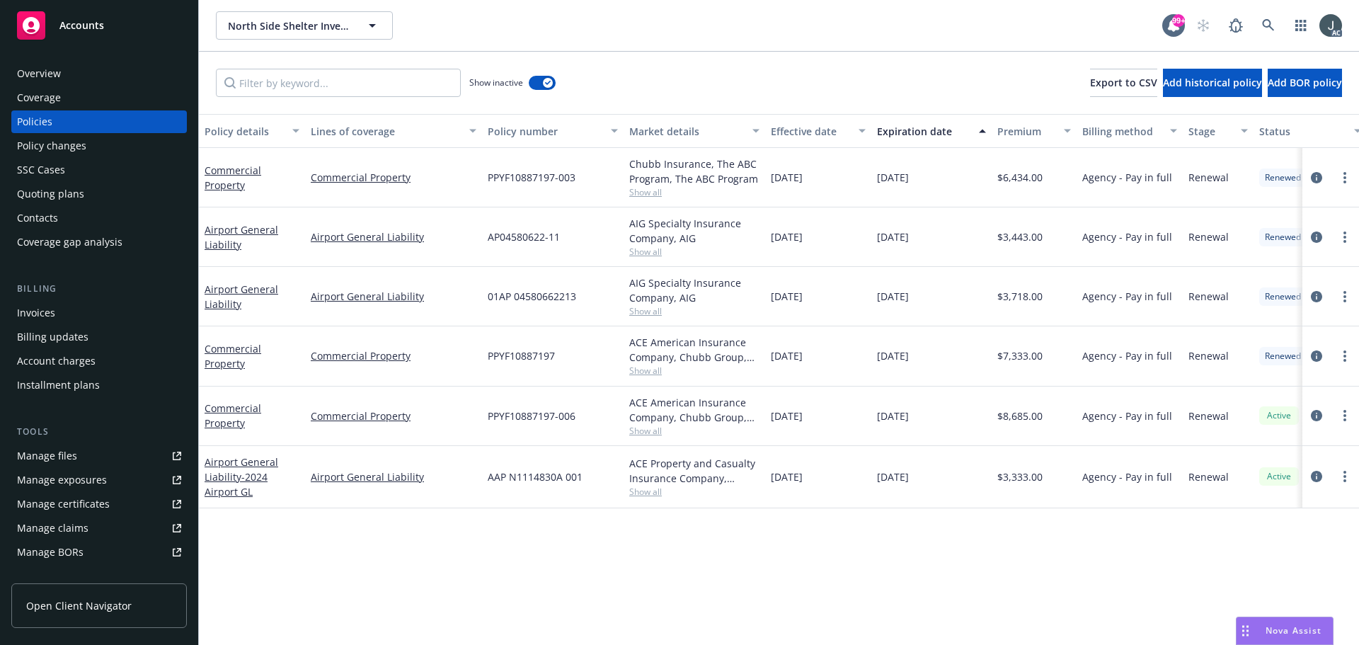
click at [650, 369] on span "Show all" at bounding box center [694, 371] width 130 height 12
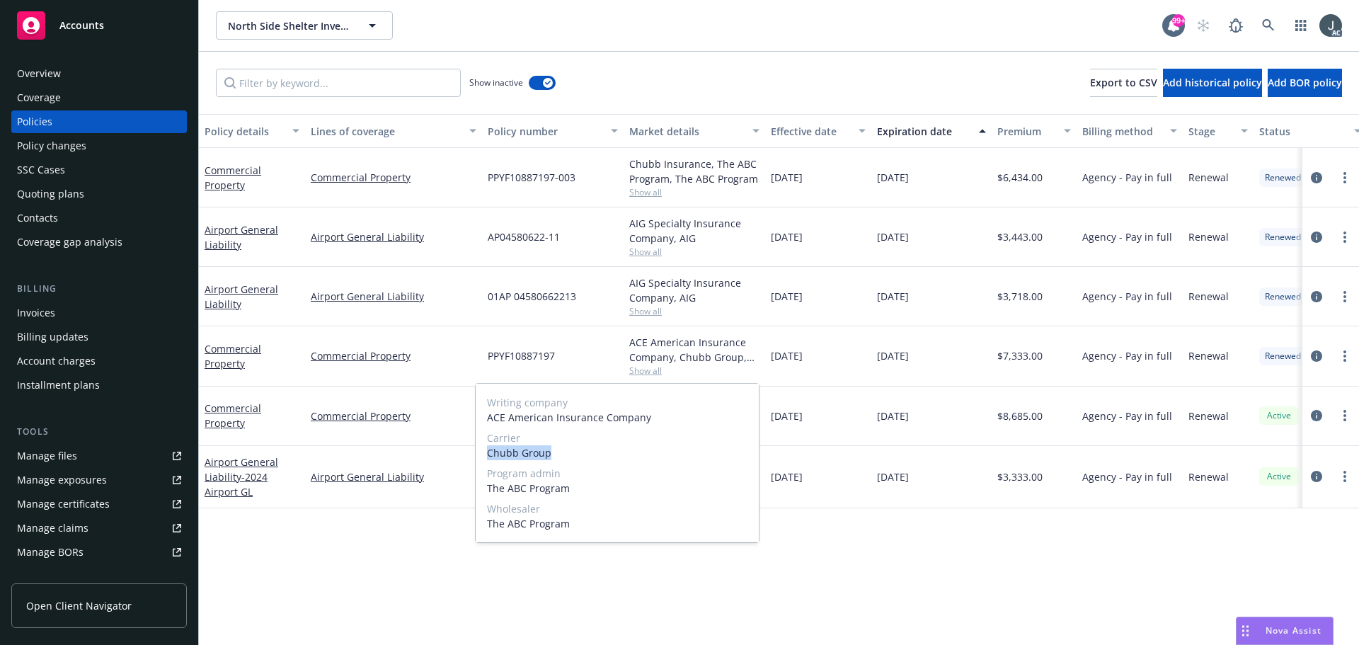
drag, startPoint x: 488, startPoint y: 452, endPoint x: 570, endPoint y: 452, distance: 82.8
click at [570, 452] on span "Chubb Group" at bounding box center [617, 452] width 260 height 15
copy span "Chubb Group"
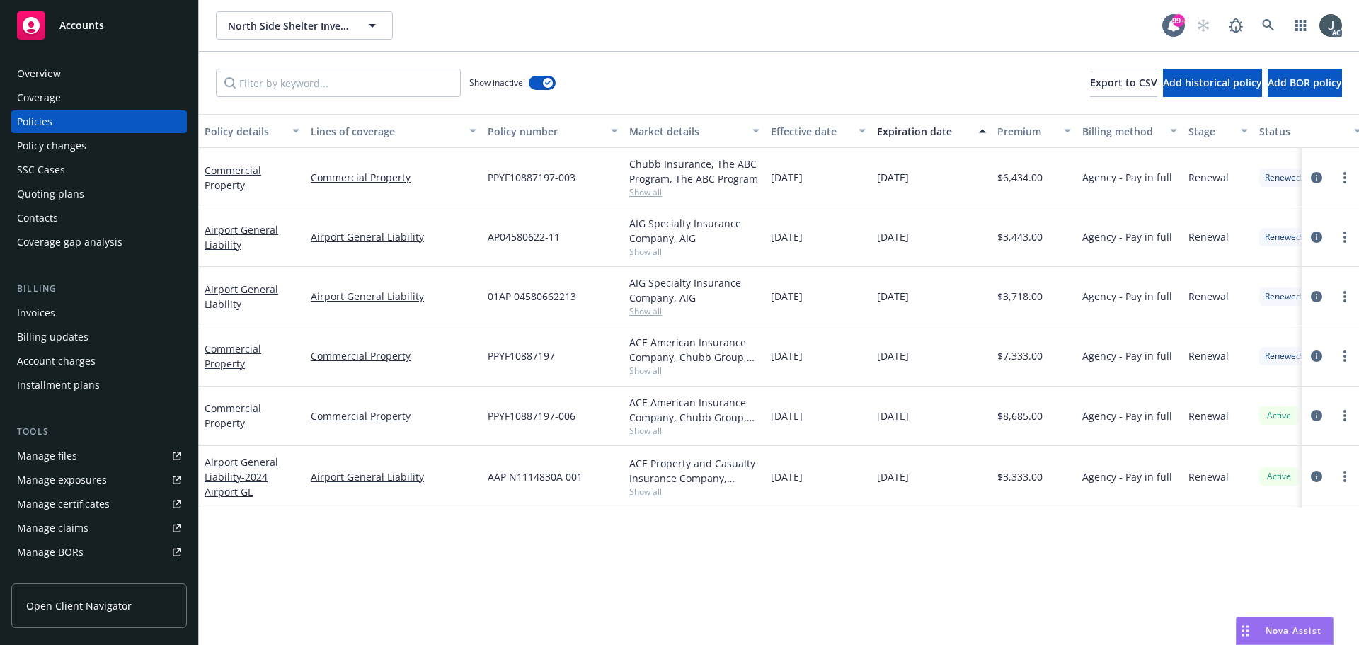
click at [903, 362] on span "[DATE]" at bounding box center [893, 355] width 32 height 15
drag, startPoint x: 773, startPoint y: 360, endPoint x: 933, endPoint y: 361, distance: 160.0
click at [933, 361] on div "Commercial Property Commercial Property PPYF10887197 ACE American Insurance Com…" at bounding box center [882, 355] width 1366 height 59
copy div "[DATE] [DATE]"
click at [1009, 361] on span "$7,333.00" at bounding box center [1019, 355] width 45 height 15
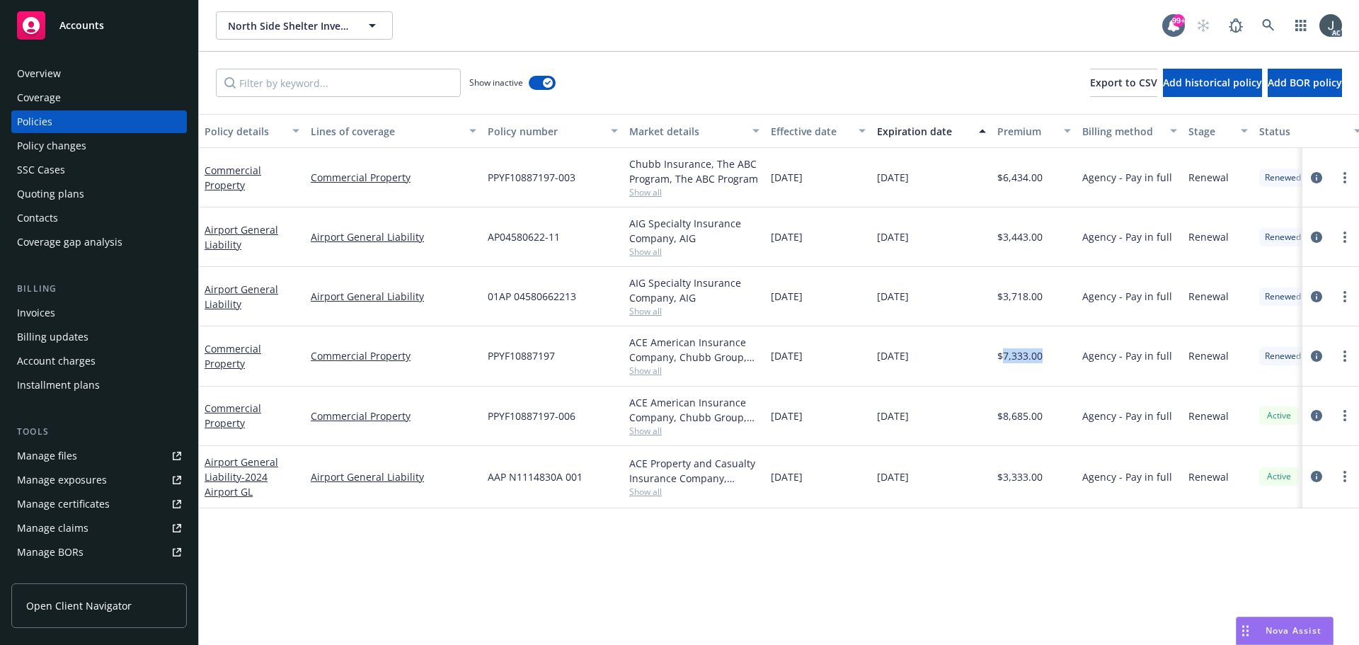
click at [1009, 361] on span "$7,333.00" at bounding box center [1019, 355] width 45 height 15
copy span "7,333.00"
click at [636, 192] on span "Show all" at bounding box center [694, 192] width 130 height 12
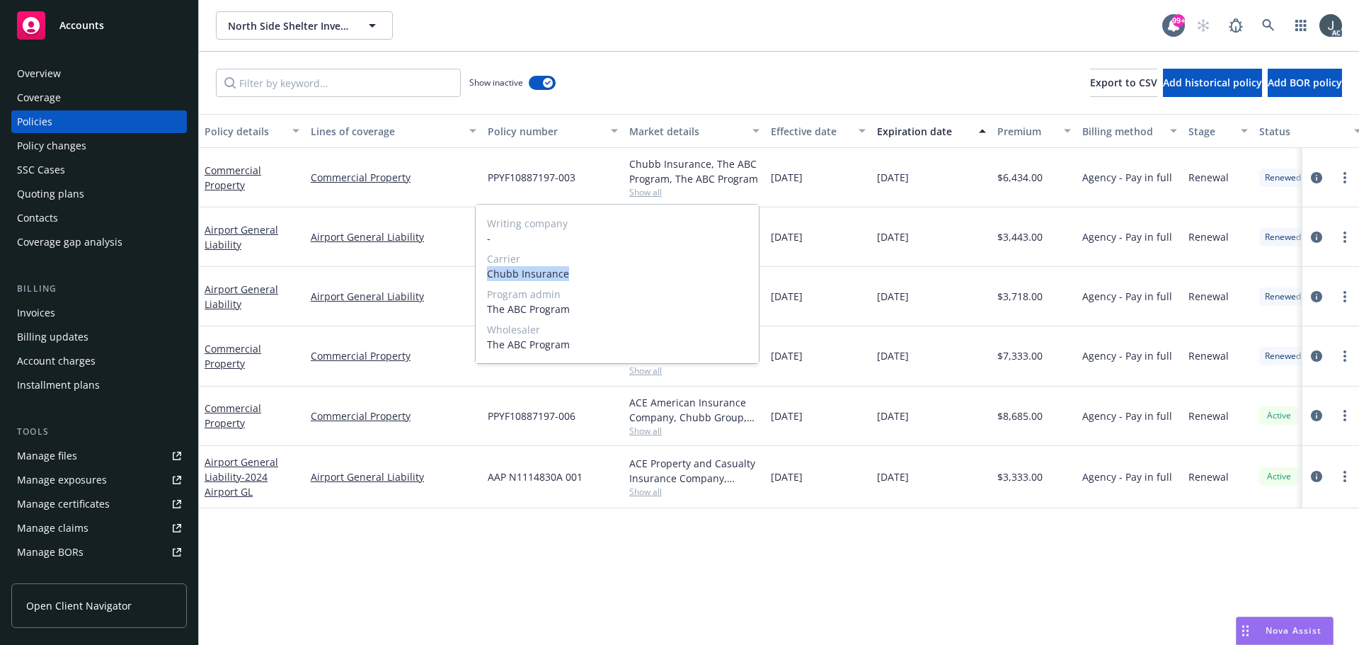
drag, startPoint x: 488, startPoint y: 275, endPoint x: 589, endPoint y: 275, distance: 101.2
click at [589, 275] on span "Chubb Insurance" at bounding box center [617, 273] width 260 height 15
copy span "Chubb Insurance"
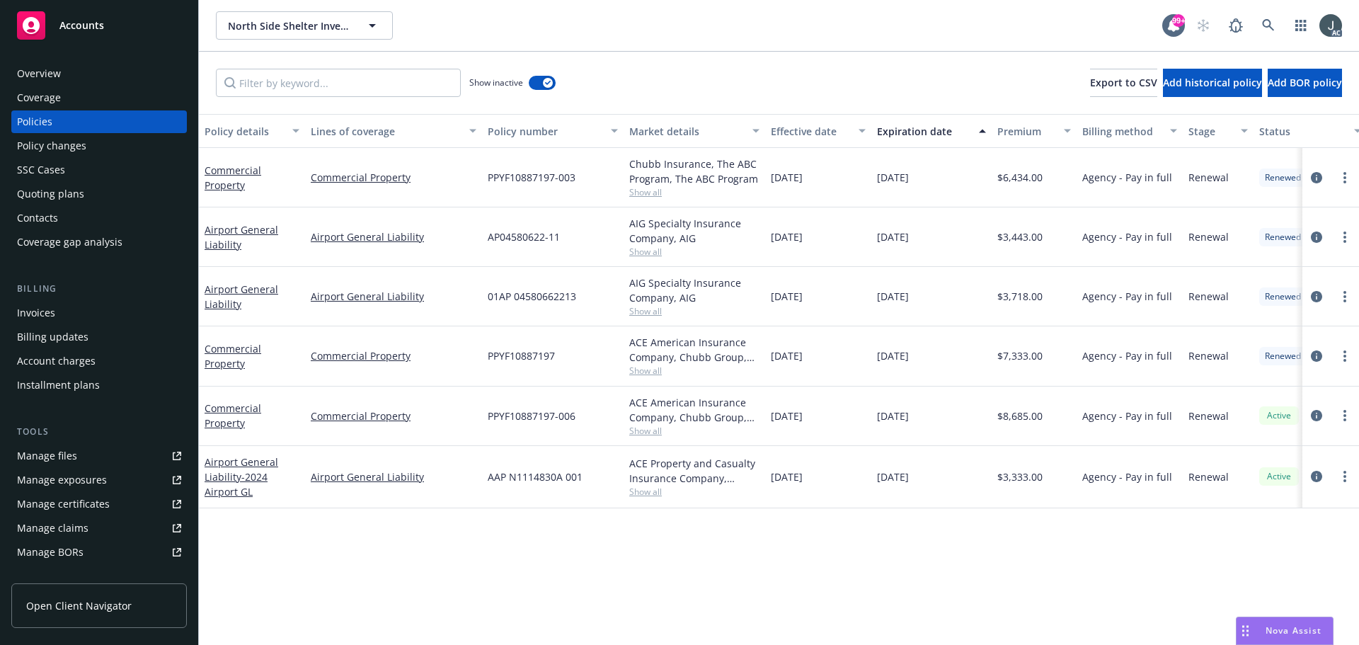
drag, startPoint x: 772, startPoint y: 180, endPoint x: 950, endPoint y: 180, distance: 177.7
click at [950, 180] on div "Commercial Property Commercial Property PPYF10887197-003 Chubb Insurance, The A…" at bounding box center [882, 177] width 1366 height 59
copy div "[DATE] [DATE]"
click at [1013, 178] on span "$6,434.00" at bounding box center [1019, 177] width 45 height 15
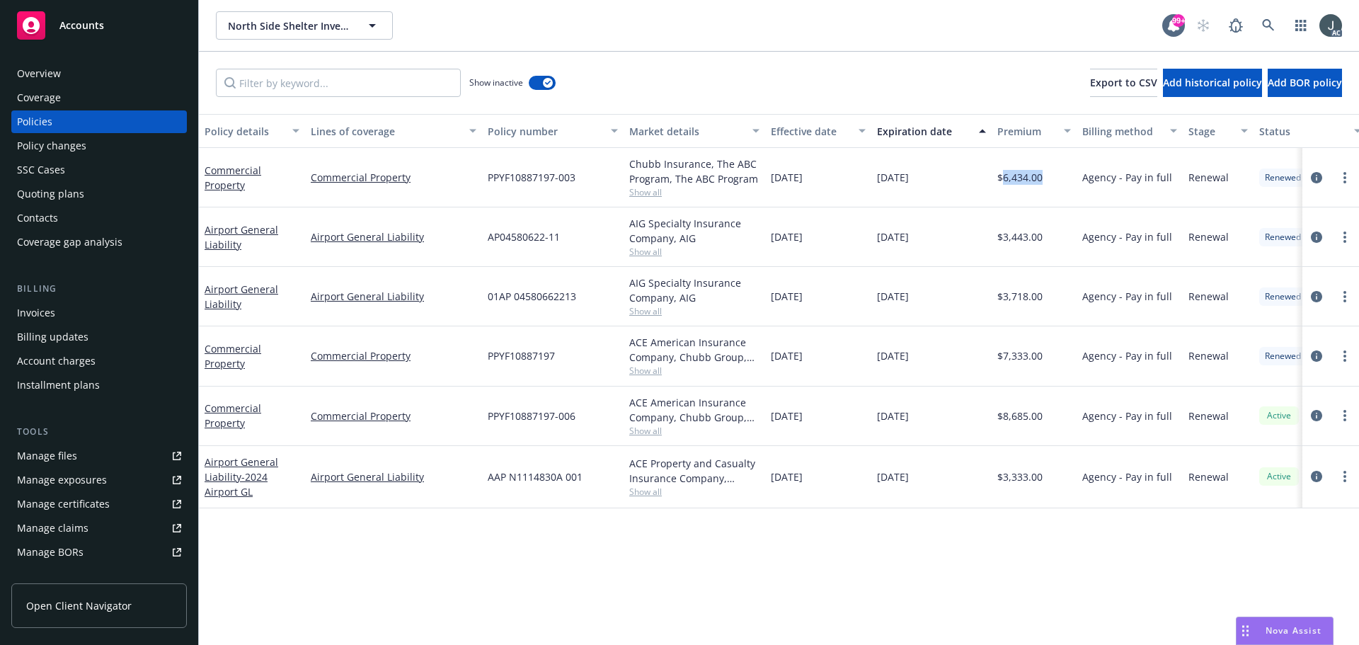
copy span "6,434.00"
click at [634, 199] on div "Chubb Insurance, The ABC Program, The ABC Program Show all" at bounding box center [695, 177] width 142 height 59
click at [635, 197] on span "Show all" at bounding box center [694, 192] width 130 height 12
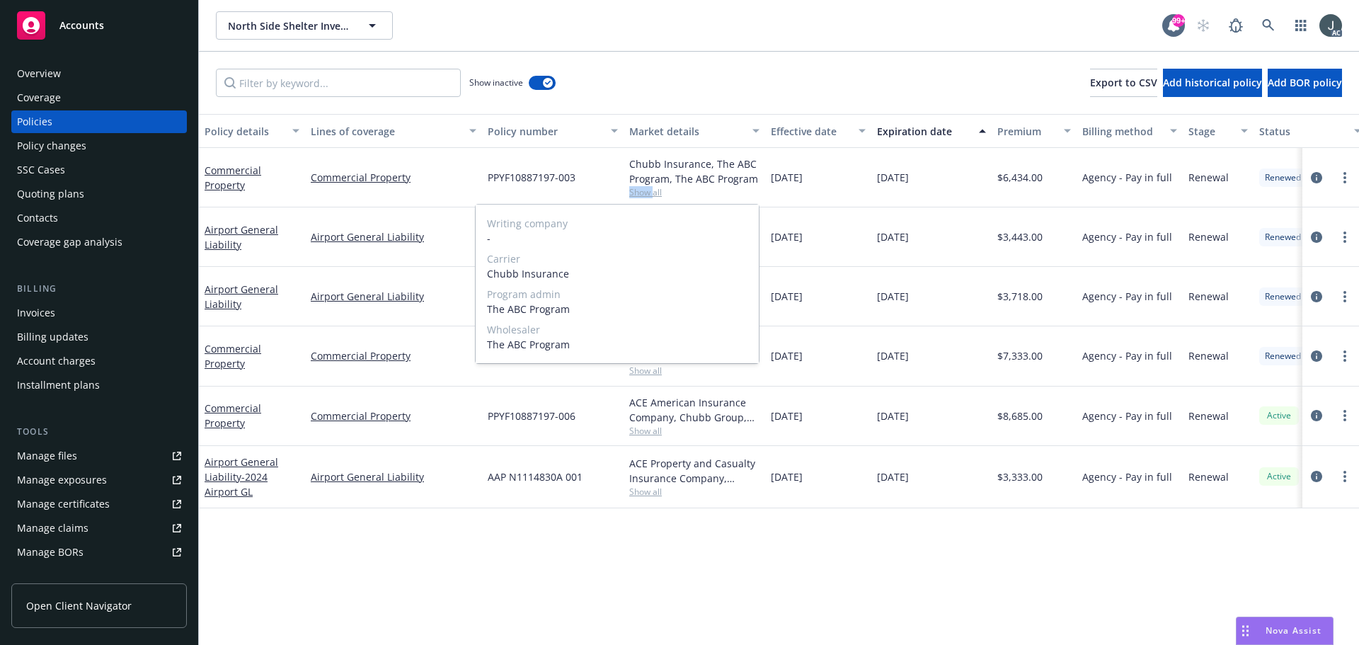
click at [635, 197] on span "Show all" at bounding box center [694, 192] width 130 height 12
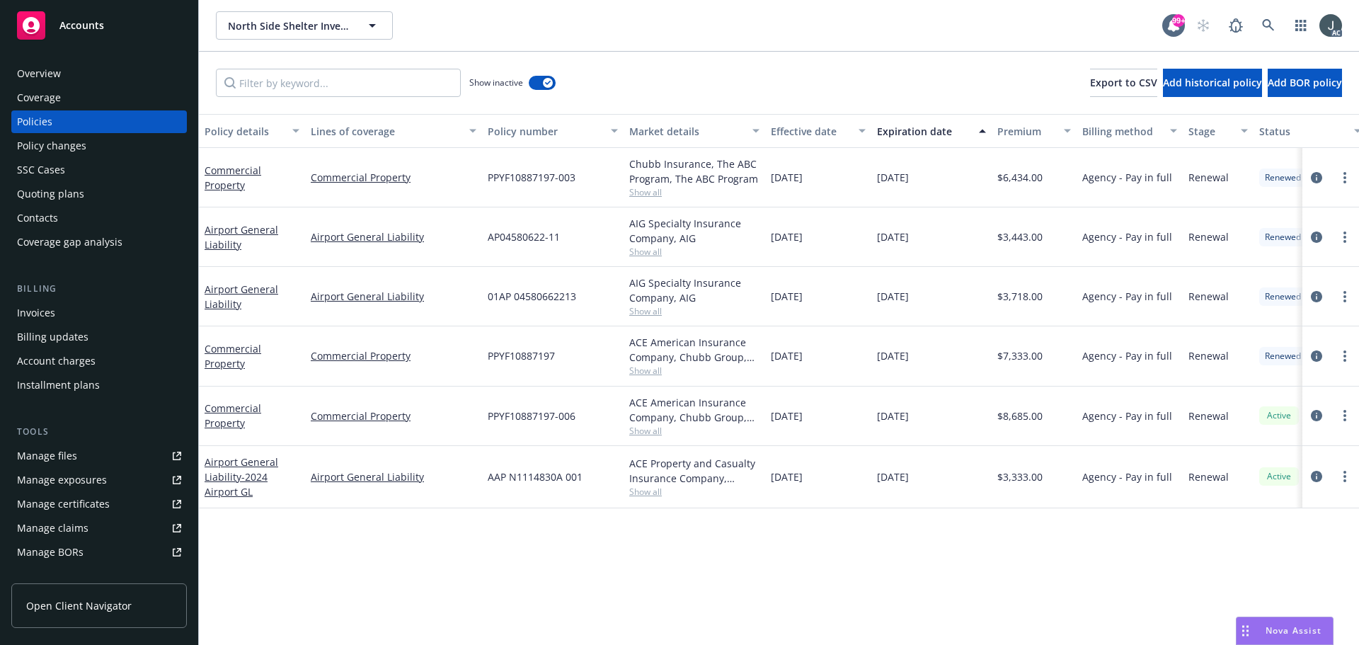
click at [642, 369] on span "Show all" at bounding box center [694, 371] width 130 height 12
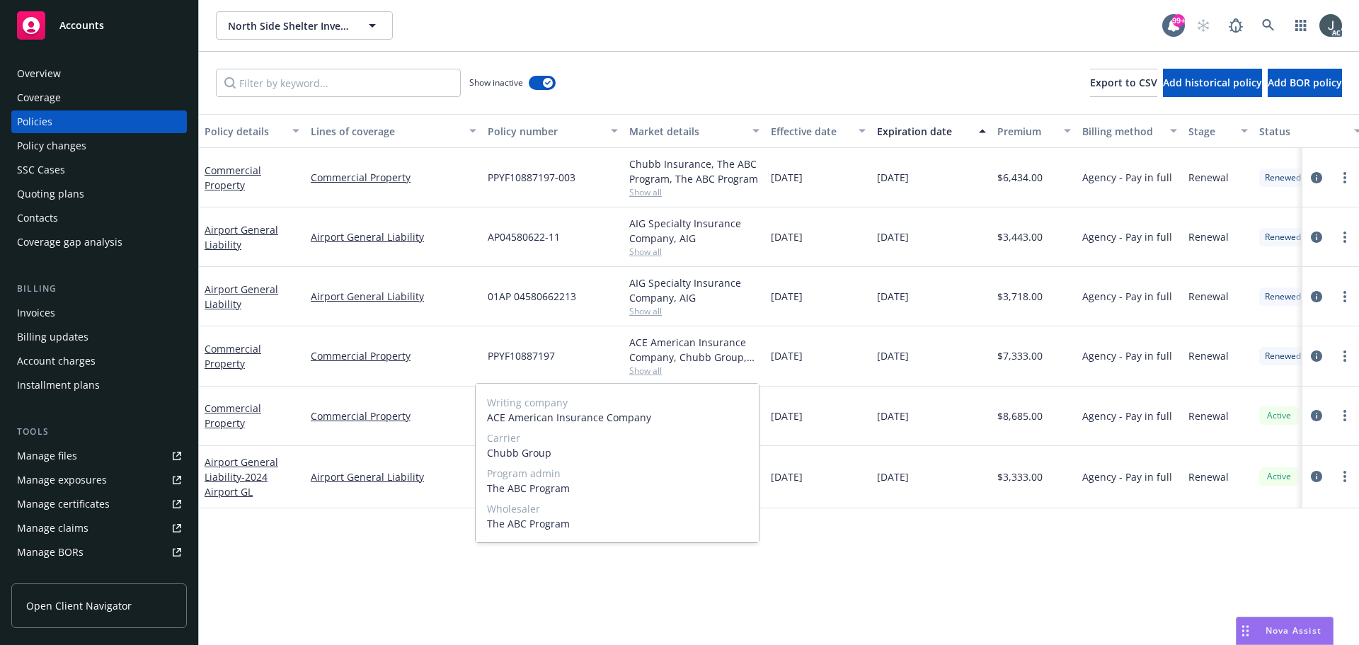
click at [642, 369] on span "Show all" at bounding box center [694, 371] width 130 height 12
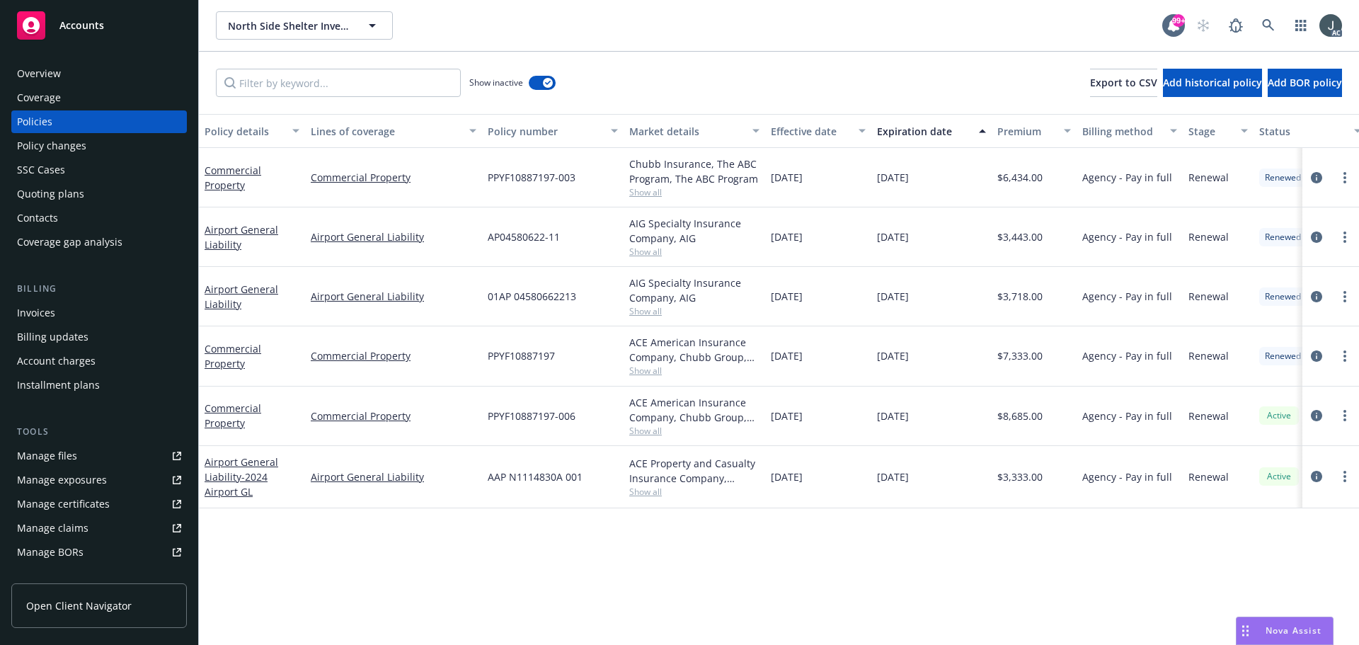
click at [638, 495] on span "Show all" at bounding box center [694, 492] width 130 height 12
click at [643, 539] on div "Policy details Lines of coverage Policy number Market details Effective date Ex…" at bounding box center [779, 379] width 1160 height 531
